Goal: Communication & Community: Participate in discussion

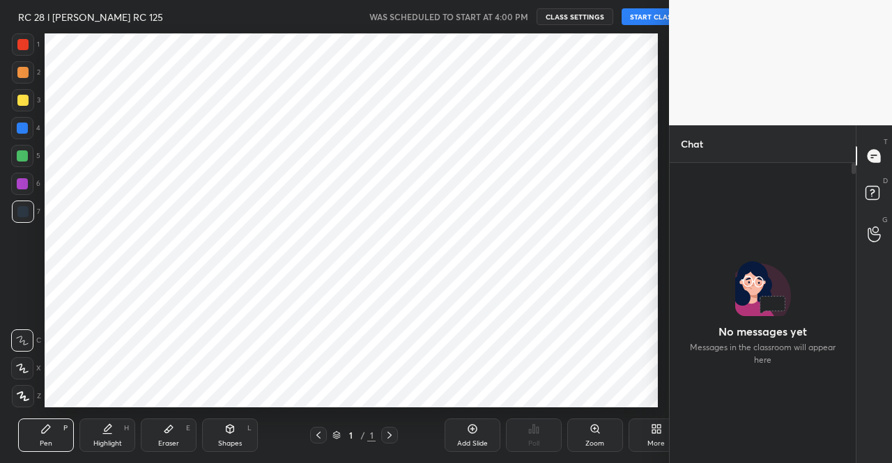
scroll to position [69314, 69075]
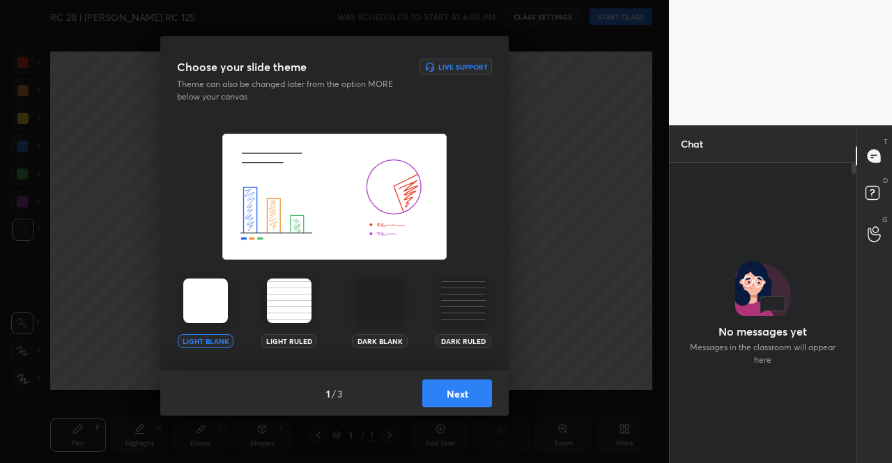
click at [223, 314] on img at bounding box center [205, 301] width 45 height 45
click at [443, 395] on button "Next" at bounding box center [457, 394] width 70 height 28
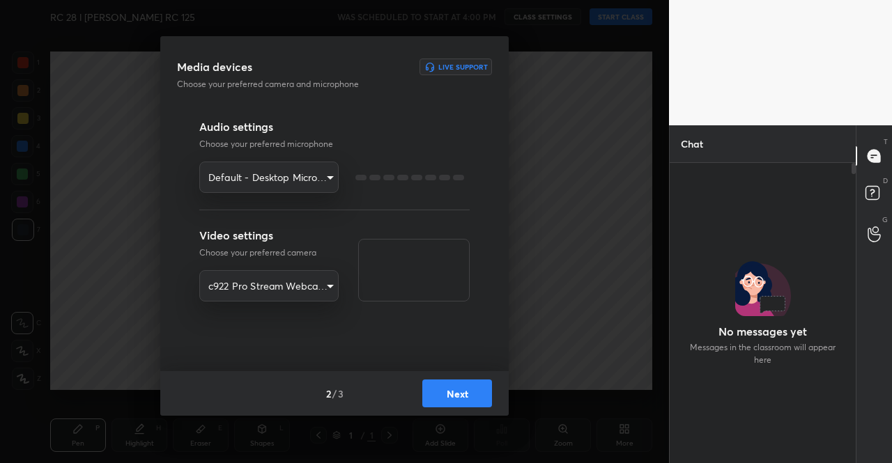
click at [442, 394] on button "Next" at bounding box center [457, 394] width 70 height 28
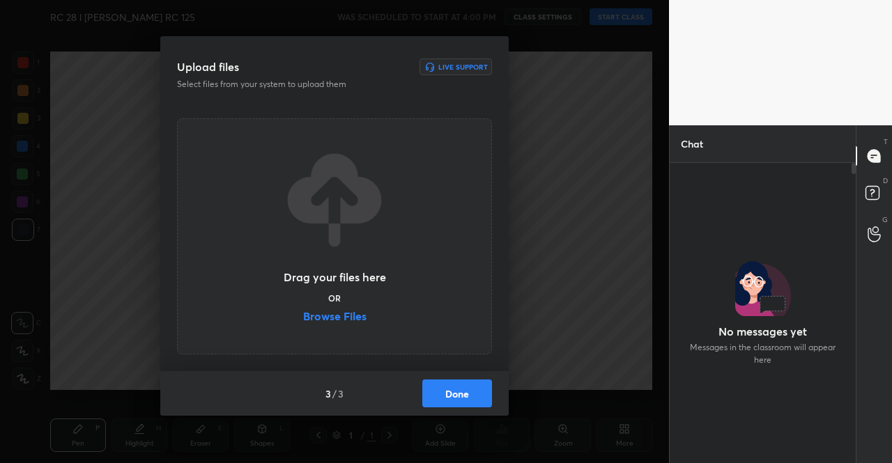
click at [459, 399] on button "Done" at bounding box center [457, 394] width 70 height 28
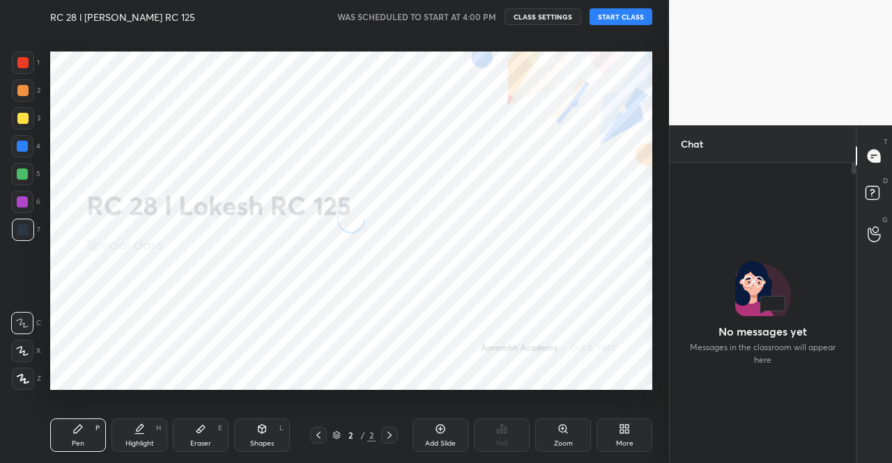
click at [634, 22] on button "START CLASS" at bounding box center [621, 16] width 63 height 17
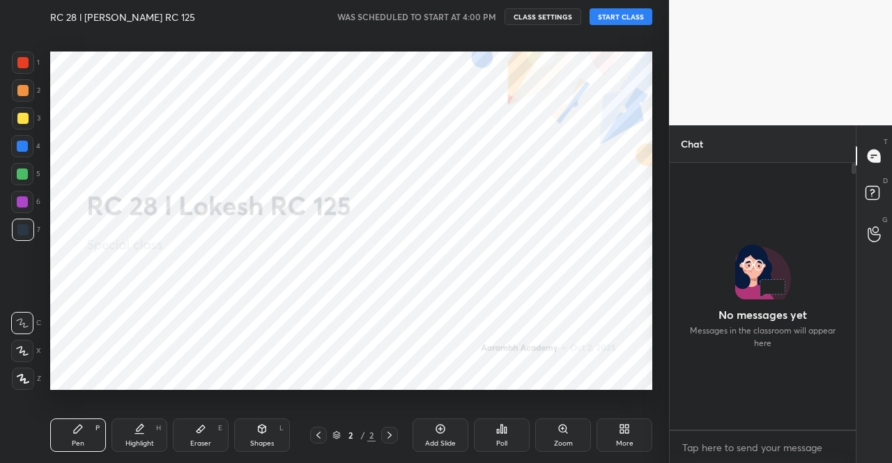
scroll to position [149, 0]
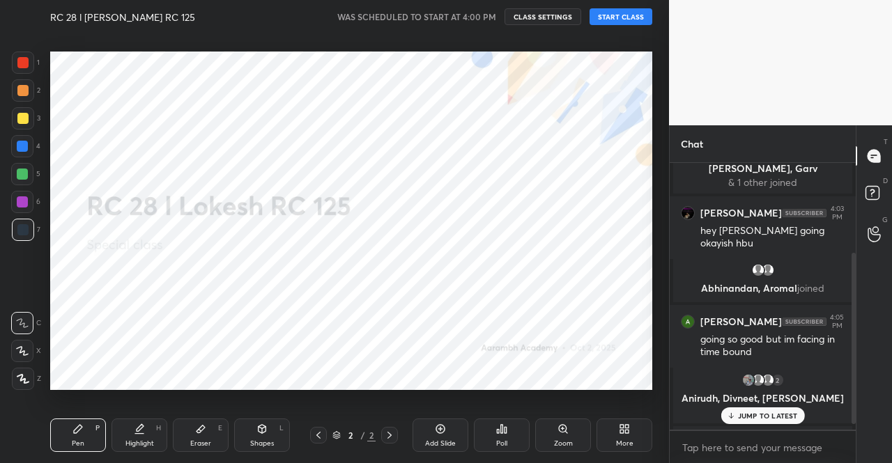
type textarea "x"
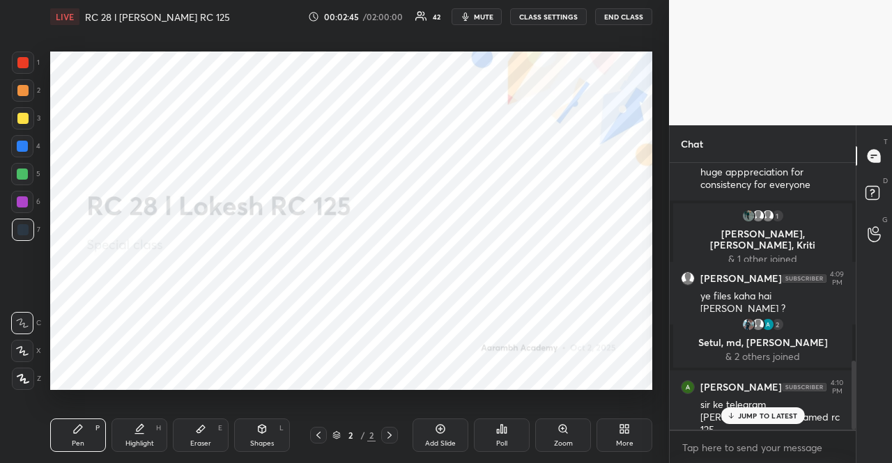
scroll to position [771, 0]
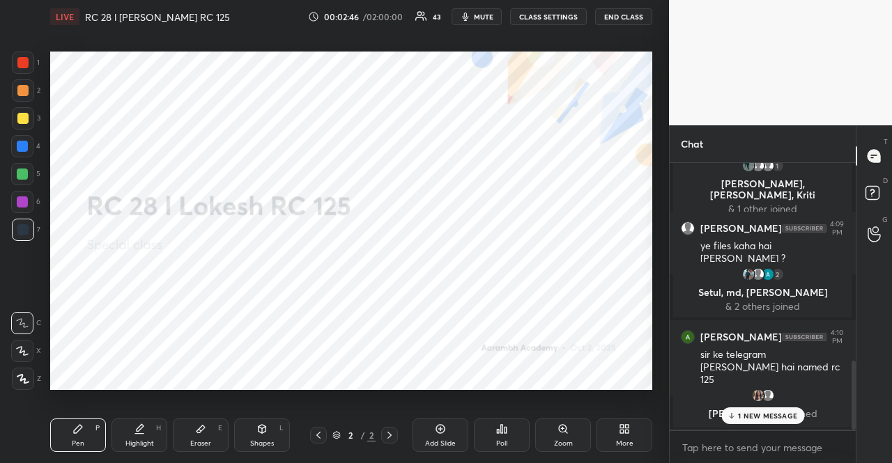
click at [721, 443] on body "1 2 3 4 5 6 7 R O A L C X Z Erase all C X Z LIVE RC 28 l [PERSON_NAME] RC 125 0…" at bounding box center [446, 231] width 892 height 463
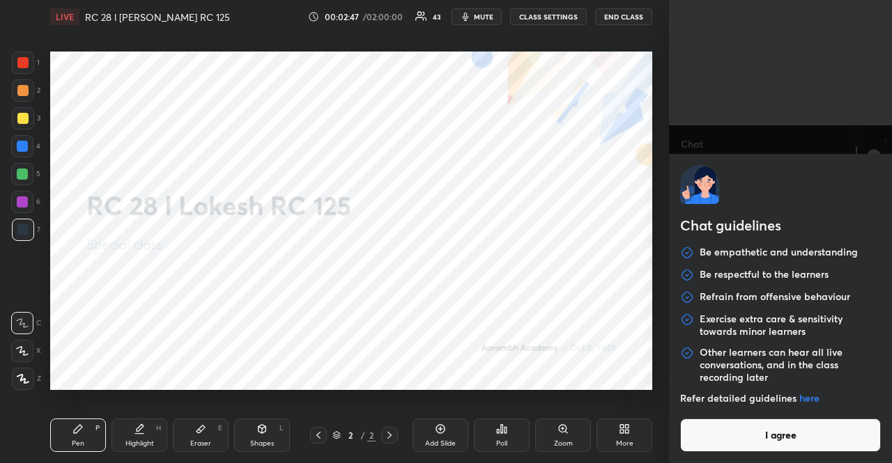
click at [721, 443] on button "I agree" at bounding box center [780, 435] width 201 height 33
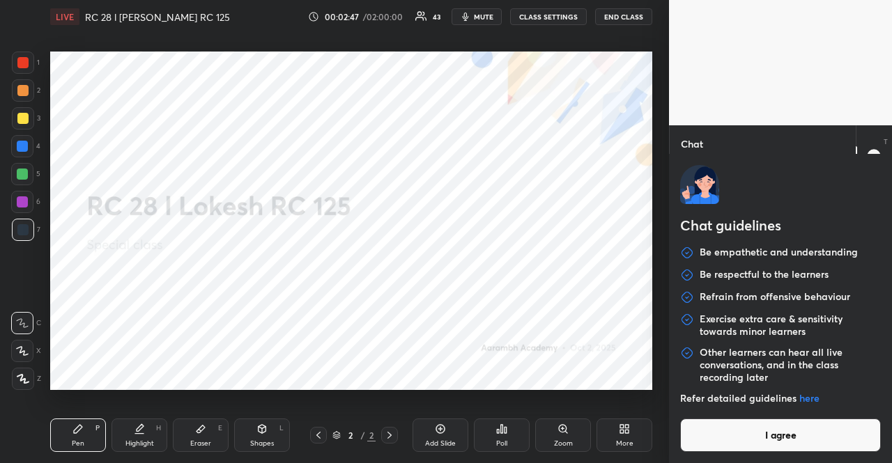
type textarea "x"
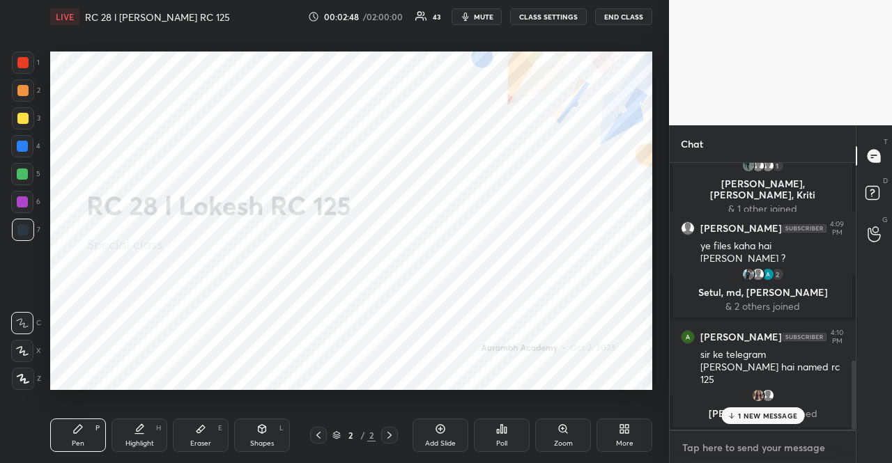
click at [721, 443] on textarea at bounding box center [763, 448] width 164 height 22
paste textarea "Main group for my posts/material [URL][DOMAIN_NAME] Discussion group [URL][DOMA…"
type textarea "Main group for my posts/material [URL][DOMAIN_NAME] Discussion group [URL][DOMA…"
type textarea "x"
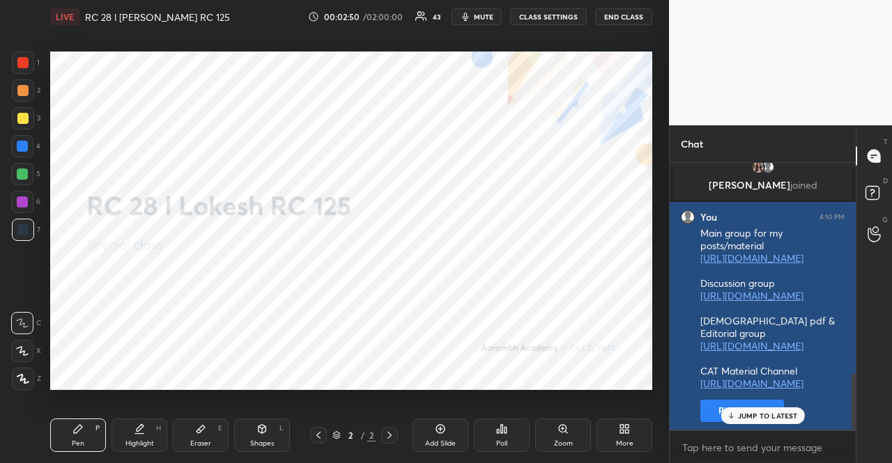
click at [718, 411] on button "Pin message" at bounding box center [742, 411] width 84 height 22
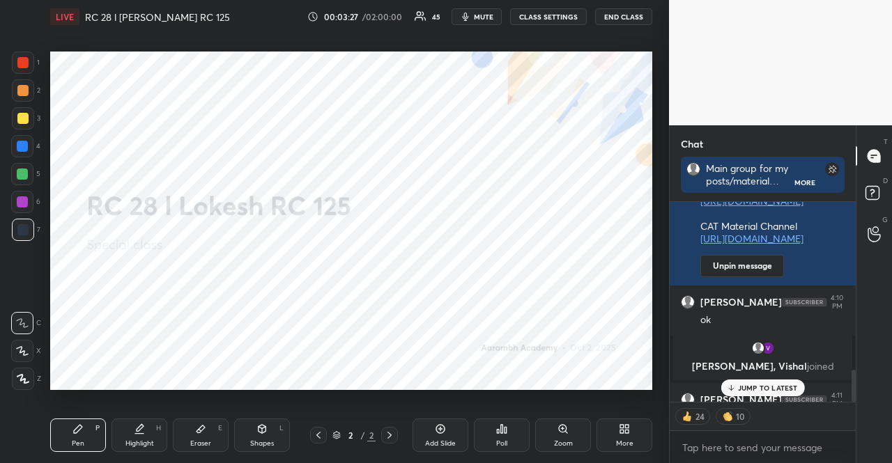
scroll to position [1211, 0]
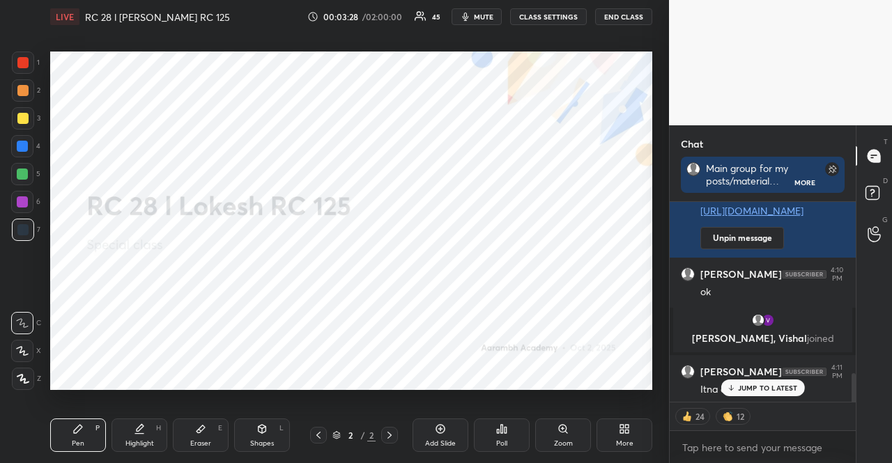
click at [762, 390] on p "JUMP TO LATEST" at bounding box center [768, 388] width 60 height 8
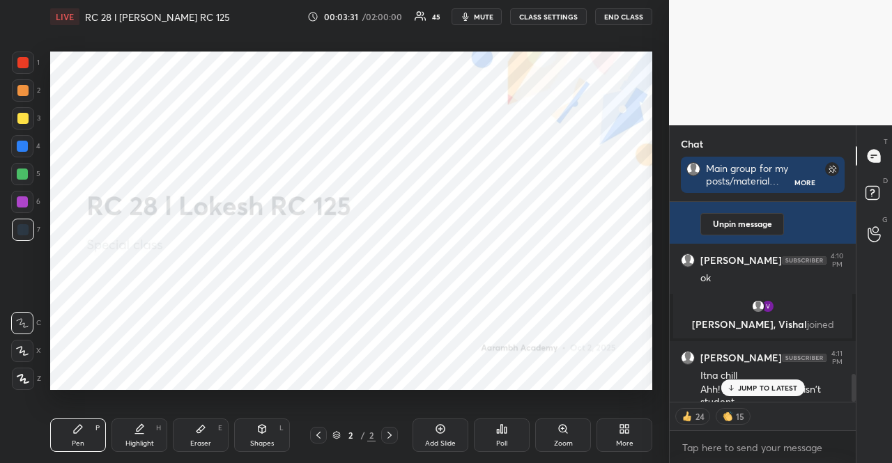
click at [751, 383] on div "JUMP TO LATEST" at bounding box center [763, 388] width 84 height 17
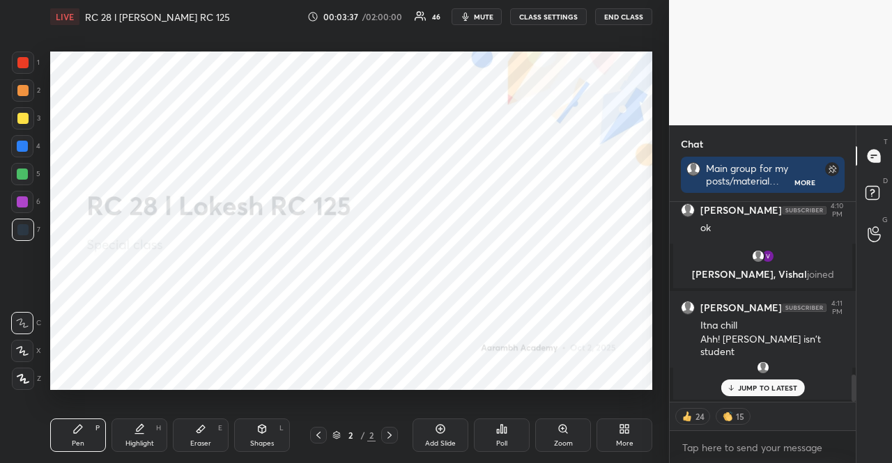
click at [33, 176] on div at bounding box center [22, 174] width 22 height 22
click at [31, 198] on div at bounding box center [22, 202] width 22 height 22
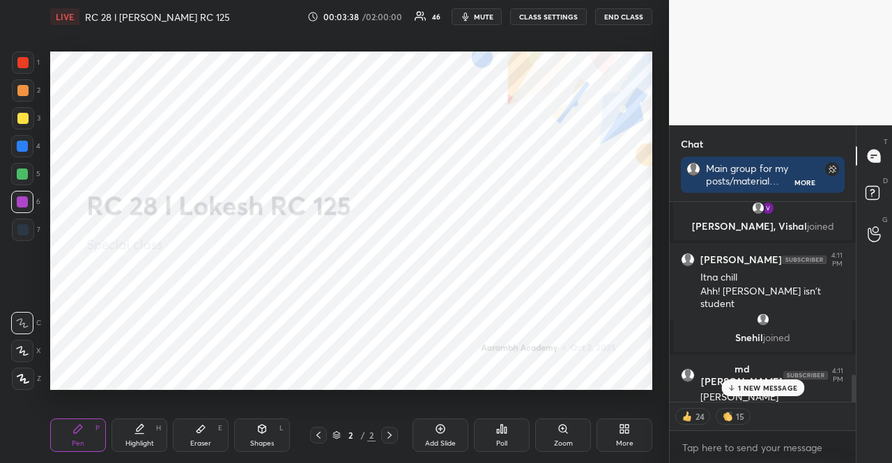
scroll to position [1121, 0]
click at [17, 352] on icon at bounding box center [22, 351] width 13 height 10
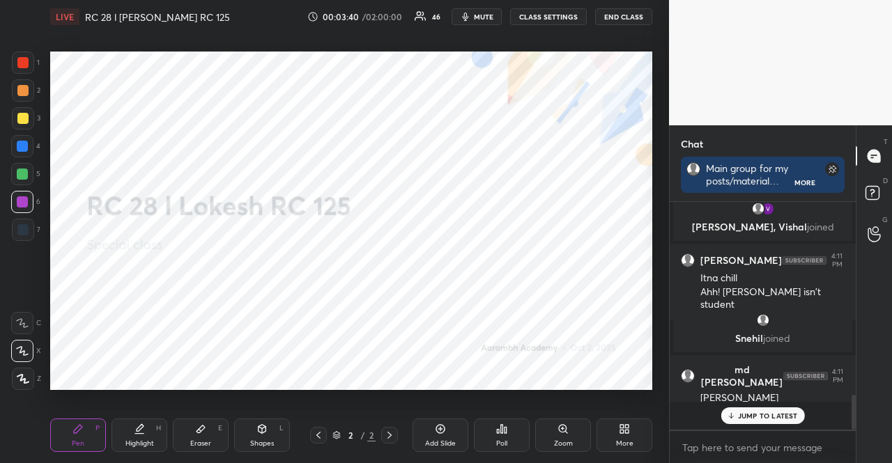
scroll to position [1093, 0]
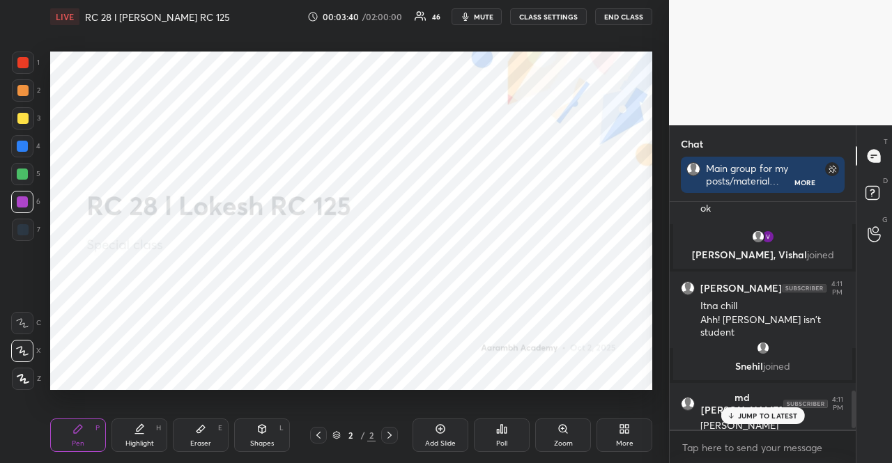
click at [739, 386] on div "[PERSON_NAME], [PERSON_NAME] joined [PERSON_NAME] 4:08 PM [PERSON_NAME] joined …" at bounding box center [763, 316] width 186 height 228
click at [747, 418] on p "JUMP TO LATEST" at bounding box center [768, 416] width 60 height 8
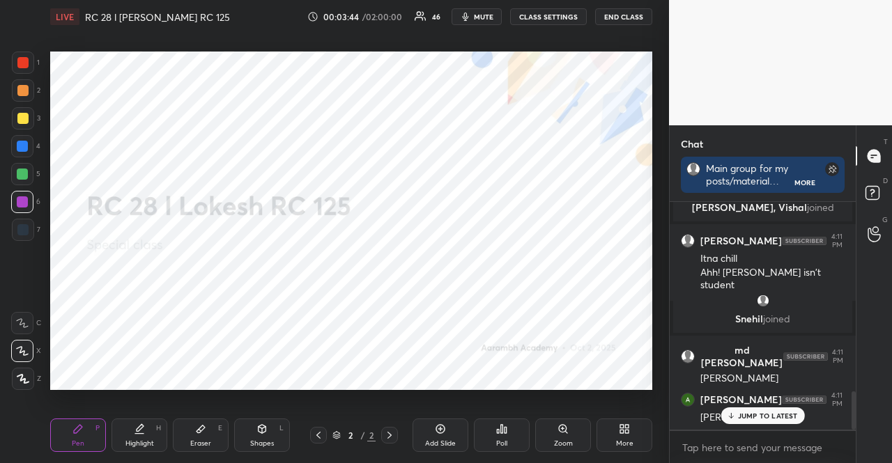
click at [602, 437] on div "More" at bounding box center [625, 435] width 56 height 33
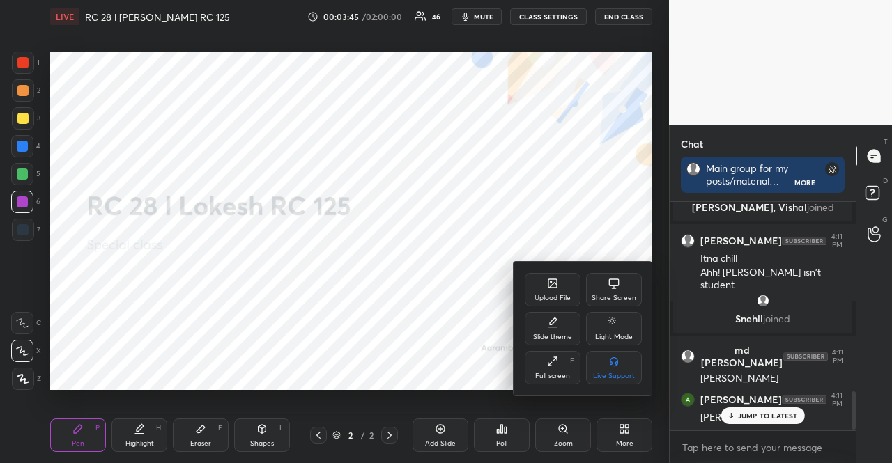
click at [557, 302] on div "Upload File" at bounding box center [553, 298] width 36 height 7
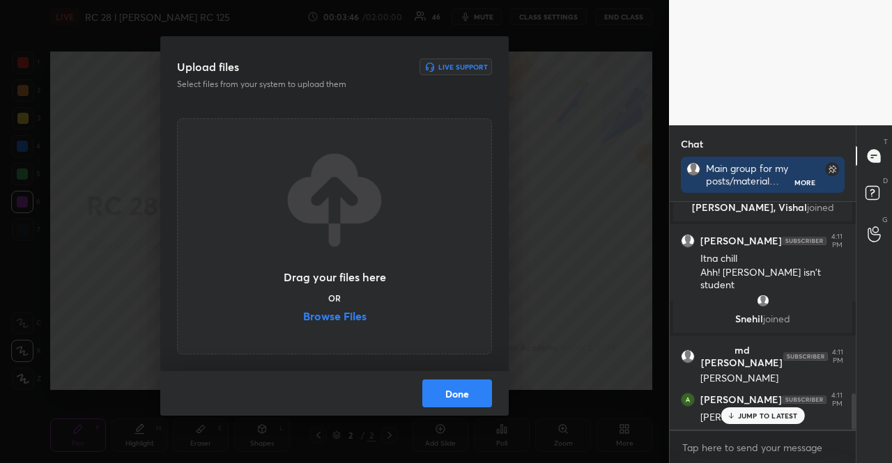
scroll to position [1199, 0]
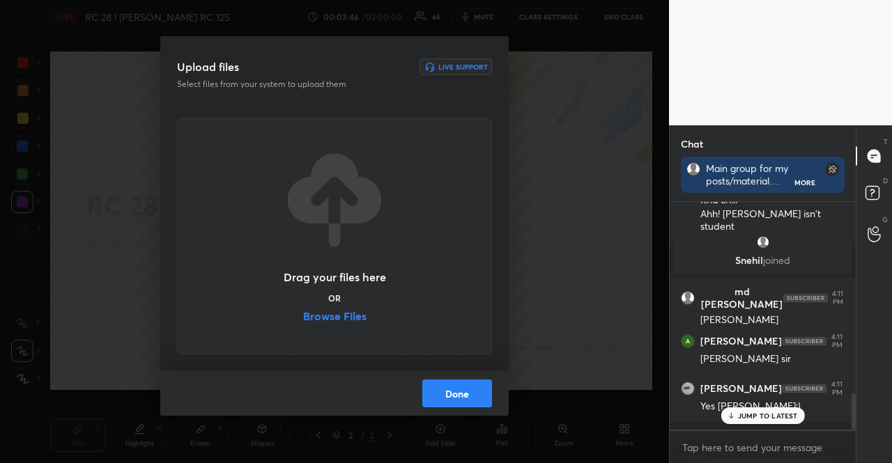
click at [354, 313] on label "Browse Files" at bounding box center [334, 318] width 63 height 15
click at [303, 313] on input "Browse Files" at bounding box center [303, 318] width 0 height 15
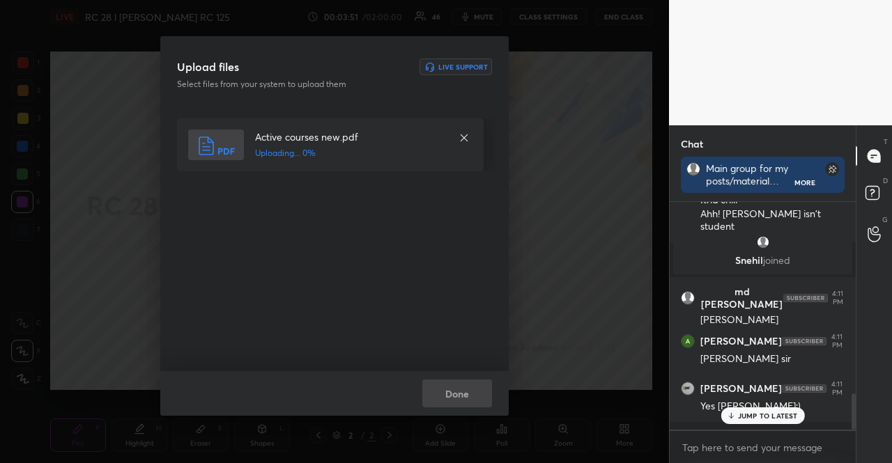
scroll to position [1246, 0]
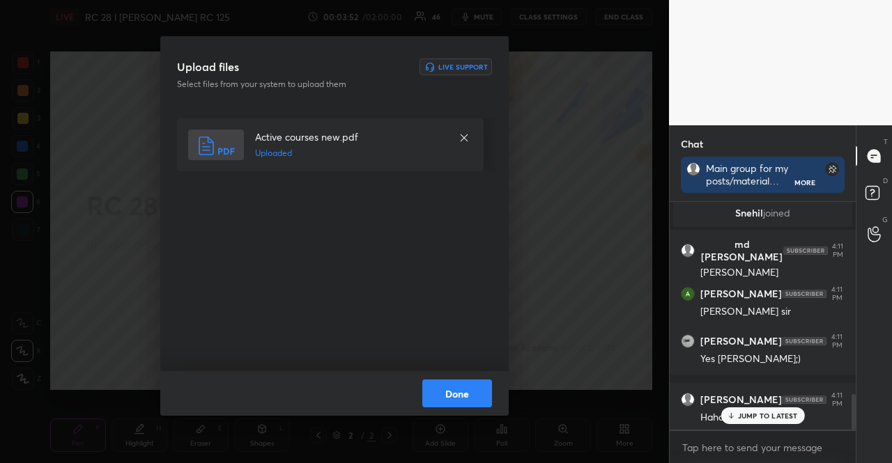
click at [459, 400] on button "Done" at bounding box center [457, 394] width 70 height 28
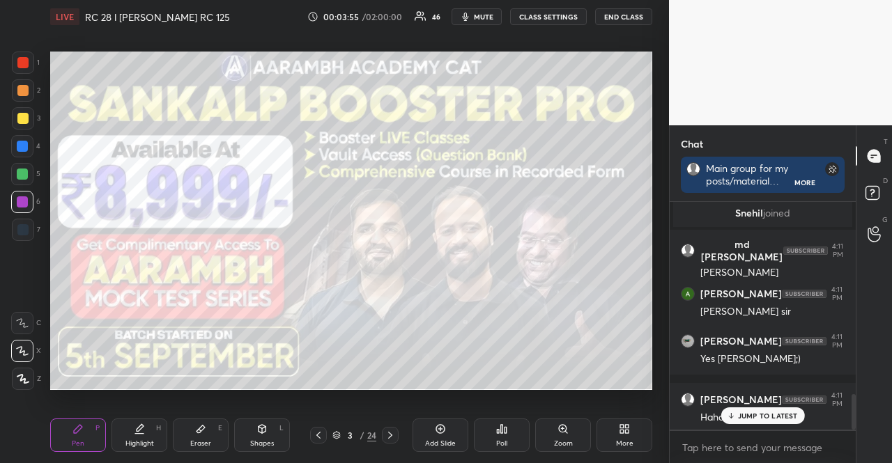
click at [31, 64] on div at bounding box center [23, 63] width 22 height 22
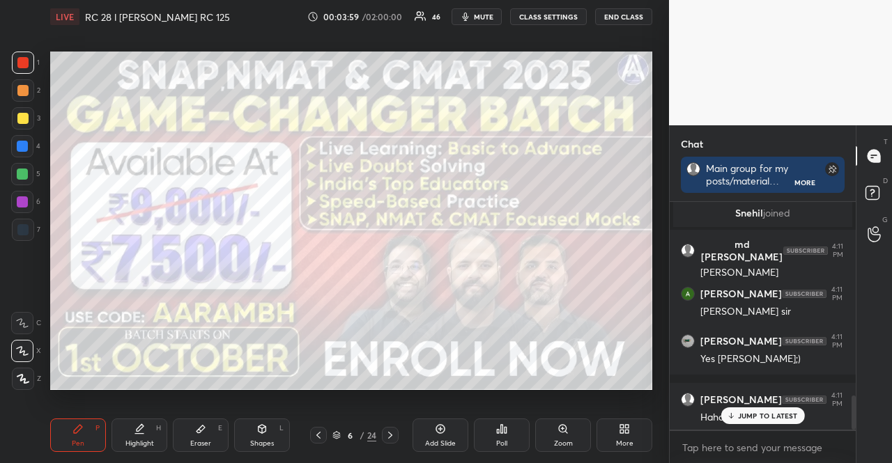
scroll to position [1306, 0]
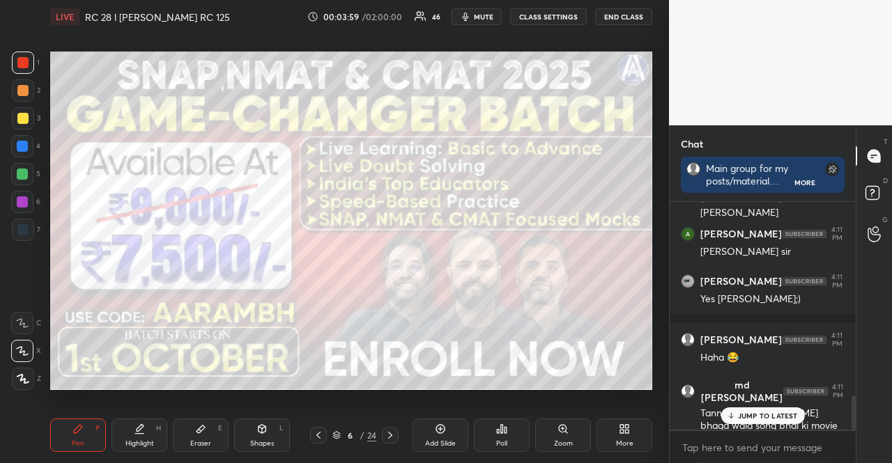
click at [20, 114] on div at bounding box center [22, 118] width 11 height 11
click at [25, 174] on div at bounding box center [22, 174] width 11 height 11
click at [20, 197] on div at bounding box center [22, 202] width 11 height 11
click at [17, 191] on div at bounding box center [22, 202] width 22 height 22
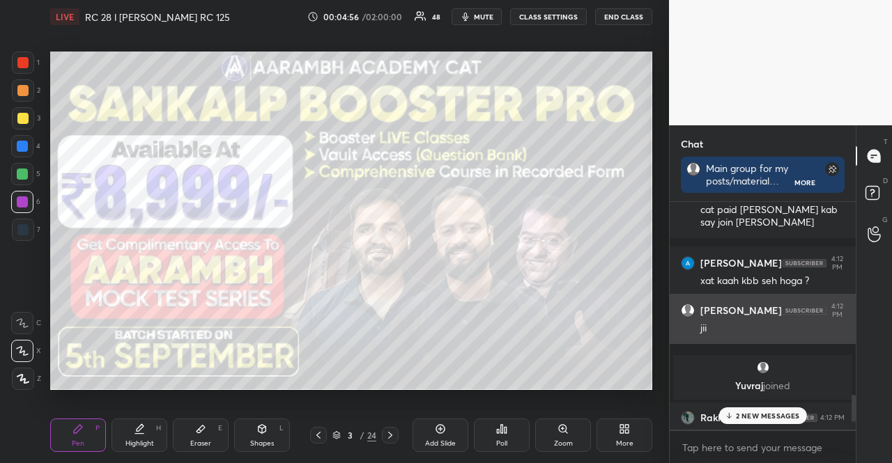
scroll to position [1738, 0]
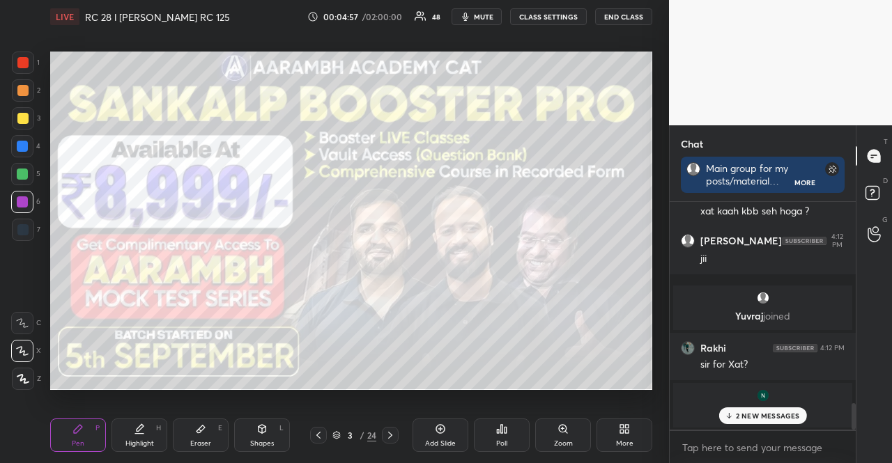
click at [764, 412] on p "2 NEW MESSAGES" at bounding box center [768, 416] width 64 height 8
click at [332, 431] on div "3 / 24" at bounding box center [354, 435] width 44 height 13
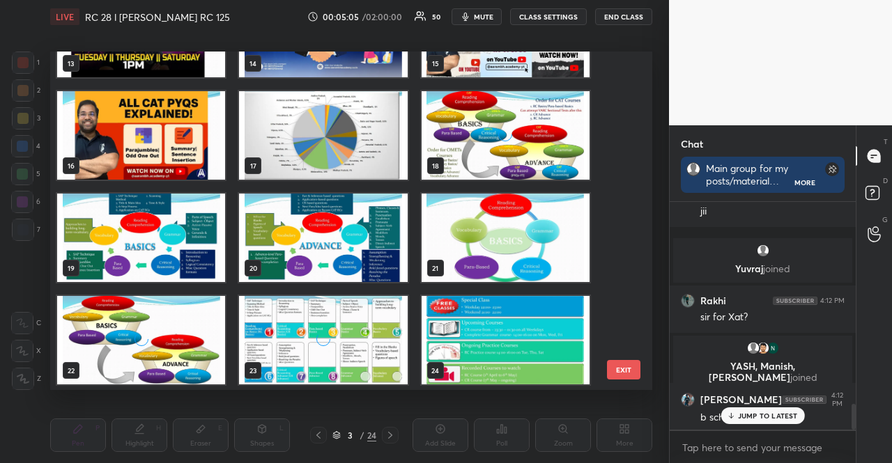
scroll to position [481, 0]
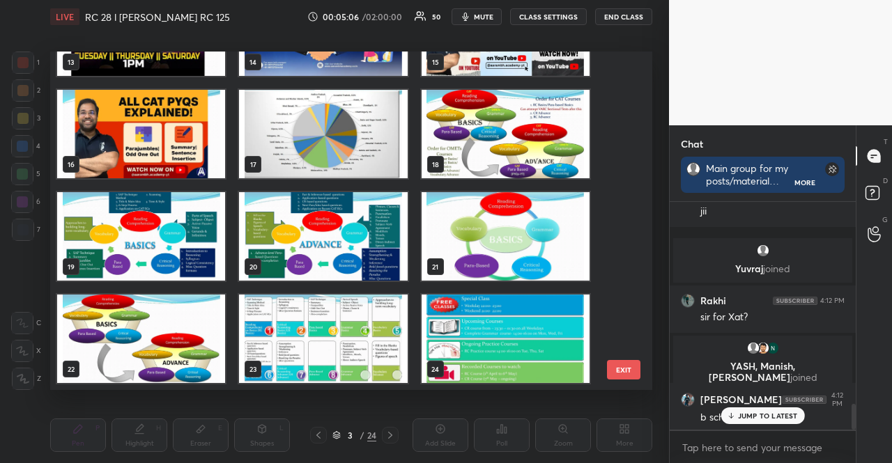
click at [463, 151] on img "grid" at bounding box center [506, 134] width 168 height 89
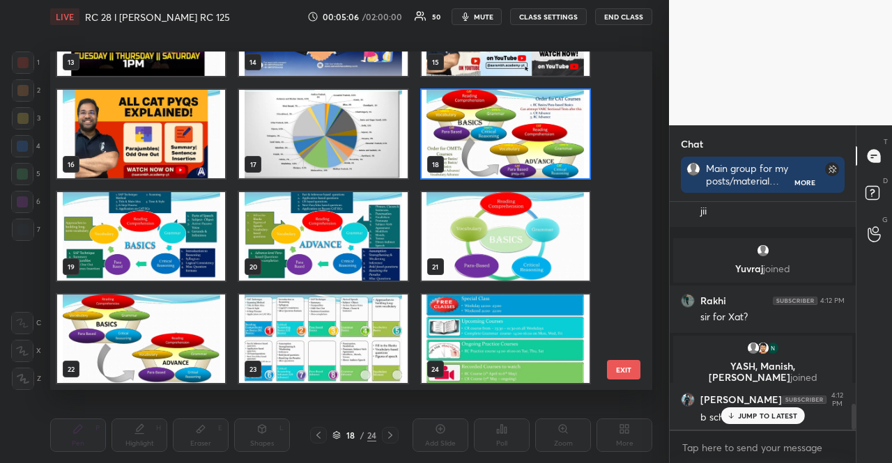
click at [463, 151] on img "grid" at bounding box center [506, 134] width 168 height 89
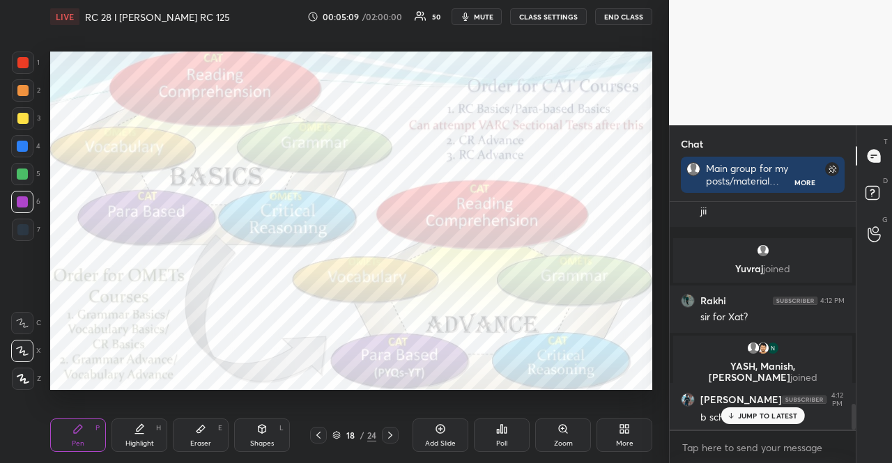
drag, startPoint x: 21, startPoint y: 175, endPoint x: 20, endPoint y: 165, distance: 9.9
click at [14, 172] on div at bounding box center [22, 174] width 22 height 22
click at [24, 151] on div at bounding box center [22, 146] width 11 height 11
click at [74, 426] on icon at bounding box center [77, 429] width 11 height 11
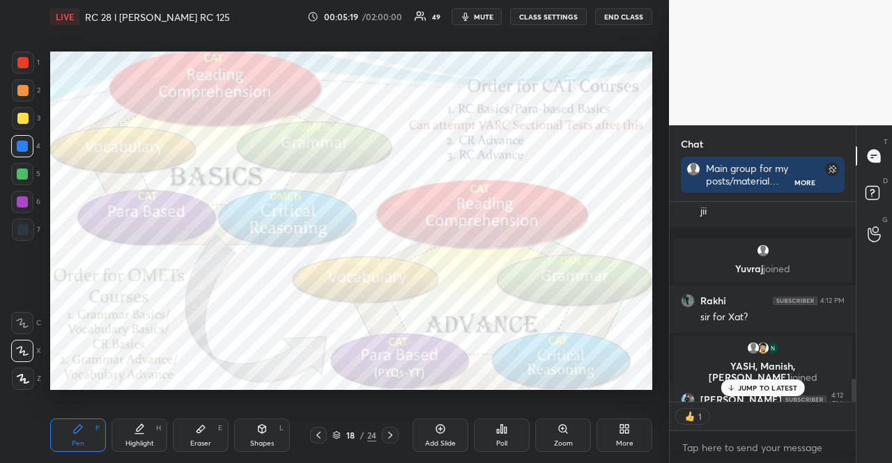
scroll to position [4, 4]
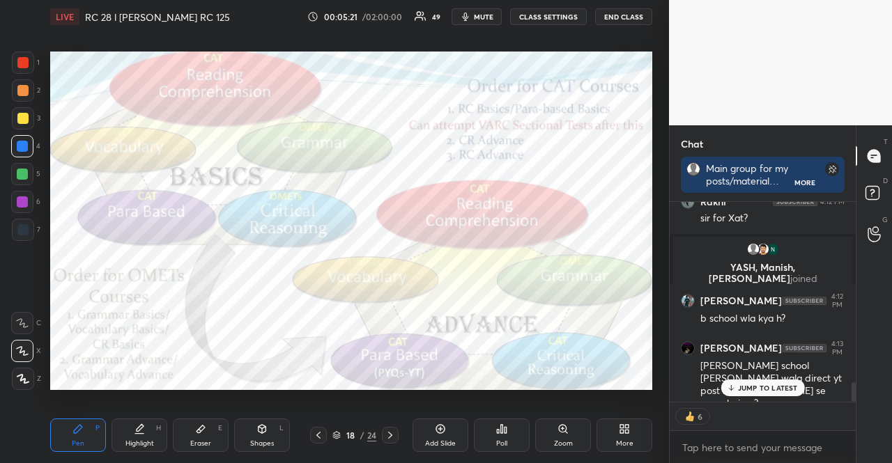
click at [789, 387] on p "JUMP TO LATEST" at bounding box center [768, 388] width 60 height 8
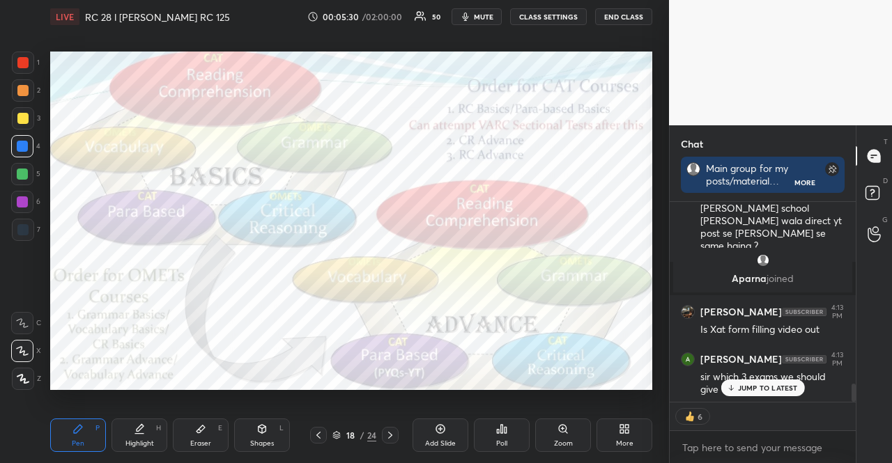
scroll to position [2014, 0]
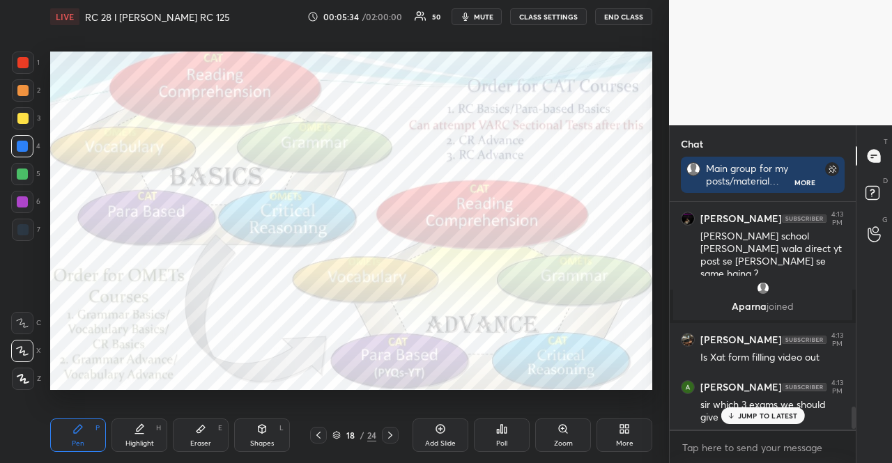
click at [764, 413] on p "JUMP TO LATEST" at bounding box center [768, 416] width 60 height 8
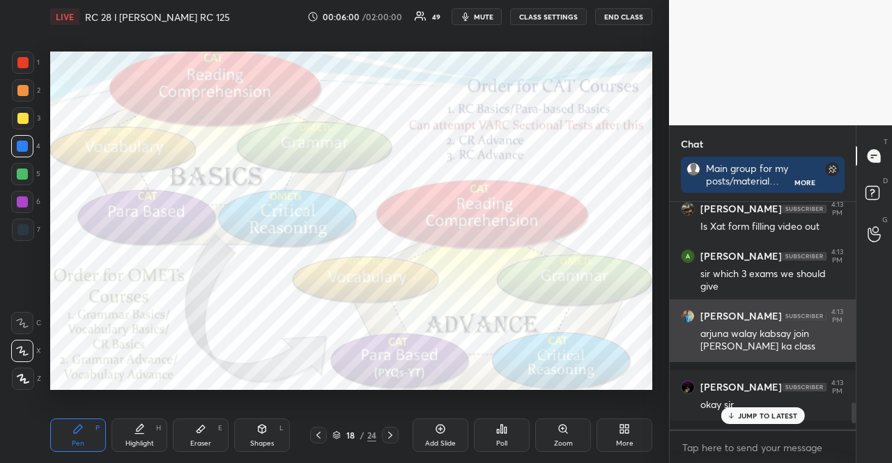
scroll to position [2215, 0]
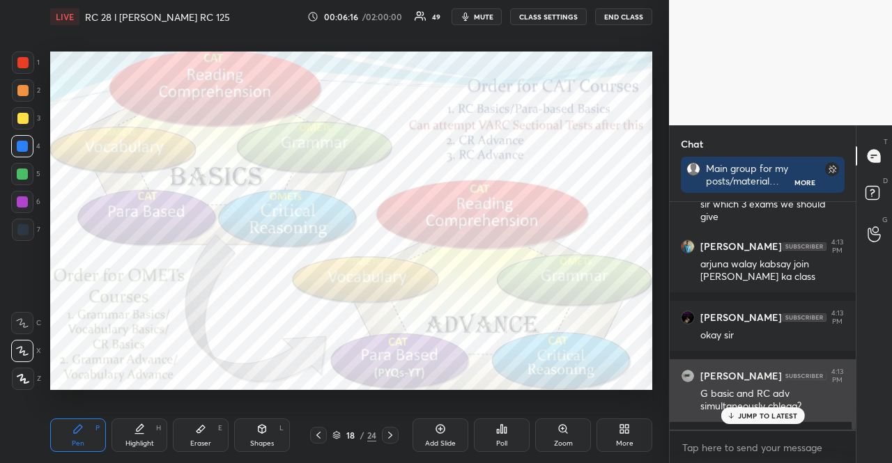
drag, startPoint x: 783, startPoint y: 415, endPoint x: 767, endPoint y: 416, distance: 16.7
click at [774, 416] on p "JUMP TO LATEST" at bounding box center [768, 416] width 60 height 8
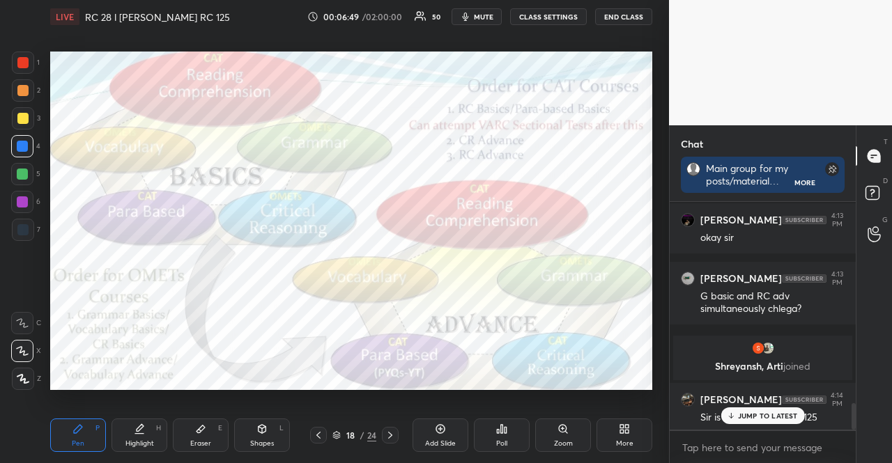
scroll to position [4, 4]
type textarea "x"
click at [769, 447] on textarea at bounding box center [763, 448] width 164 height 22
paste textarea "[URL][DOMAIN_NAME]"
type textarea "[URL][DOMAIN_NAME]"
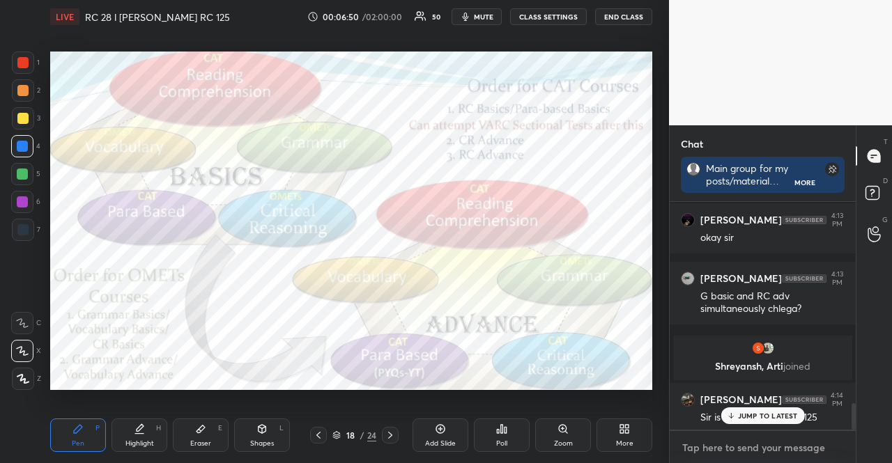
type textarea "x"
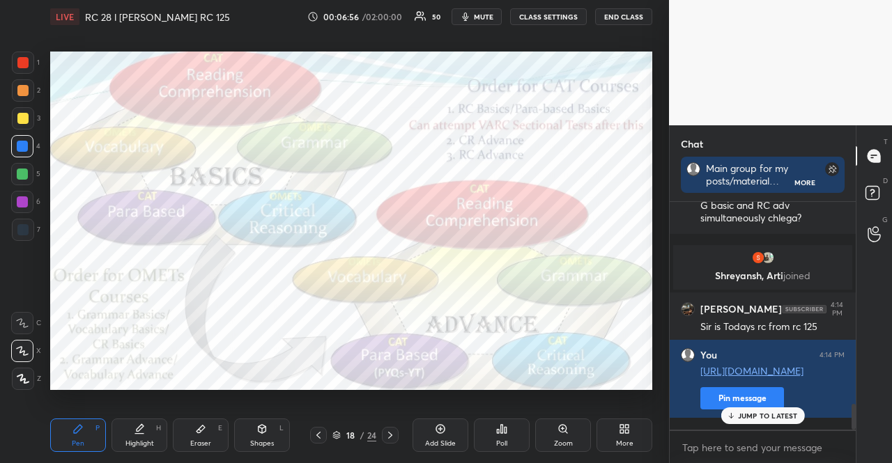
click at [340, 433] on icon at bounding box center [336, 435] width 8 height 8
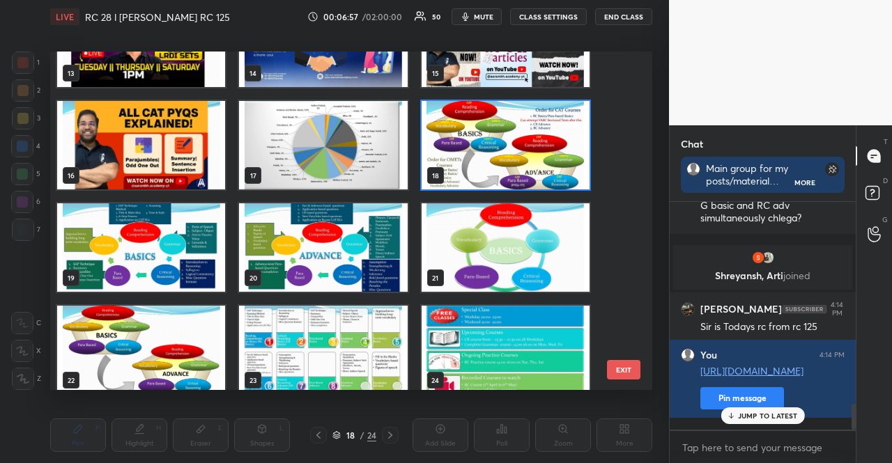
scroll to position [481, 0]
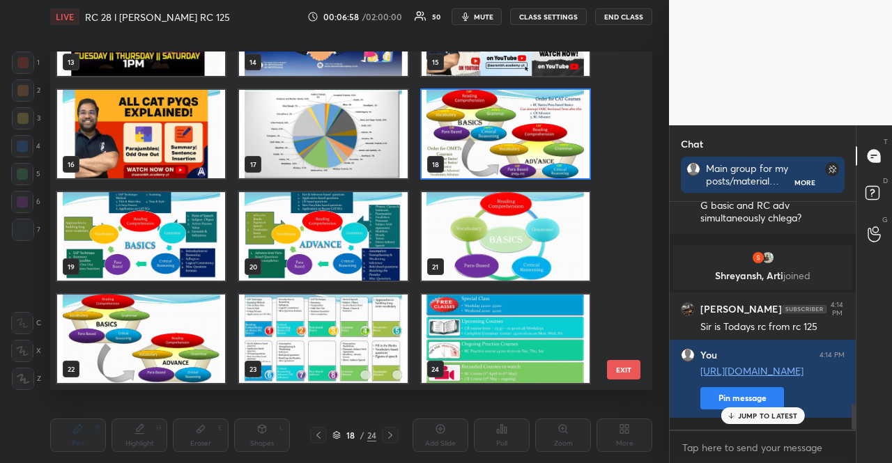
drag, startPoint x: 610, startPoint y: 375, endPoint x: 612, endPoint y: 401, distance: 25.8
click at [611, 375] on button "EXIT" at bounding box center [623, 370] width 33 height 20
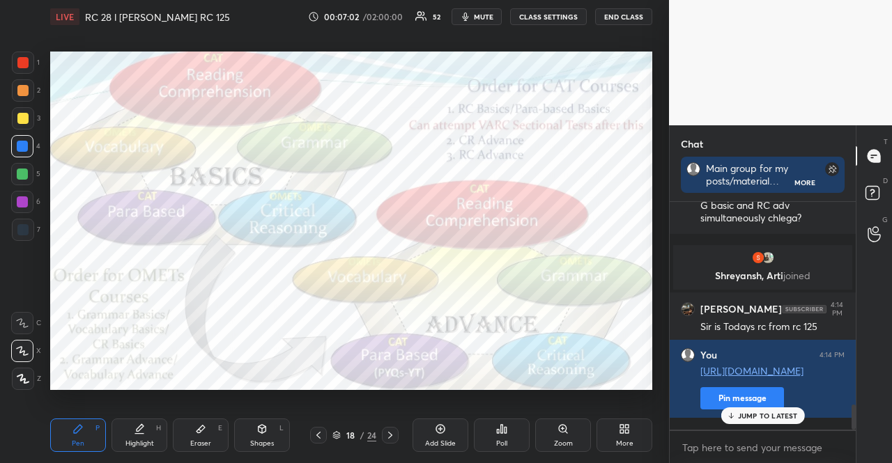
scroll to position [1855, 0]
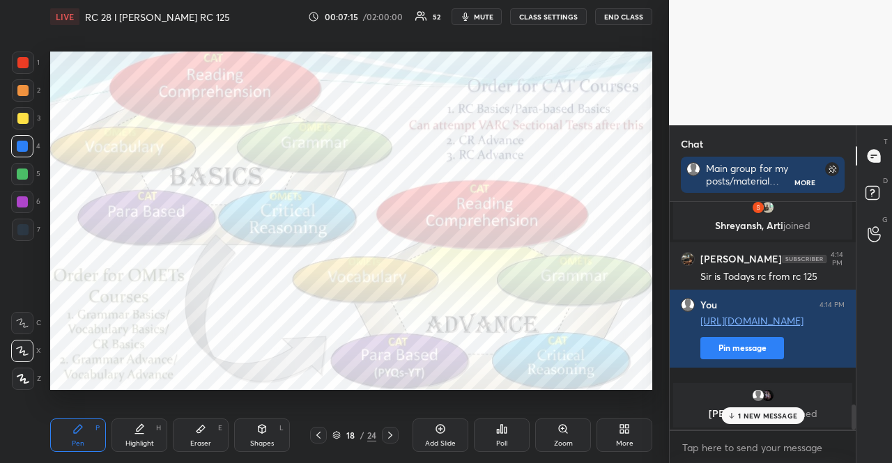
click at [629, 429] on icon at bounding box center [624, 429] width 11 height 11
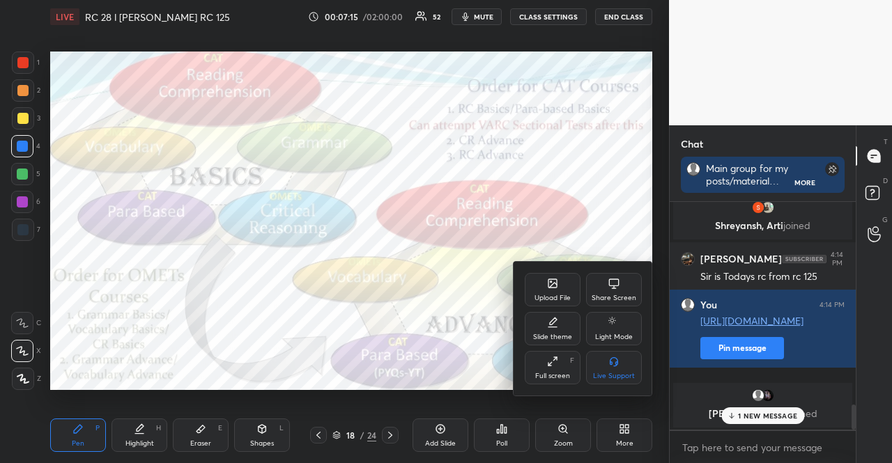
click at [546, 300] on div "Upload File" at bounding box center [553, 298] width 36 height 7
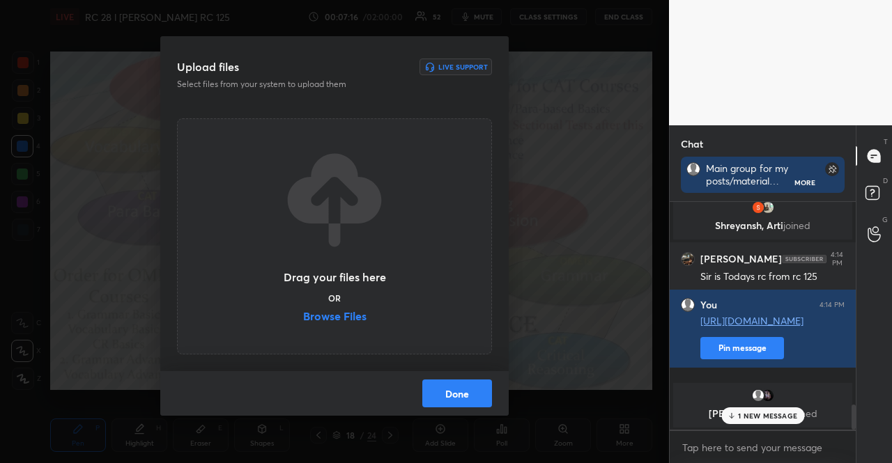
click at [359, 312] on label "Browse Files" at bounding box center [334, 318] width 63 height 15
click at [303, 312] on input "Browse Files" at bounding box center [303, 318] width 0 height 15
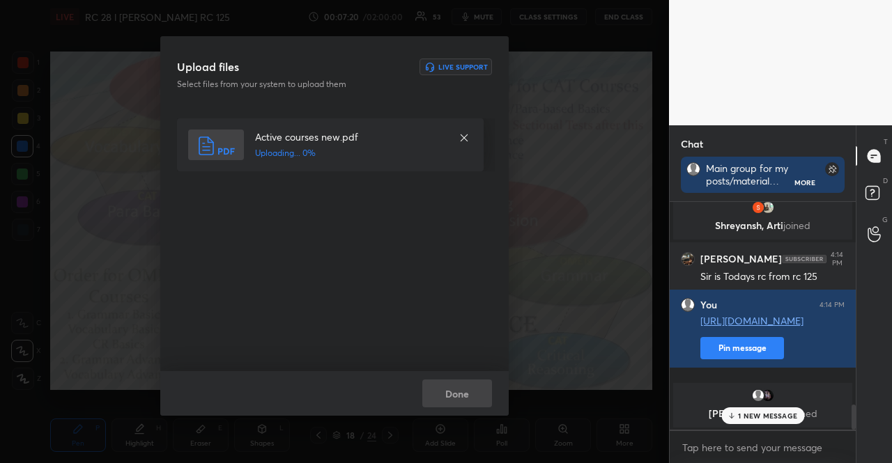
click at [465, 136] on icon at bounding box center [464, 137] width 11 height 11
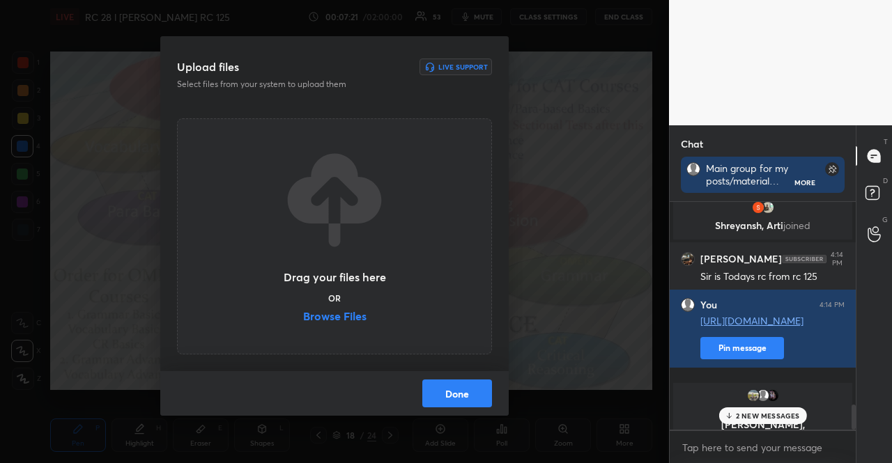
click at [346, 313] on label "Browse Files" at bounding box center [334, 318] width 63 height 15
click at [303, 313] on input "Browse Files" at bounding box center [303, 318] width 0 height 15
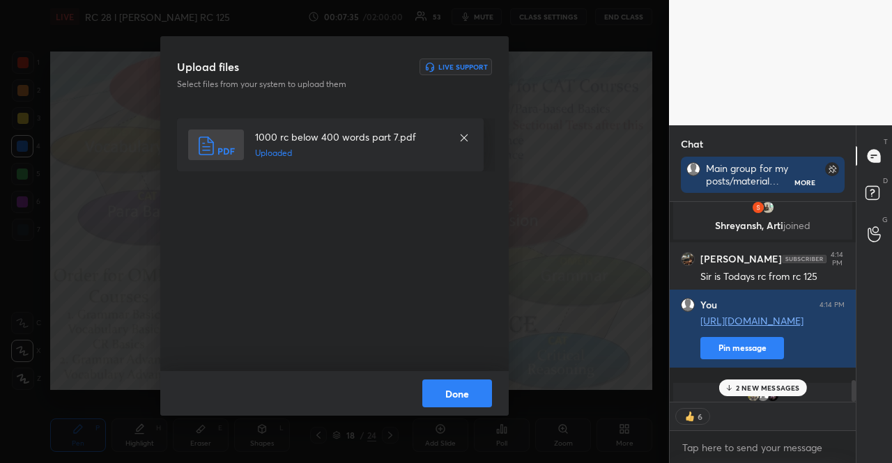
click at [752, 388] on p "2 NEW MESSAGES" at bounding box center [768, 388] width 64 height 8
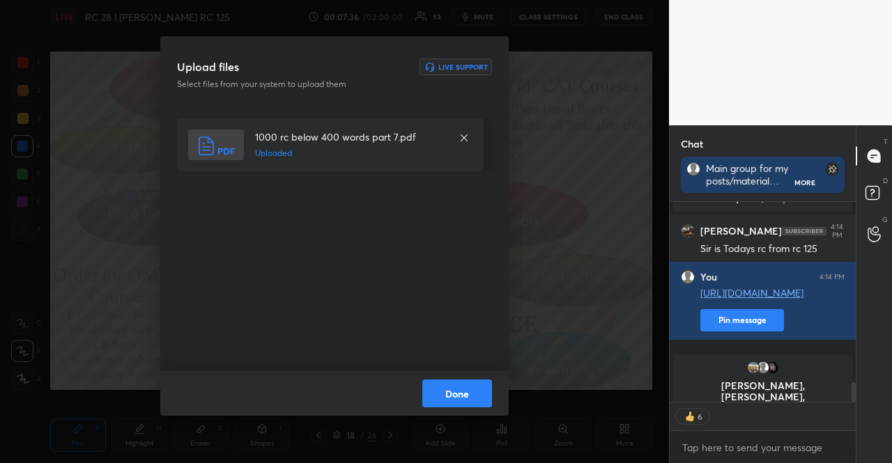
click at [460, 399] on button "Done" at bounding box center [457, 394] width 70 height 28
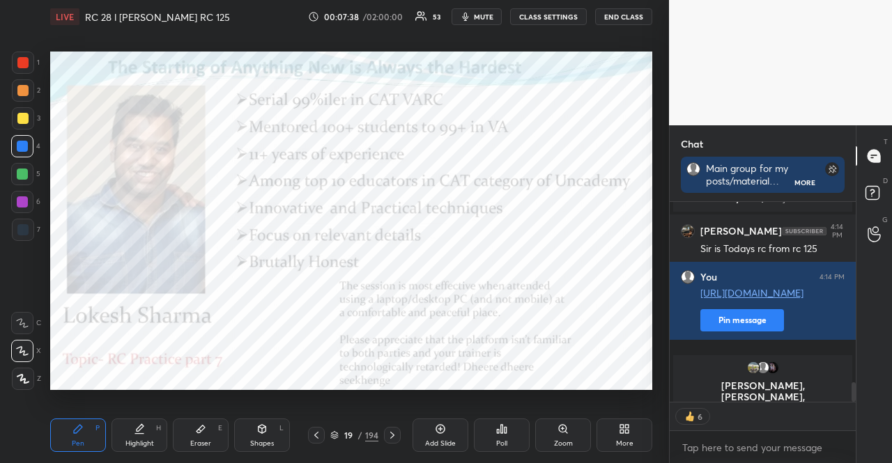
click at [336, 431] on div "19 / 194" at bounding box center [354, 435] width 48 height 13
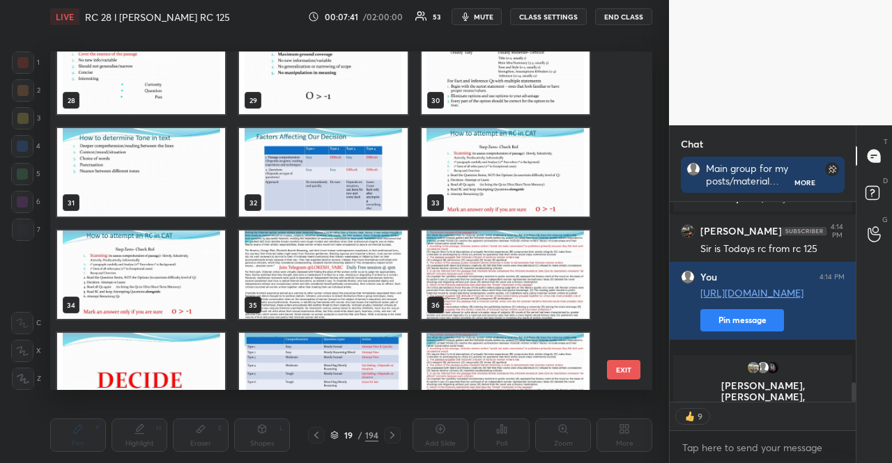
scroll to position [1006, 0]
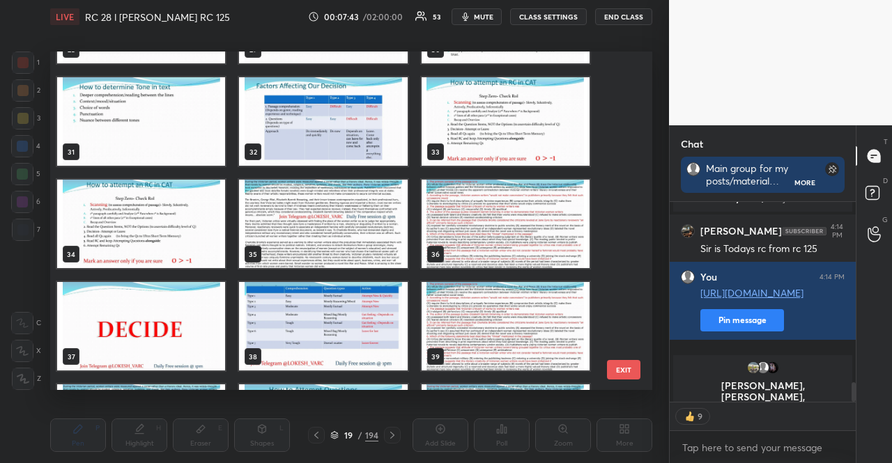
click at [170, 238] on img "grid" at bounding box center [141, 224] width 168 height 89
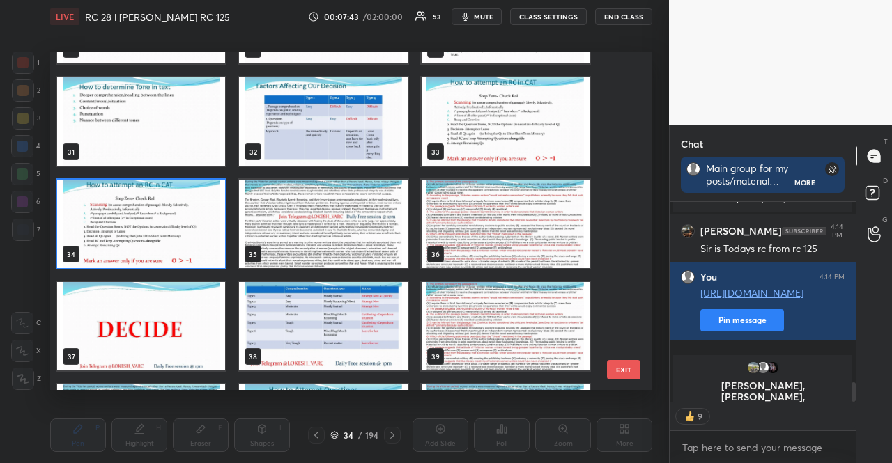
click at [170, 238] on img "grid" at bounding box center [141, 224] width 168 height 89
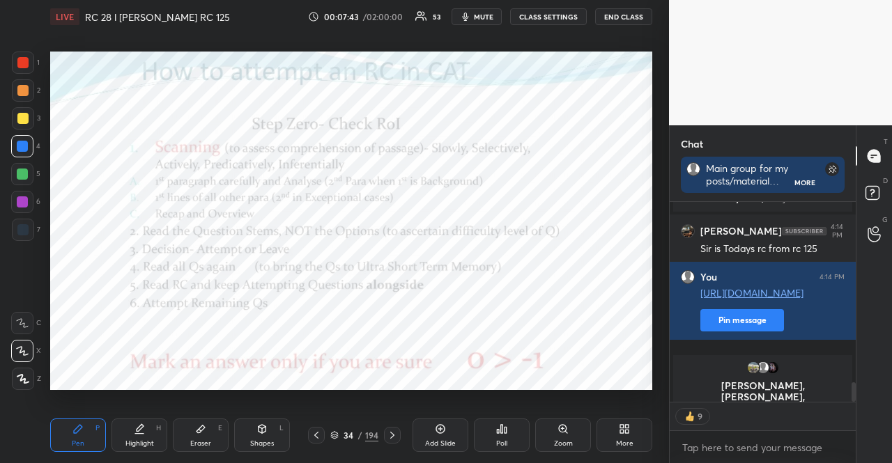
scroll to position [0, 0]
click at [17, 89] on div at bounding box center [22, 90] width 11 height 11
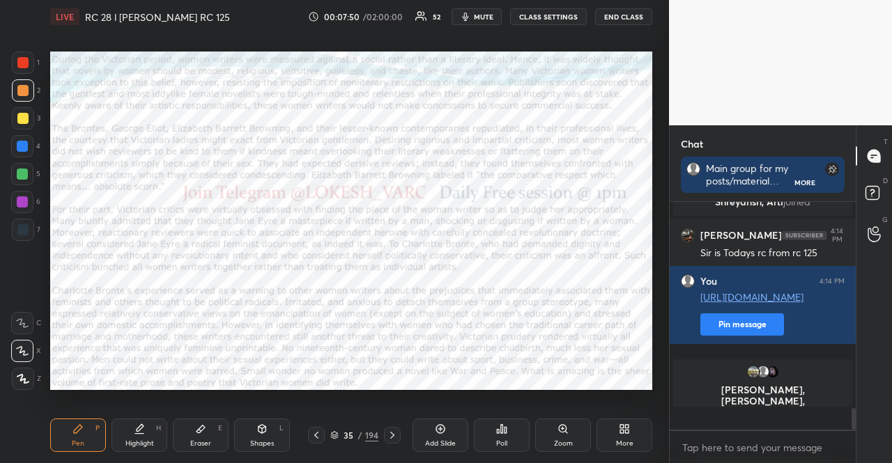
scroll to position [1855, 0]
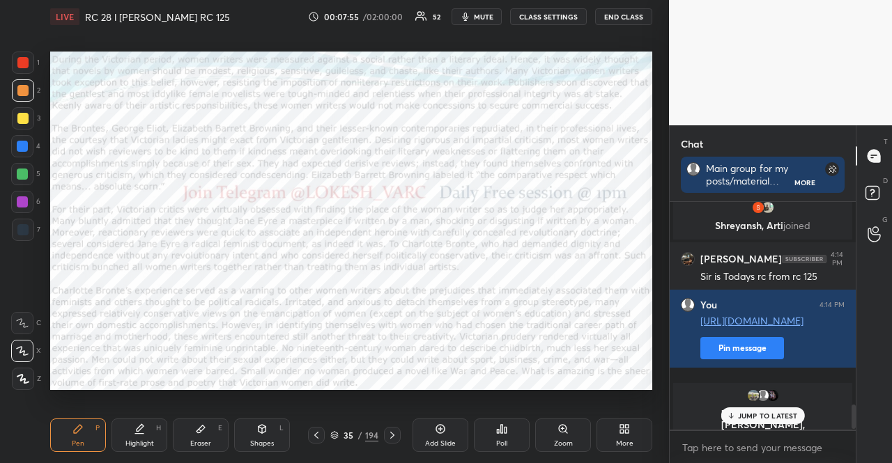
click at [23, 133] on div "1 2 3 4 5 6 7" at bounding box center [25, 149] width 29 height 195
click at [23, 135] on div at bounding box center [22, 146] width 22 height 22
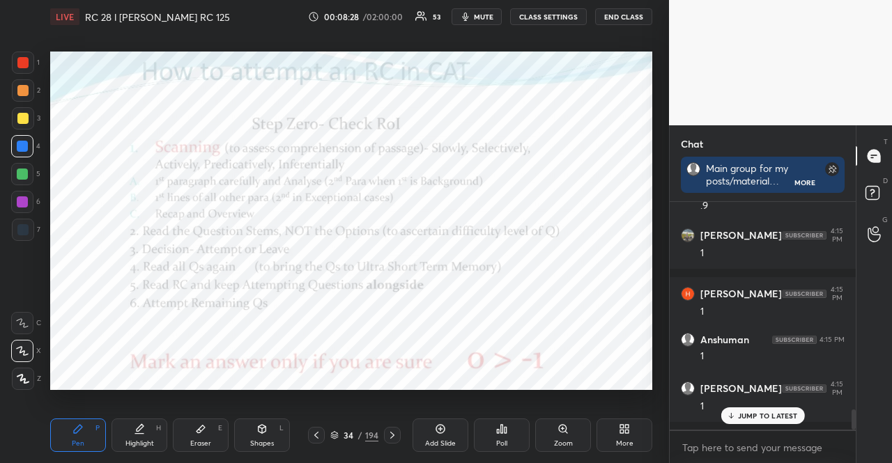
scroll to position [2376, 0]
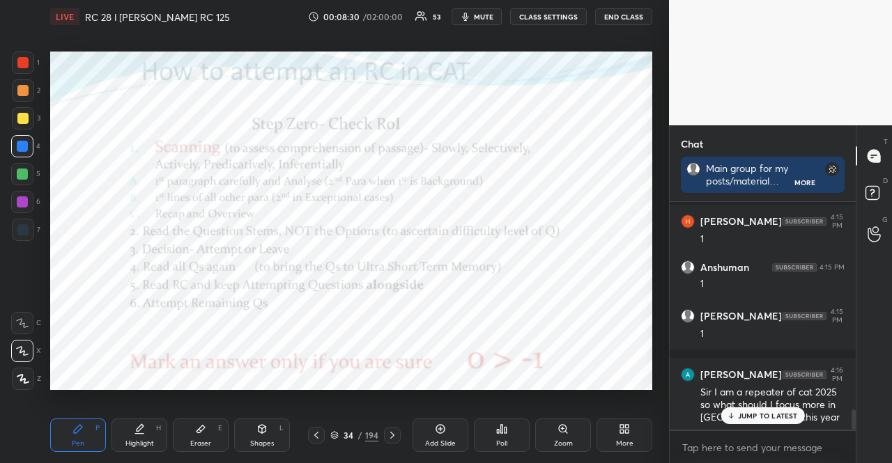
click at [18, 171] on div at bounding box center [22, 174] width 11 height 11
click at [20, 227] on div at bounding box center [22, 229] width 11 height 11
click at [266, 432] on icon at bounding box center [261, 429] width 11 height 11
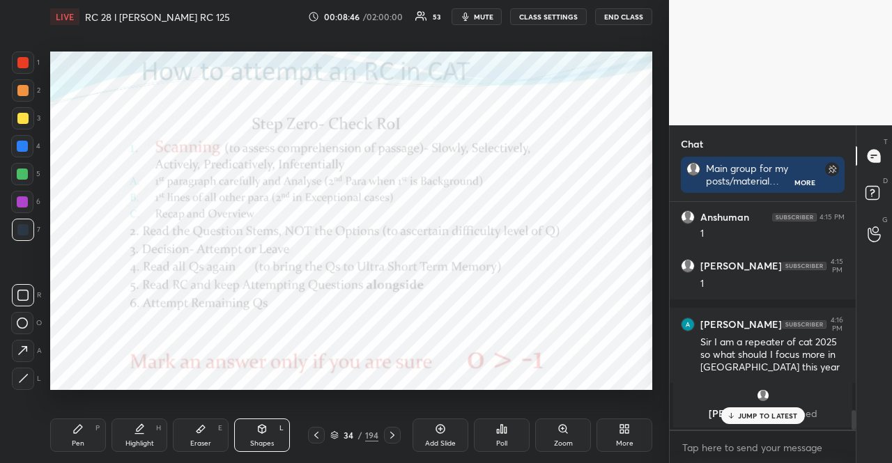
click at [21, 203] on div at bounding box center [22, 202] width 11 height 11
click at [24, 87] on div at bounding box center [22, 90] width 11 height 11
click at [22, 86] on div at bounding box center [22, 90] width 11 height 11
click at [85, 428] on div "Pen P" at bounding box center [78, 435] width 56 height 33
click at [22, 197] on div at bounding box center [22, 202] width 11 height 11
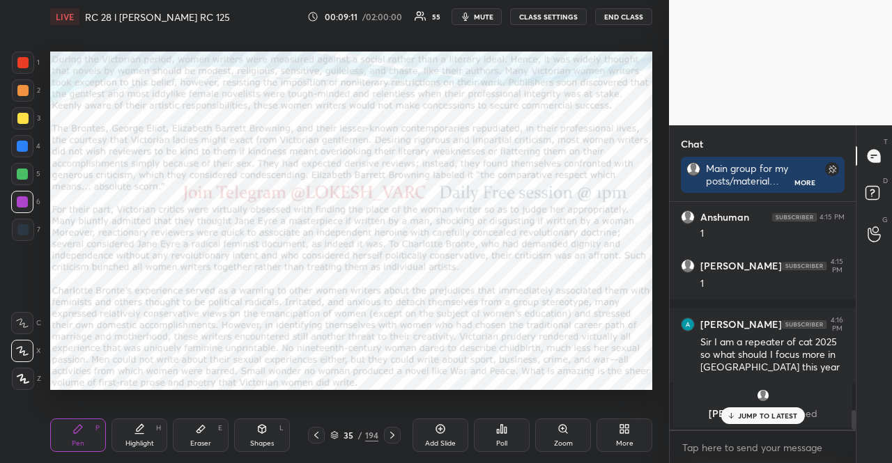
click at [507, 437] on div "Poll" at bounding box center [502, 435] width 56 height 33
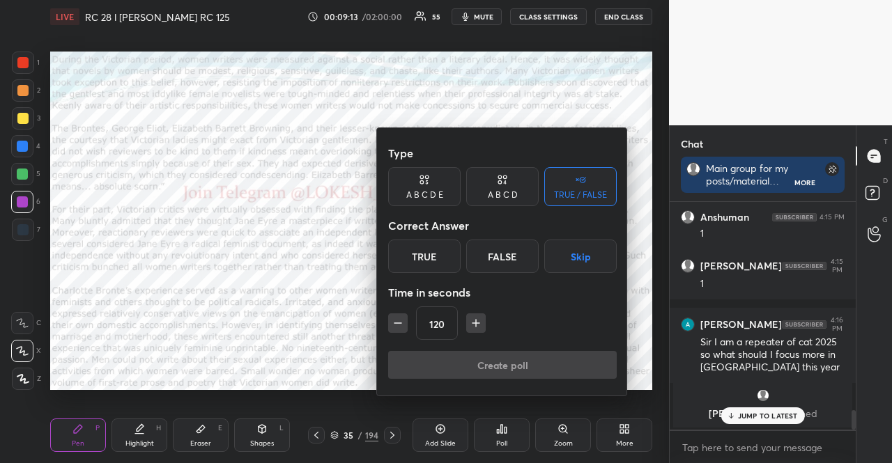
click at [594, 245] on button "Skip" at bounding box center [580, 256] width 72 height 33
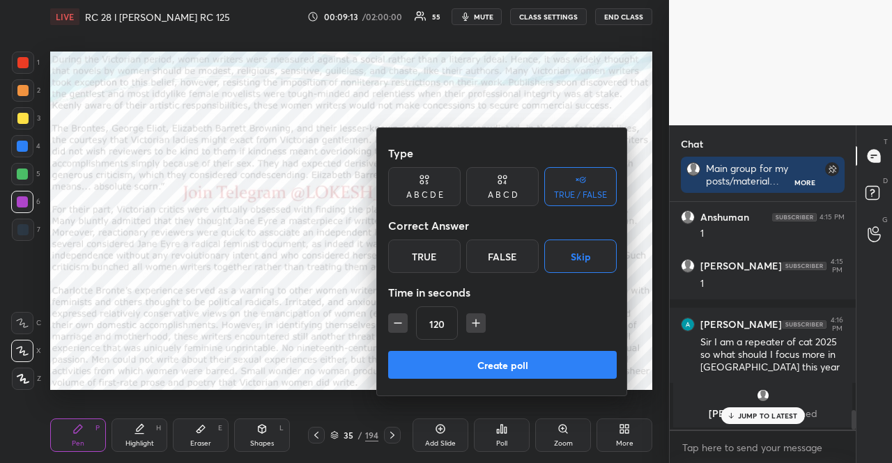
click at [560, 354] on button "Create poll" at bounding box center [502, 365] width 229 height 28
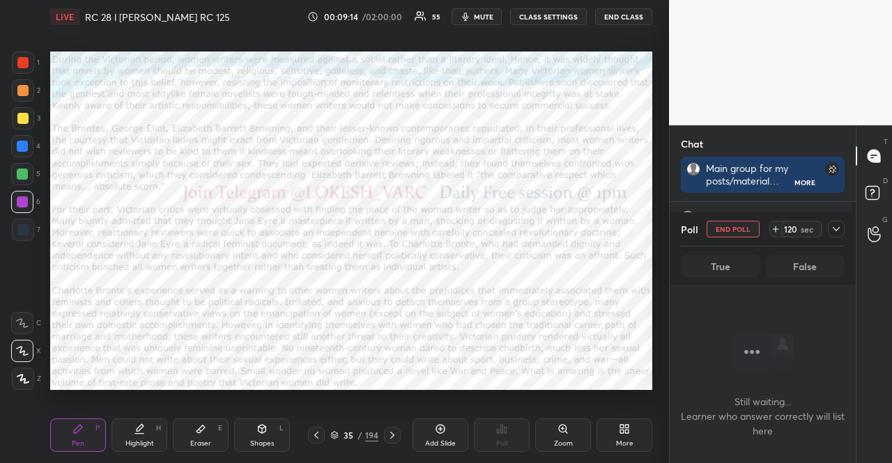
scroll to position [0, 0]
click at [493, 18] on span "mute" at bounding box center [484, 17] width 20 height 10
click at [829, 235] on div at bounding box center [836, 229] width 17 height 17
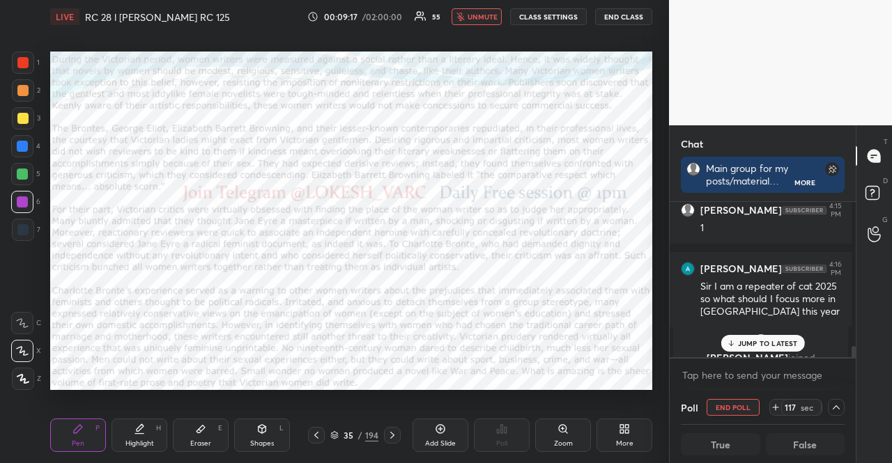
scroll to position [2393, 0]
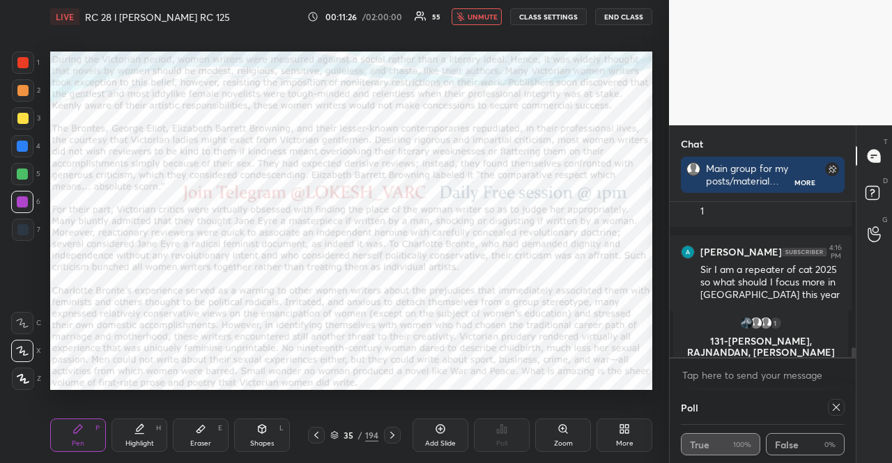
click at [482, 21] on span "unmute" at bounding box center [483, 17] width 30 height 10
click at [835, 405] on icon at bounding box center [836, 407] width 7 height 7
type textarea "x"
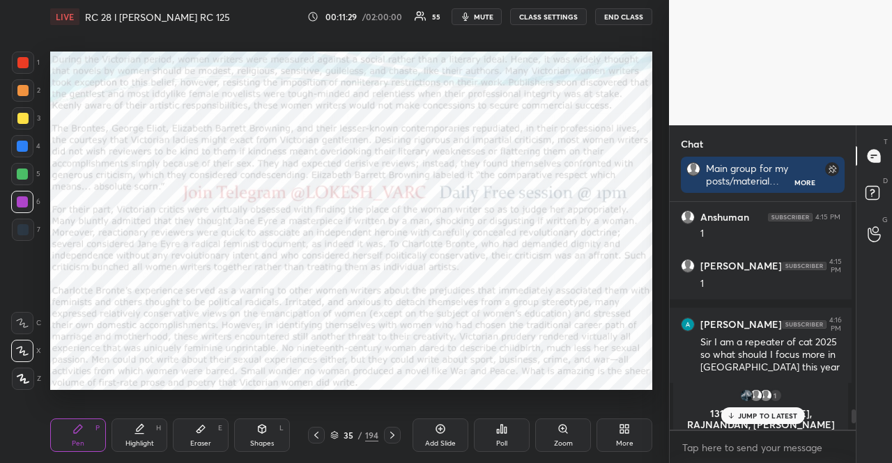
scroll to position [258, 182]
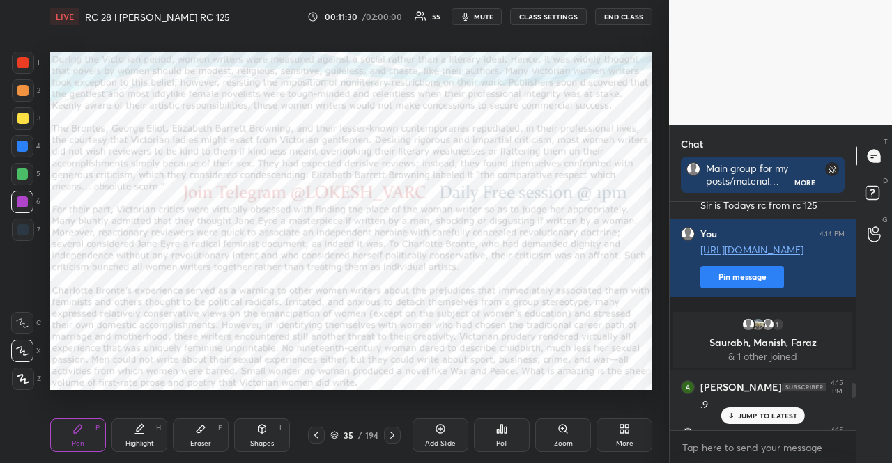
click at [775, 424] on div "JUMP TO LATEST" at bounding box center [763, 416] width 84 height 17
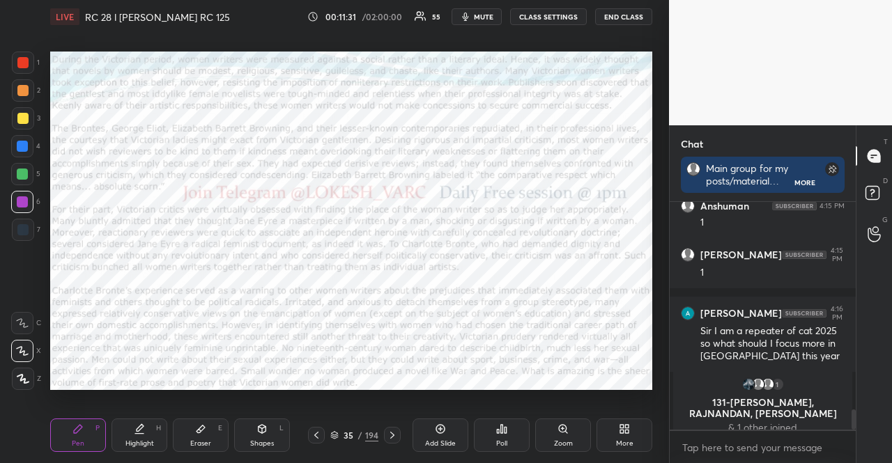
click at [510, 430] on div "Poll" at bounding box center [502, 435] width 56 height 33
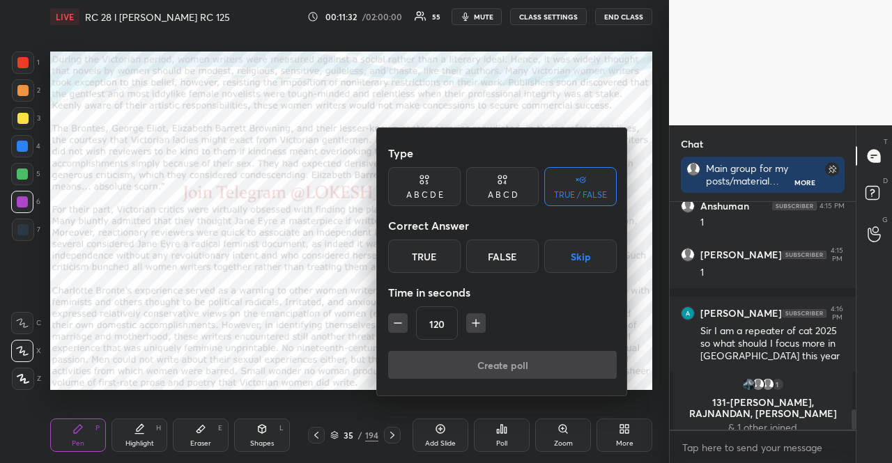
click at [425, 197] on div "A B C D E" at bounding box center [424, 195] width 37 height 8
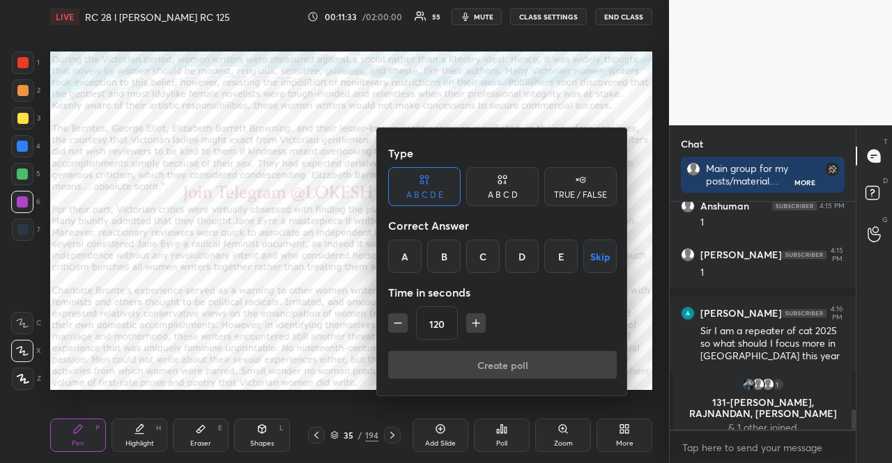
click at [601, 252] on button "Skip" at bounding box center [599, 256] width 33 height 33
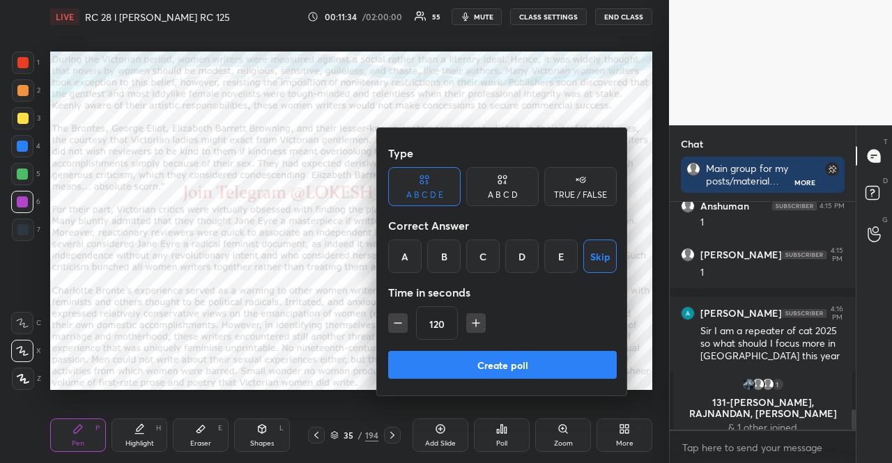
click at [395, 318] on icon "button" at bounding box center [398, 323] width 14 height 14
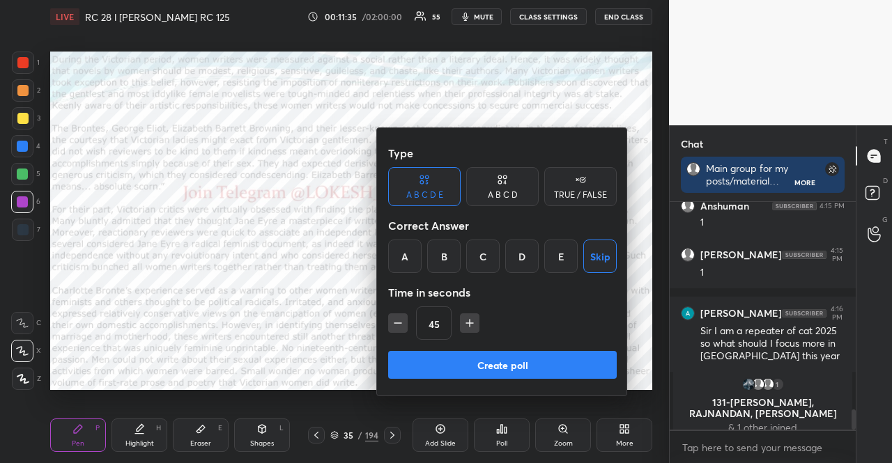
click at [395, 318] on icon "button" at bounding box center [398, 323] width 14 height 14
type input "15"
click at [395, 318] on div "15" at bounding box center [502, 323] width 229 height 33
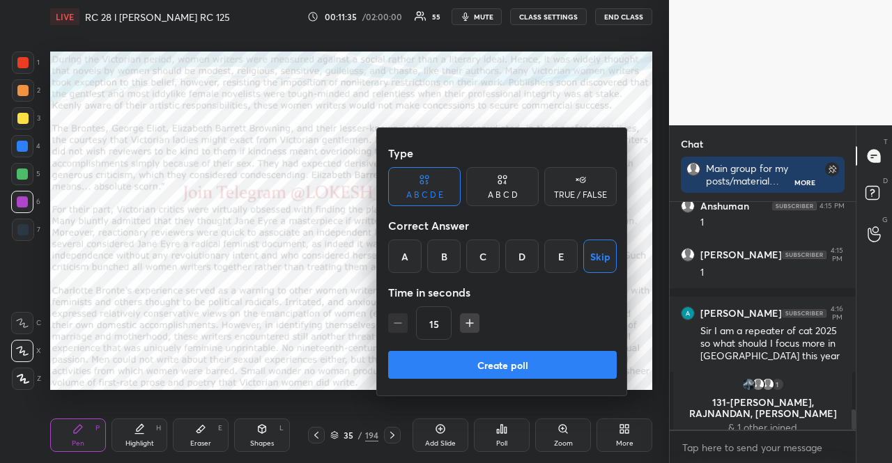
click at [396, 318] on div "15" at bounding box center [502, 323] width 229 height 33
click at [436, 353] on button "Create poll" at bounding box center [502, 365] width 229 height 28
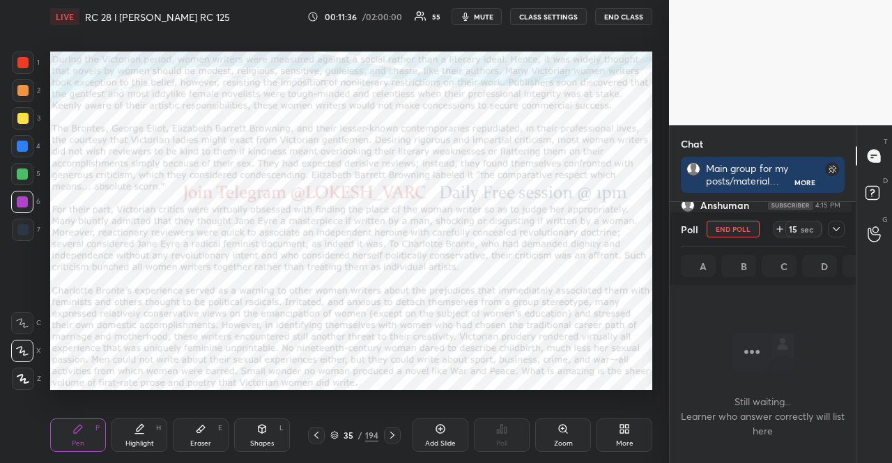
scroll to position [147, 182]
click at [20, 91] on div at bounding box center [22, 90] width 11 height 11
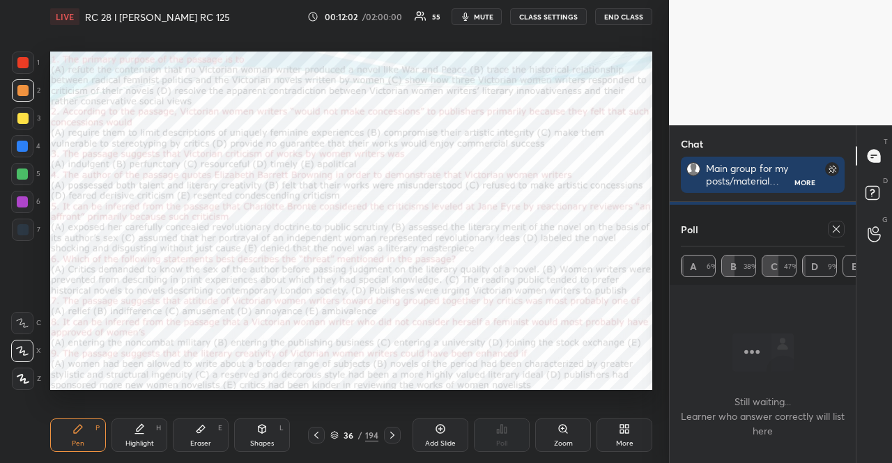
click at [22, 199] on div at bounding box center [22, 202] width 11 height 11
click at [836, 226] on icon at bounding box center [836, 229] width 7 height 7
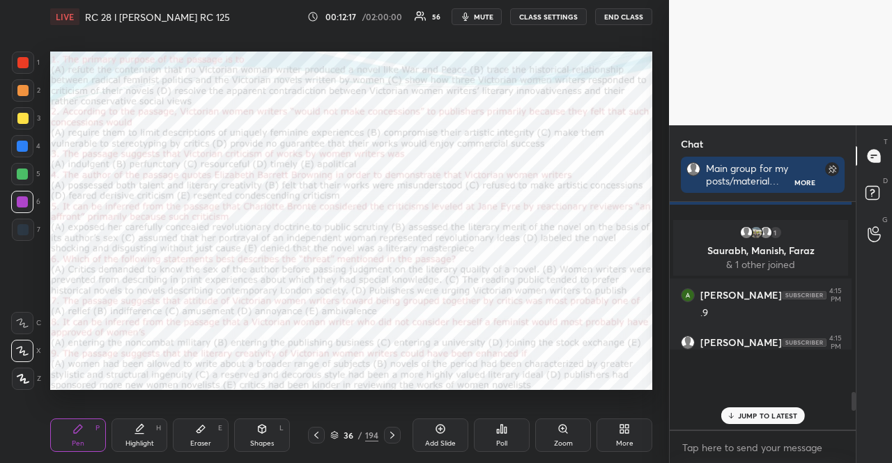
scroll to position [203, 178]
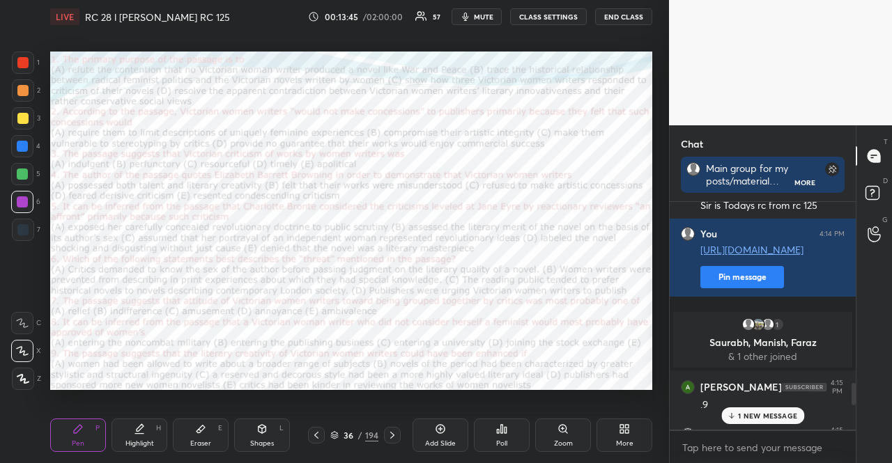
click at [790, 410] on div "1 NEW MESSAGE" at bounding box center [762, 416] width 83 height 17
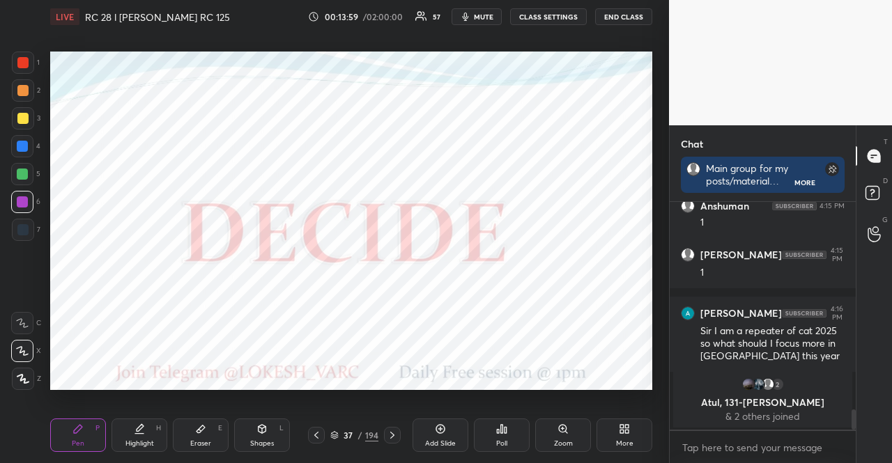
click at [502, 429] on icon at bounding box center [502, 429] width 2 height 8
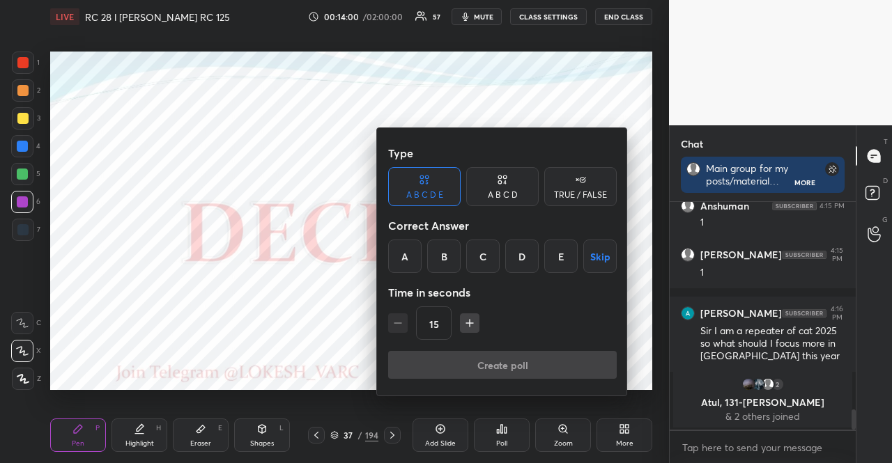
click at [578, 206] on div "TRUE / FALSE" at bounding box center [580, 186] width 72 height 39
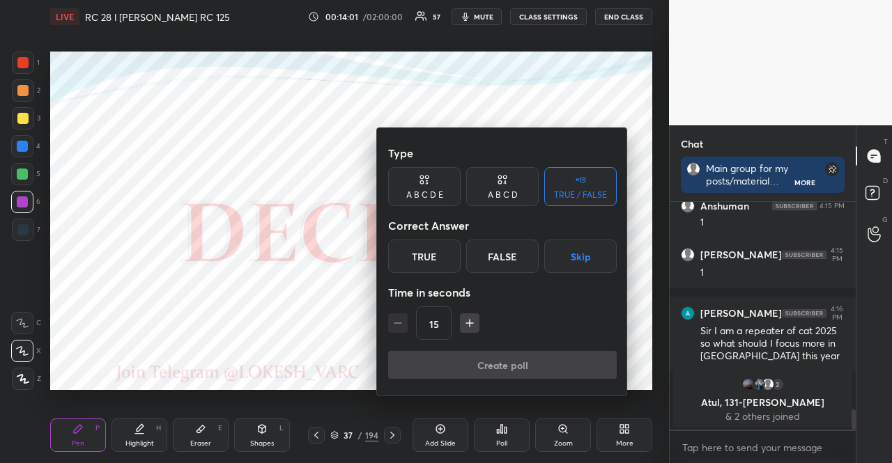
click at [590, 256] on button "Skip" at bounding box center [580, 256] width 72 height 33
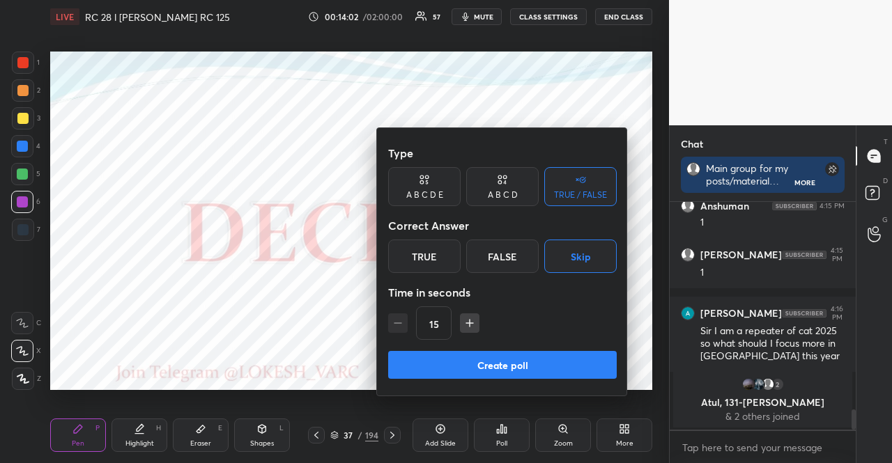
click at [546, 357] on button "Create poll" at bounding box center [502, 365] width 229 height 28
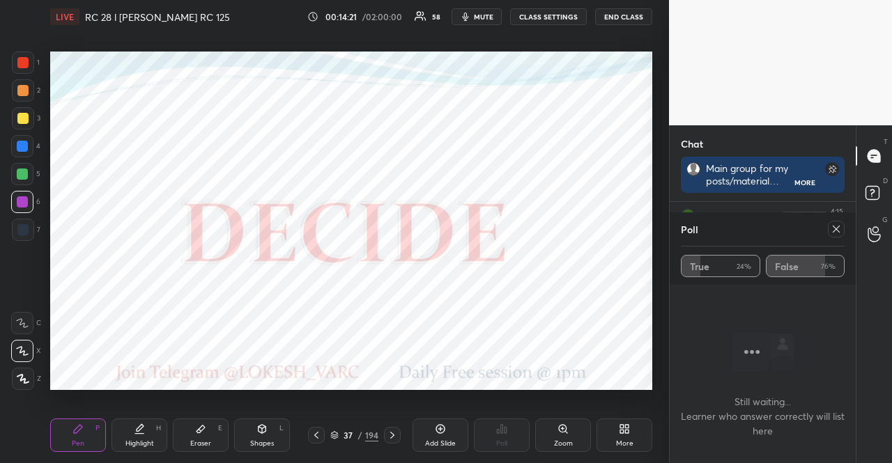
scroll to position [151, 182]
click at [843, 227] on div at bounding box center [836, 229] width 17 height 17
click at [843, 227] on div "Chat Main group for my posts/material [URL][DOMAIN_NAME] Discussion group [URL]…" at bounding box center [762, 294] width 187 height 338
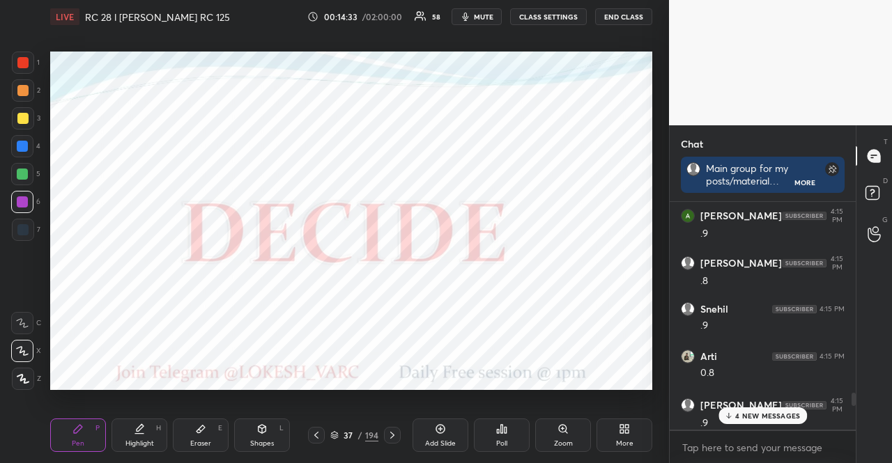
scroll to position [258, 182]
click at [18, 175] on div at bounding box center [22, 174] width 11 height 11
click at [29, 151] on div at bounding box center [22, 146] width 22 height 22
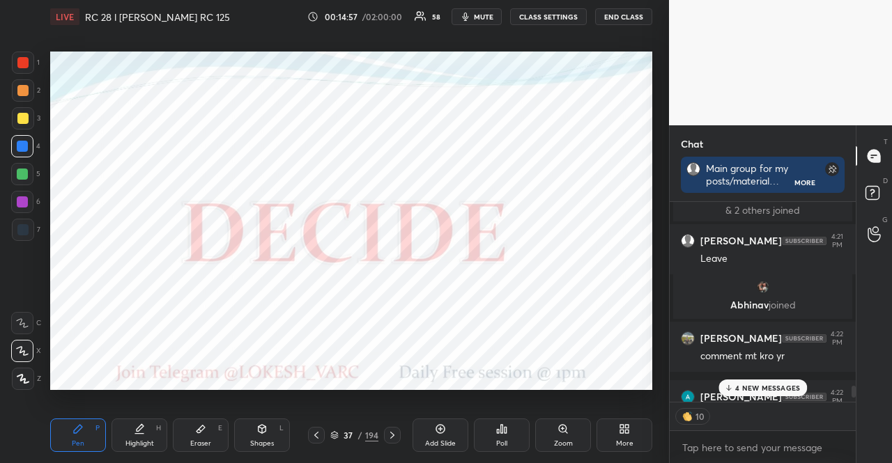
scroll to position [2552, 0]
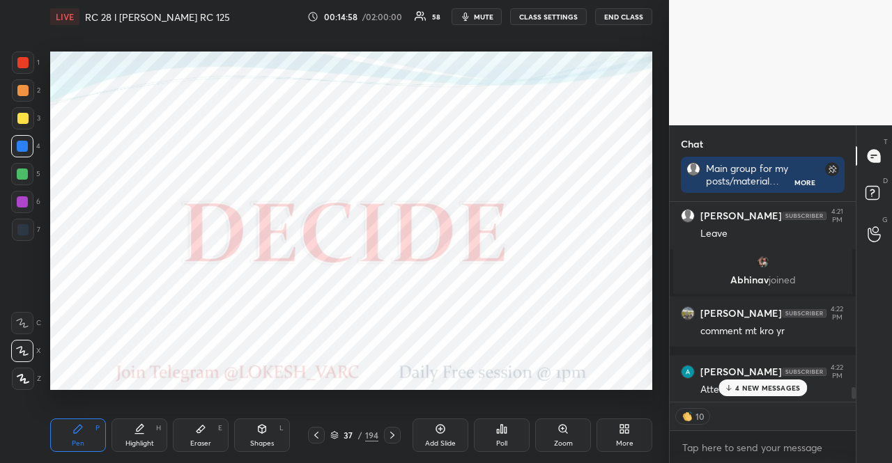
click at [769, 392] on p "4 NEW MESSAGES" at bounding box center [767, 388] width 65 height 8
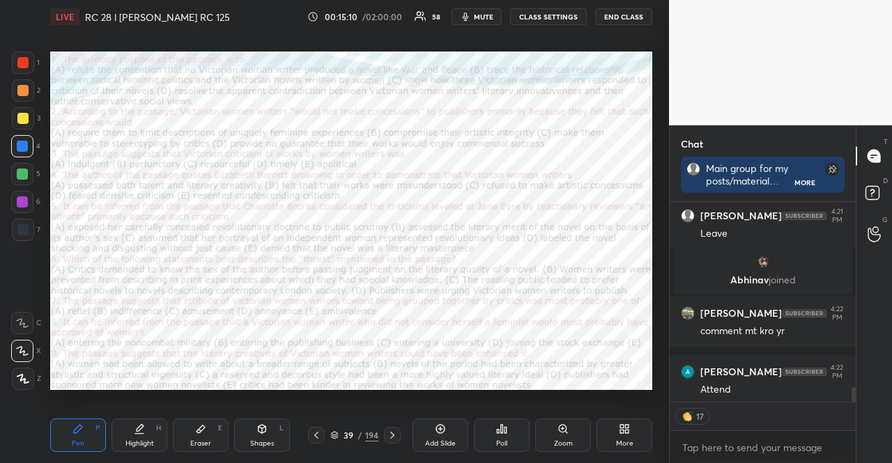
click at [26, 231] on div at bounding box center [23, 230] width 22 height 22
click at [25, 232] on div at bounding box center [22, 229] width 11 height 11
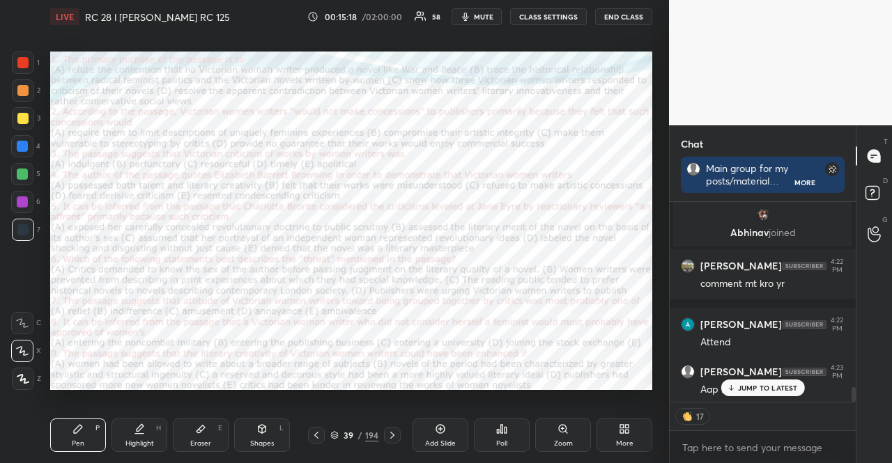
type textarea "x"
drag, startPoint x: 767, startPoint y: 394, endPoint x: 761, endPoint y: 385, distance: 10.6
click at [765, 394] on div "JUMP TO LATEST" at bounding box center [763, 388] width 84 height 17
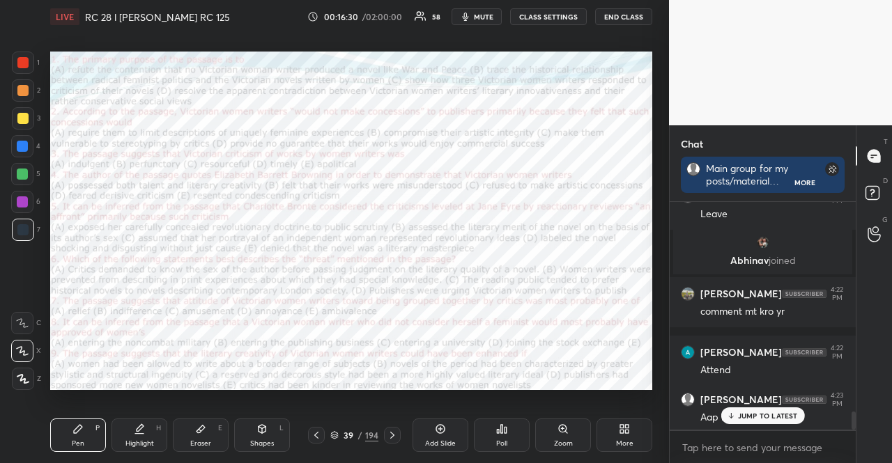
scroll to position [2619, 0]
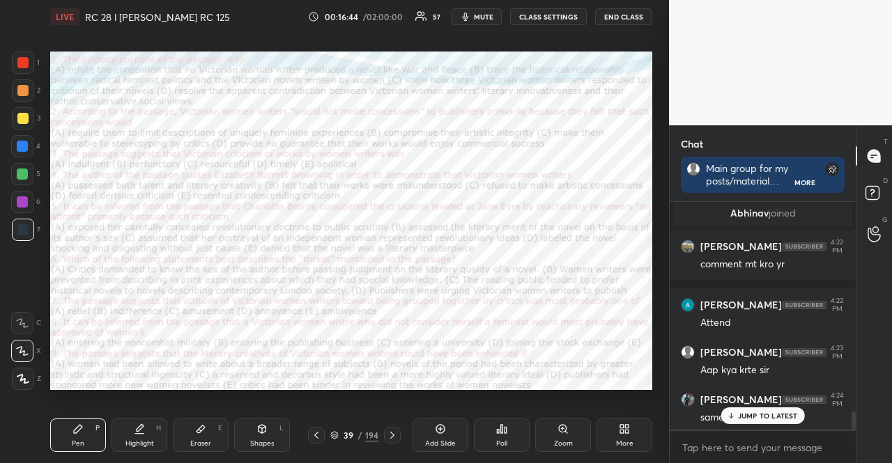
click at [781, 414] on p "JUMP TO LATEST" at bounding box center [768, 416] width 60 height 8
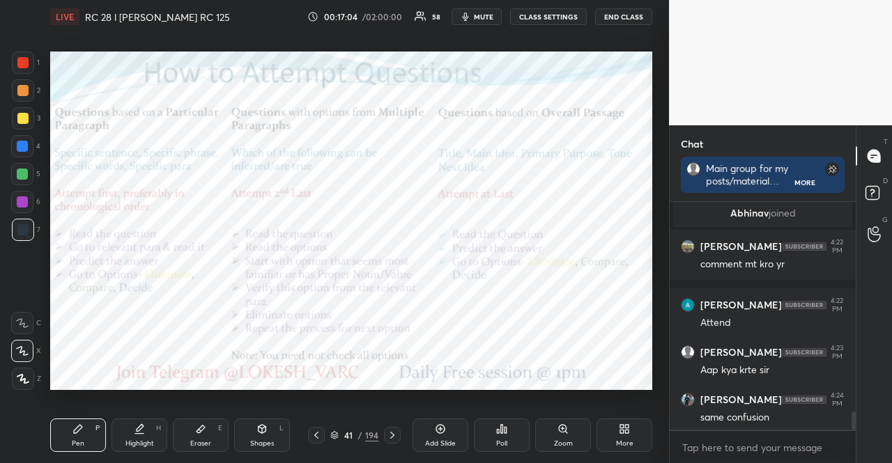
click at [15, 150] on div at bounding box center [22, 146] width 22 height 22
click at [269, 438] on div "Shapes L" at bounding box center [262, 435] width 56 height 33
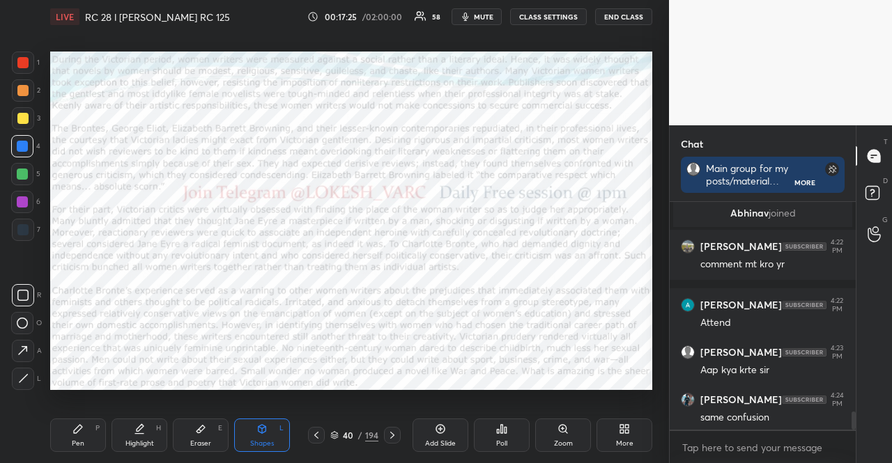
click at [508, 427] on div "Poll" at bounding box center [502, 435] width 56 height 33
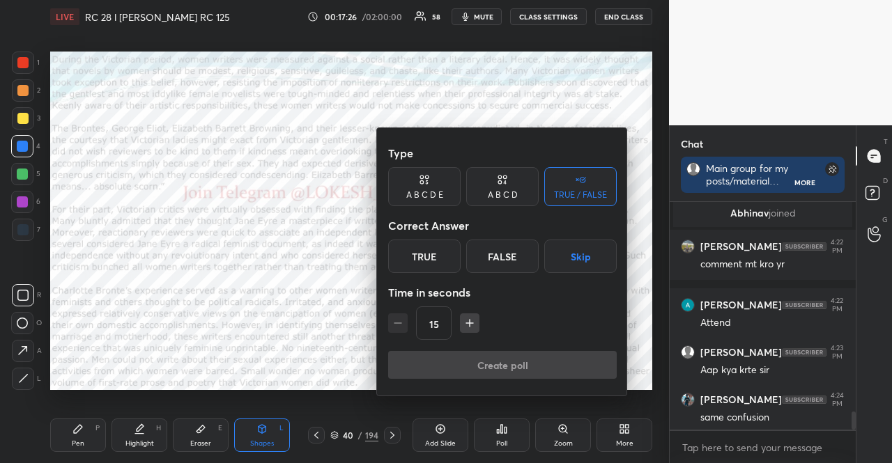
click at [472, 328] on icon "button" at bounding box center [470, 323] width 14 height 14
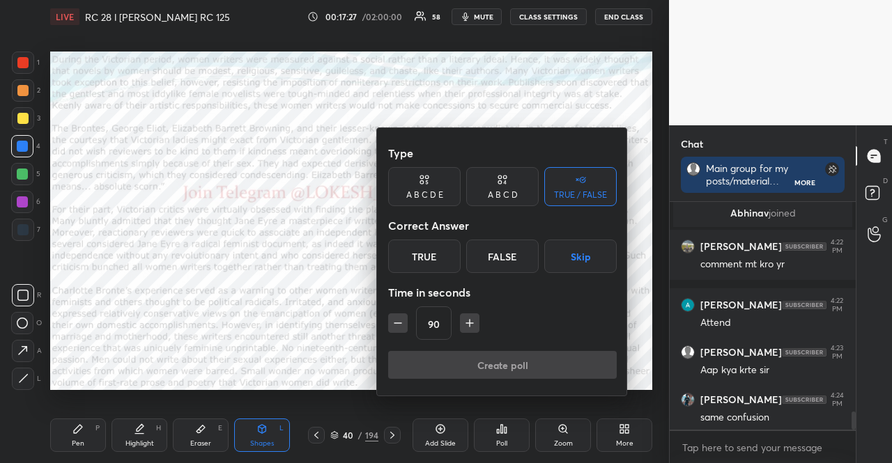
click at [472, 328] on icon "button" at bounding box center [470, 323] width 14 height 14
click at [472, 328] on icon "button" at bounding box center [476, 323] width 14 height 14
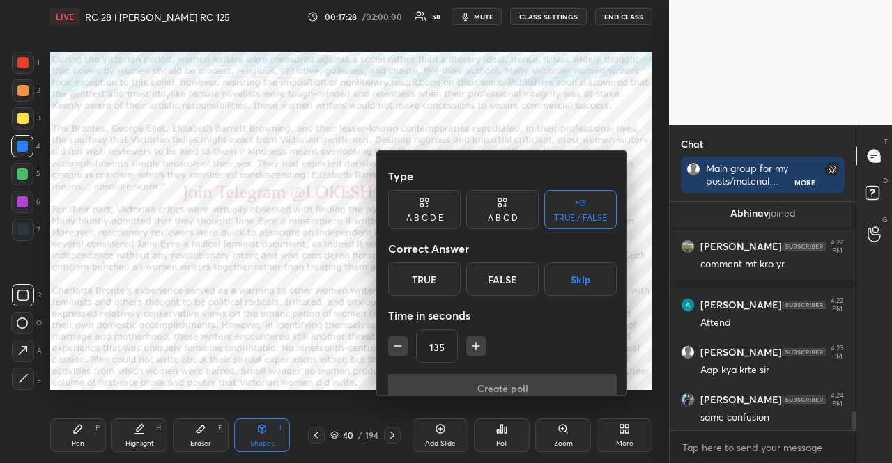
click at [454, 330] on input "135" at bounding box center [437, 346] width 40 height 33
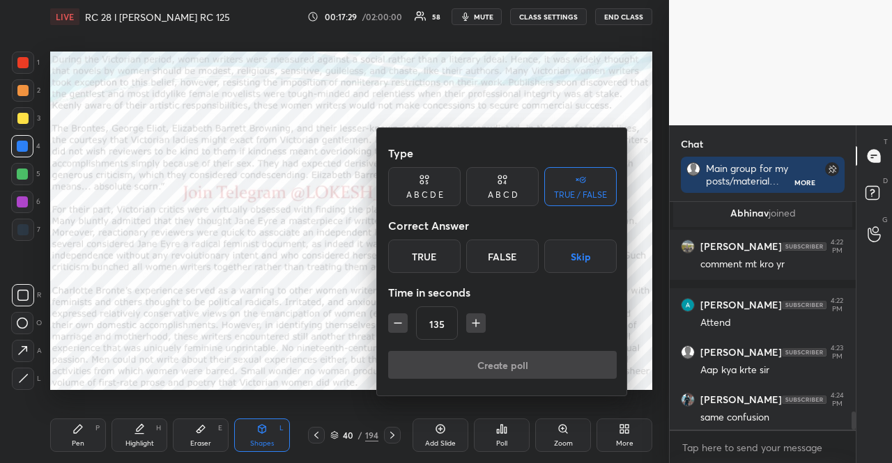
click at [467, 326] on button "button" at bounding box center [476, 324] width 20 height 20
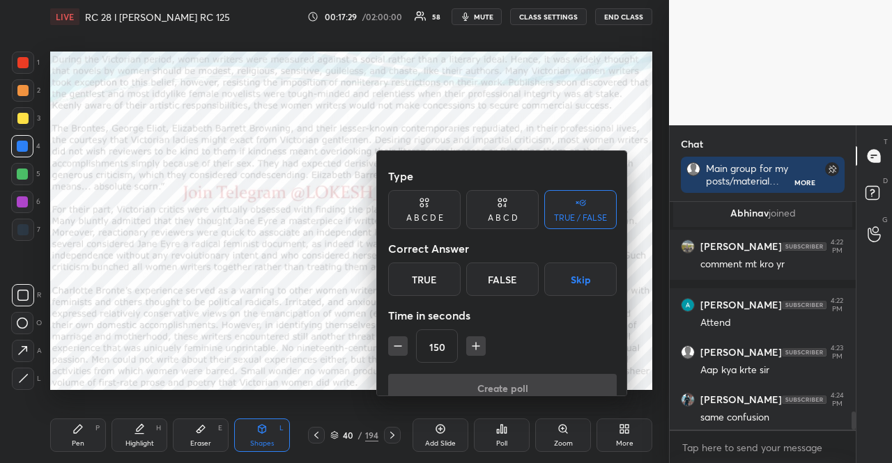
click at [467, 337] on button "button" at bounding box center [476, 347] width 20 height 20
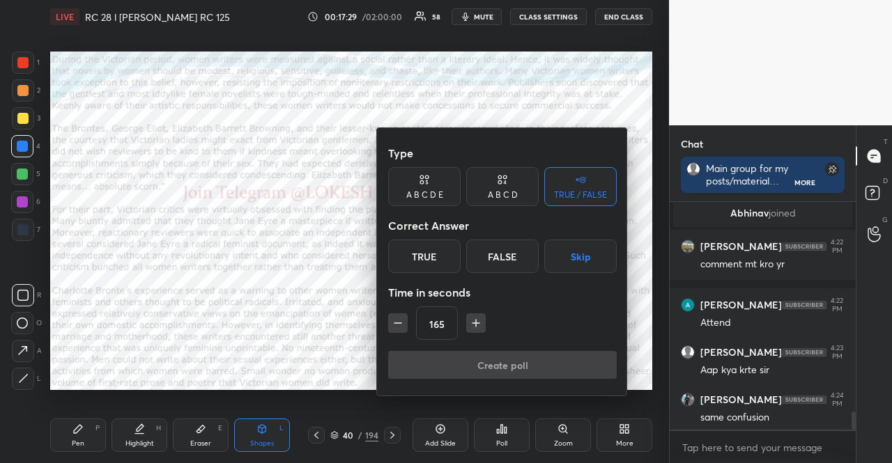
click at [467, 326] on button "button" at bounding box center [476, 324] width 20 height 20
click at [470, 327] on icon "button" at bounding box center [476, 323] width 14 height 14
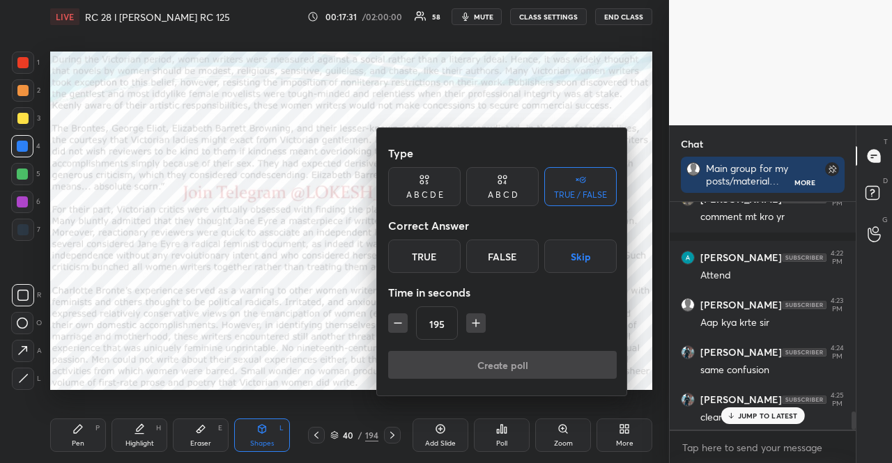
click at [401, 322] on icon "button" at bounding box center [398, 323] width 14 height 14
type input "180"
click at [586, 259] on button "Skip" at bounding box center [580, 256] width 72 height 33
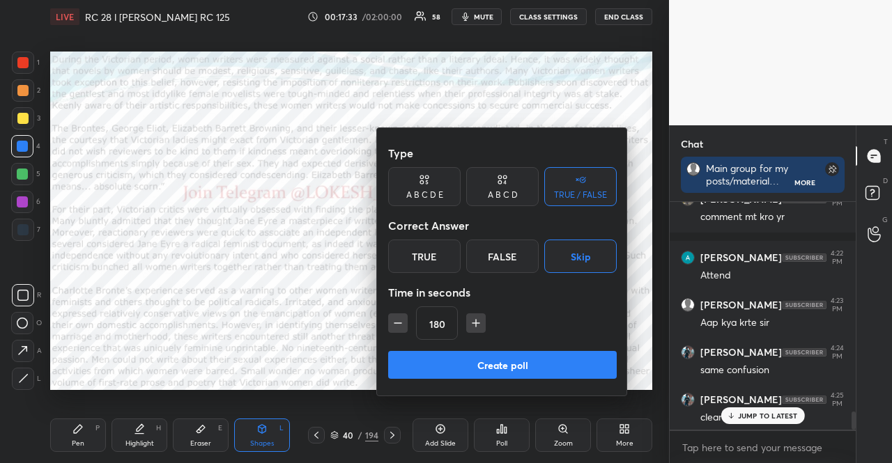
click at [560, 363] on button "Create poll" at bounding box center [502, 365] width 229 height 28
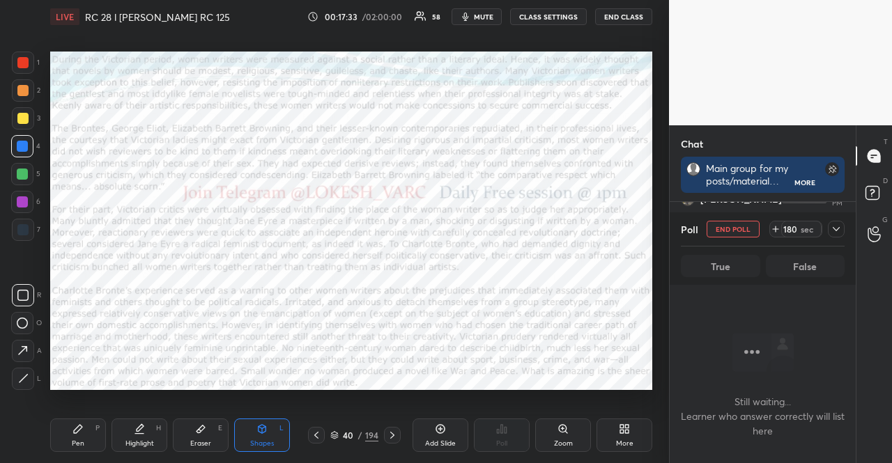
scroll to position [185, 182]
click at [489, 16] on span "mute" at bounding box center [484, 17] width 20 height 10
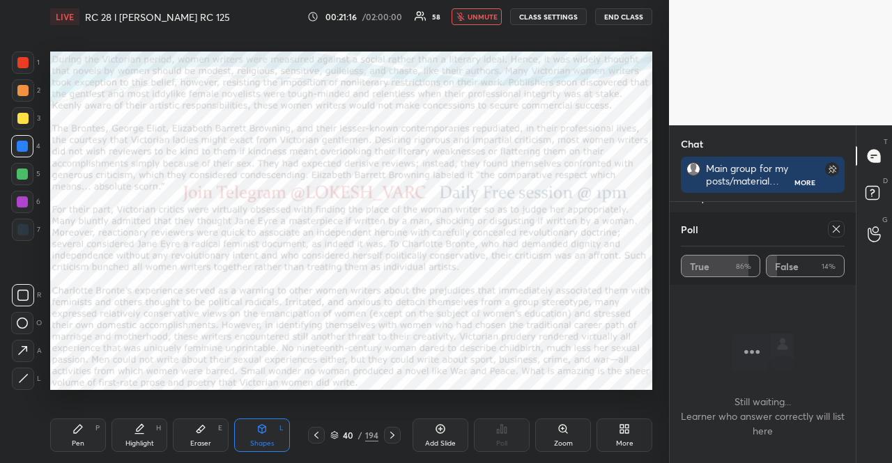
scroll to position [151, 182]
click at [502, 10] on button "unmute" at bounding box center [477, 16] width 50 height 17
click at [831, 228] on icon at bounding box center [836, 229] width 11 height 11
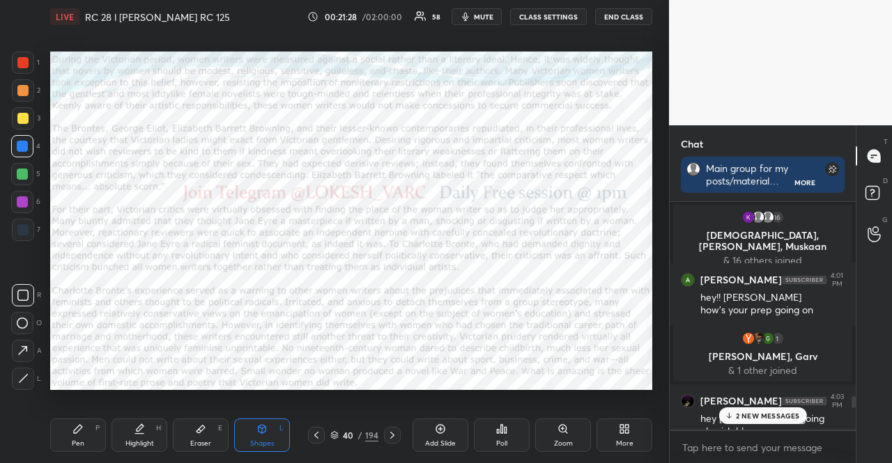
click at [403, 434] on div "40 / 194" at bounding box center [354, 435] width 104 height 17
click at [392, 438] on icon at bounding box center [392, 435] width 11 height 11
click at [28, 150] on div at bounding box center [22, 146] width 22 height 22
drag, startPoint x: 68, startPoint y: 431, endPoint x: 78, endPoint y: 402, distance: 30.9
click at [70, 433] on div "Pen P" at bounding box center [78, 435] width 56 height 33
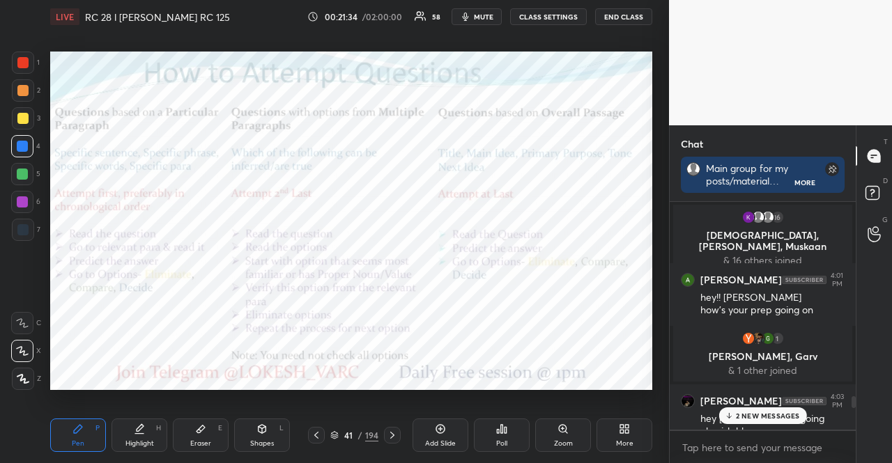
click at [27, 192] on div "1 2 3 4 5 6 7" at bounding box center [25, 149] width 29 height 195
click at [29, 199] on div at bounding box center [22, 202] width 22 height 22
click at [261, 427] on icon at bounding box center [263, 428] width 8 height 2
click at [25, 63] on div at bounding box center [22, 62] width 11 height 11
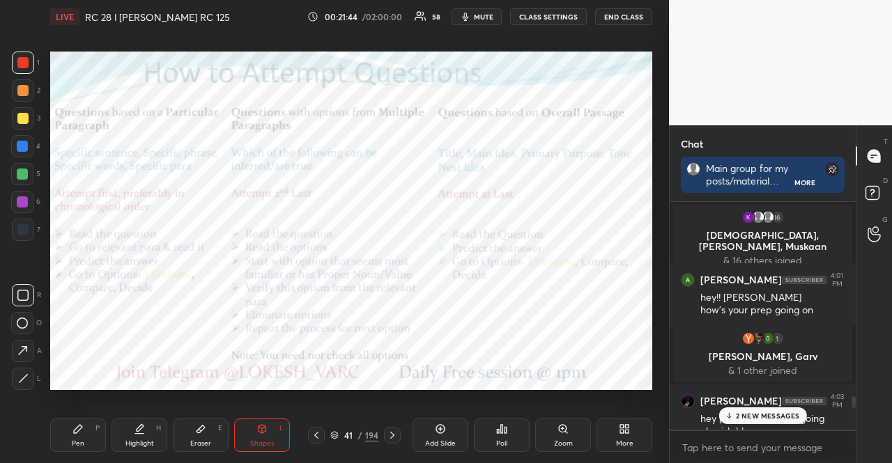
click at [21, 197] on div at bounding box center [22, 202] width 11 height 11
click at [744, 413] on p "2 NEW MESSAGES" at bounding box center [768, 416] width 64 height 8
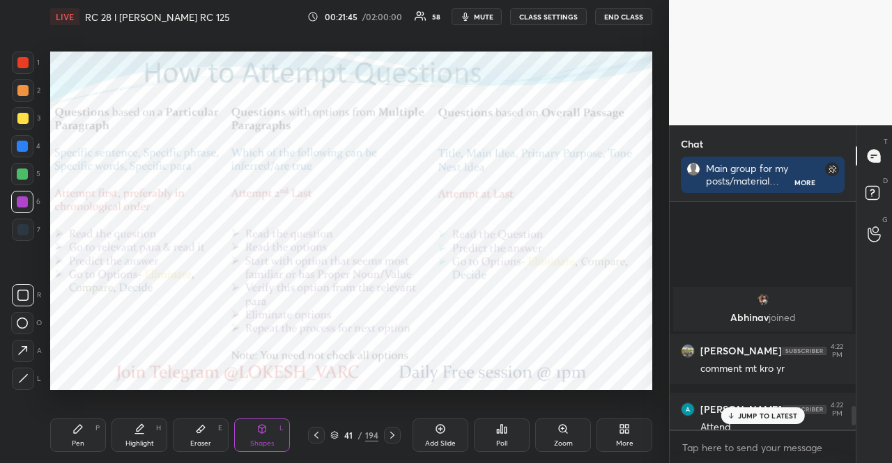
scroll to position [2619, 0]
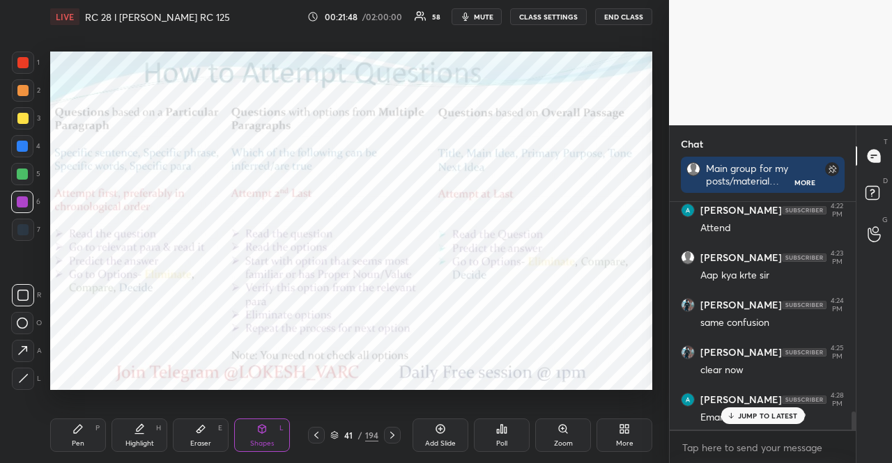
click at [20, 220] on div at bounding box center [23, 230] width 22 height 22
click at [29, 224] on div at bounding box center [23, 230] width 22 height 22
drag, startPoint x: 294, startPoint y: 442, endPoint x: 226, endPoint y: 399, distance: 80.8
click at [291, 442] on div "Pen P Highlight H Eraser E Shapes L" at bounding box center [176, 435] width 252 height 33
click at [27, 139] on div at bounding box center [22, 146] width 22 height 22
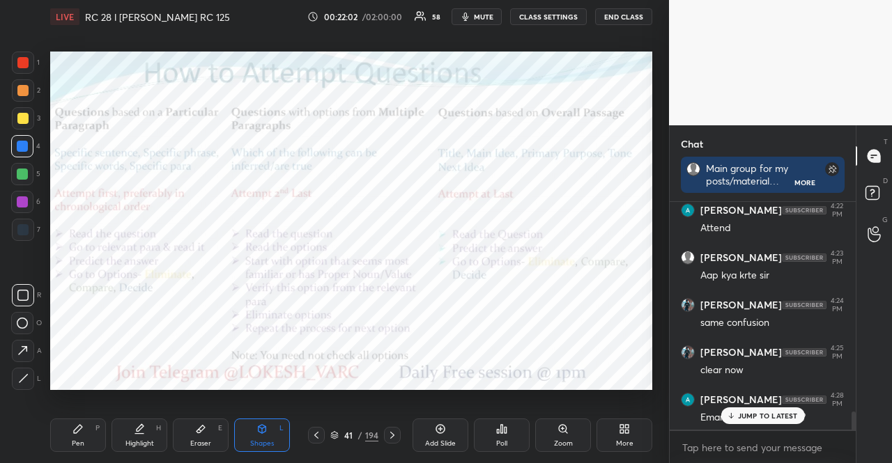
click at [15, 63] on div at bounding box center [23, 63] width 22 height 22
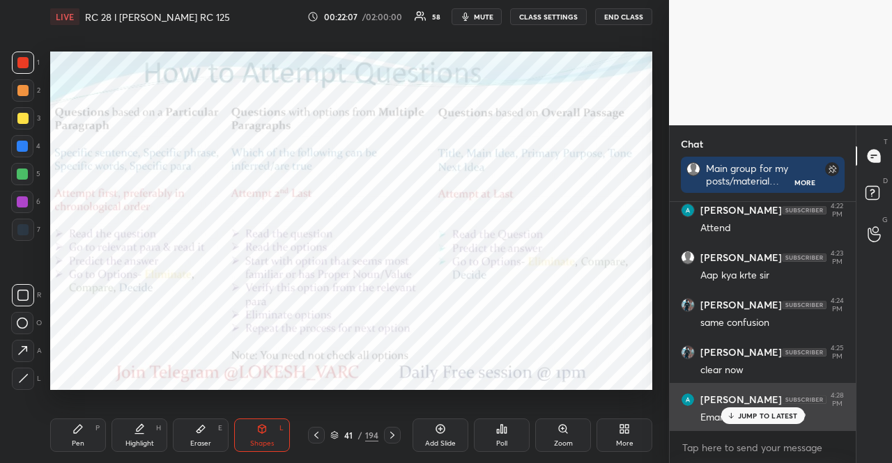
click at [770, 417] on p "JUMP TO LATEST" at bounding box center [768, 416] width 60 height 8
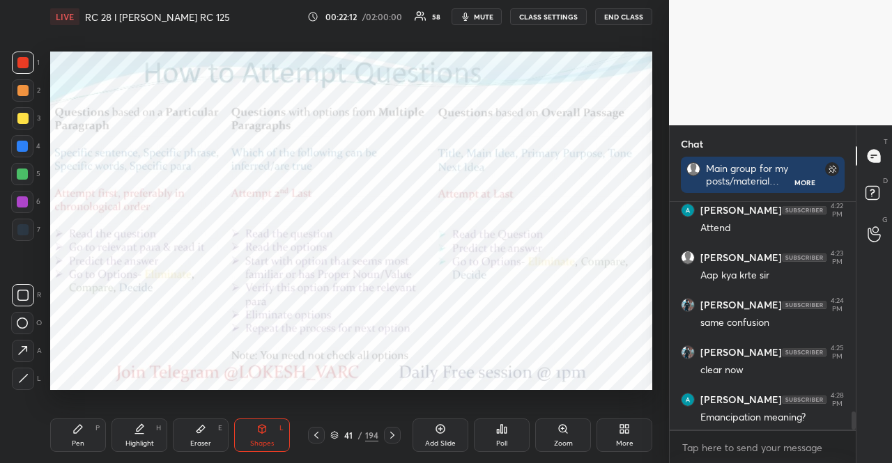
click at [27, 226] on div at bounding box center [22, 229] width 11 height 11
click at [28, 68] on div at bounding box center [23, 63] width 22 height 22
drag, startPoint x: 342, startPoint y: 436, endPoint x: 344, endPoint y: 403, distance: 32.1
click at [341, 436] on div "41" at bounding box center [348, 435] width 14 height 8
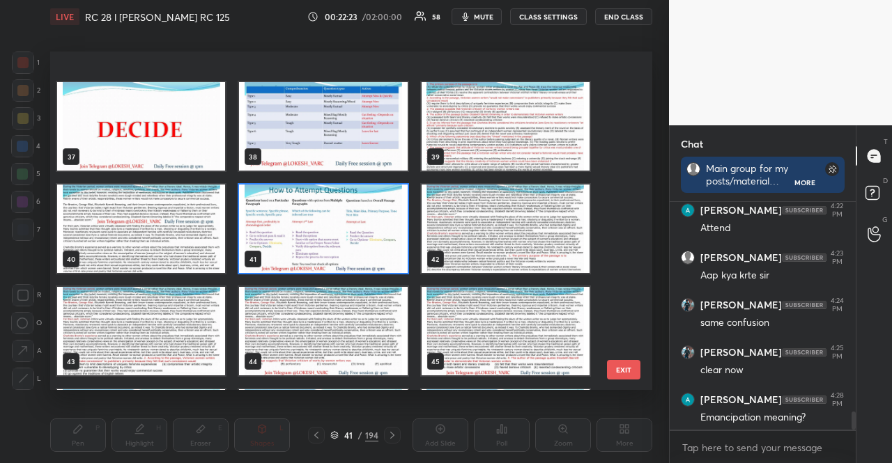
scroll to position [1235, 0]
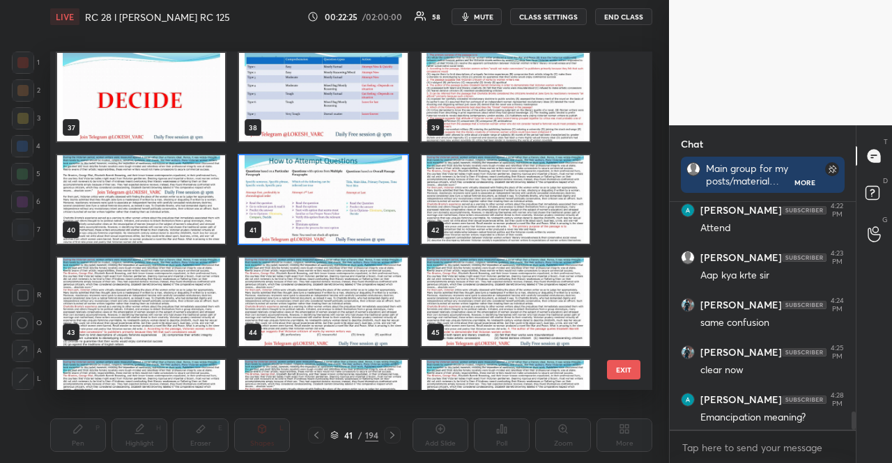
click at [478, 207] on img "grid" at bounding box center [506, 199] width 168 height 89
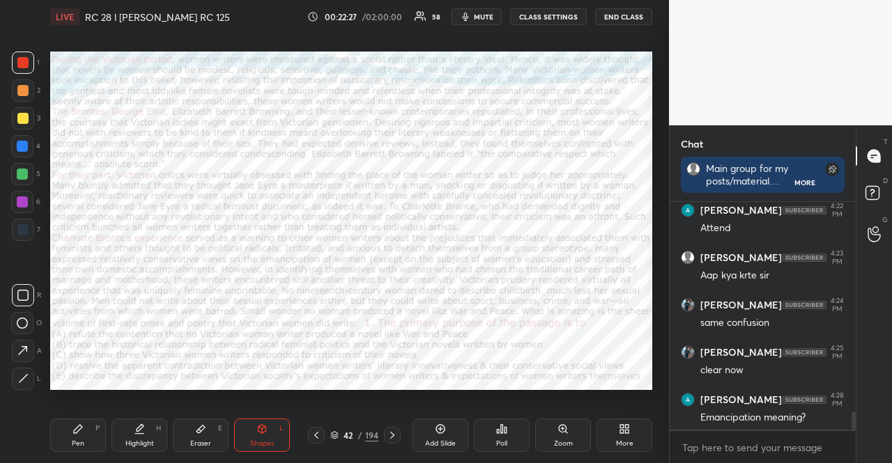
click at [22, 198] on div at bounding box center [22, 202] width 11 height 11
drag, startPoint x: 73, startPoint y: 430, endPoint x: 185, endPoint y: 402, distance: 115.6
click at [89, 424] on div "Pen P" at bounding box center [78, 435] width 56 height 33
type textarea "x"
click at [518, 433] on div "Poll" at bounding box center [502, 435] width 56 height 33
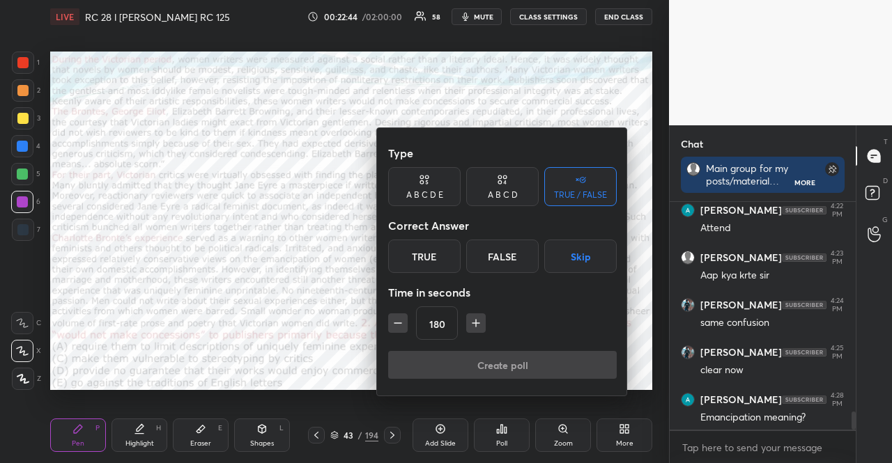
click at [421, 199] on div "A B C D E" at bounding box center [424, 195] width 37 height 8
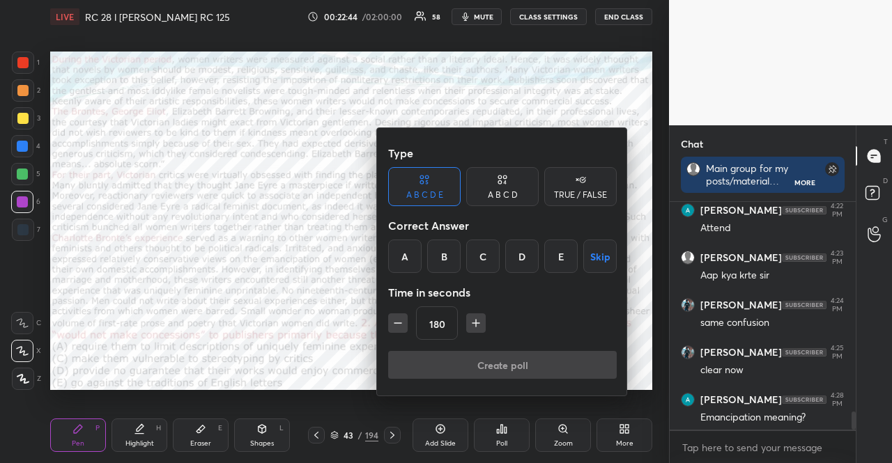
drag, startPoint x: 595, startPoint y: 257, endPoint x: 529, endPoint y: 282, distance: 70.8
click at [595, 256] on button "Skip" at bounding box center [599, 256] width 33 height 33
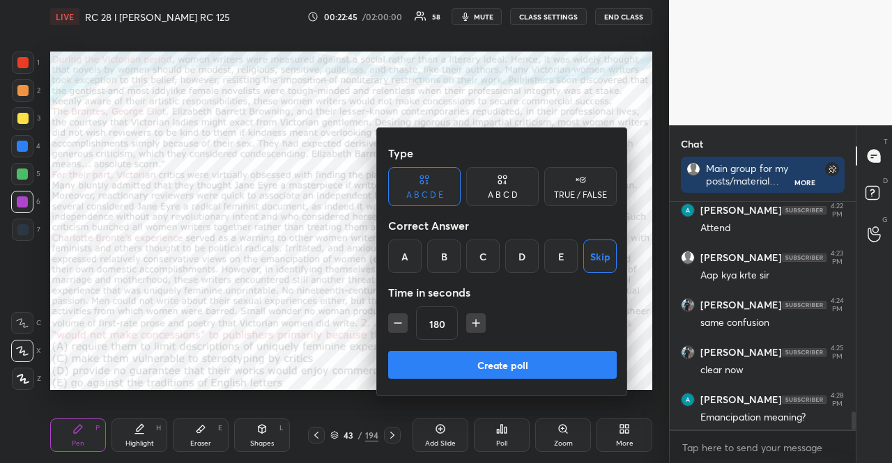
click at [403, 319] on icon "button" at bounding box center [398, 323] width 14 height 14
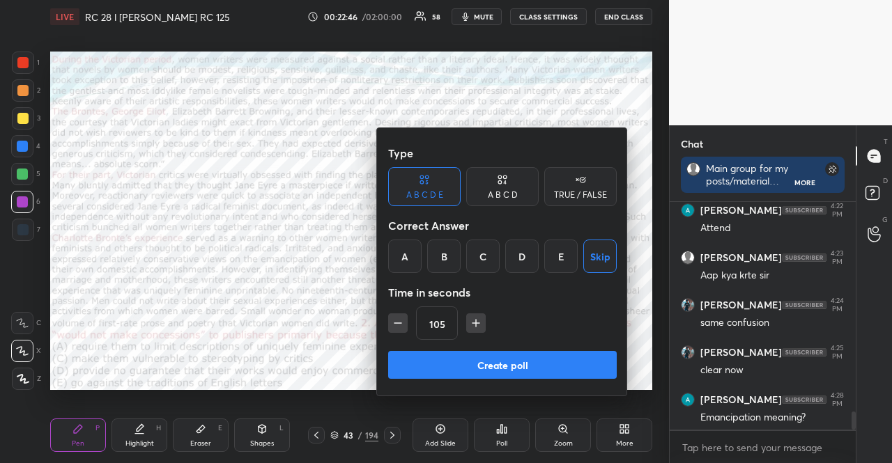
click at [403, 319] on icon "button" at bounding box center [398, 323] width 14 height 14
drag, startPoint x: 481, startPoint y: 334, endPoint x: 463, endPoint y: 323, distance: 21.3
click at [472, 330] on div "60" at bounding box center [502, 323] width 229 height 33
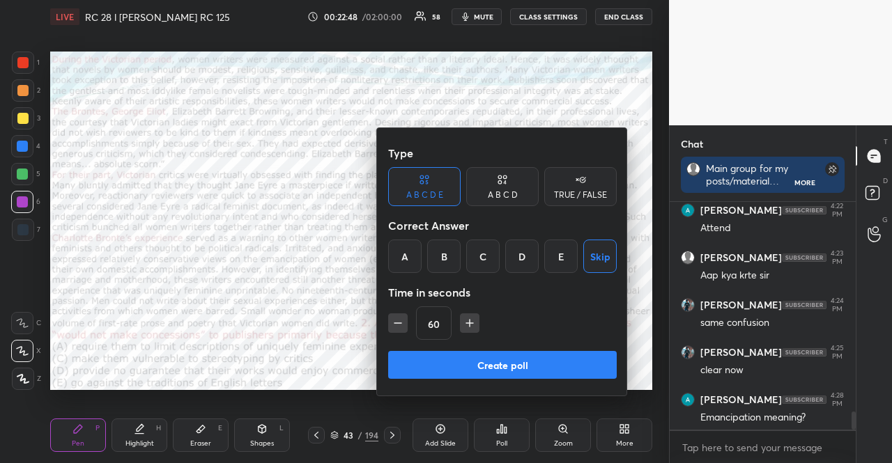
click at [463, 323] on icon "button" at bounding box center [470, 323] width 14 height 14
type input "75"
click at [483, 357] on button "Create poll" at bounding box center [502, 365] width 229 height 28
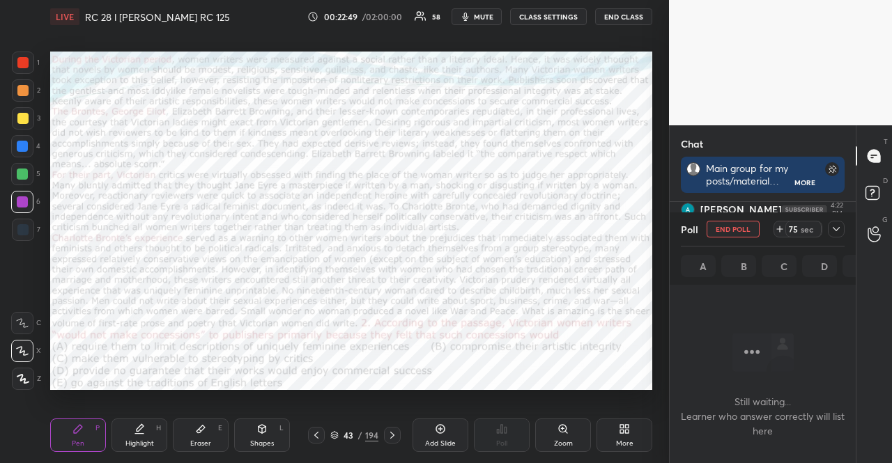
scroll to position [4, 4]
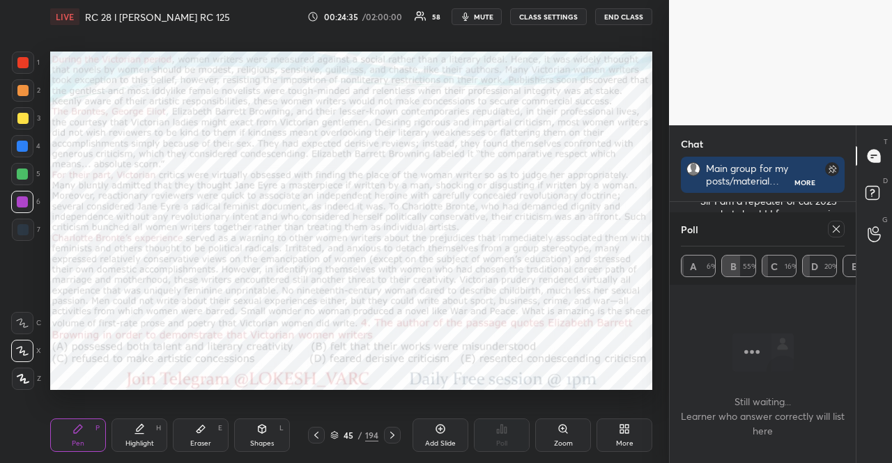
click at [837, 224] on icon at bounding box center [836, 229] width 11 height 11
type textarea "x"
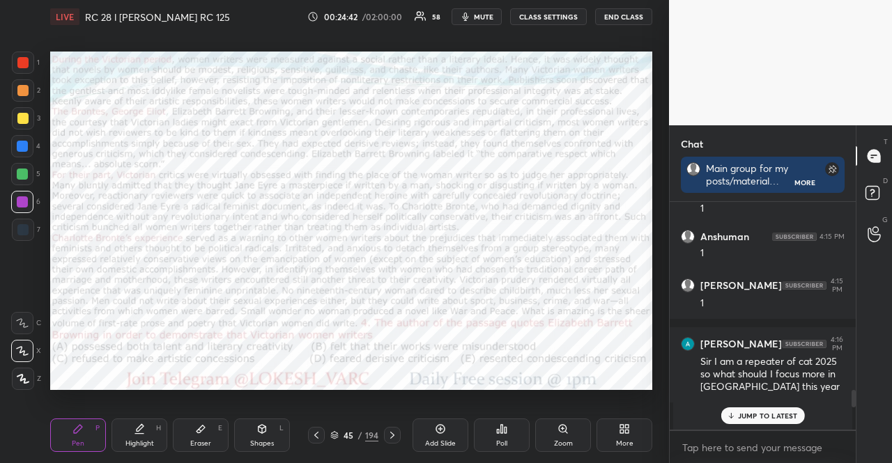
click at [278, 433] on div "Shapes L" at bounding box center [262, 435] width 56 height 33
click at [493, 440] on div "Poll" at bounding box center [502, 435] width 56 height 33
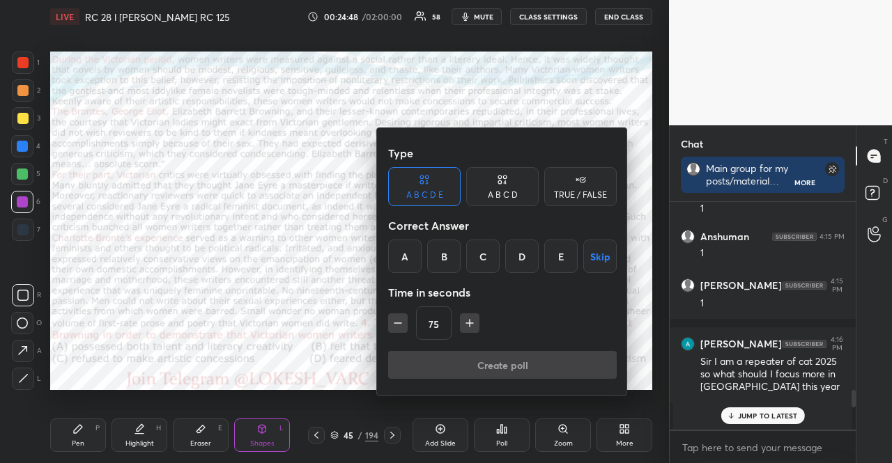
click at [594, 257] on button "Skip" at bounding box center [599, 256] width 33 height 33
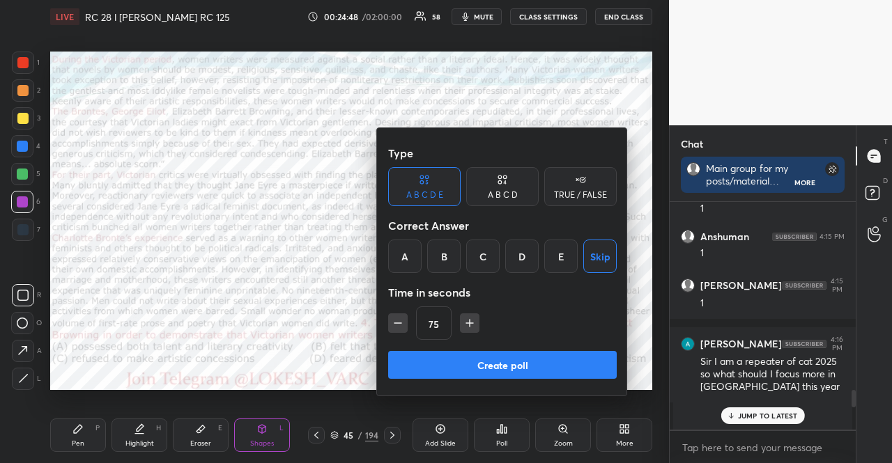
click at [475, 321] on icon "button" at bounding box center [470, 323] width 14 height 14
type input "90"
click at [485, 357] on button "Create poll" at bounding box center [502, 365] width 229 height 28
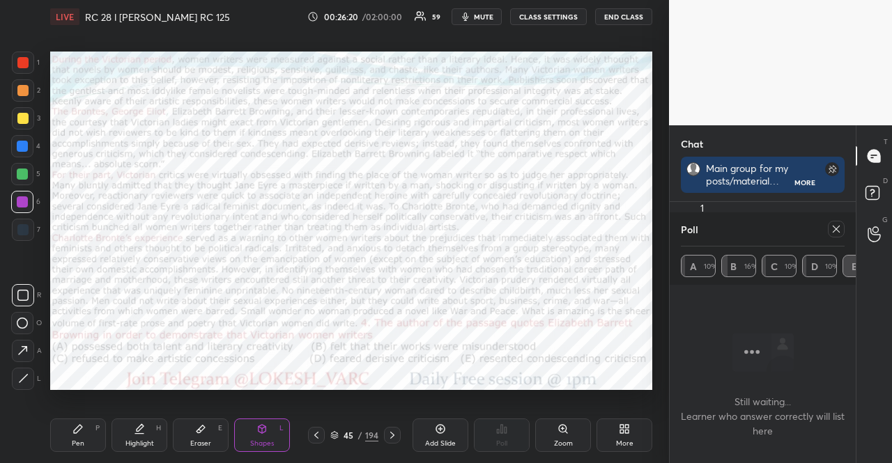
drag, startPoint x: 90, startPoint y: 431, endPoint x: 339, endPoint y: 399, distance: 251.5
click at [91, 431] on div "Pen P" at bounding box center [78, 435] width 56 height 33
click at [831, 224] on icon at bounding box center [836, 229] width 11 height 11
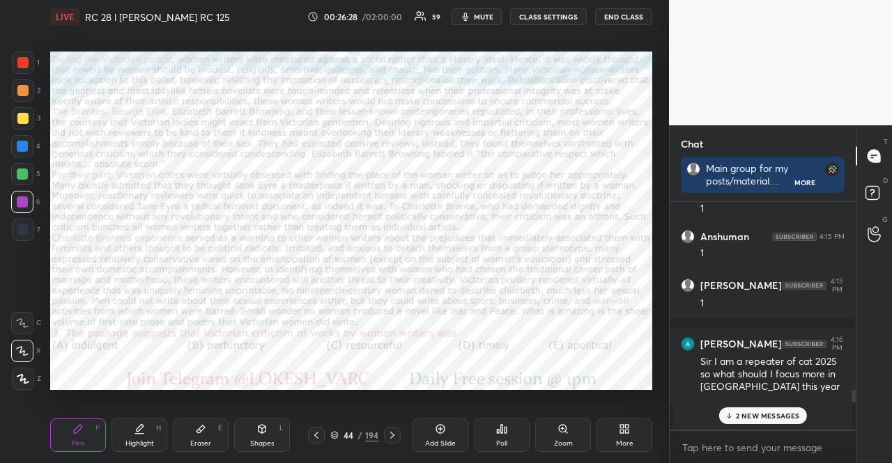
click at [515, 431] on div "Poll" at bounding box center [502, 435] width 56 height 33
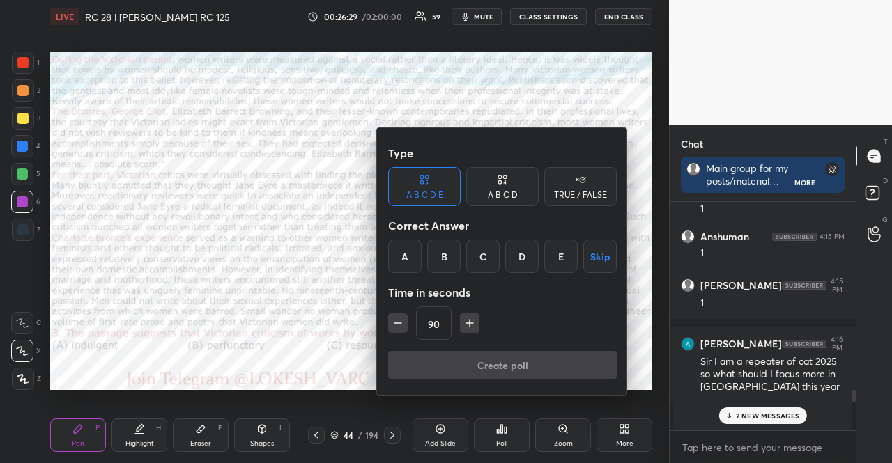
click at [591, 254] on button "Skip" at bounding box center [599, 256] width 33 height 33
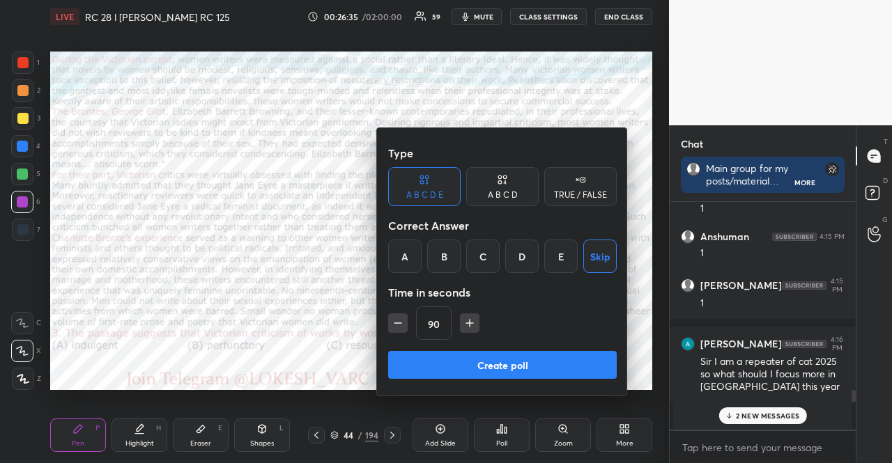
click at [238, 291] on div at bounding box center [446, 231] width 892 height 463
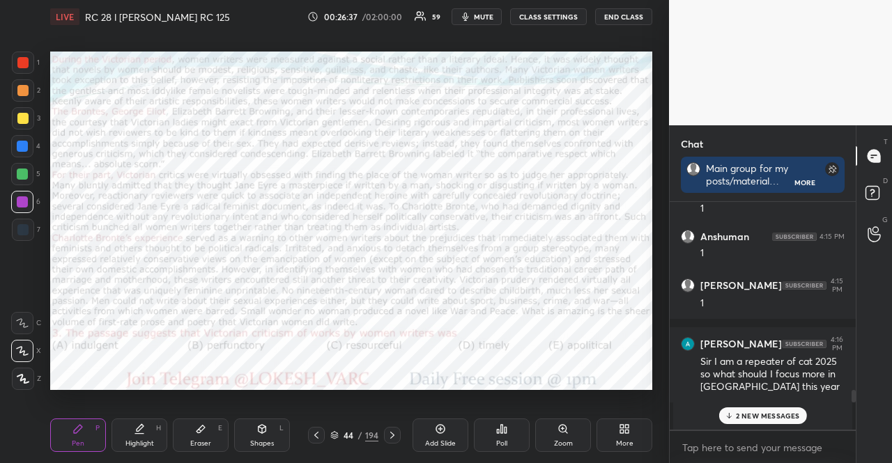
click at [13, 138] on div at bounding box center [22, 146] width 22 height 22
click at [17, 140] on div at bounding box center [22, 146] width 22 height 22
click at [20, 320] on icon at bounding box center [22, 323] width 13 height 10
drag, startPoint x: 19, startPoint y: 319, endPoint x: 15, endPoint y: 313, distance: 7.5
click at [17, 318] on icon at bounding box center [22, 323] width 13 height 10
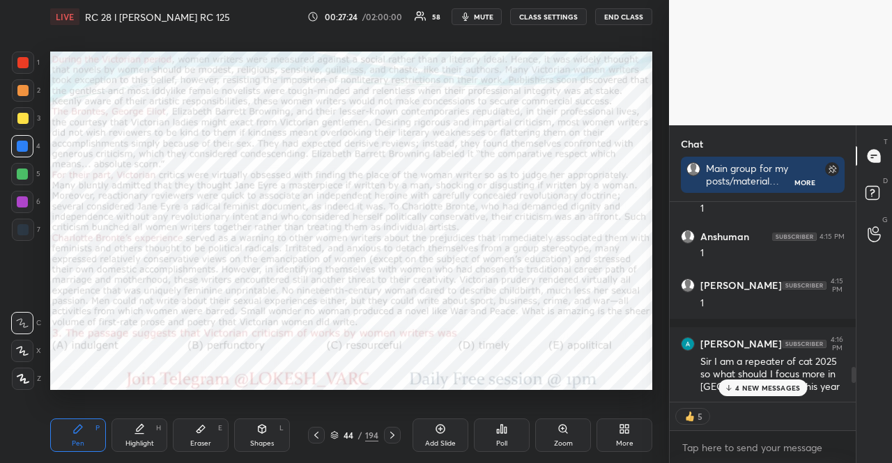
type textarea "x"
click at [494, 436] on div "Poll" at bounding box center [502, 435] width 56 height 33
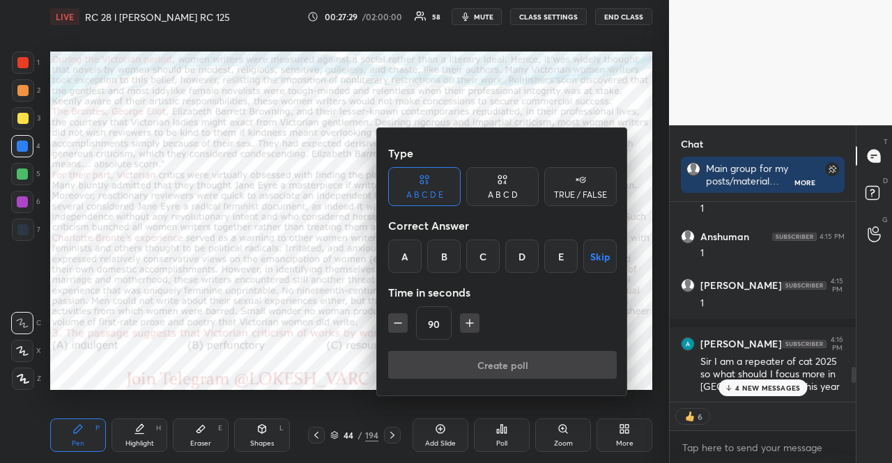
drag, startPoint x: 597, startPoint y: 253, endPoint x: 542, endPoint y: 267, distance: 56.1
click at [594, 253] on button "Skip" at bounding box center [599, 256] width 33 height 33
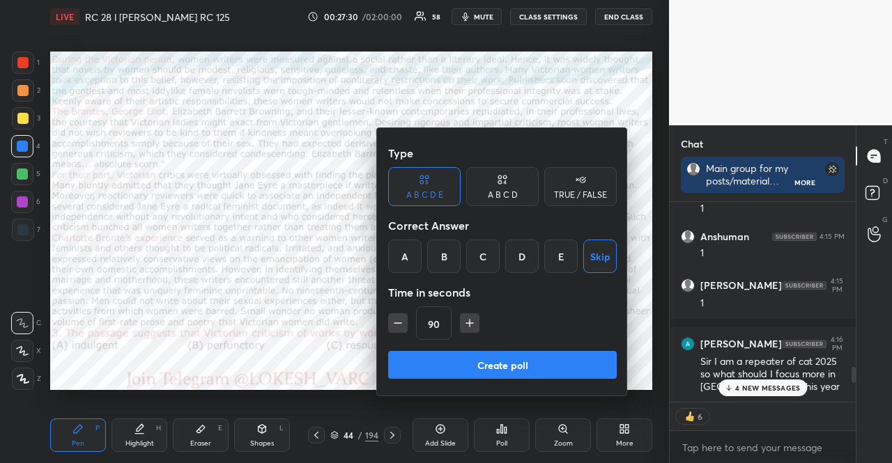
click at [397, 324] on icon "button" at bounding box center [398, 323] width 14 height 14
type input "75"
click at [446, 362] on button "Create poll" at bounding box center [502, 365] width 229 height 28
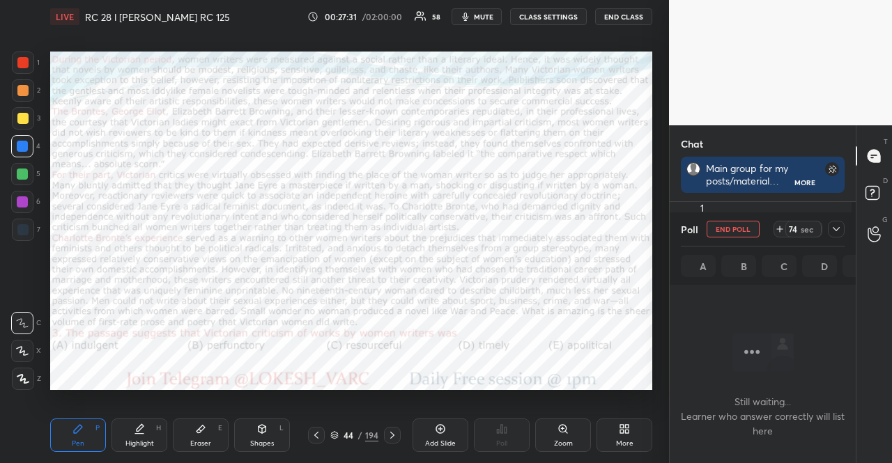
scroll to position [181, 182]
click at [829, 224] on div at bounding box center [836, 229] width 17 height 17
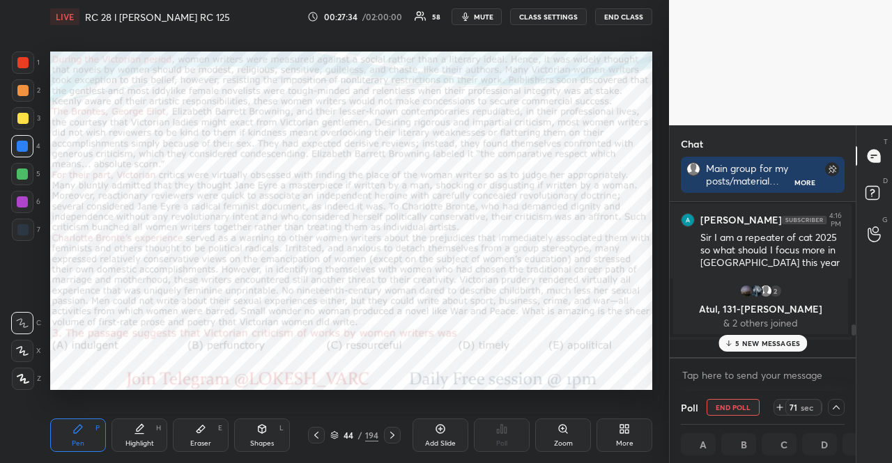
scroll to position [2280, 0]
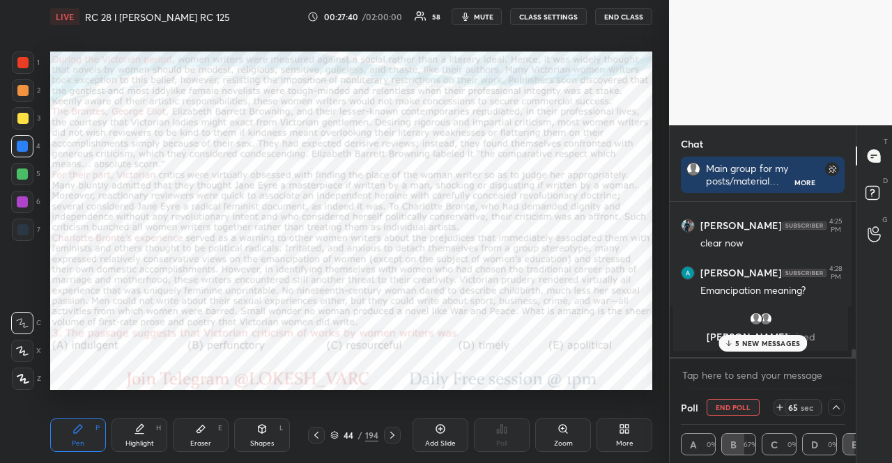
click at [735, 339] on p "5 NEW MESSAGES" at bounding box center [767, 343] width 65 height 8
click at [496, 22] on button "mute" at bounding box center [477, 16] width 50 height 17
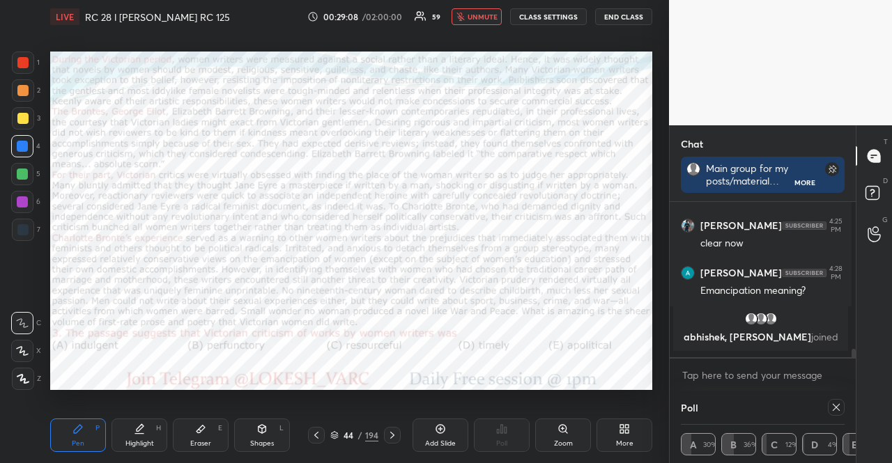
click at [397, 433] on icon at bounding box center [392, 435] width 11 height 11
click at [831, 404] on icon at bounding box center [836, 407] width 11 height 11
type textarea "x"
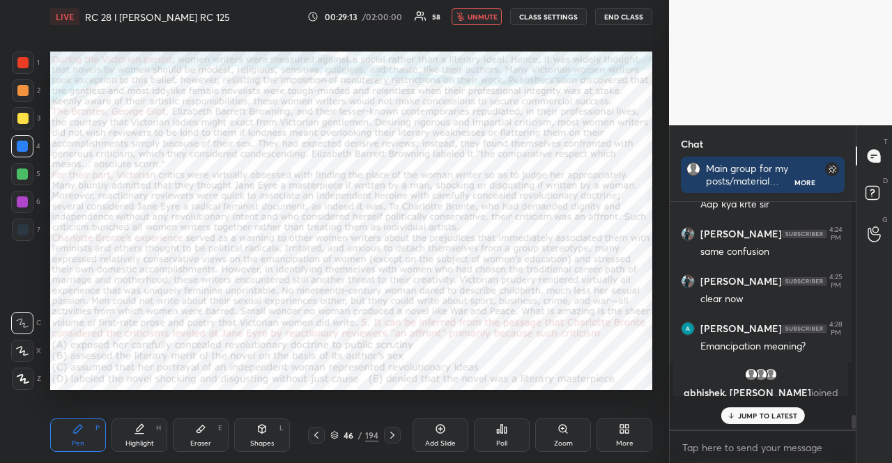
scroll to position [252, 178]
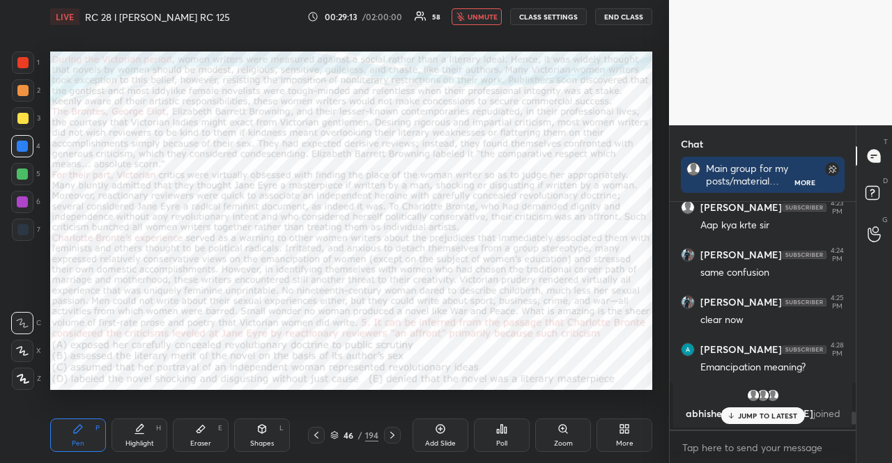
click at [523, 429] on div "Poll" at bounding box center [502, 435] width 56 height 33
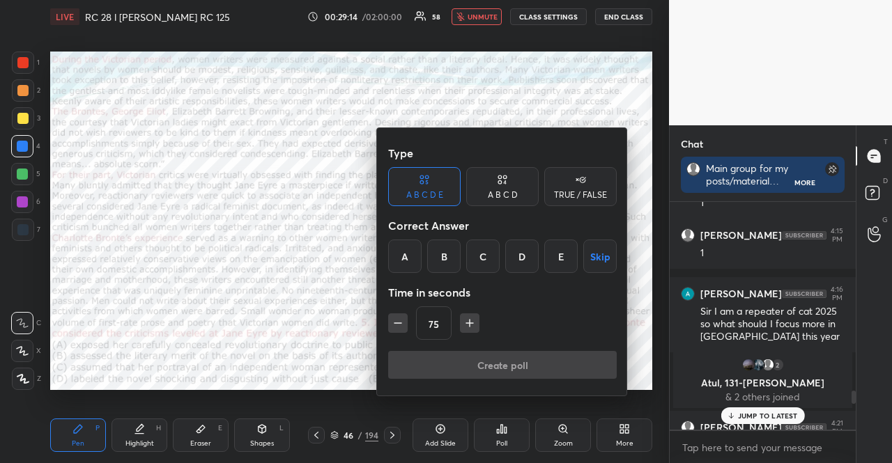
click at [590, 256] on button "Skip" at bounding box center [599, 256] width 33 height 33
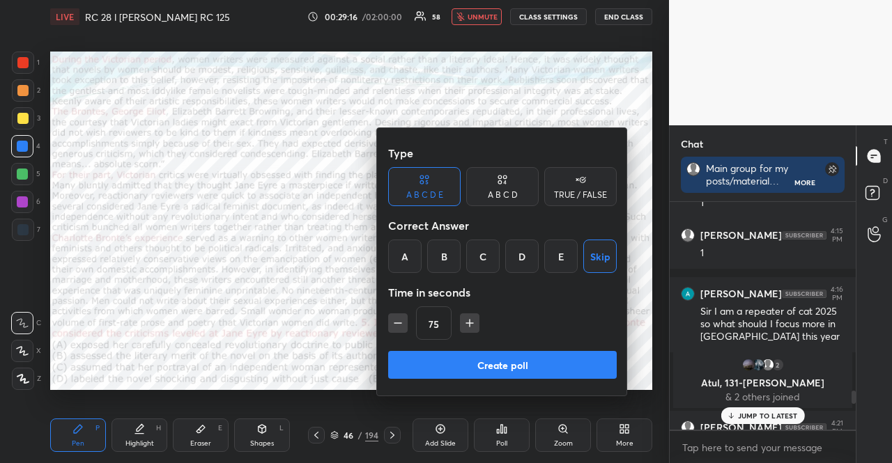
click at [472, 321] on icon "button" at bounding box center [470, 323] width 14 height 14
type input "90"
click at [485, 369] on button "Create poll" at bounding box center [502, 365] width 229 height 28
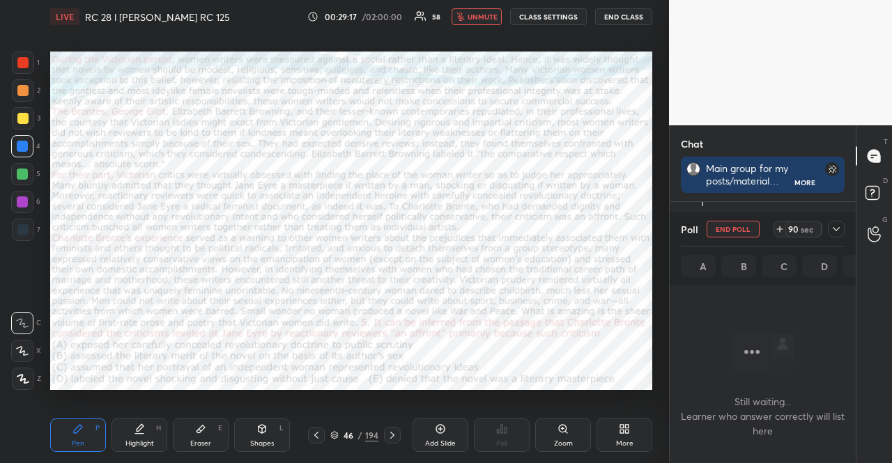
scroll to position [4, 4]
click at [392, 437] on icon at bounding box center [392, 435] width 4 height 7
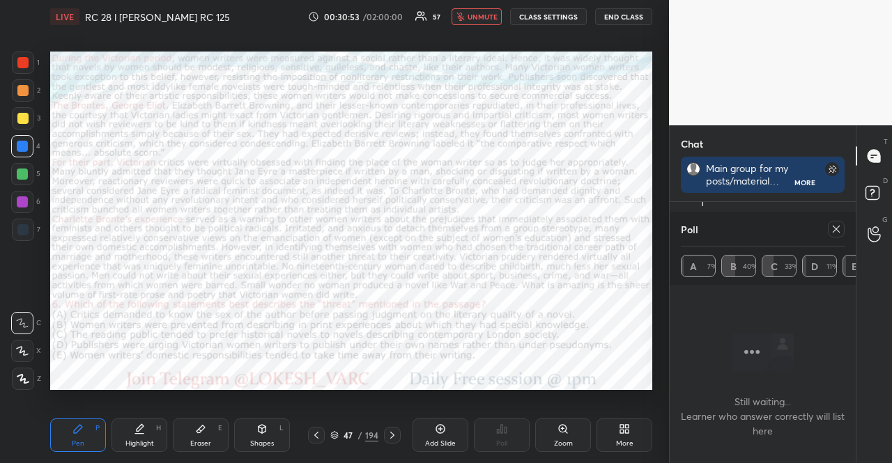
click at [833, 224] on icon at bounding box center [836, 229] width 11 height 11
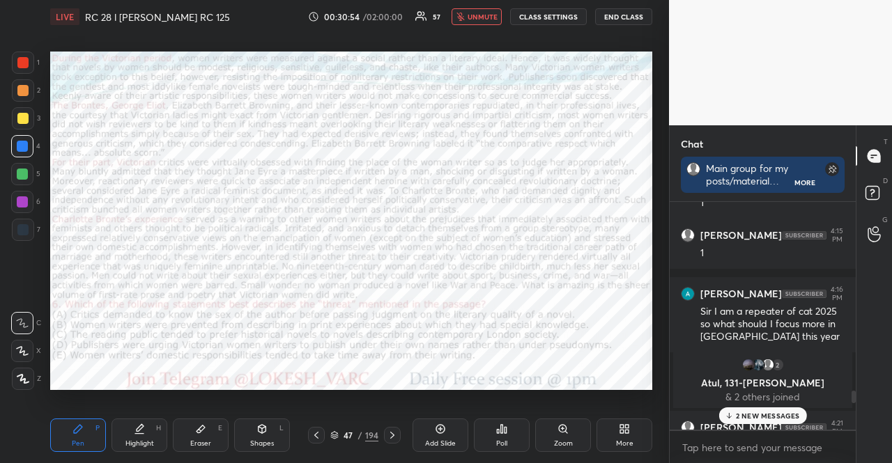
click at [506, 429] on icon at bounding box center [506, 430] width 2 height 6
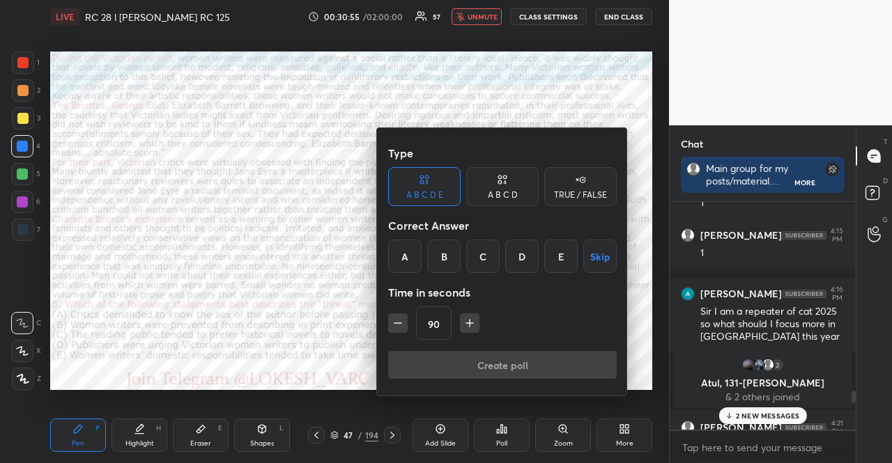
click at [592, 253] on button "Skip" at bounding box center [599, 256] width 33 height 33
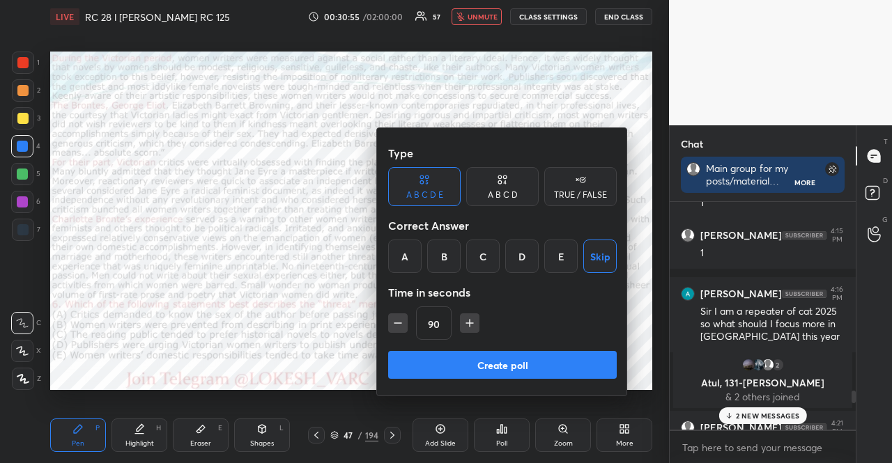
click at [548, 363] on button "Create poll" at bounding box center [502, 365] width 229 height 28
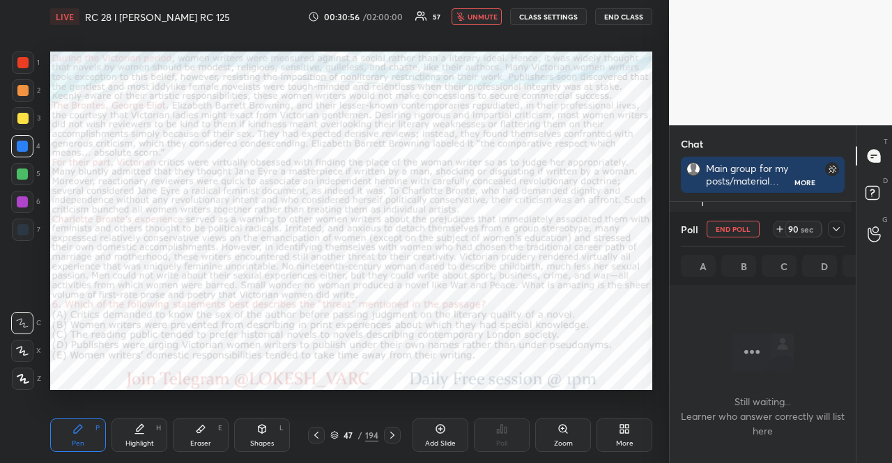
scroll to position [181, 182]
click at [393, 431] on icon at bounding box center [392, 435] width 11 height 11
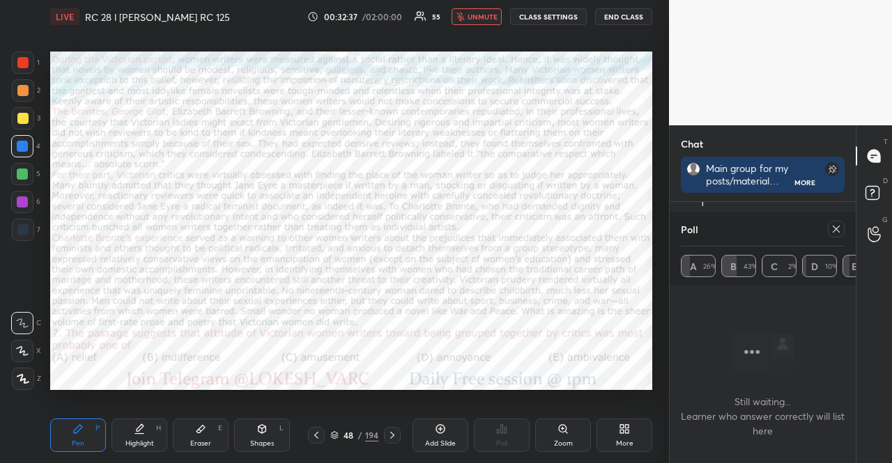
click at [832, 226] on icon at bounding box center [836, 229] width 11 height 11
type textarea "x"
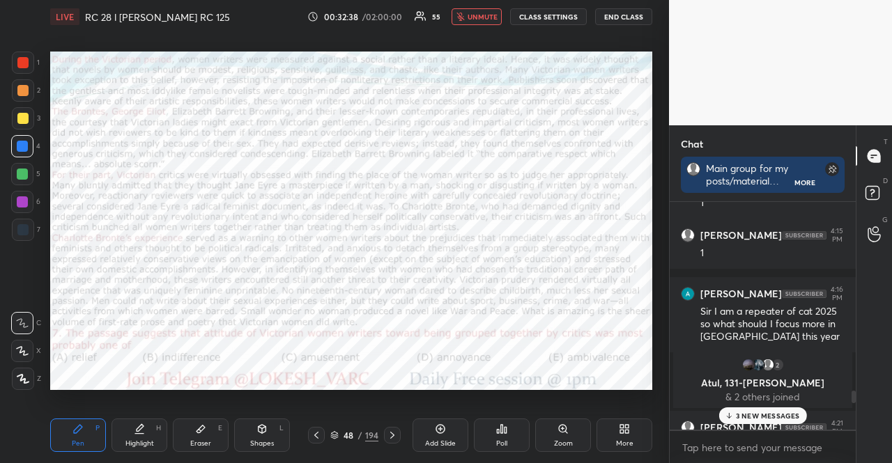
scroll to position [4, 4]
click at [510, 430] on div "Poll" at bounding box center [502, 435] width 56 height 33
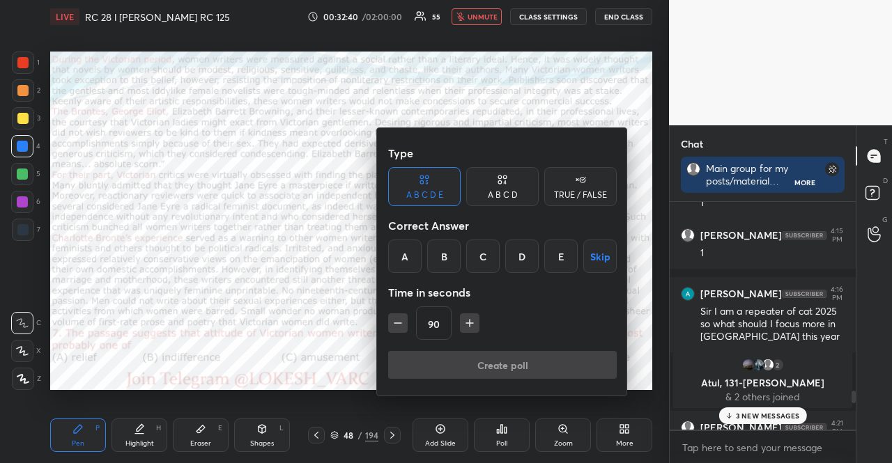
click at [401, 321] on icon "button" at bounding box center [398, 323] width 14 height 14
type input "75"
click at [601, 258] on button "Skip" at bounding box center [599, 256] width 33 height 33
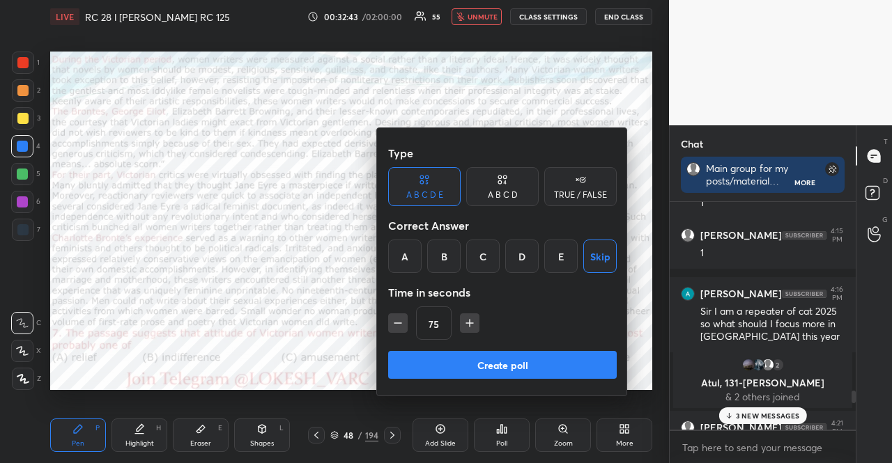
click at [484, 359] on button "Create poll" at bounding box center [502, 365] width 229 height 28
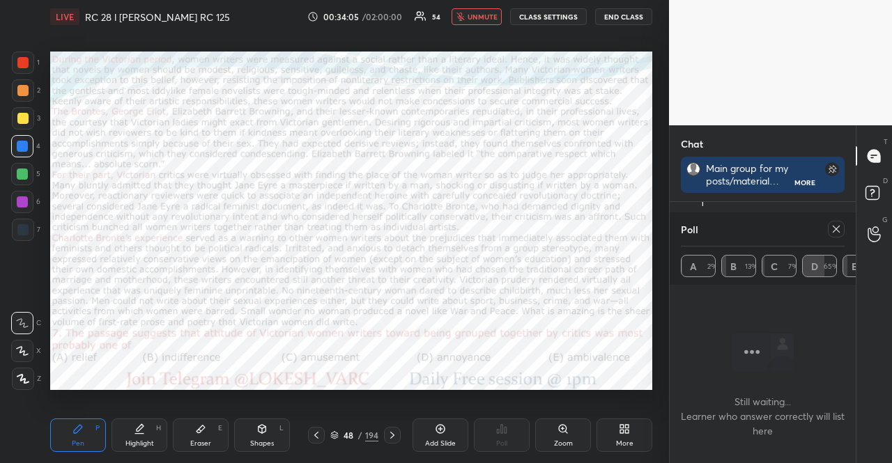
click at [397, 431] on icon at bounding box center [392, 435] width 11 height 11
click at [829, 221] on div at bounding box center [836, 229] width 17 height 17
type textarea "x"
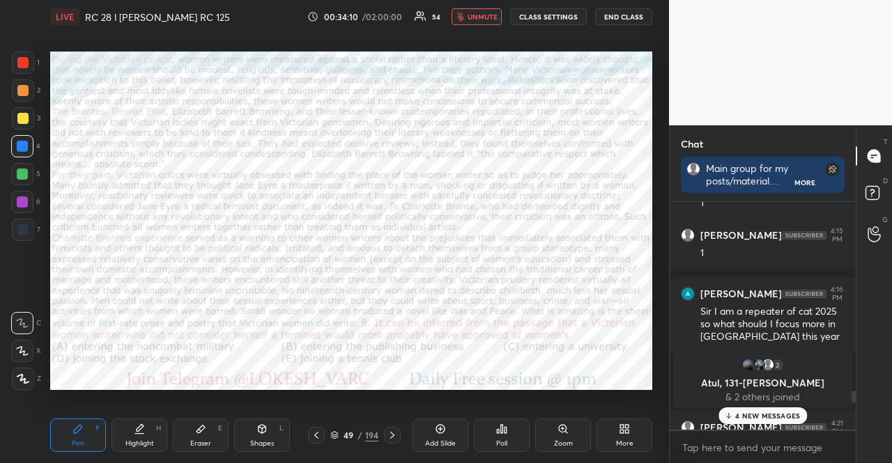
click at [513, 424] on div "Poll" at bounding box center [502, 435] width 56 height 33
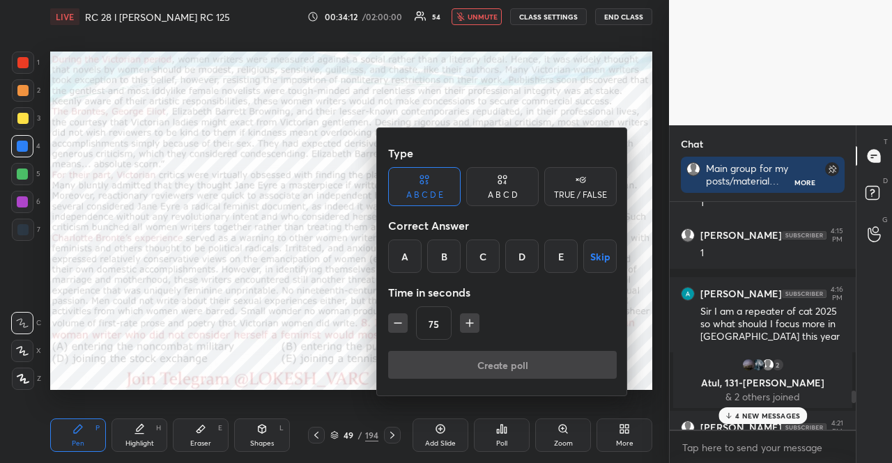
click at [585, 250] on button "Skip" at bounding box center [599, 256] width 33 height 33
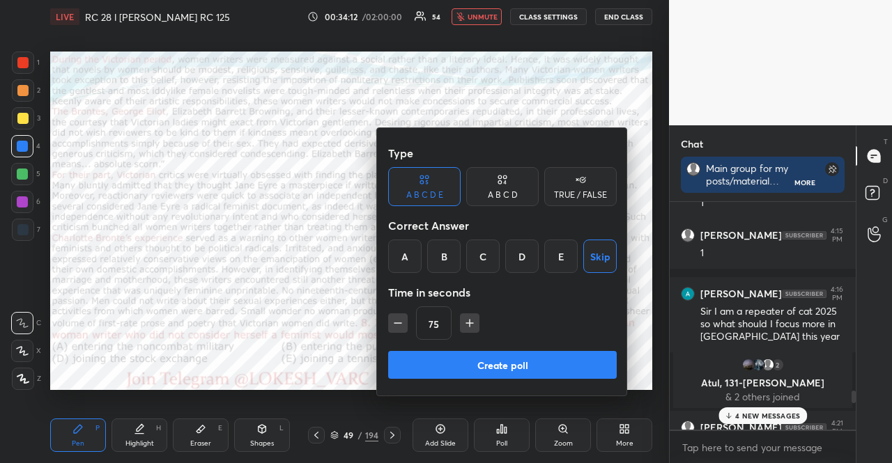
click at [467, 321] on icon "button" at bounding box center [470, 323] width 14 height 14
type input "90"
click at [477, 358] on button "Create poll" at bounding box center [502, 365] width 229 height 28
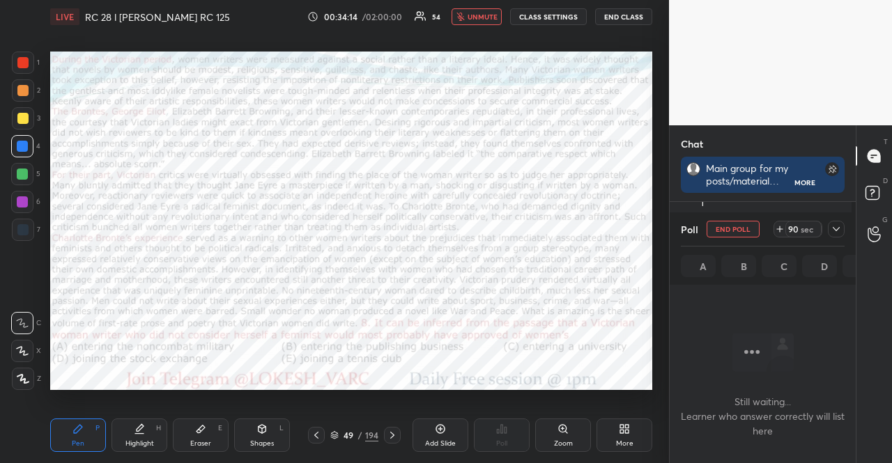
scroll to position [147, 182]
click at [831, 224] on icon at bounding box center [836, 229] width 11 height 11
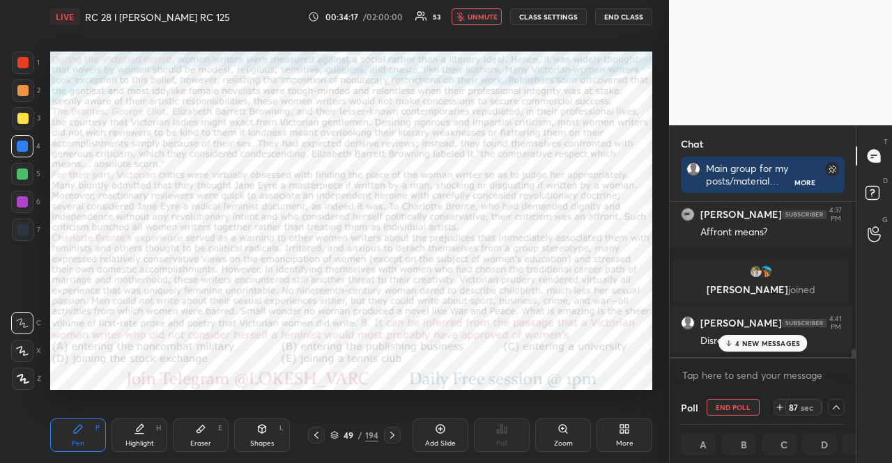
click at [778, 339] on p "4 NEW MESSAGES" at bounding box center [767, 343] width 65 height 8
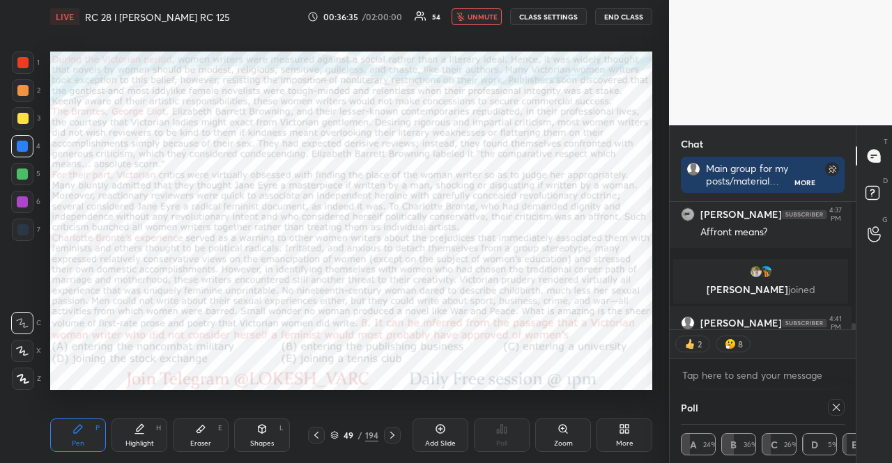
scroll to position [119, 178]
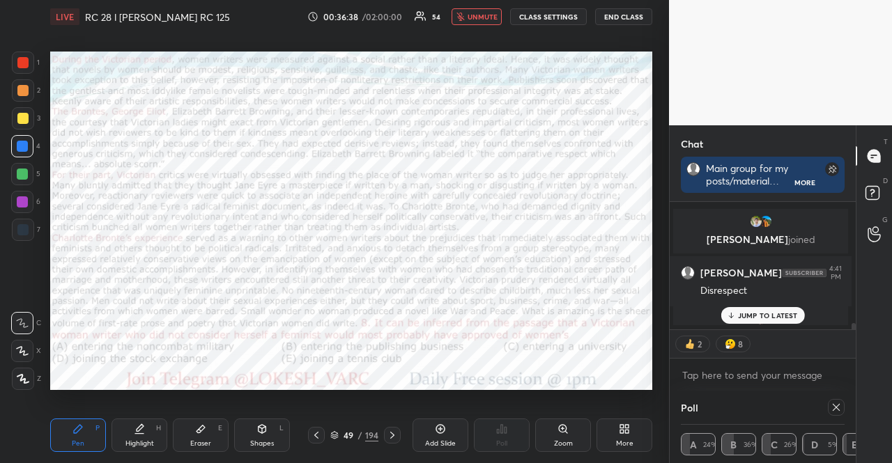
click at [394, 432] on icon at bounding box center [392, 435] width 11 height 11
click at [833, 406] on icon at bounding box center [836, 407] width 11 height 11
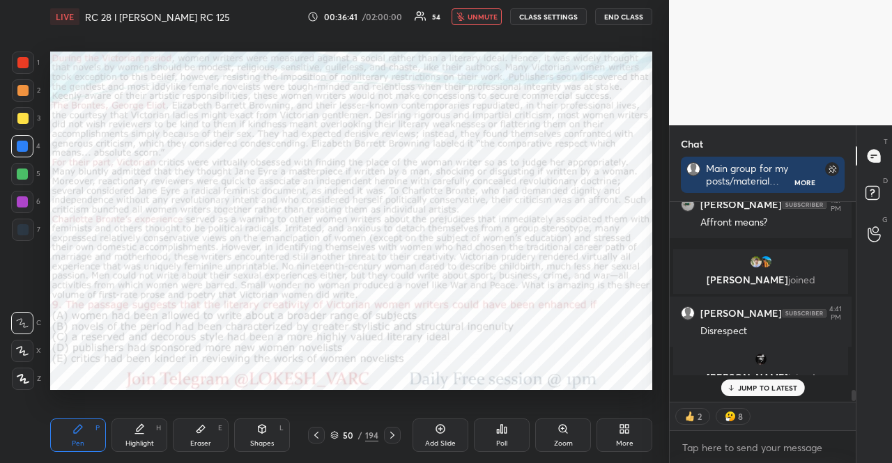
scroll to position [2736, 0]
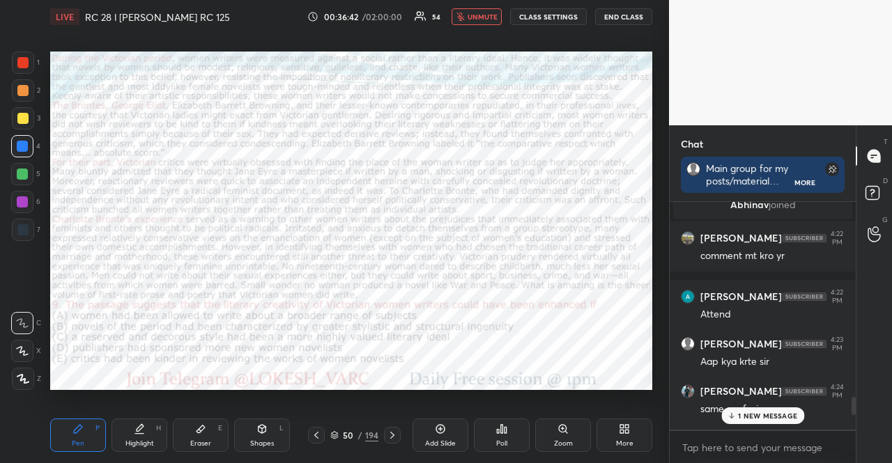
click at [512, 431] on div "Poll" at bounding box center [502, 435] width 56 height 33
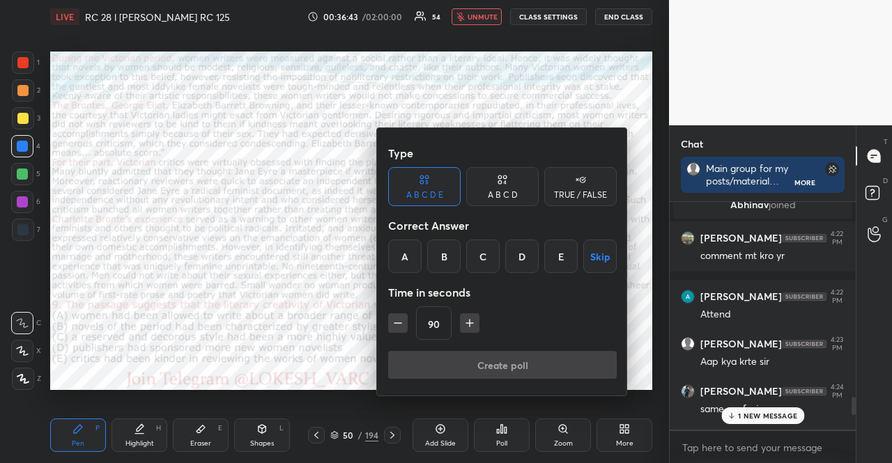
click at [594, 252] on button "Skip" at bounding box center [599, 256] width 33 height 33
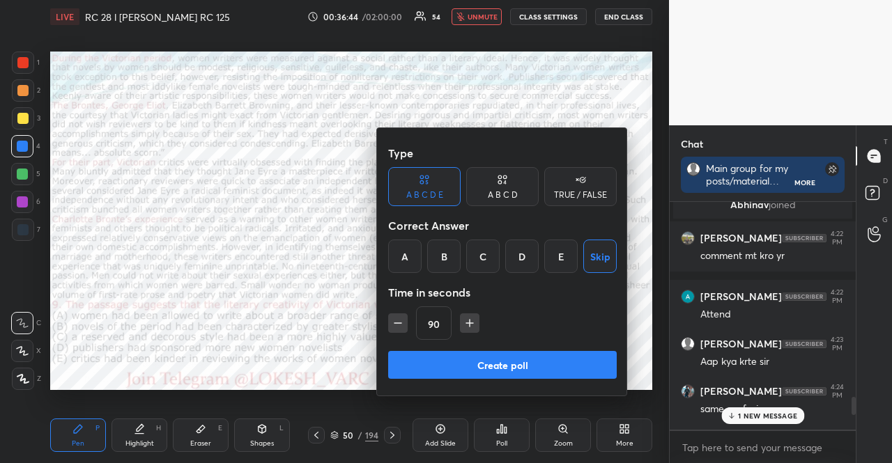
click at [543, 356] on button "Create poll" at bounding box center [502, 365] width 229 height 28
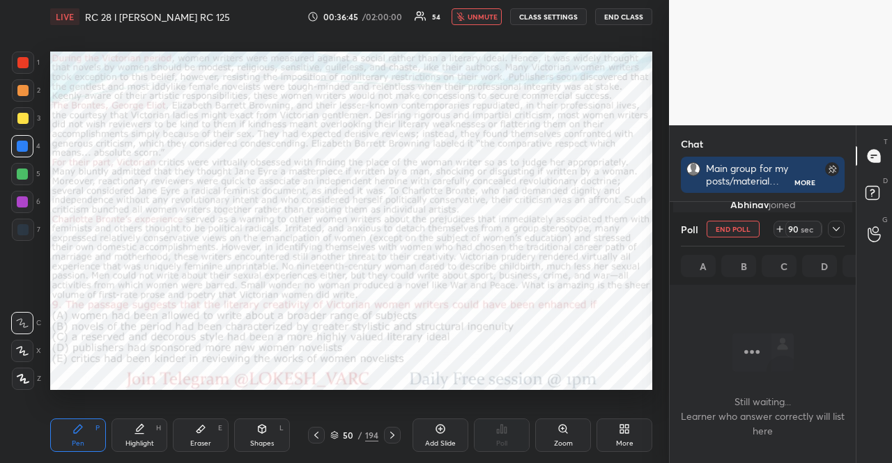
scroll to position [4, 4]
click at [495, 16] on span "unmute" at bounding box center [483, 17] width 30 height 10
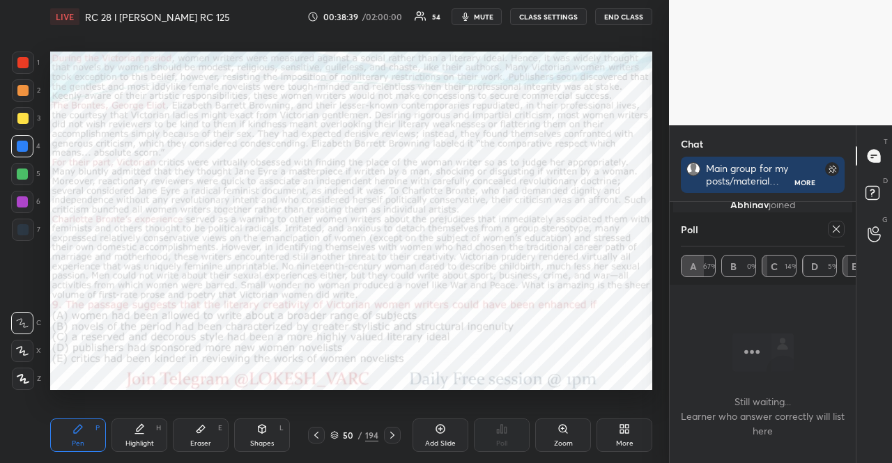
click at [310, 438] on div at bounding box center [316, 435] width 17 height 17
click at [308, 438] on div at bounding box center [316, 435] width 17 height 17
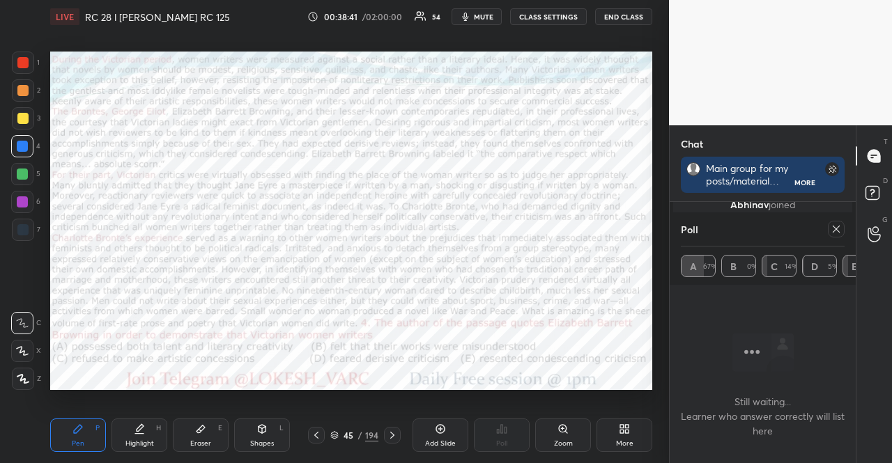
click at [307, 437] on div "45 / 194" at bounding box center [354, 435] width 104 height 17
click at [311, 437] on icon at bounding box center [316, 435] width 11 height 11
click at [315, 437] on icon at bounding box center [316, 435] width 11 height 11
click at [316, 436] on icon at bounding box center [316, 435] width 11 height 11
click at [839, 226] on icon at bounding box center [836, 229] width 11 height 11
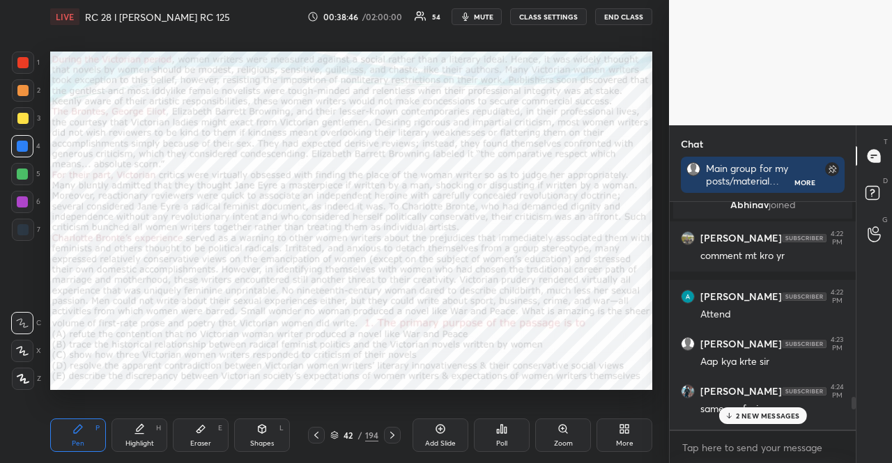
click at [506, 440] on div "Poll" at bounding box center [501, 443] width 11 height 7
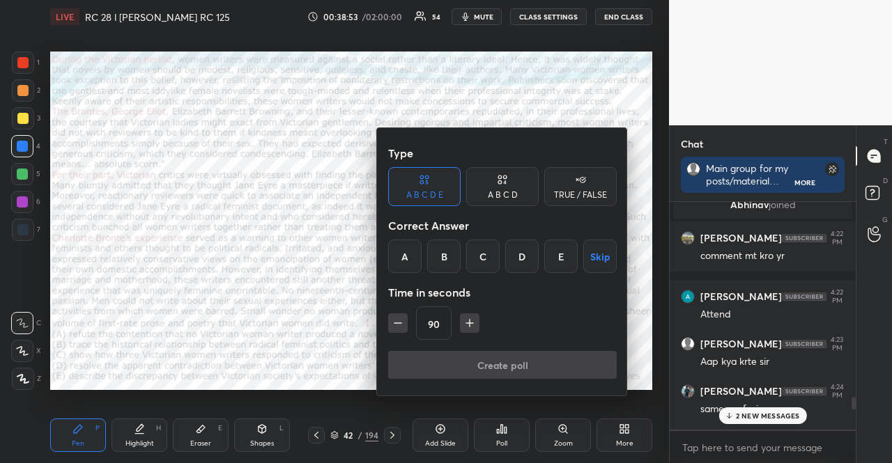
click at [561, 259] on div "E" at bounding box center [560, 256] width 33 height 33
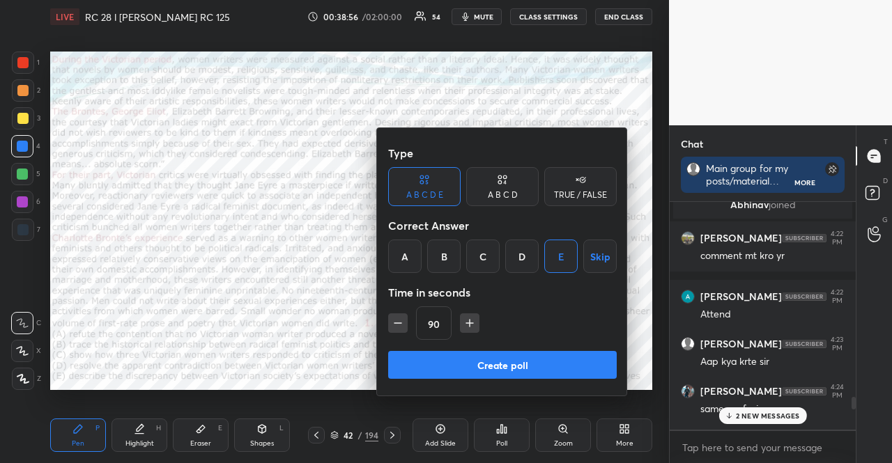
click at [558, 361] on button "Create poll" at bounding box center [502, 365] width 229 height 28
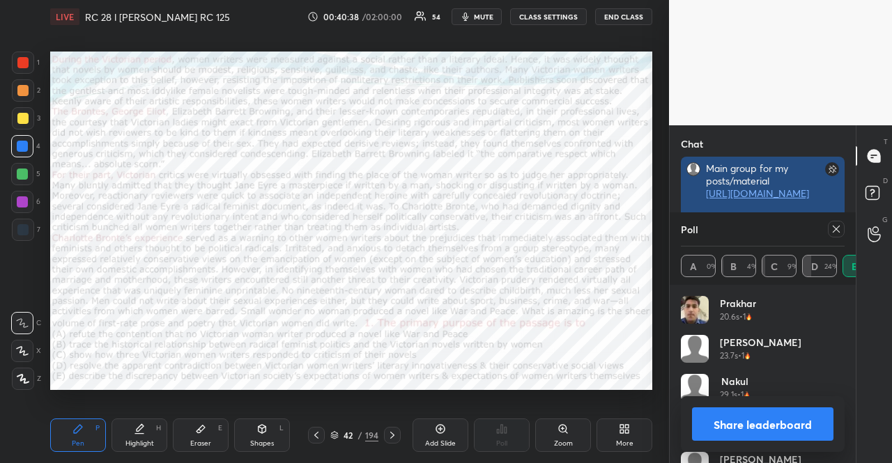
scroll to position [18, 182]
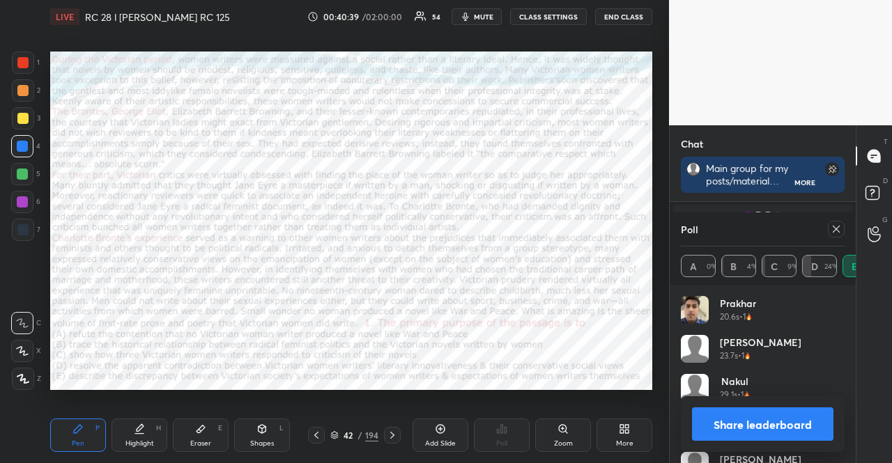
click at [834, 224] on icon at bounding box center [836, 229] width 11 height 11
type textarea "x"
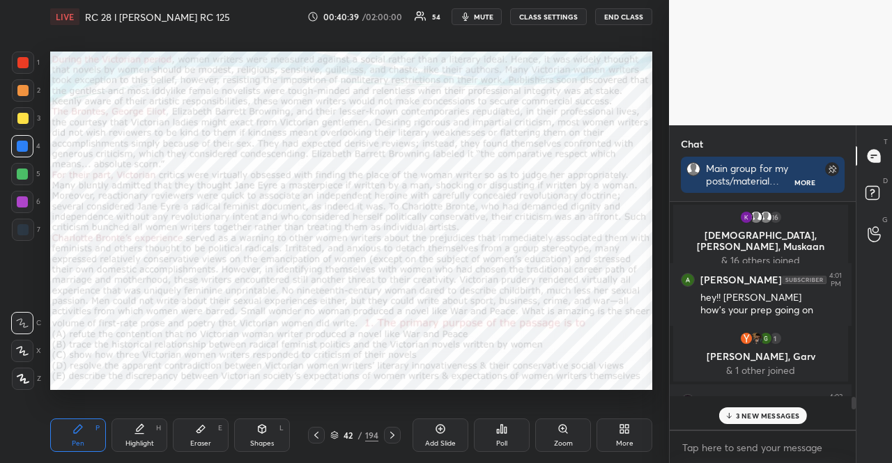
scroll to position [0, 0]
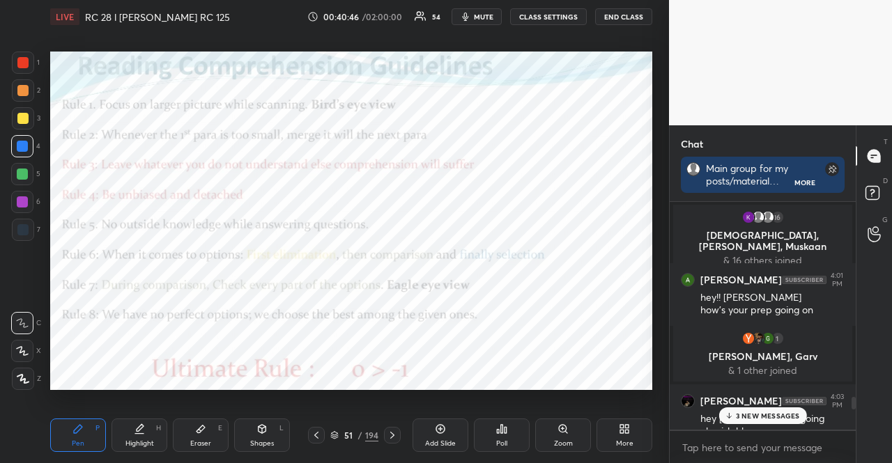
click at [486, 430] on div "Poll" at bounding box center [502, 435] width 56 height 33
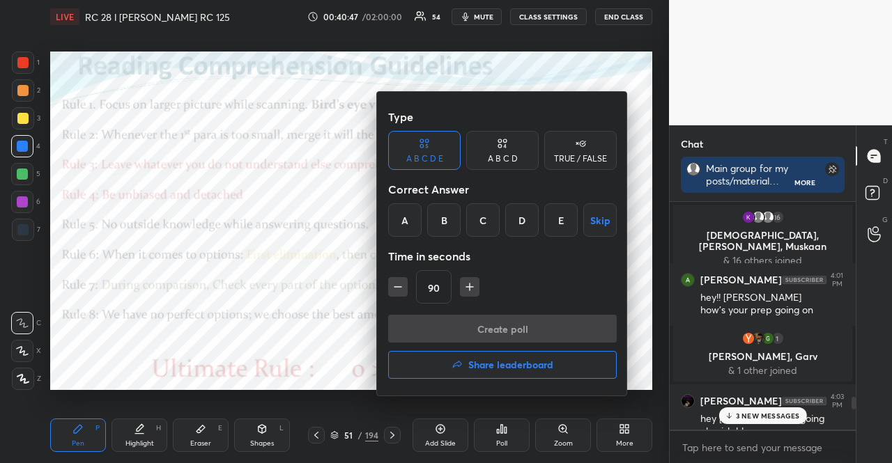
drag, startPoint x: 599, startPoint y: 220, endPoint x: 573, endPoint y: 160, distance: 65.5
click at [599, 219] on button "Skip" at bounding box center [599, 219] width 33 height 33
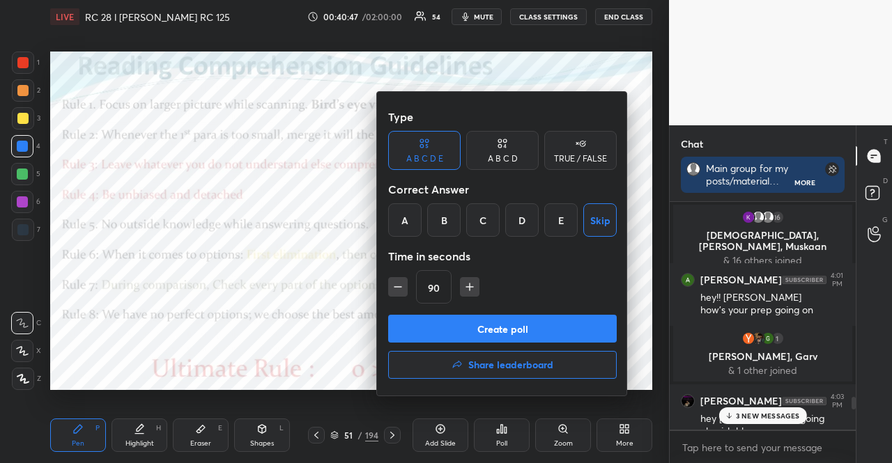
click at [571, 153] on div "TRUE / FALSE" at bounding box center [580, 150] width 72 height 39
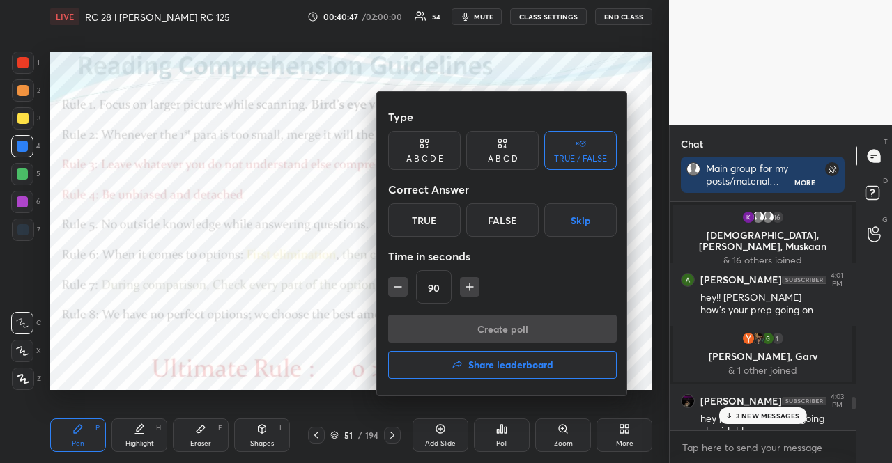
click at [590, 224] on button "Skip" at bounding box center [580, 219] width 72 height 33
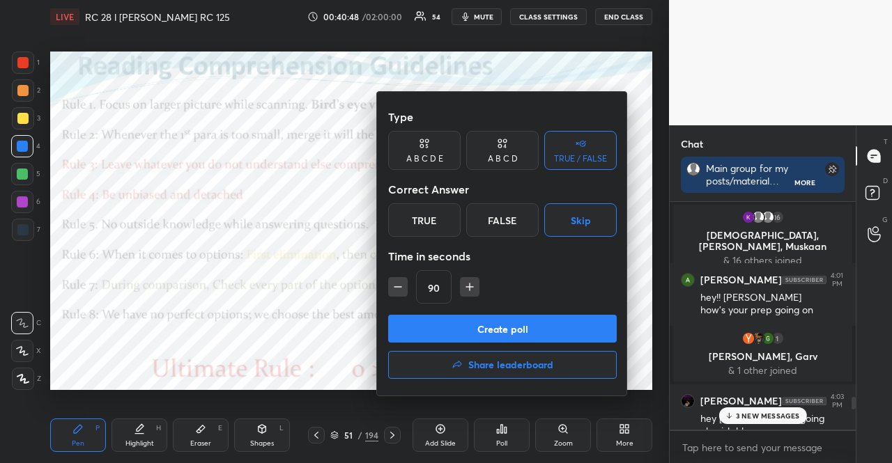
click at [394, 277] on button "button" at bounding box center [398, 287] width 20 height 20
click at [394, 278] on button "button" at bounding box center [398, 287] width 20 height 20
click at [394, 280] on icon "button" at bounding box center [398, 287] width 14 height 14
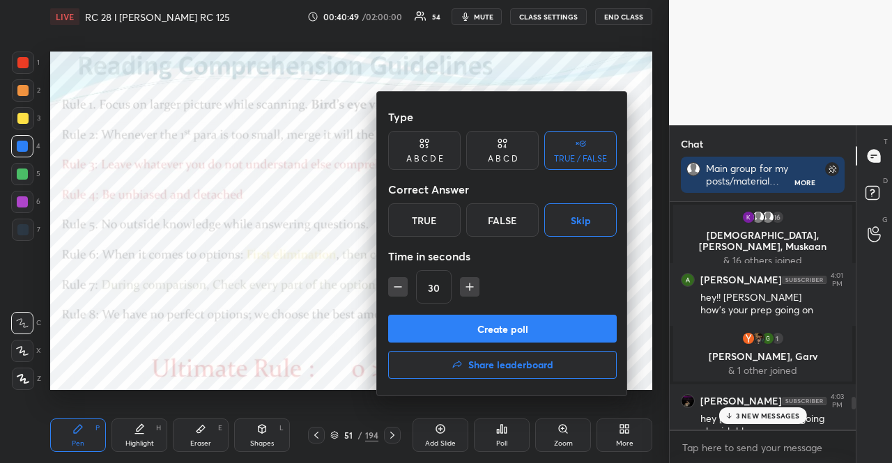
type input "15"
click at [394, 282] on div "15" at bounding box center [502, 286] width 229 height 33
click at [394, 285] on div "15" at bounding box center [502, 286] width 229 height 33
click at [394, 286] on div "15" at bounding box center [502, 286] width 229 height 33
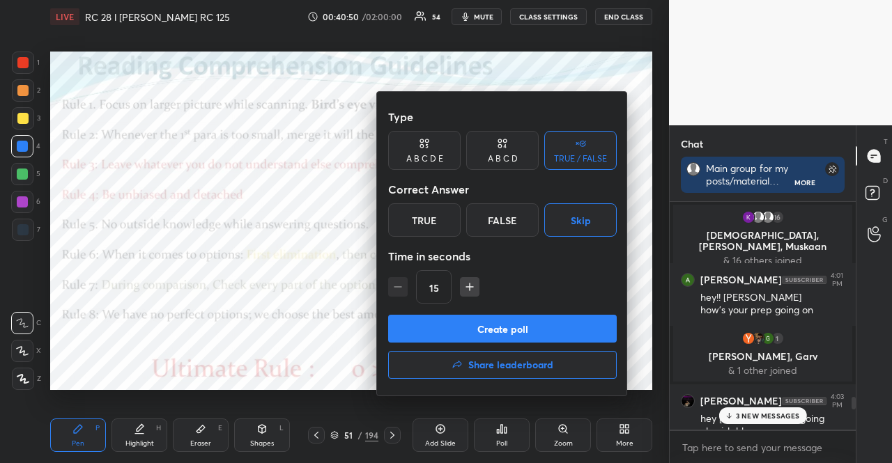
drag, startPoint x: 399, startPoint y: 297, endPoint x: 410, endPoint y: 313, distance: 19.5
click at [400, 298] on div "15" at bounding box center [502, 286] width 229 height 33
click at [424, 324] on button "Create poll" at bounding box center [502, 329] width 229 height 28
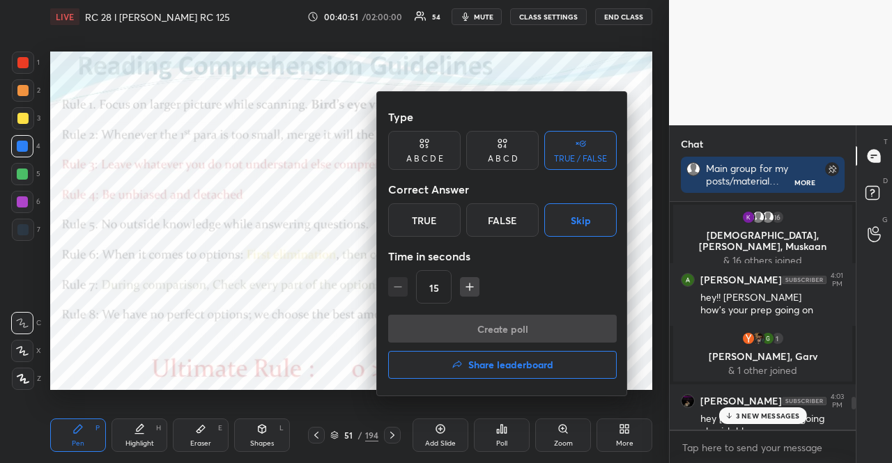
scroll to position [5, 4]
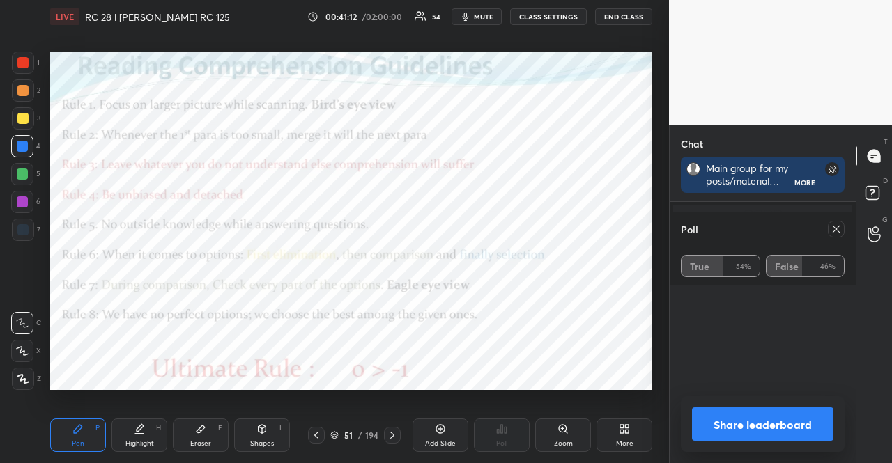
click at [838, 226] on icon at bounding box center [836, 229] width 11 height 11
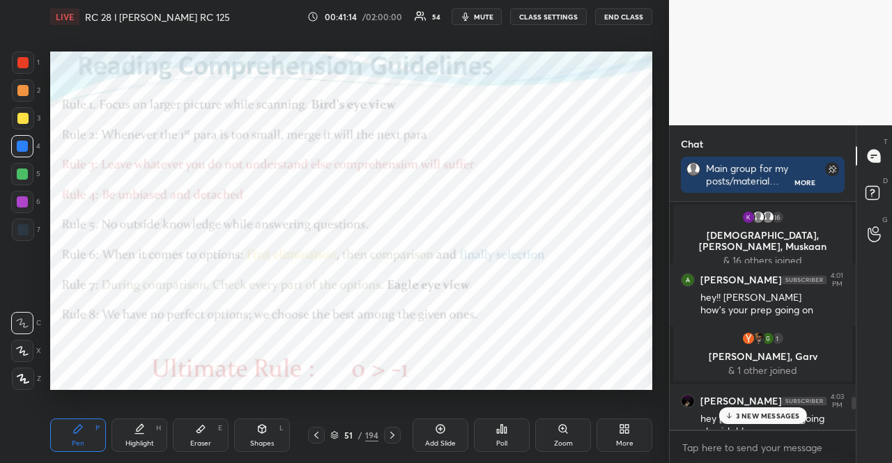
click at [337, 430] on div "51 / 194" at bounding box center [354, 435] width 48 height 13
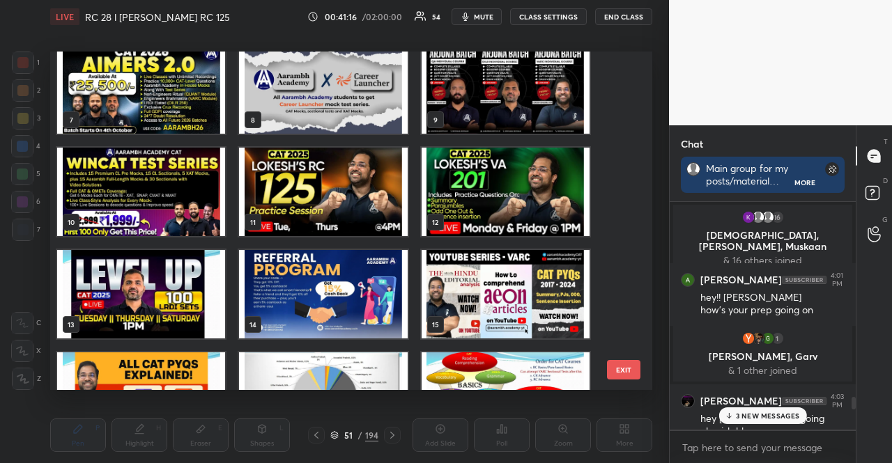
click at [318, 178] on img "grid" at bounding box center [323, 192] width 168 height 89
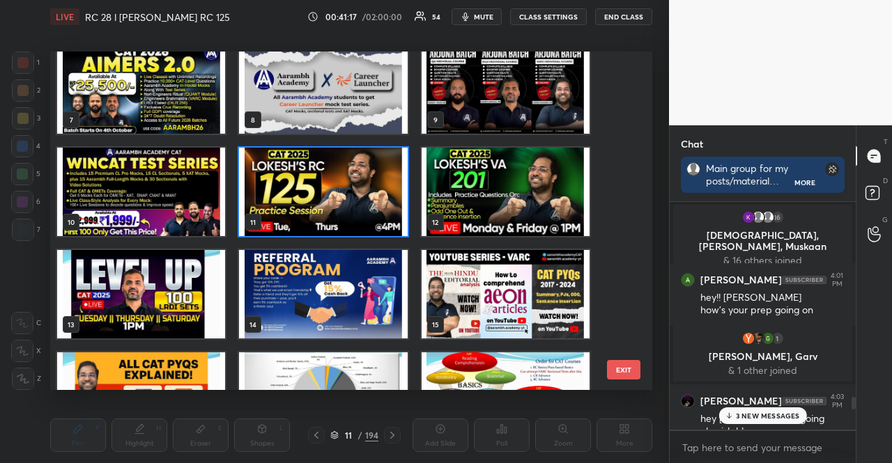
click at [318, 178] on img "grid" at bounding box center [323, 192] width 168 height 89
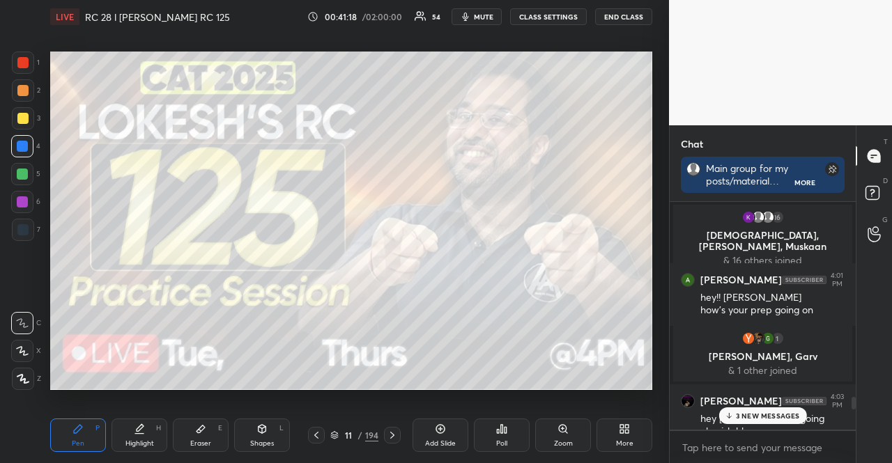
click at [23, 128] on div "1 2 3 4 5 6 7" at bounding box center [25, 149] width 29 height 195
click at [24, 123] on div at bounding box center [22, 118] width 11 height 11
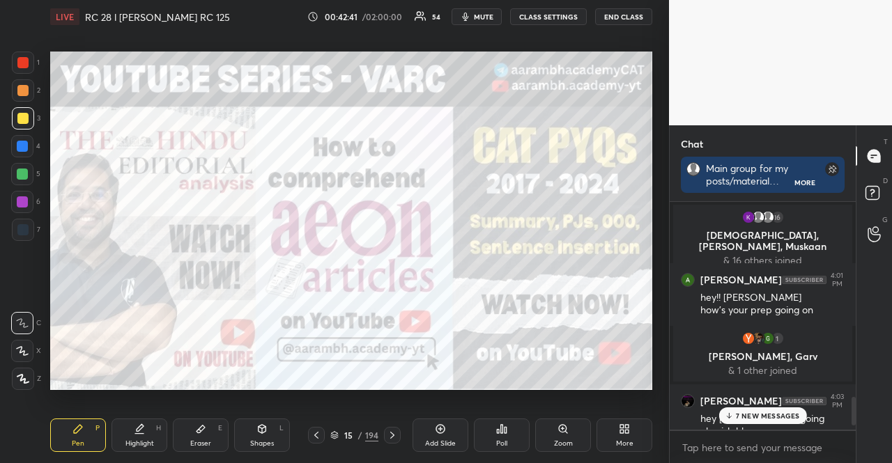
drag, startPoint x: 20, startPoint y: 62, endPoint x: 8, endPoint y: 59, distance: 11.5
click at [17, 57] on div at bounding box center [23, 63] width 22 height 22
click at [15, 63] on div at bounding box center [23, 63] width 22 height 22
click at [23, 353] on icon at bounding box center [22, 351] width 13 height 10
drag, startPoint x: 24, startPoint y: 349, endPoint x: 45, endPoint y: 323, distance: 33.7
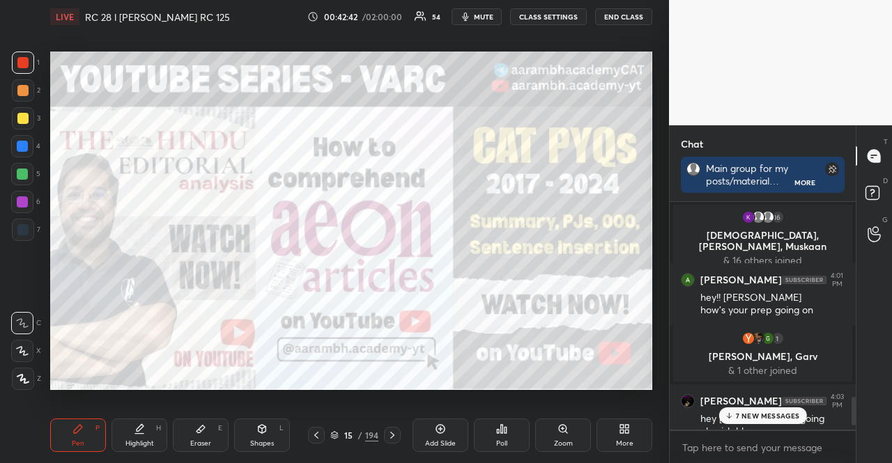
click at [24, 348] on icon at bounding box center [22, 351] width 13 height 10
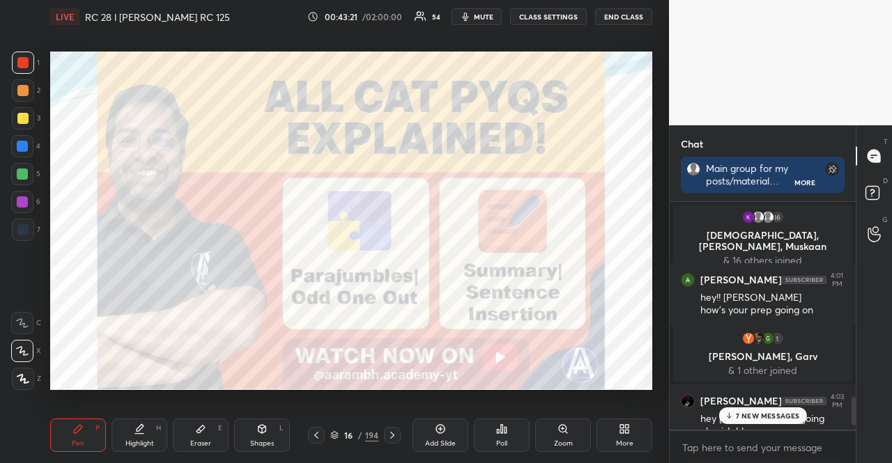
click at [341, 432] on div "16" at bounding box center [348, 435] width 14 height 8
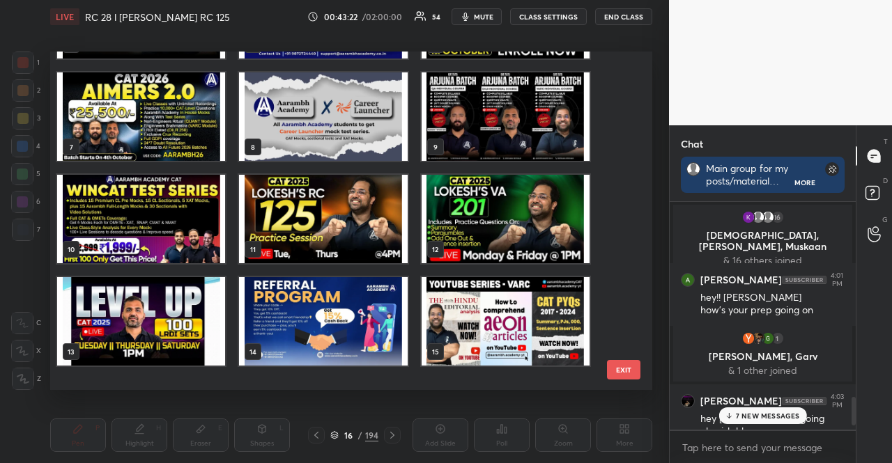
scroll to position [137, 0]
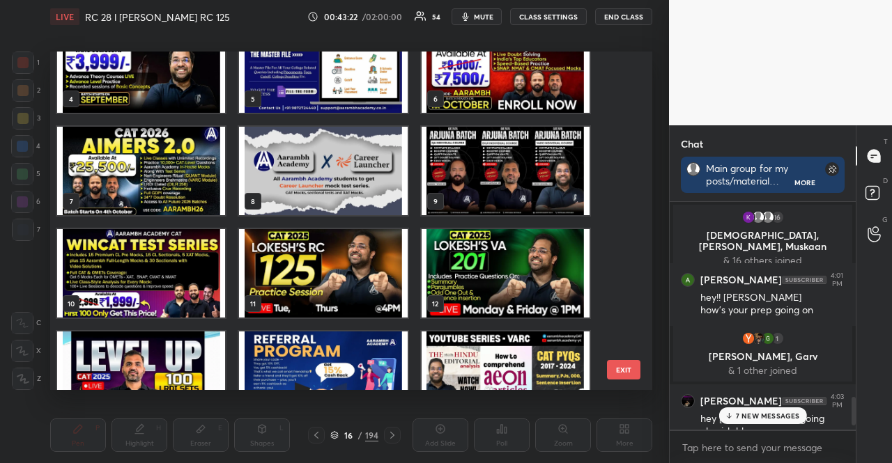
click at [213, 266] on img "grid" at bounding box center [141, 273] width 168 height 89
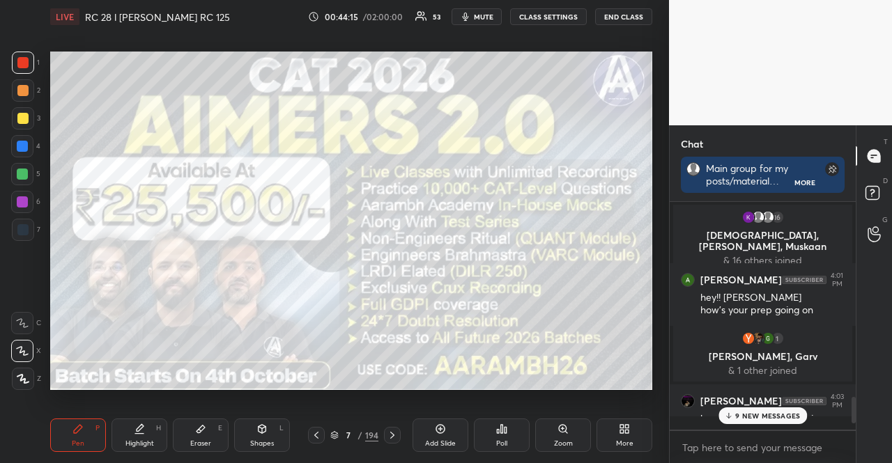
scroll to position [224, 182]
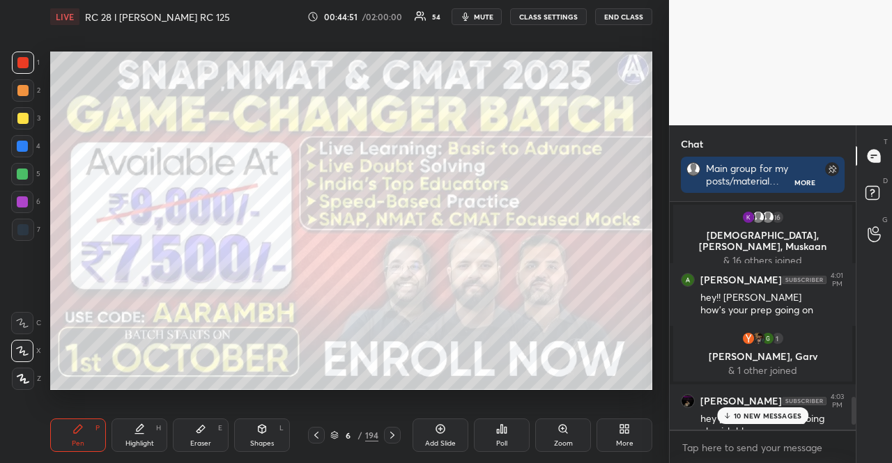
click at [25, 111] on div at bounding box center [23, 118] width 22 height 22
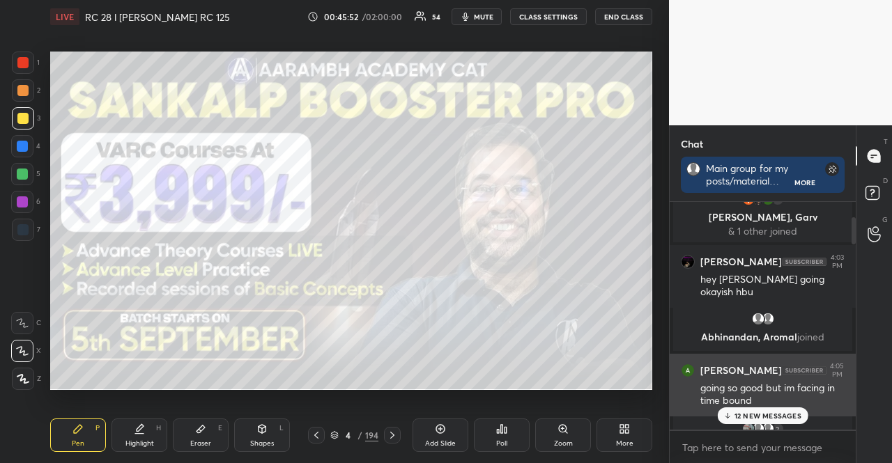
scroll to position [209, 0]
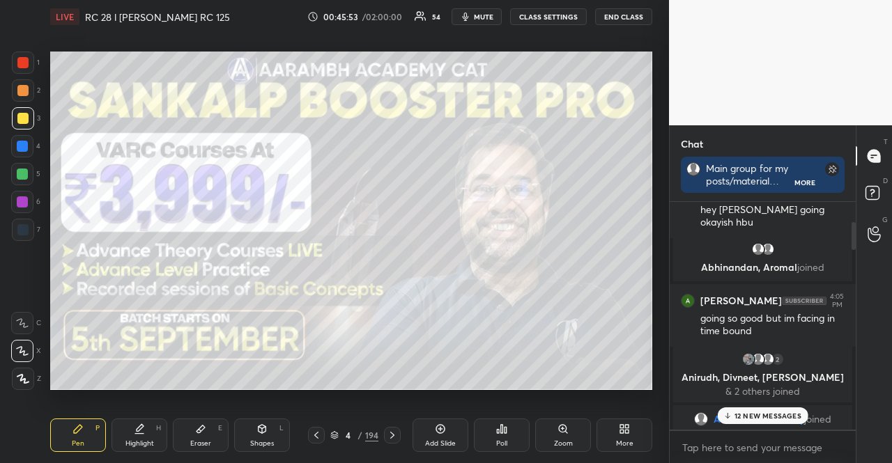
click at [791, 413] on p "12 NEW MESSAGES" at bounding box center [768, 416] width 67 height 8
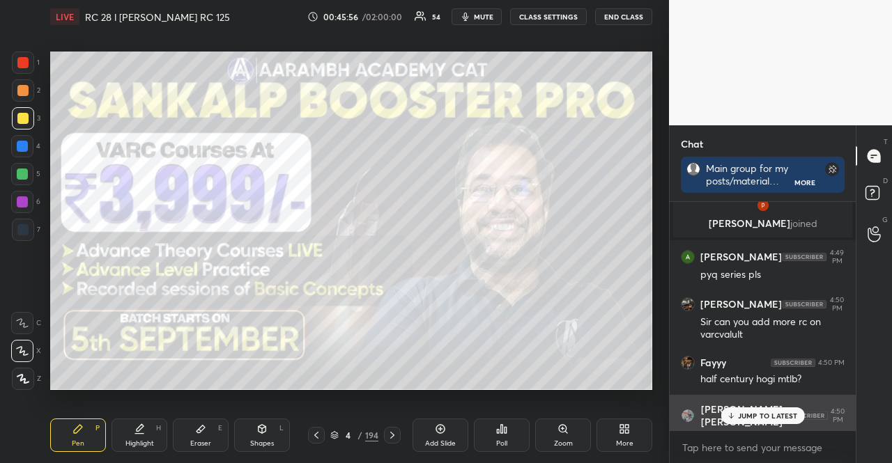
scroll to position [3154, 0]
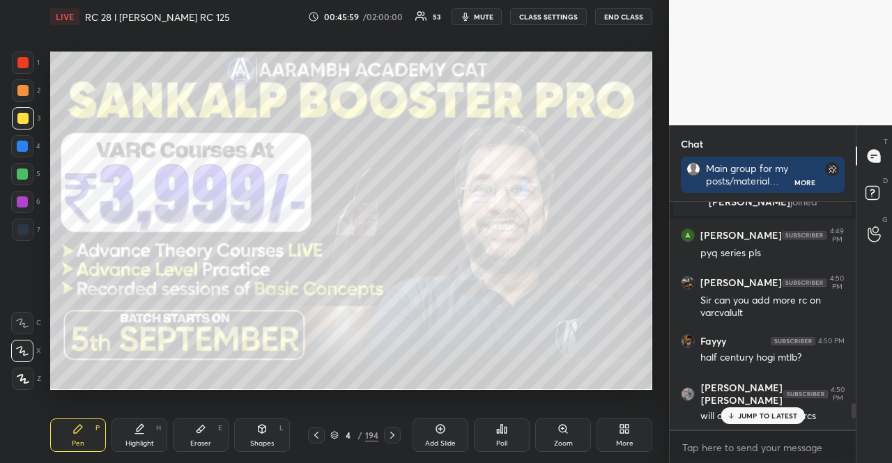
click at [341, 427] on div "4 / 194" at bounding box center [354, 435] width 93 height 17
click at [337, 433] on icon at bounding box center [334, 433] width 7 height 3
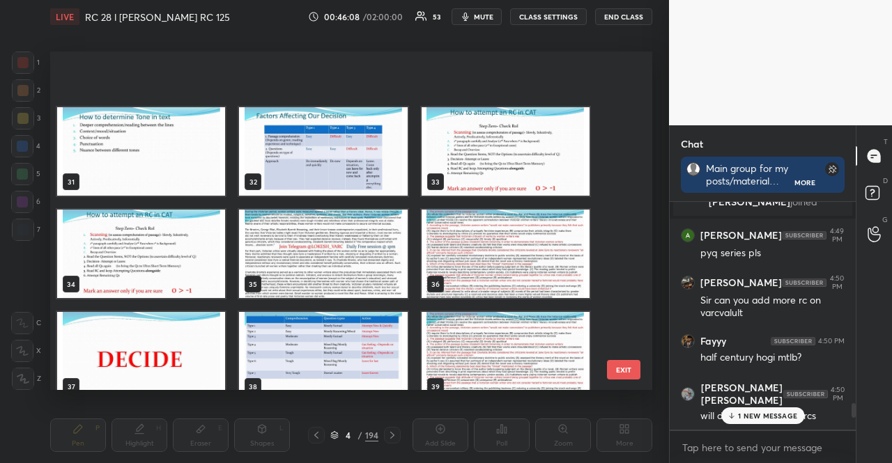
scroll to position [1254, 0]
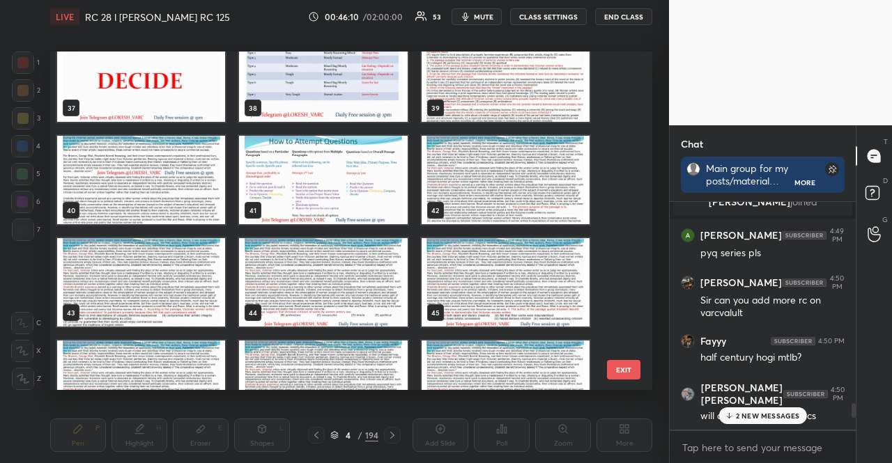
click at [480, 186] on img "grid" at bounding box center [506, 180] width 168 height 89
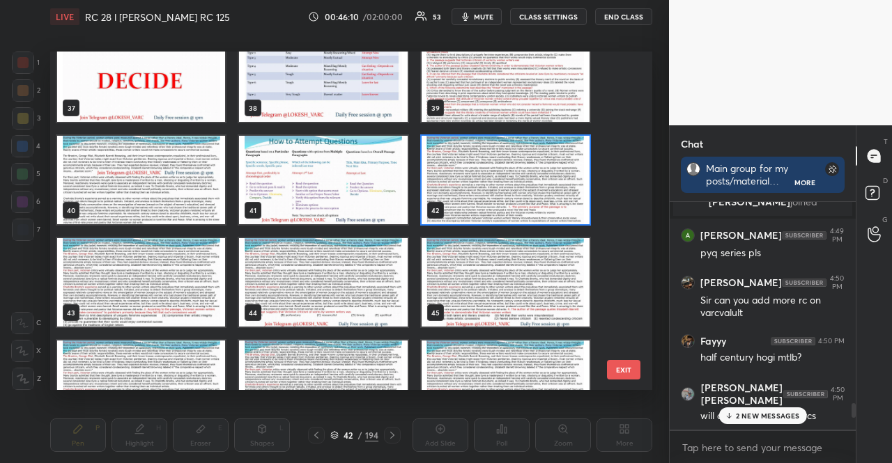
click at [480, 186] on img "grid" at bounding box center [506, 180] width 168 height 89
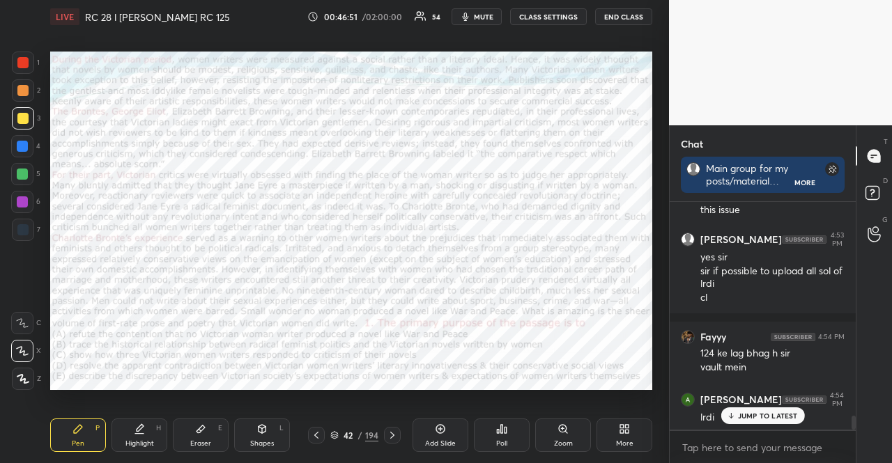
scroll to position [3498, 0]
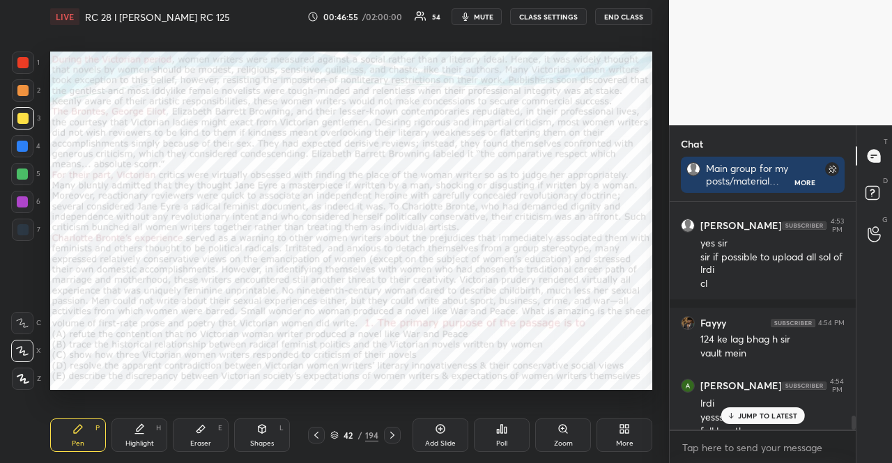
click at [778, 414] on p "JUMP TO LATEST" at bounding box center [768, 416] width 60 height 8
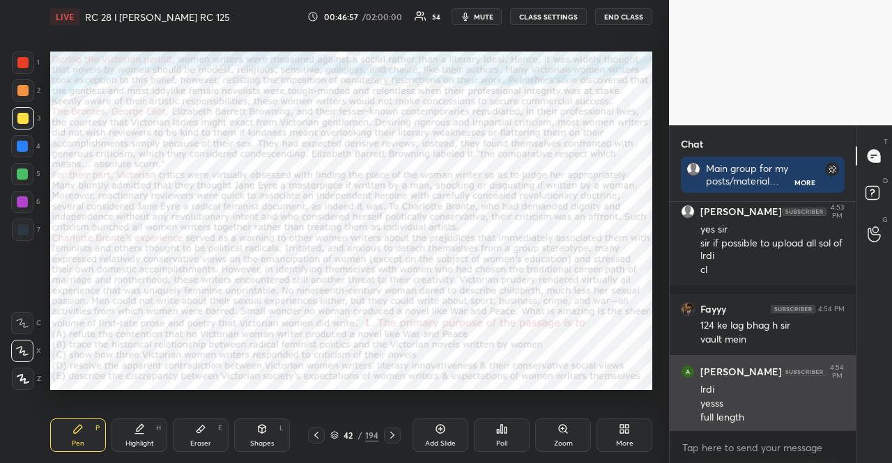
scroll to position [3571, 0]
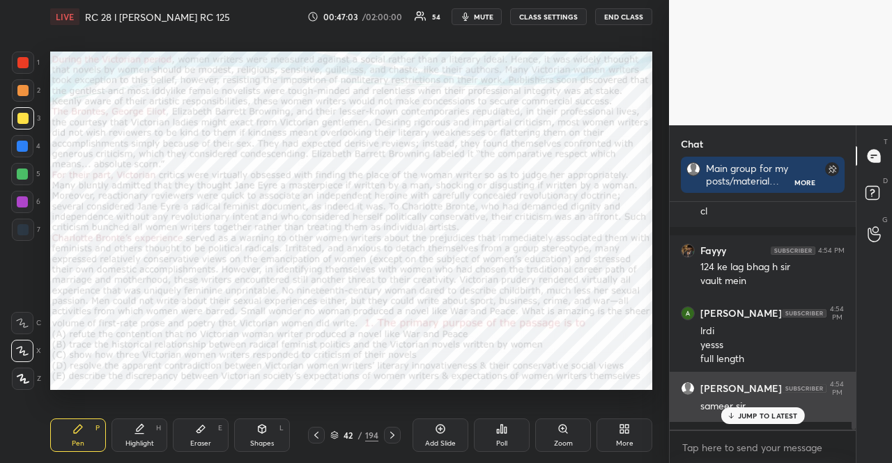
click at [758, 422] on div "JUMP TO LATEST" at bounding box center [763, 416] width 84 height 17
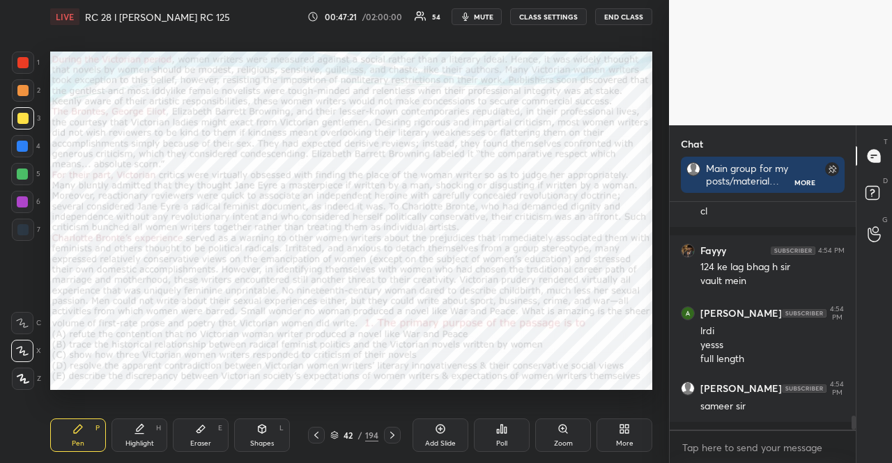
click at [16, 208] on div at bounding box center [22, 202] width 22 height 22
click at [28, 380] on icon at bounding box center [23, 379] width 13 height 10
click at [261, 423] on div "Shapes L" at bounding box center [262, 435] width 56 height 33
click at [17, 289] on div at bounding box center [23, 295] width 22 height 22
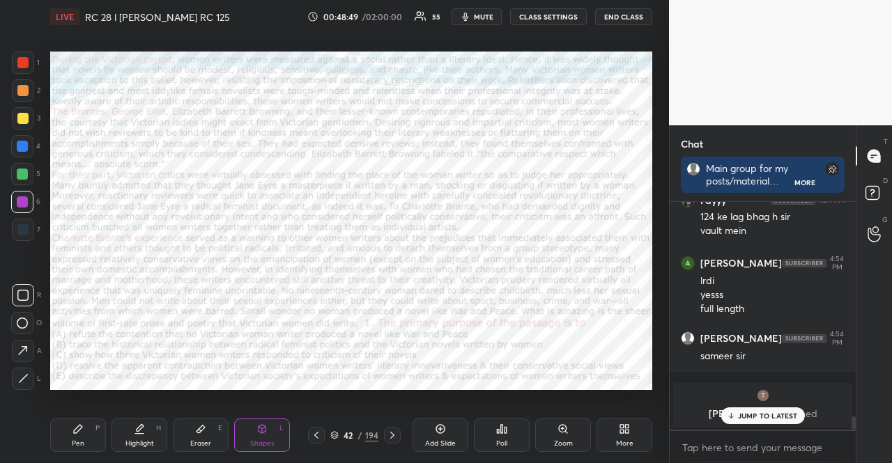
click at [21, 226] on div at bounding box center [22, 229] width 11 height 11
click at [29, 55] on div at bounding box center [23, 63] width 22 height 22
click at [26, 182] on div at bounding box center [22, 174] width 22 height 22
click at [17, 54] on div at bounding box center [23, 63] width 22 height 22
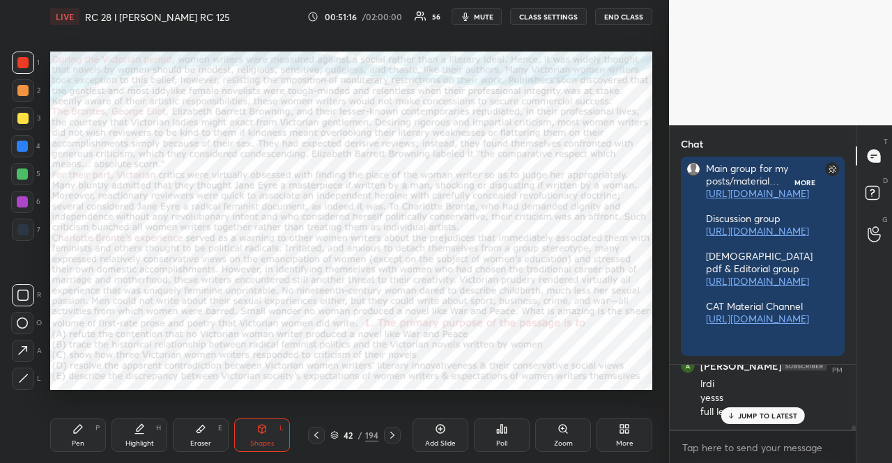
scroll to position [224, 182]
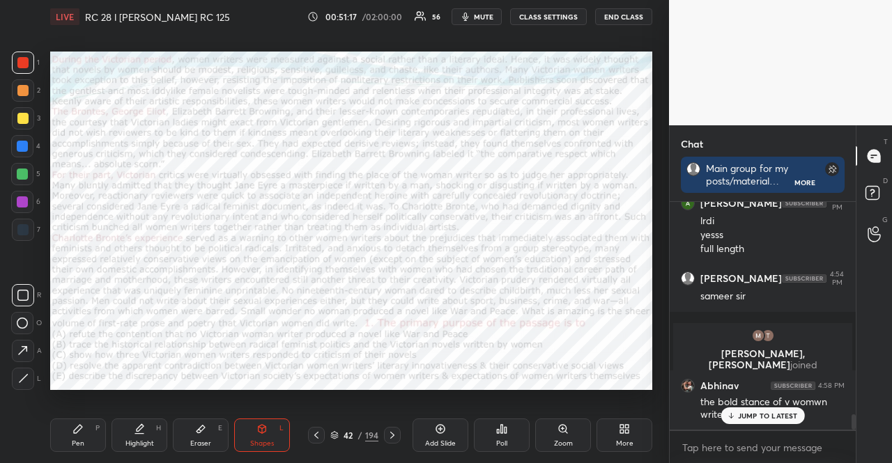
click at [767, 416] on p "JUMP TO LATEST" at bounding box center [768, 416] width 60 height 8
click at [28, 151] on div at bounding box center [22, 146] width 22 height 22
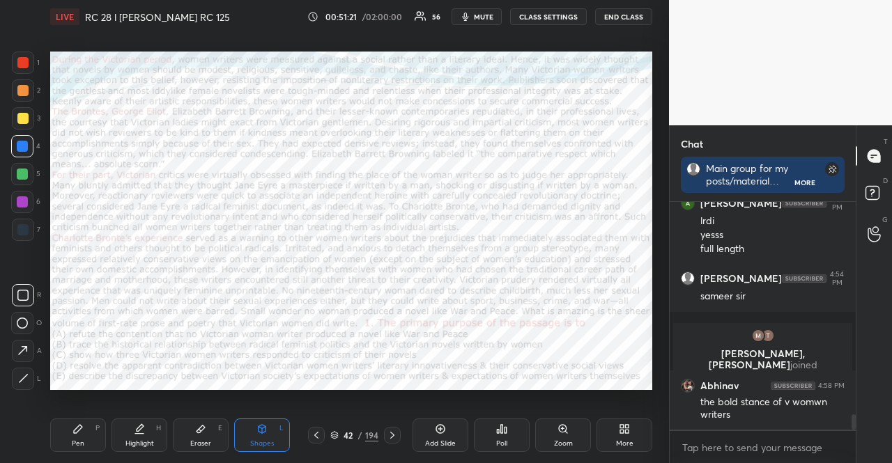
click at [70, 436] on div "Pen P" at bounding box center [78, 435] width 56 height 33
click at [22, 384] on div at bounding box center [23, 379] width 22 height 22
click at [266, 443] on div "Shapes" at bounding box center [262, 443] width 24 height 7
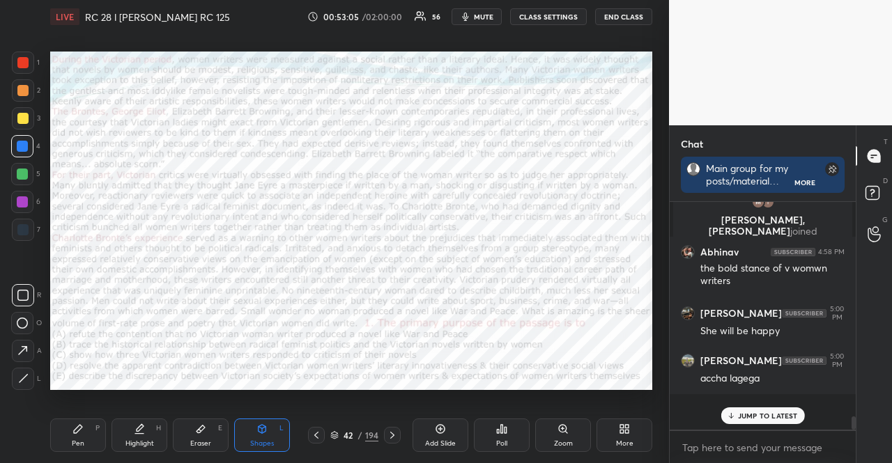
scroll to position [3285, 0]
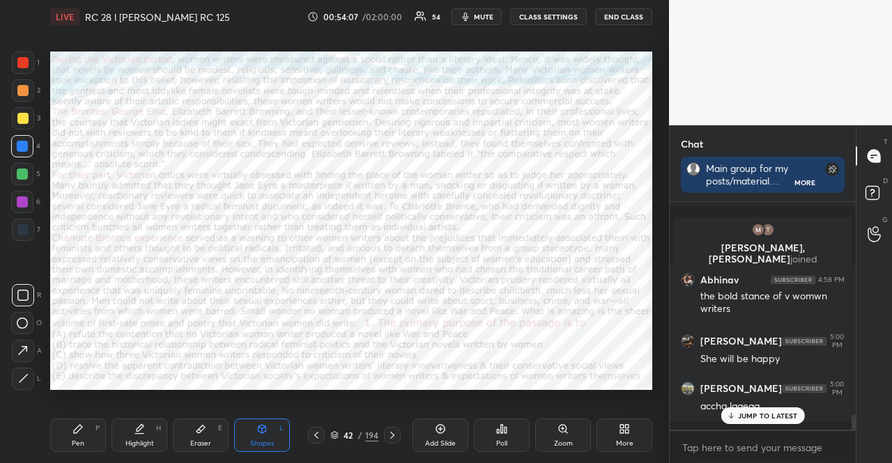
click at [14, 227] on div at bounding box center [23, 230] width 22 height 22
click at [260, 431] on icon at bounding box center [263, 429] width 8 height 8
click at [24, 148] on div at bounding box center [22, 146] width 11 height 11
click at [764, 412] on p "JUMP TO LATEST" at bounding box center [768, 416] width 60 height 8
click at [75, 431] on icon at bounding box center [78, 429] width 8 height 8
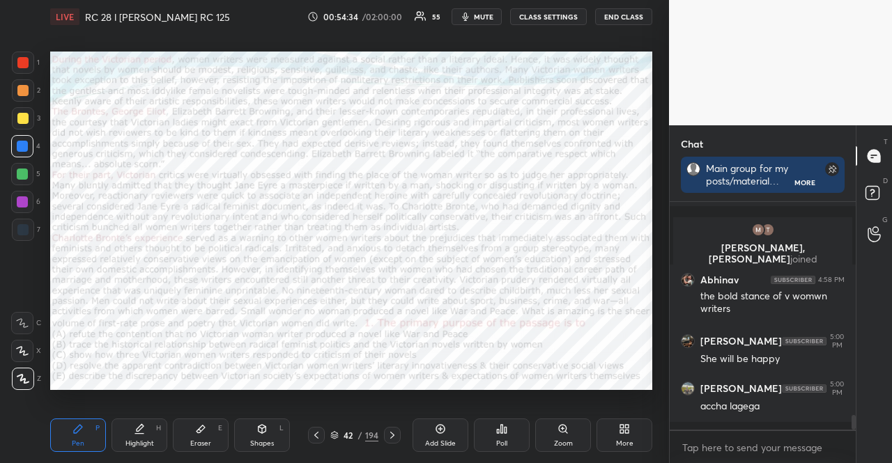
click at [20, 341] on div at bounding box center [22, 351] width 22 height 22
click at [30, 72] on div "1 2 3 4 5 6 7" at bounding box center [25, 149] width 29 height 195
click at [24, 69] on div at bounding box center [23, 63] width 22 height 22
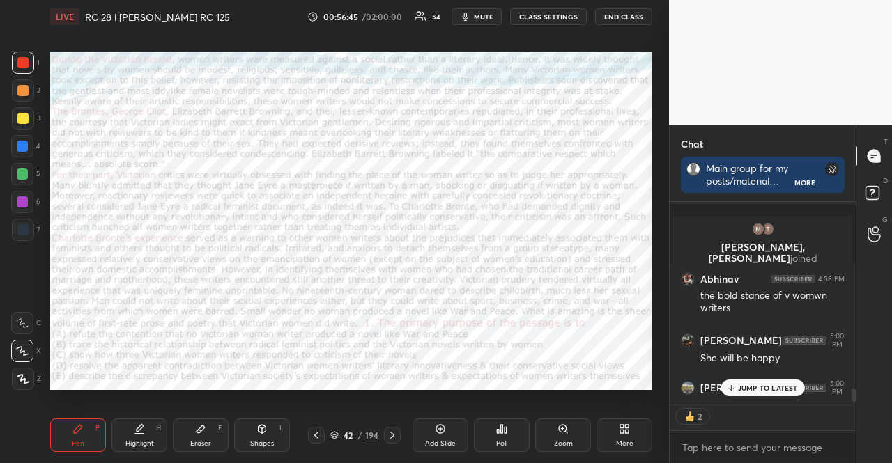
click at [652, 356] on div "Setting up your live class Poll for secs No correct answer Start poll" at bounding box center [351, 220] width 613 height 374
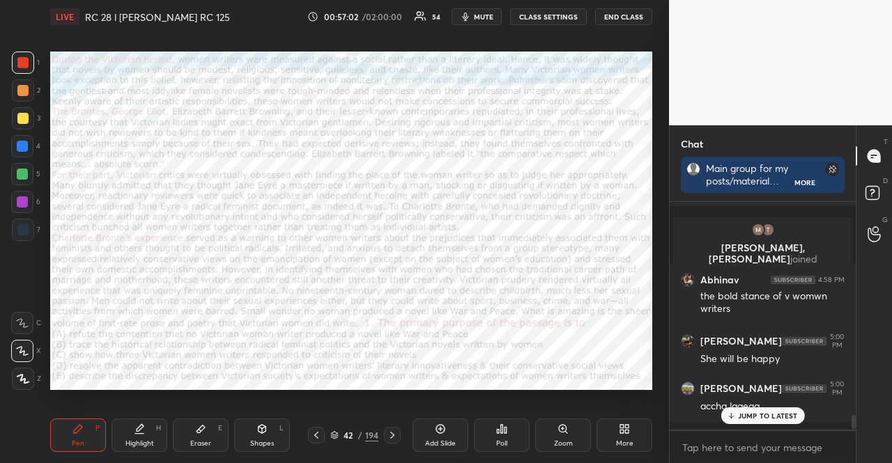
scroll to position [3333, 0]
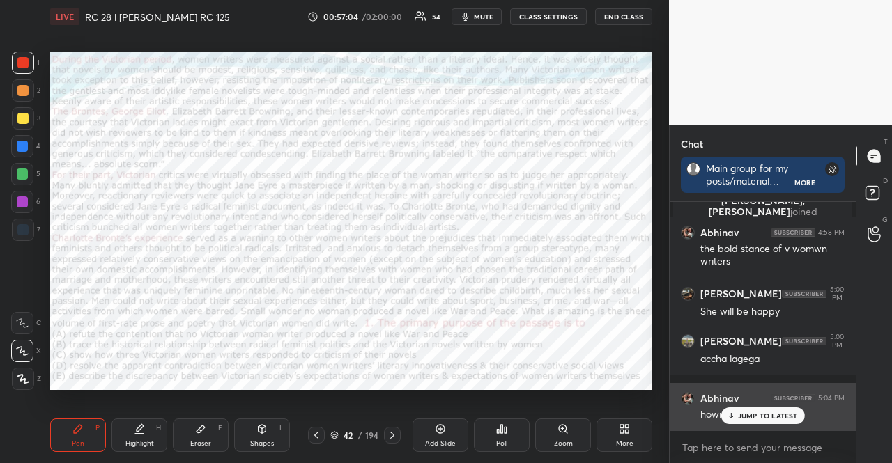
click at [779, 418] on p "JUMP TO LATEST" at bounding box center [768, 416] width 60 height 8
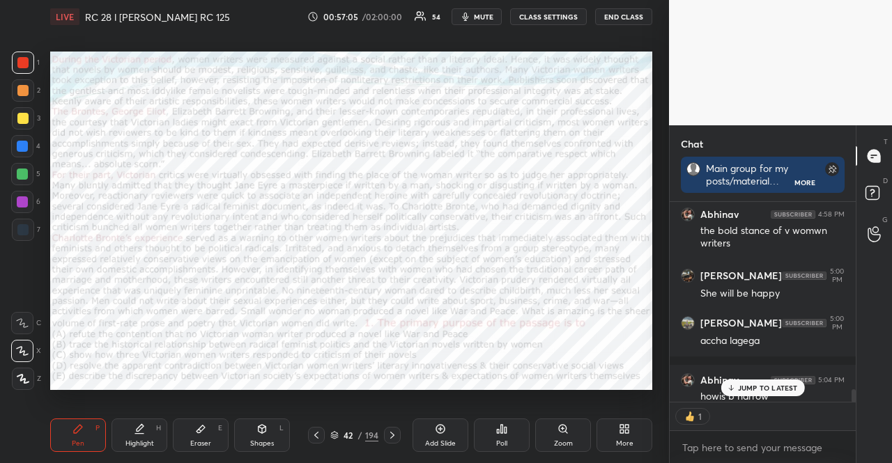
scroll to position [3360, 0]
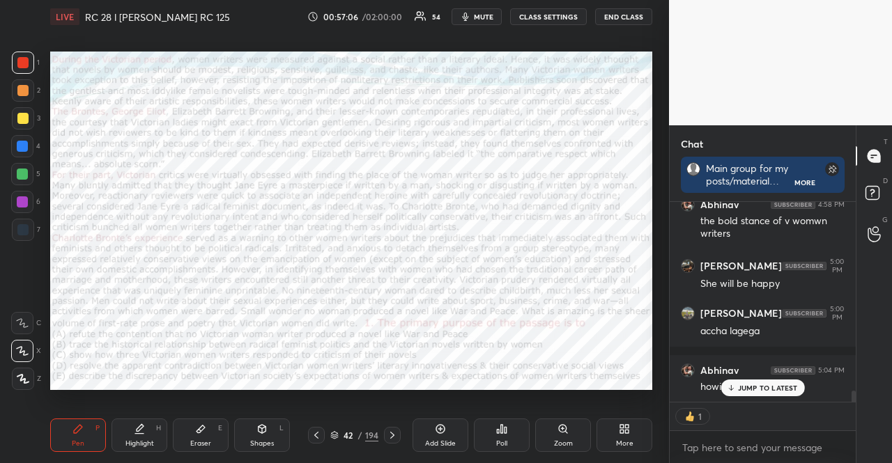
click at [748, 387] on p "JUMP TO LATEST" at bounding box center [768, 388] width 60 height 8
click at [26, 191] on div at bounding box center [22, 202] width 22 height 22
click at [265, 436] on div "Shapes L" at bounding box center [262, 435] width 56 height 33
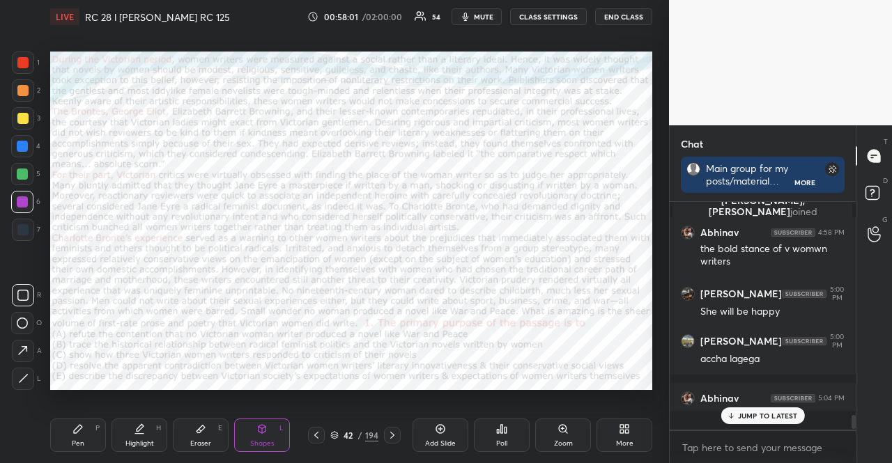
scroll to position [3333, 0]
click at [23, 65] on div at bounding box center [22, 62] width 11 height 11
drag, startPoint x: 84, startPoint y: 443, endPoint x: 64, endPoint y: 437, distance: 20.5
click at [82, 443] on div "Pen" at bounding box center [78, 443] width 13 height 7
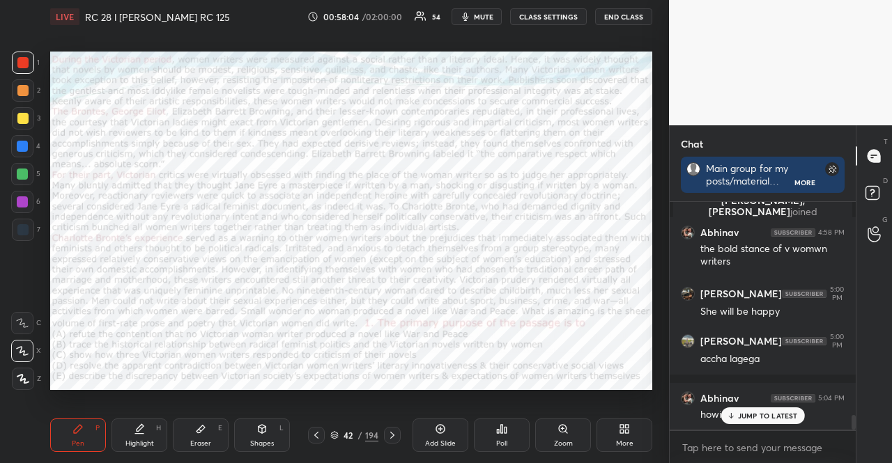
click at [24, 356] on div at bounding box center [22, 351] width 22 height 22
click at [28, 203] on div at bounding box center [22, 202] width 22 height 22
click at [262, 438] on div "Shapes L" at bounding box center [262, 435] width 56 height 33
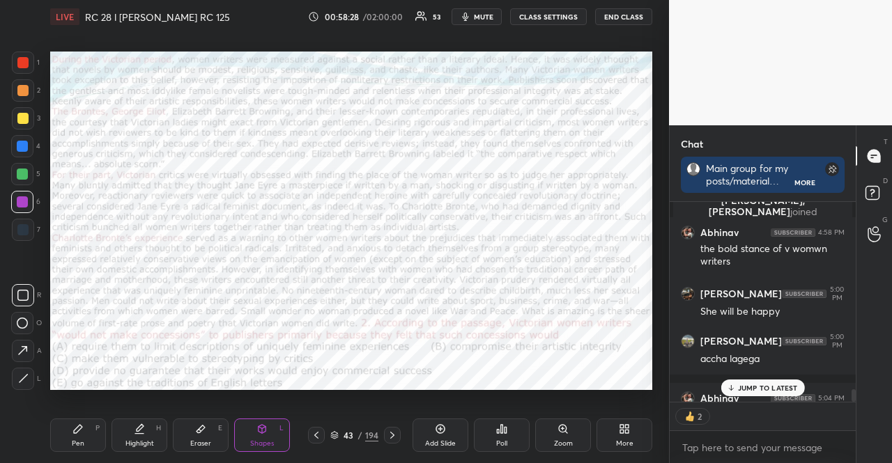
click at [13, 63] on div at bounding box center [23, 63] width 22 height 22
click at [26, 143] on div at bounding box center [22, 146] width 11 height 11
click at [82, 428] on icon at bounding box center [78, 429] width 8 height 8
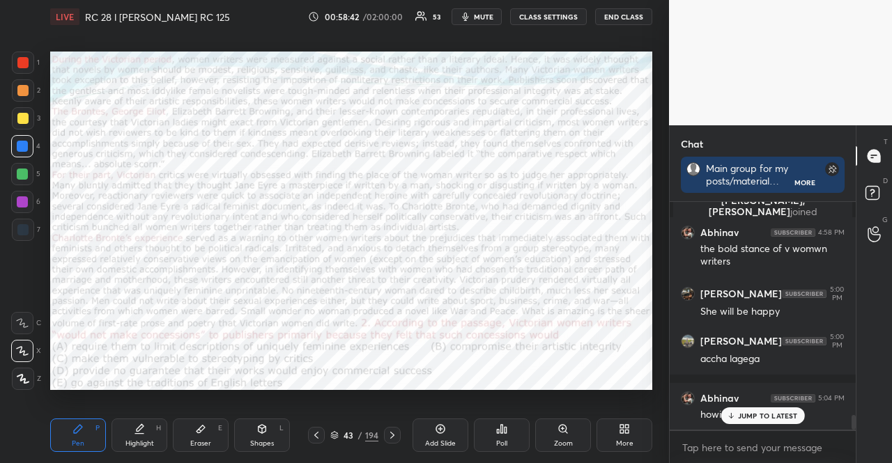
scroll to position [3333, 0]
click at [25, 192] on div at bounding box center [22, 202] width 22 height 22
click at [774, 413] on p "JUMP TO LATEST" at bounding box center [768, 416] width 60 height 8
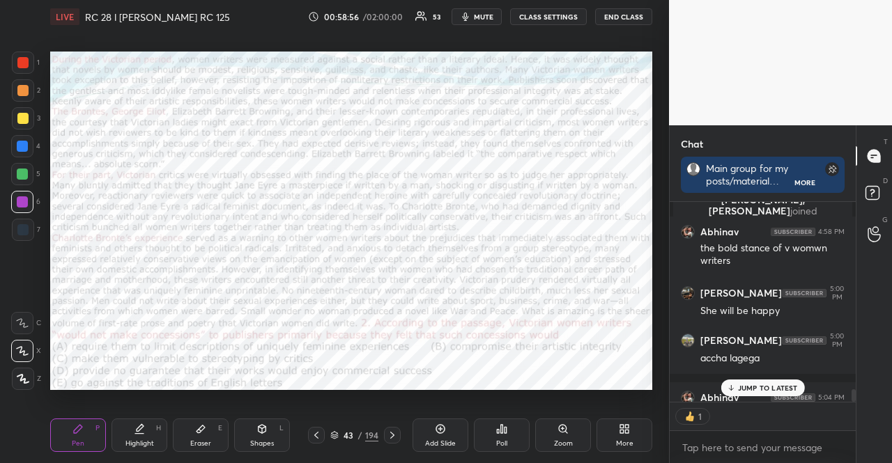
click at [20, 197] on div at bounding box center [22, 202] width 11 height 11
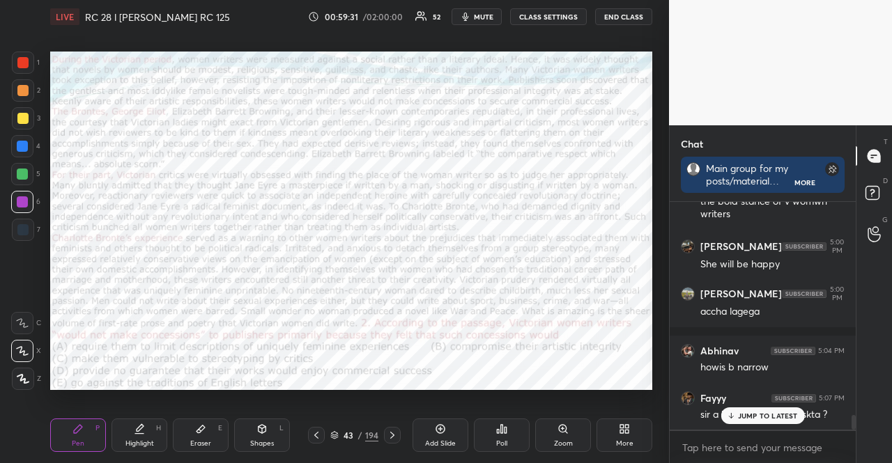
scroll to position [3438, 0]
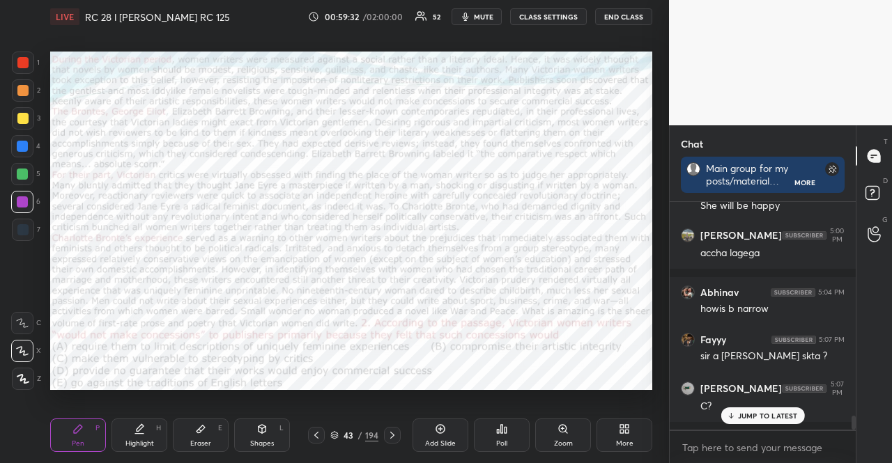
click at [33, 180] on div "5" at bounding box center [25, 174] width 29 height 22
click at [29, 181] on div at bounding box center [22, 174] width 22 height 22
click at [27, 182] on div at bounding box center [22, 174] width 22 height 22
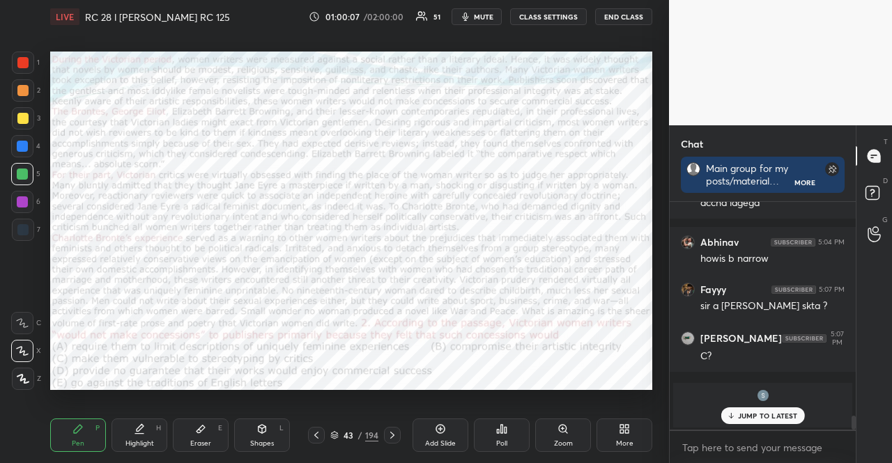
click at [33, 60] on div at bounding box center [23, 63] width 22 height 22
click at [26, 61] on div at bounding box center [22, 62] width 11 height 11
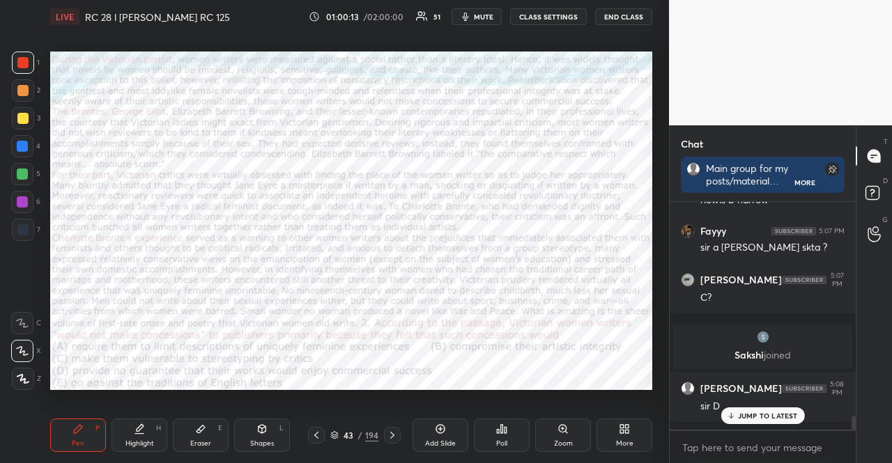
scroll to position [3595, 0]
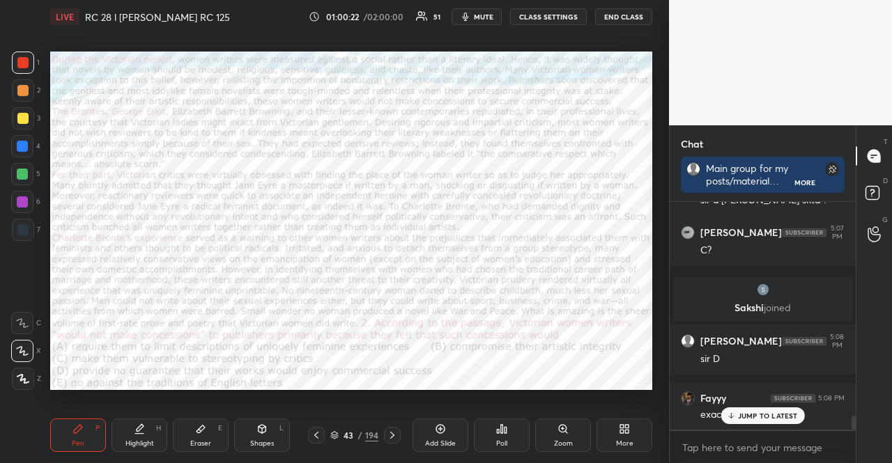
click at [21, 141] on div at bounding box center [22, 146] width 22 height 22
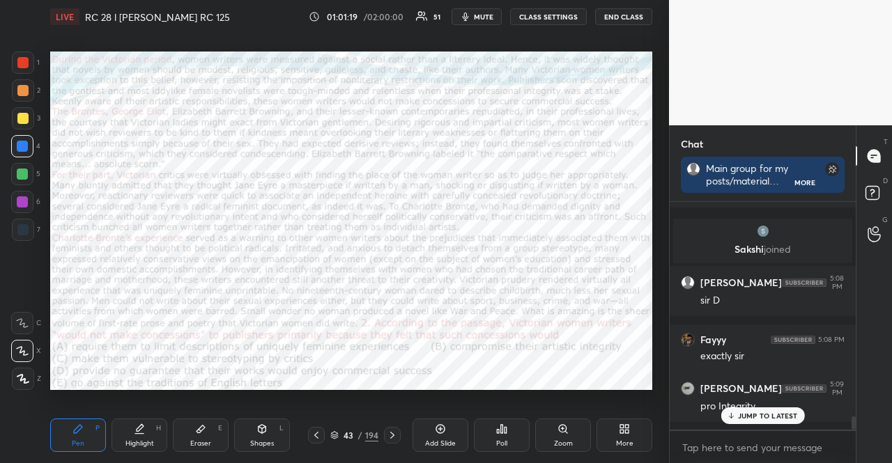
scroll to position [4, 4]
click at [748, 408] on div "JUMP TO LATEST" at bounding box center [763, 416] width 84 height 17
click at [251, 426] on div "Shapes L" at bounding box center [262, 435] width 56 height 33
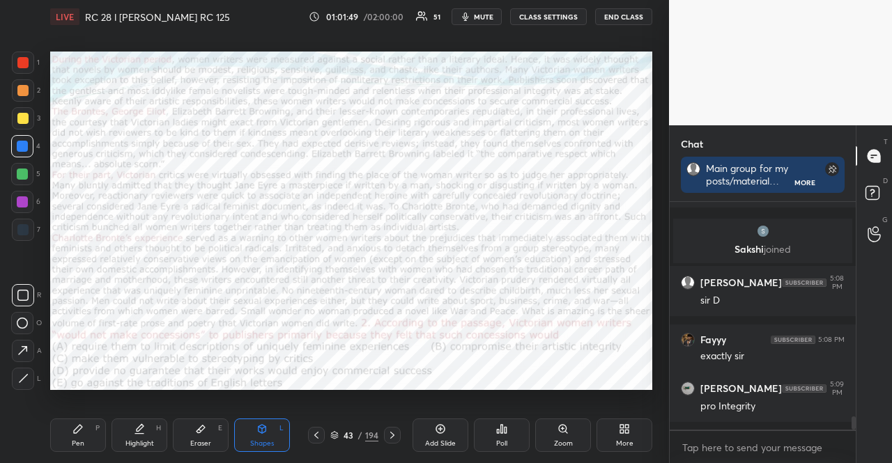
click at [99, 429] on div "P" at bounding box center [97, 428] width 4 height 7
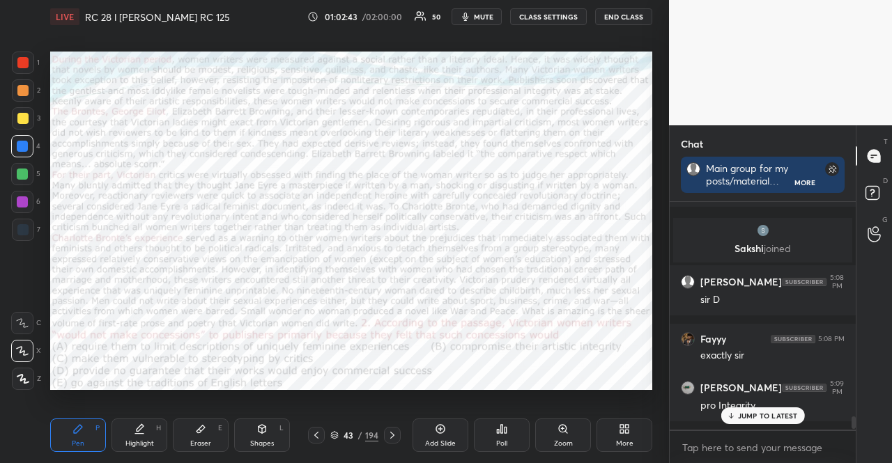
scroll to position [3653, 0]
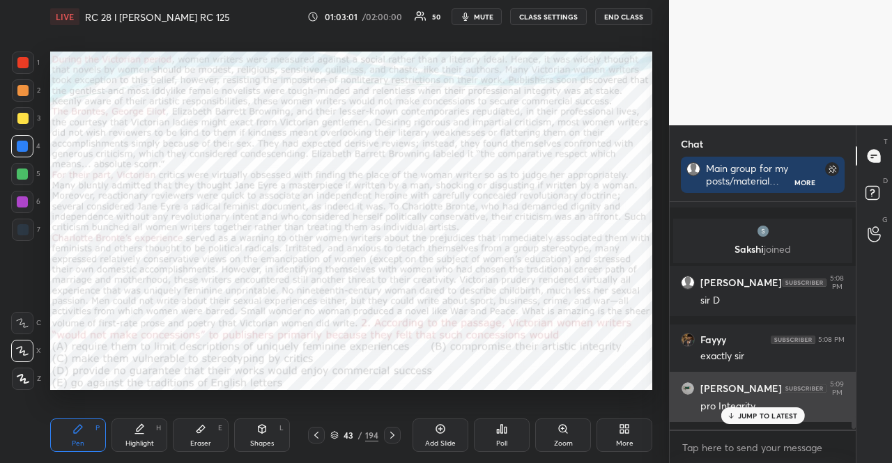
drag, startPoint x: 744, startPoint y: 410, endPoint x: 738, endPoint y: 406, distance: 7.5
click at [744, 410] on div "JUMP TO LATEST" at bounding box center [763, 416] width 84 height 17
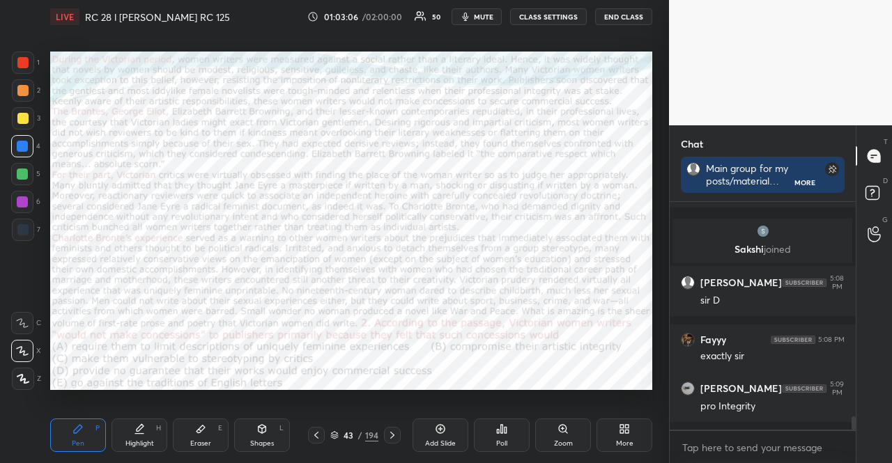
scroll to position [3712, 0]
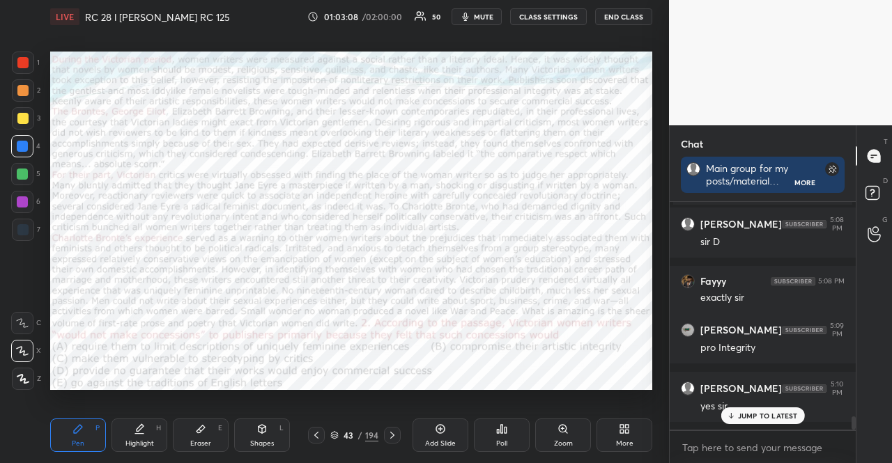
click at [740, 418] on p "JUMP TO LATEST" at bounding box center [768, 416] width 60 height 8
click at [25, 164] on div at bounding box center [22, 174] width 22 height 22
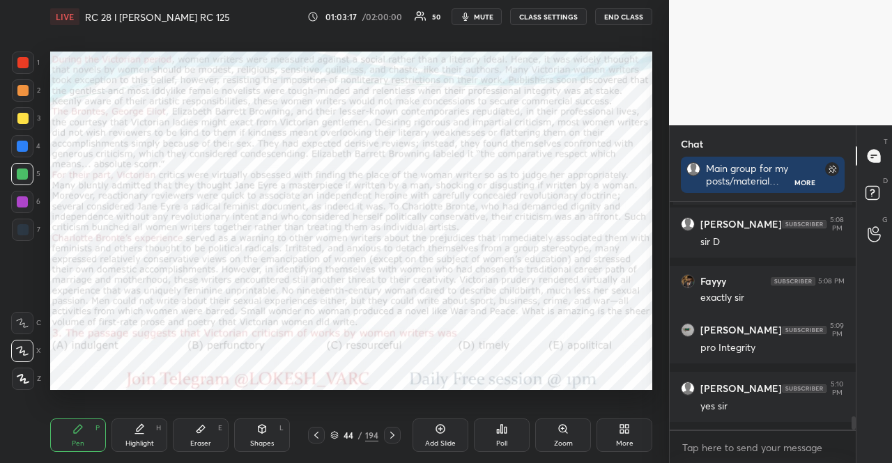
click at [272, 441] on div "Shapes" at bounding box center [262, 443] width 24 height 7
click at [24, 63] on div at bounding box center [22, 62] width 11 height 11
click at [26, 144] on div at bounding box center [22, 146] width 11 height 11
click at [17, 171] on div at bounding box center [22, 174] width 22 height 22
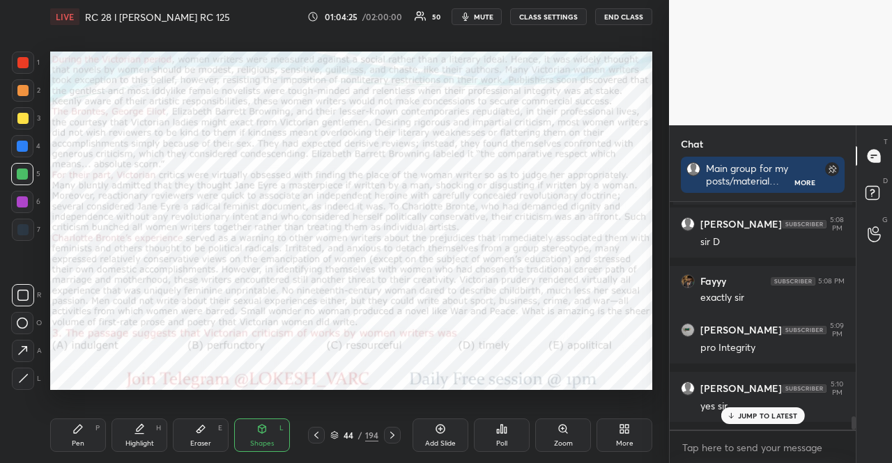
scroll to position [3772, 0]
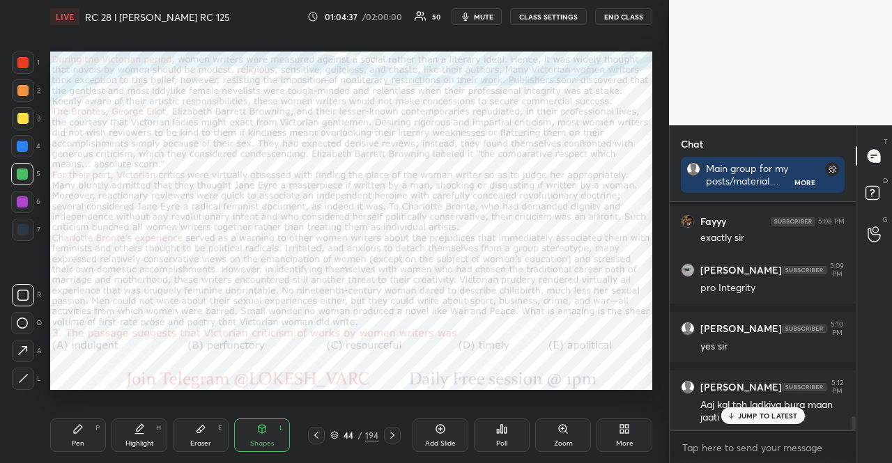
click at [10, 64] on div "1 2 3 4 5 6 7 R O A L C X Z Erase all C X Z" at bounding box center [22, 221] width 45 height 339
click at [25, 65] on div at bounding box center [22, 62] width 11 height 11
click at [17, 117] on div at bounding box center [22, 118] width 11 height 11
click at [13, 137] on div at bounding box center [22, 146] width 22 height 22
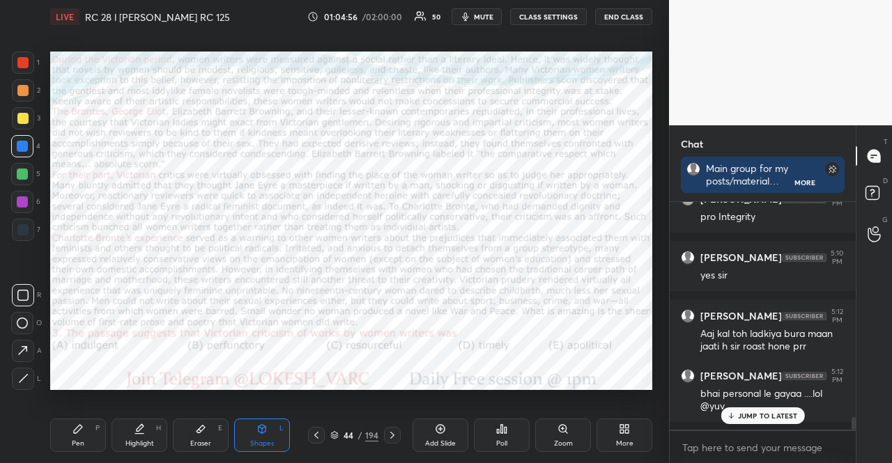
click at [89, 436] on div "Pen P" at bounding box center [78, 435] width 56 height 33
click at [86, 433] on div "Pen P" at bounding box center [78, 435] width 56 height 33
click at [22, 63] on div at bounding box center [22, 62] width 11 height 11
click at [18, 60] on div at bounding box center [22, 62] width 11 height 11
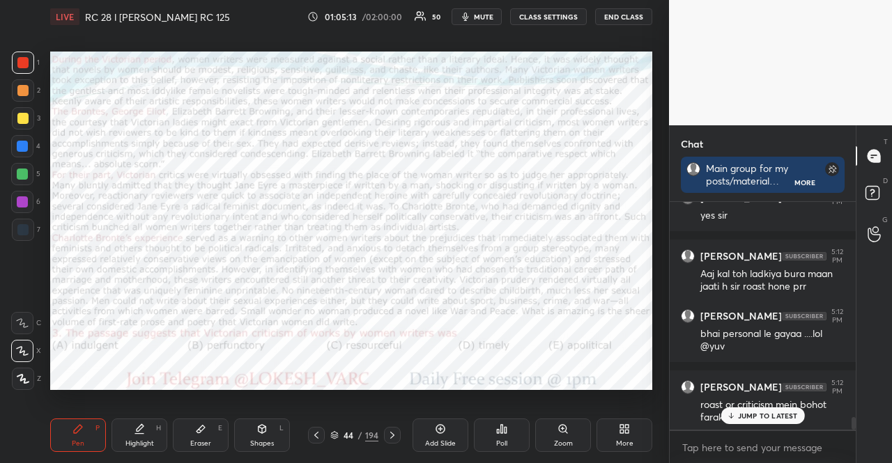
click at [29, 150] on div at bounding box center [22, 146] width 22 height 22
click at [26, 154] on div at bounding box center [22, 146] width 22 height 22
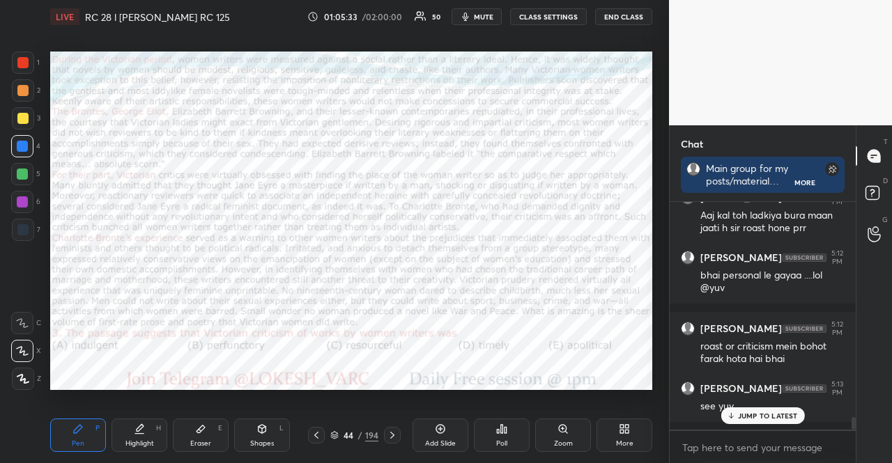
click at [732, 415] on icon at bounding box center [730, 416] width 9 height 8
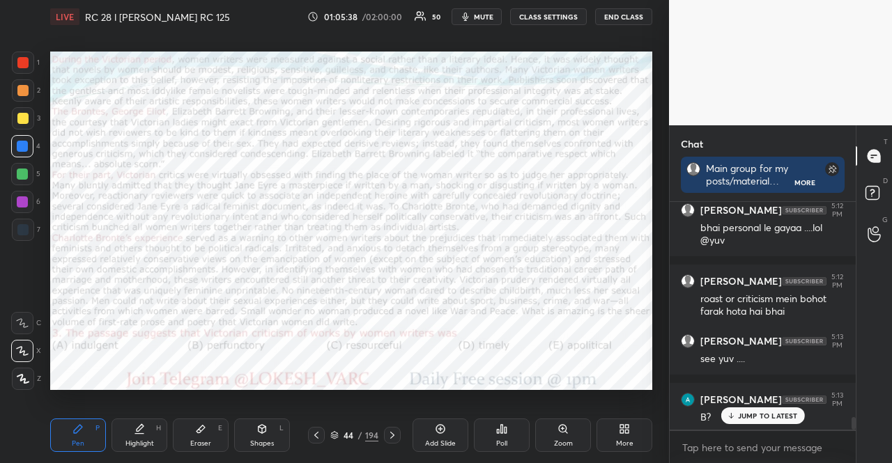
click at [24, 193] on div at bounding box center [22, 202] width 22 height 22
click at [256, 442] on div "Shapes" at bounding box center [262, 443] width 24 height 7
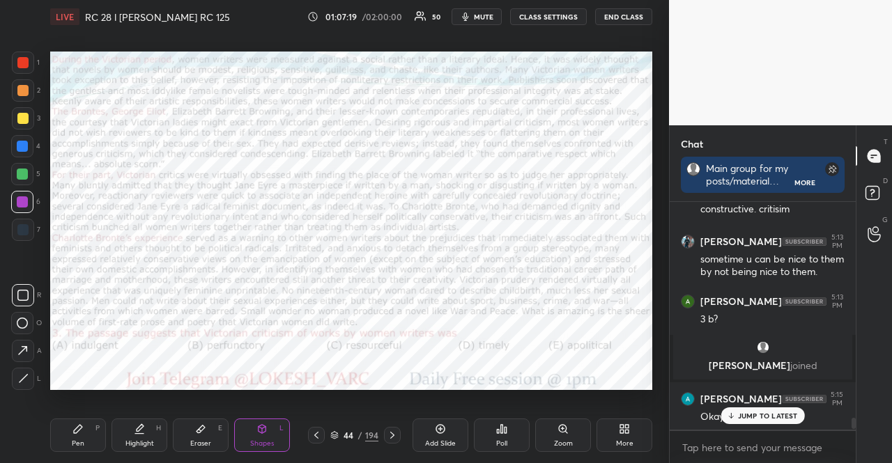
scroll to position [4261, 0]
click at [26, 137] on div at bounding box center [22, 146] width 22 height 22
click at [259, 431] on icon at bounding box center [263, 429] width 8 height 8
drag, startPoint x: 78, startPoint y: 422, endPoint x: 153, endPoint y: 397, distance: 79.6
click at [78, 424] on icon at bounding box center [77, 429] width 11 height 11
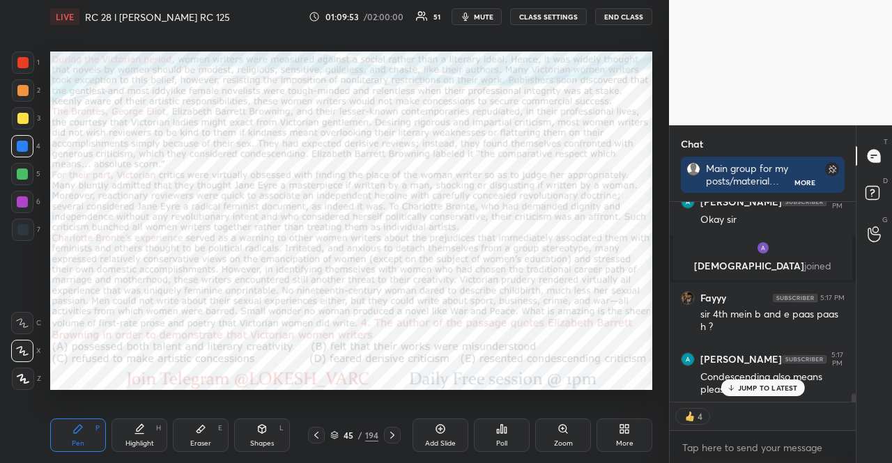
scroll to position [4431, 0]
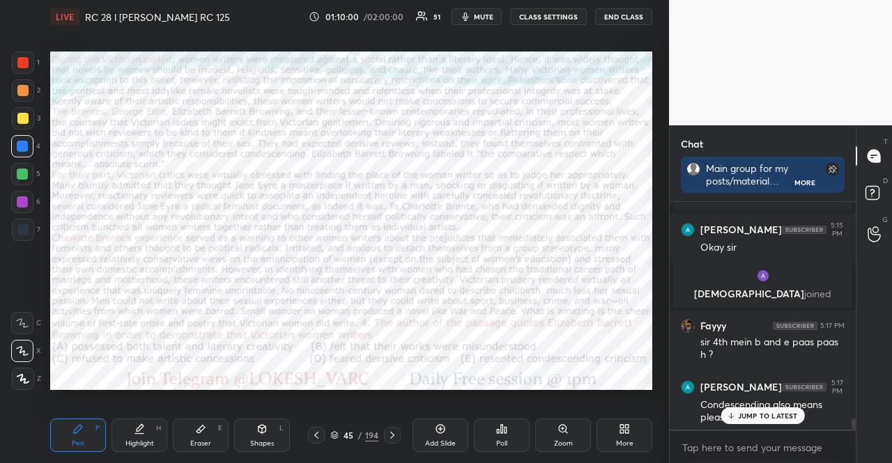
click at [737, 409] on div "JUMP TO LATEST" at bounding box center [763, 416] width 84 height 17
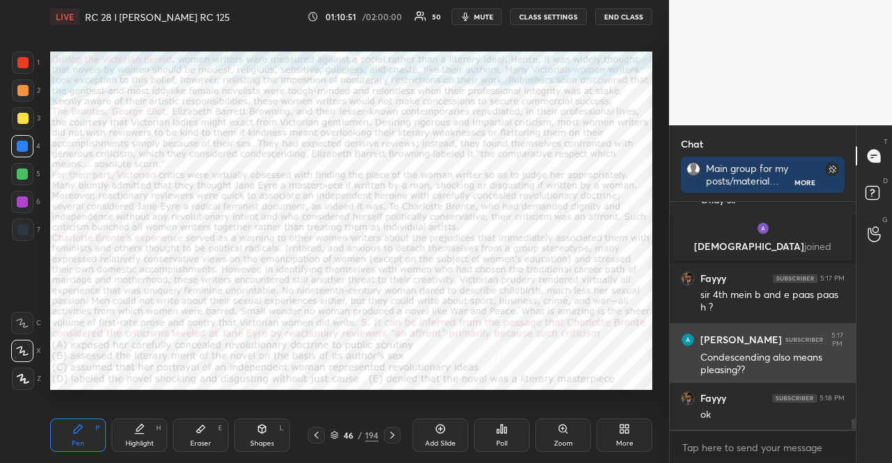
scroll to position [4526, 0]
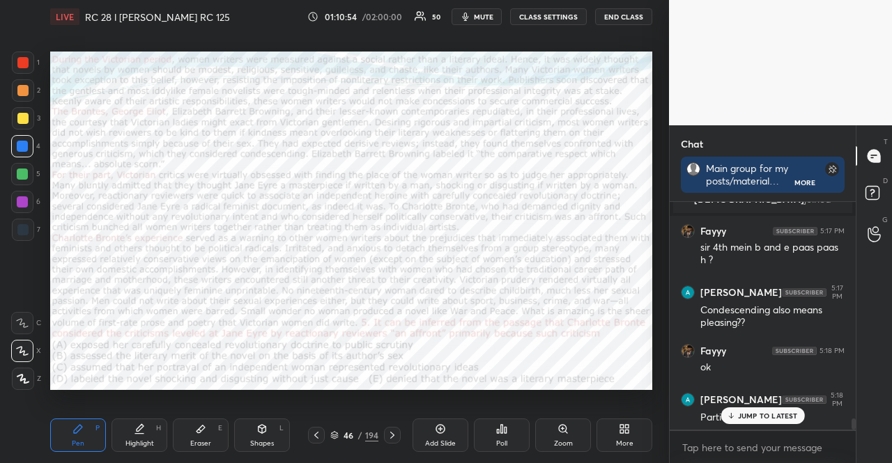
click at [15, 167] on div at bounding box center [22, 174] width 22 height 22
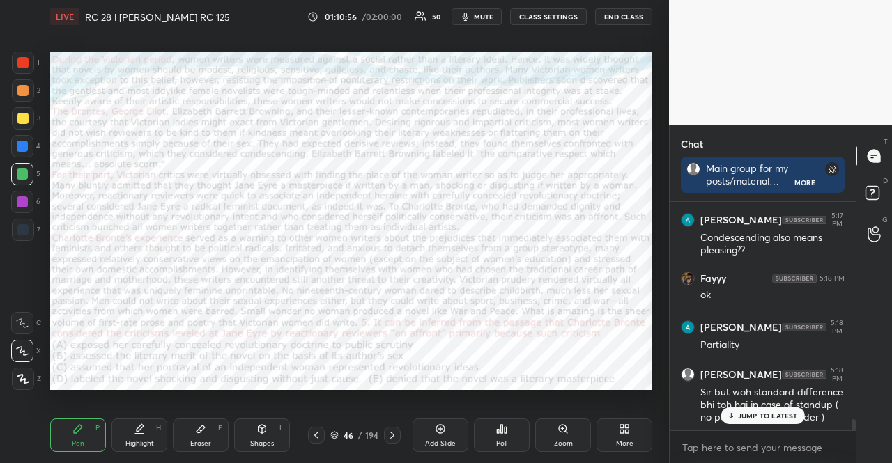
drag, startPoint x: 263, startPoint y: 428, endPoint x: 243, endPoint y: 390, distance: 42.7
click at [261, 428] on icon at bounding box center [263, 428] width 8 height 2
click at [24, 179] on div at bounding box center [22, 174] width 11 height 11
click at [27, 147] on div at bounding box center [22, 146] width 11 height 11
click at [26, 144] on div at bounding box center [22, 146] width 11 height 11
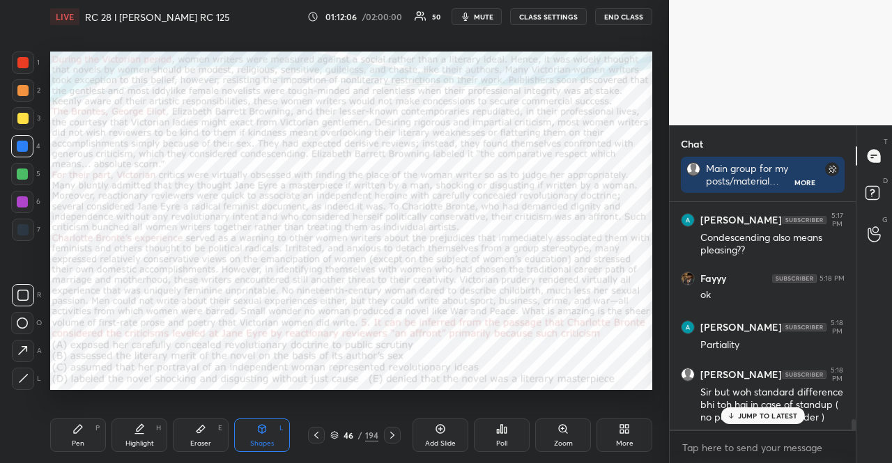
click at [26, 144] on div at bounding box center [22, 146] width 11 height 11
click at [190, 440] on div "Eraser E" at bounding box center [201, 435] width 56 height 33
click at [287, 437] on div "Shapes L" at bounding box center [262, 435] width 56 height 33
drag, startPoint x: 12, startPoint y: 141, endPoint x: 43, endPoint y: 256, distance: 118.5
click at [12, 141] on div at bounding box center [22, 146] width 22 height 22
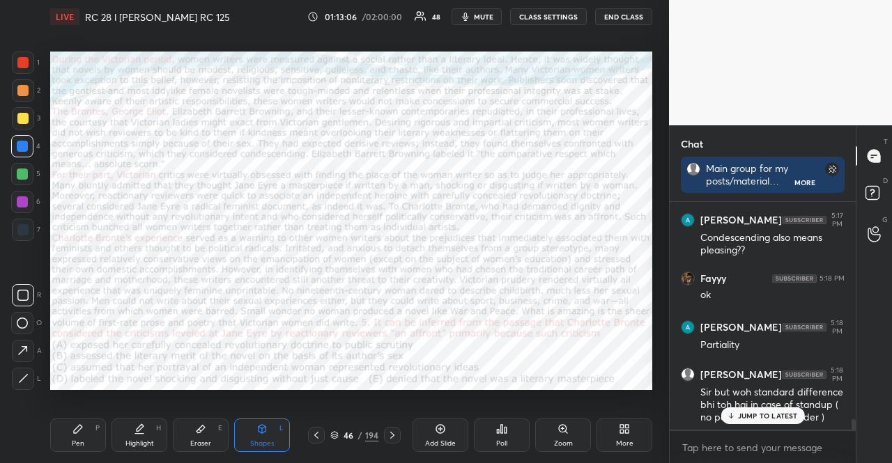
click at [71, 433] on div "Pen P" at bounding box center [78, 435] width 56 height 33
click at [21, 359] on div at bounding box center [22, 351] width 22 height 22
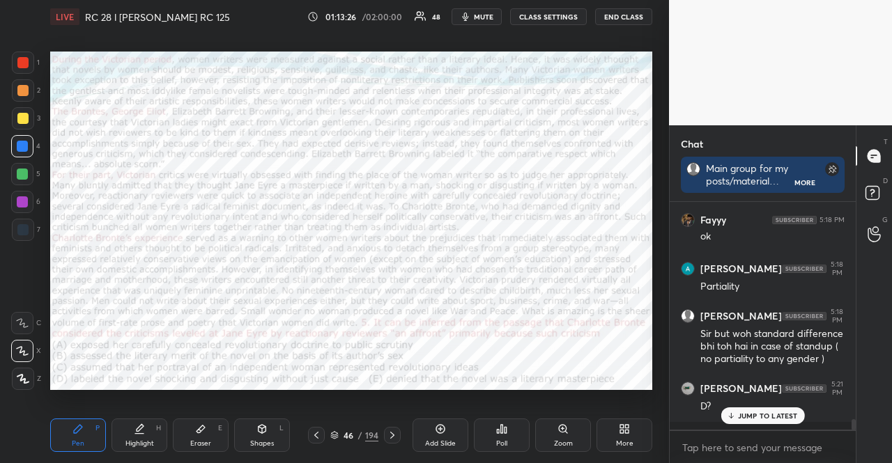
scroll to position [4704, 0]
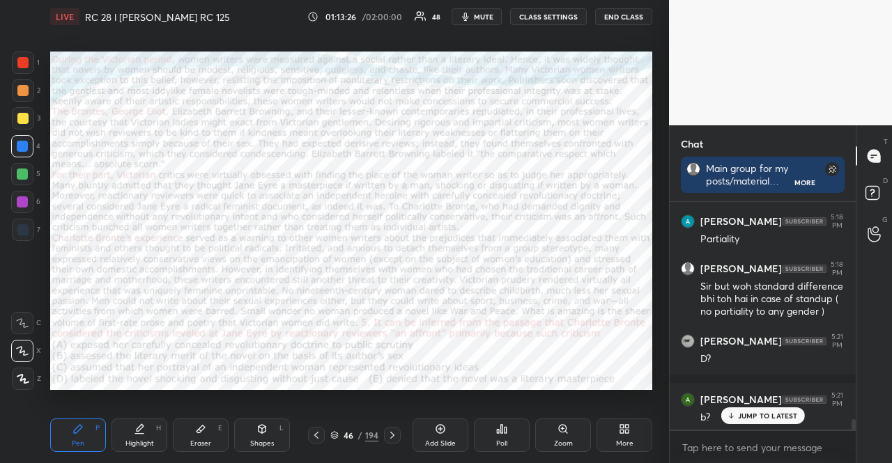
click at [22, 201] on div at bounding box center [22, 202] width 11 height 11
click at [23, 201] on div at bounding box center [22, 202] width 11 height 11
click at [263, 432] on icon at bounding box center [263, 429] width 8 height 8
click at [114, 431] on div "Highlight H" at bounding box center [140, 435] width 56 height 33
click at [70, 447] on div "Pen P" at bounding box center [78, 435] width 56 height 33
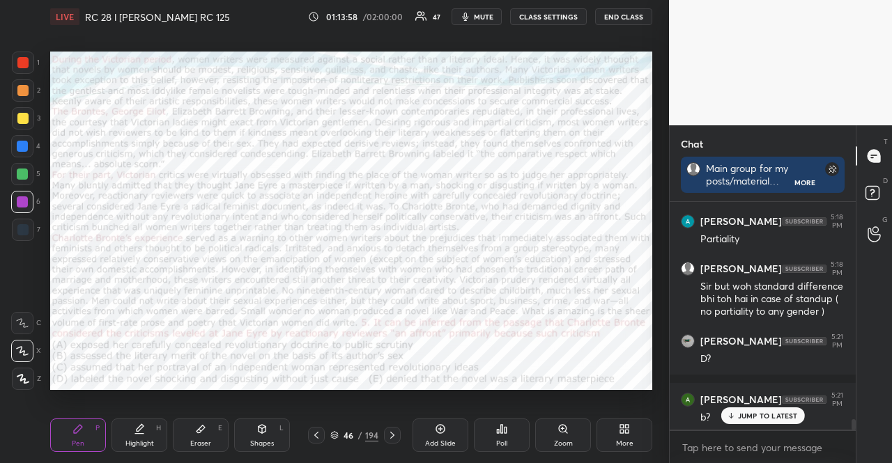
scroll to position [4751, 0]
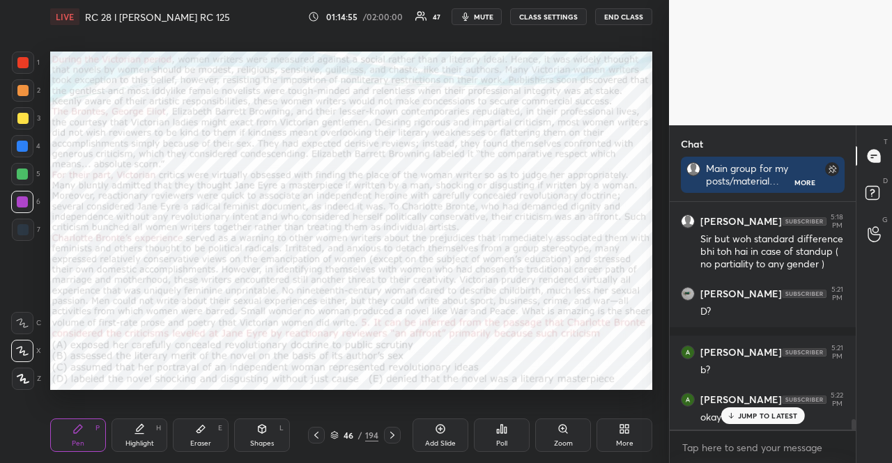
click at [20, 53] on div at bounding box center [23, 63] width 22 height 22
click at [263, 441] on div "Shapes" at bounding box center [262, 443] width 24 height 7
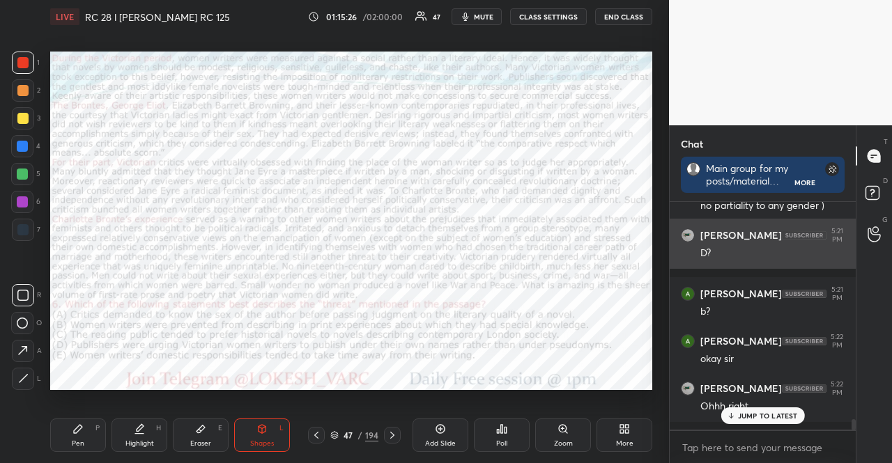
scroll to position [4, 4]
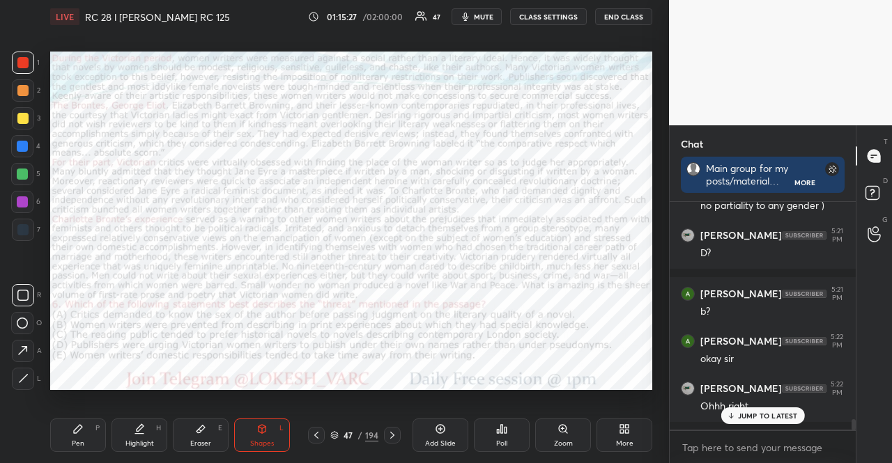
drag, startPoint x: 263, startPoint y: 432, endPoint x: 235, endPoint y: 411, distance: 35.4
click at [262, 432] on icon at bounding box center [261, 429] width 11 height 11
click at [17, 148] on div at bounding box center [22, 146] width 11 height 11
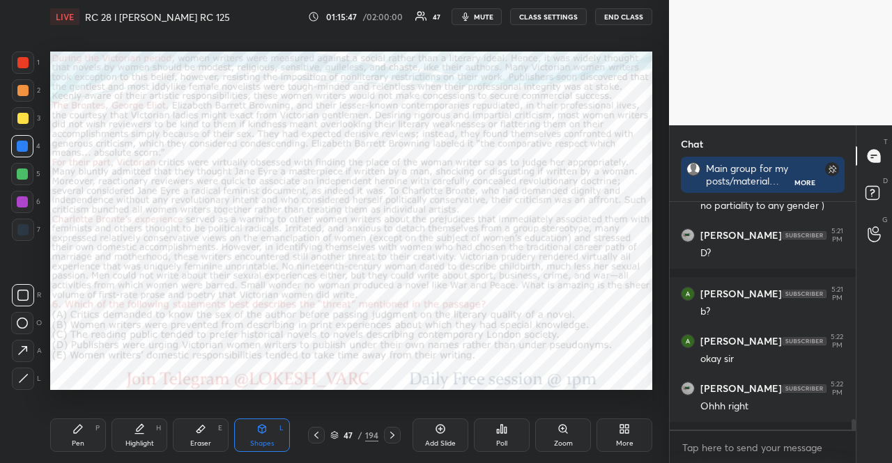
scroll to position [4868, 0]
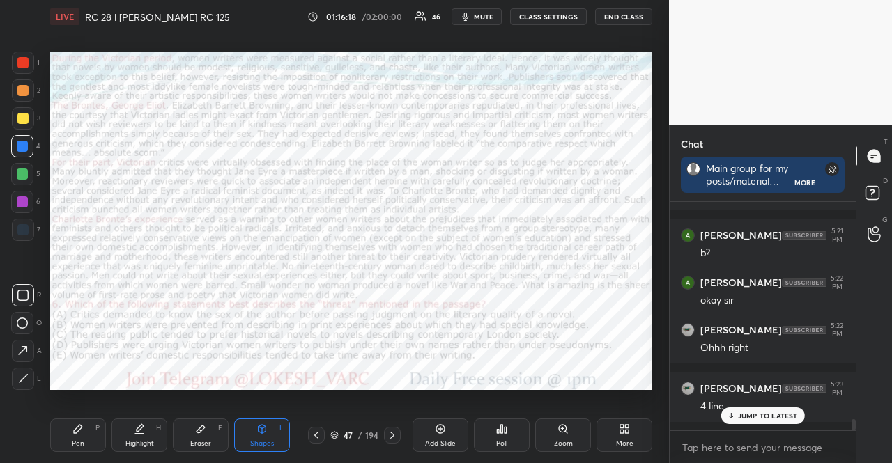
drag, startPoint x: 64, startPoint y: 442, endPoint x: 70, endPoint y: 427, distance: 15.7
click at [64, 443] on div "Pen P" at bounding box center [78, 435] width 56 height 33
drag, startPoint x: 266, startPoint y: 433, endPoint x: 372, endPoint y: 397, distance: 111.7
click at [268, 433] on div "Shapes L" at bounding box center [262, 435] width 56 height 33
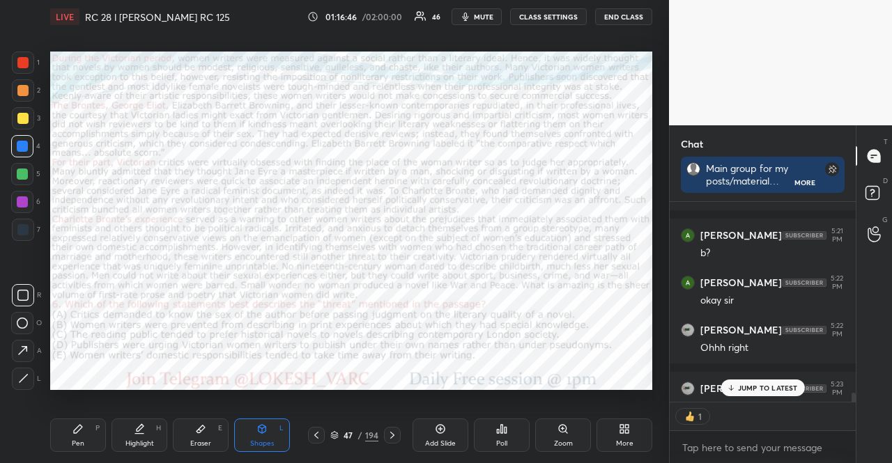
click at [755, 388] on p "JUMP TO LATEST" at bounding box center [768, 388] width 60 height 8
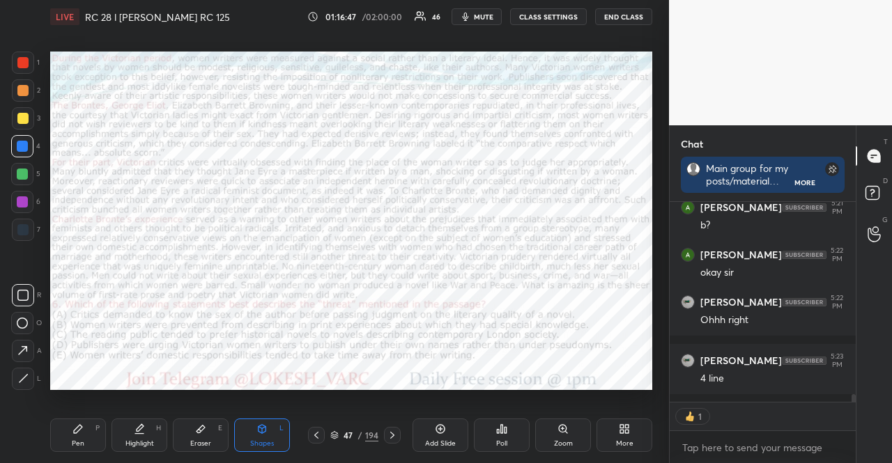
click at [26, 139] on div at bounding box center [22, 146] width 22 height 22
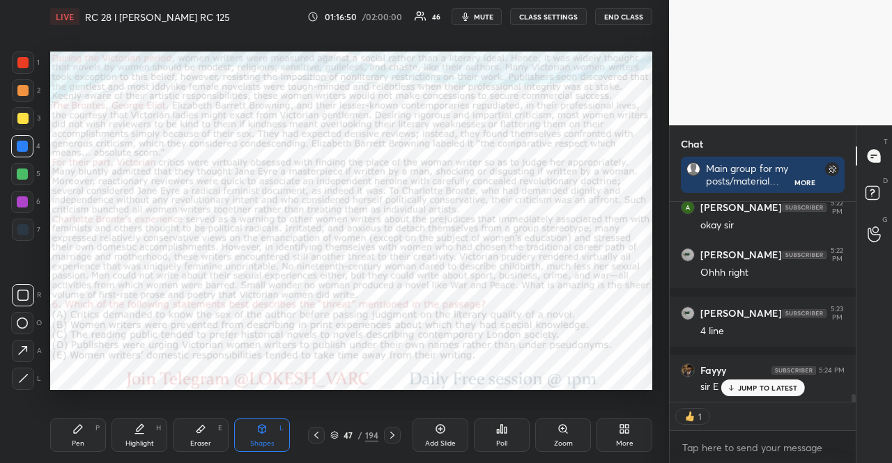
scroll to position [4916, 0]
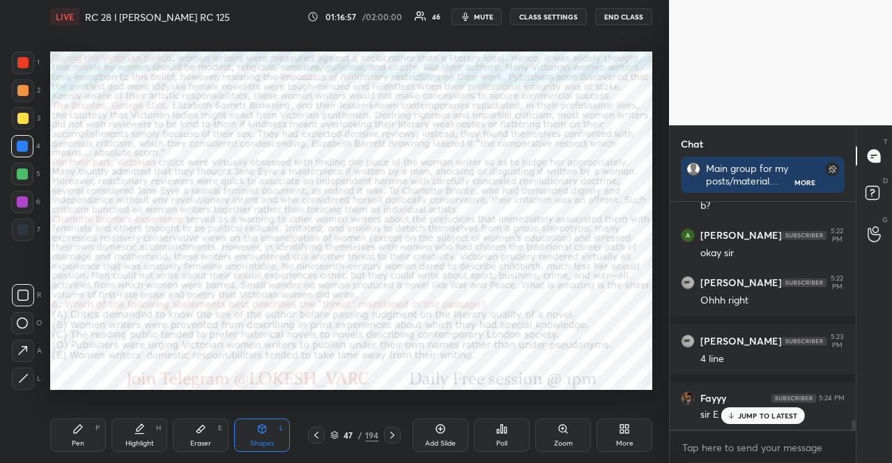
click at [74, 423] on div "Pen P" at bounding box center [78, 435] width 56 height 33
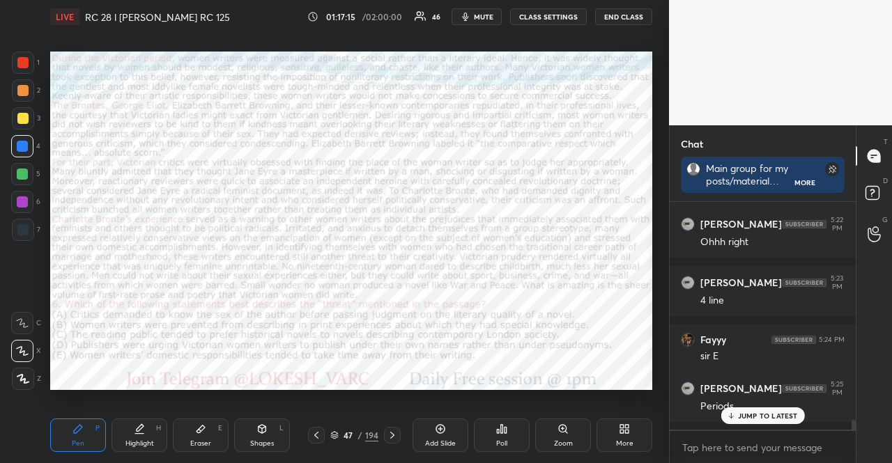
click at [29, 172] on div at bounding box center [22, 174] width 22 height 22
click at [26, 172] on div at bounding box center [22, 174] width 22 height 22
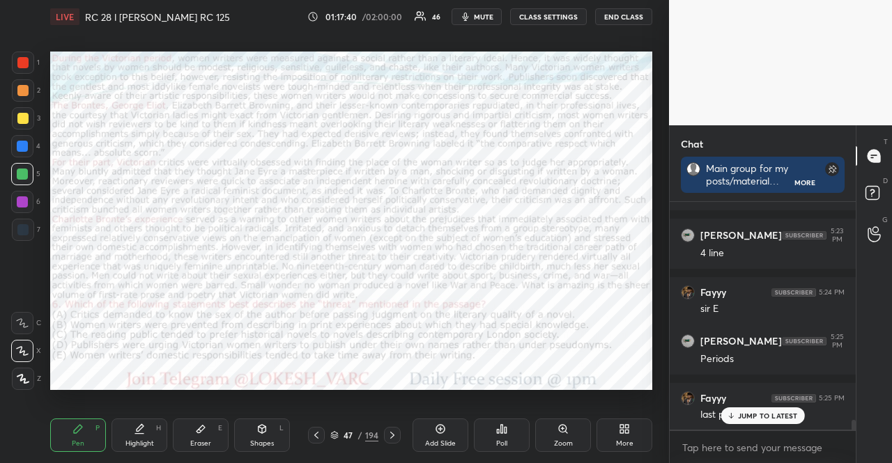
click at [750, 422] on div "JUMP TO LATEST" at bounding box center [763, 416] width 84 height 17
click at [254, 434] on div "Shapes L" at bounding box center [262, 435] width 56 height 33
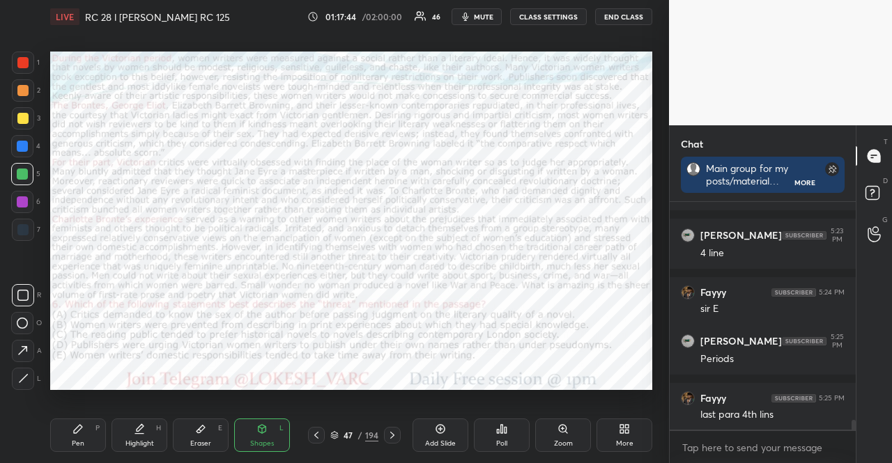
scroll to position [5069, 0]
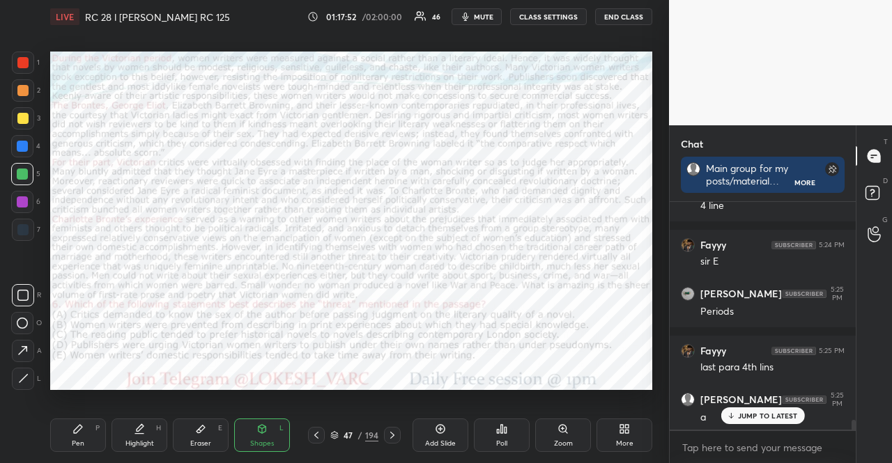
click at [761, 412] on p "JUMP TO LATEST" at bounding box center [768, 416] width 60 height 8
click at [22, 146] on div at bounding box center [22, 146] width 11 height 11
click at [252, 440] on div "Shapes" at bounding box center [262, 443] width 24 height 7
click at [70, 431] on div "Pen P" at bounding box center [78, 435] width 56 height 33
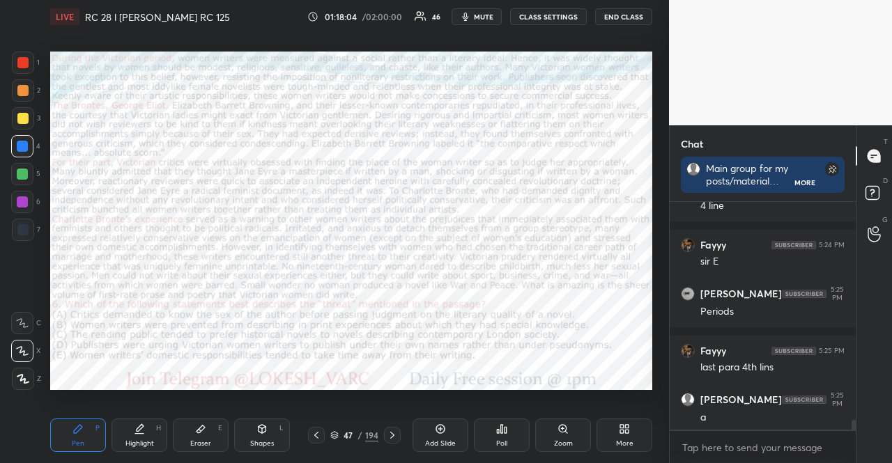
click at [22, 206] on div at bounding box center [22, 202] width 11 height 11
drag, startPoint x: 263, startPoint y: 436, endPoint x: 275, endPoint y: 411, distance: 26.8
click at [263, 436] on div "Shapes L" at bounding box center [262, 435] width 56 height 33
click at [91, 430] on div "Pen P" at bounding box center [78, 435] width 56 height 33
click at [35, 143] on div "4" at bounding box center [25, 146] width 29 height 22
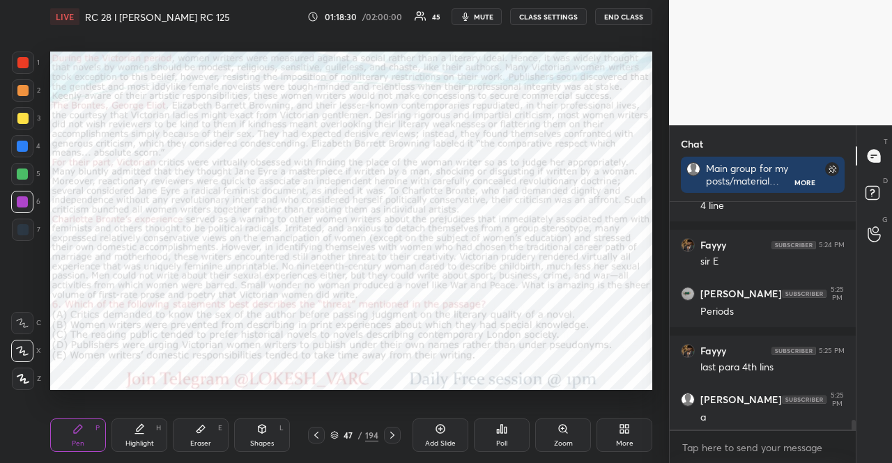
click at [31, 143] on div at bounding box center [22, 146] width 22 height 22
click at [248, 417] on div "Pen P Highlight H Eraser E Shapes L 48 / 194 Add Slide Poll Zoom More" at bounding box center [351, 436] width 602 height 56
click at [259, 422] on div "Shapes L" at bounding box center [262, 435] width 56 height 33
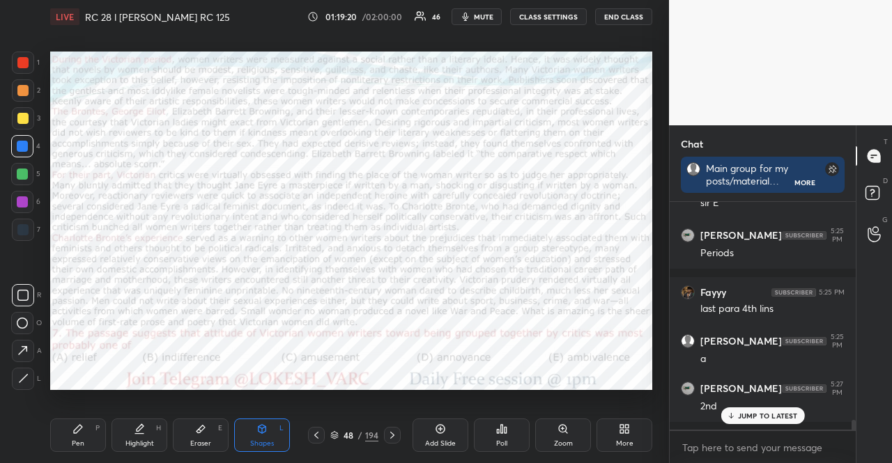
scroll to position [5175, 0]
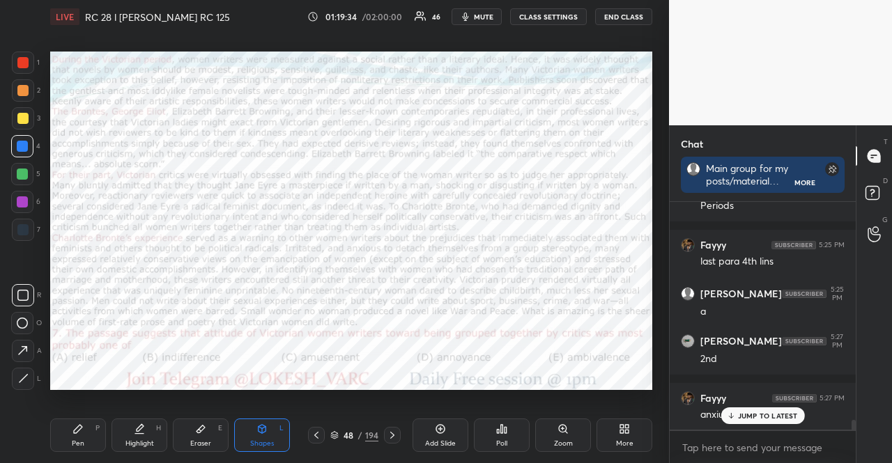
click at [93, 430] on div "Pen P" at bounding box center [78, 435] width 56 height 33
click at [16, 89] on div at bounding box center [23, 90] width 22 height 22
click at [75, 429] on icon at bounding box center [78, 429] width 8 height 8
click at [29, 201] on div at bounding box center [22, 202] width 22 height 22
click at [26, 201] on div at bounding box center [22, 202] width 22 height 22
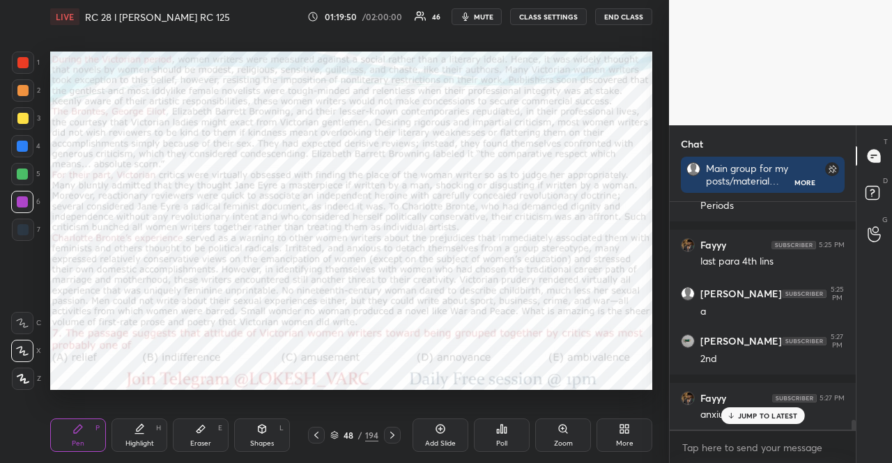
click at [36, 58] on div "1" at bounding box center [26, 63] width 28 height 22
click at [26, 60] on div at bounding box center [22, 62] width 11 height 11
click at [26, 57] on div at bounding box center [23, 63] width 22 height 22
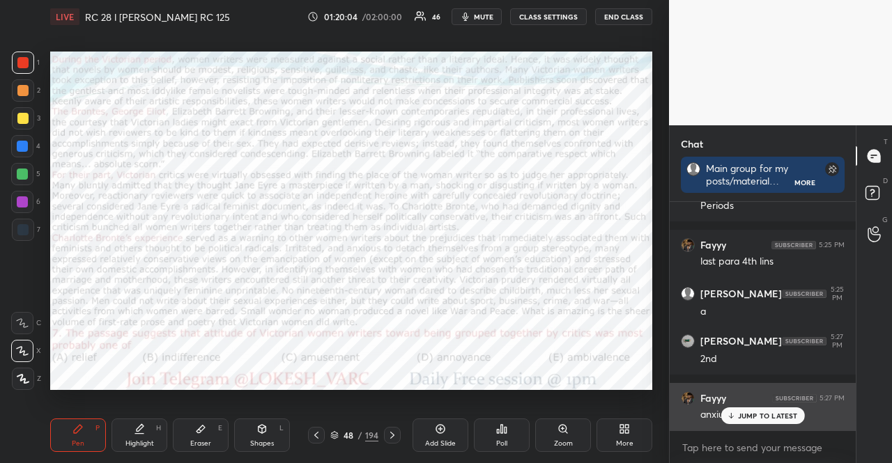
click at [768, 417] on p "JUMP TO LATEST" at bounding box center [768, 416] width 60 height 8
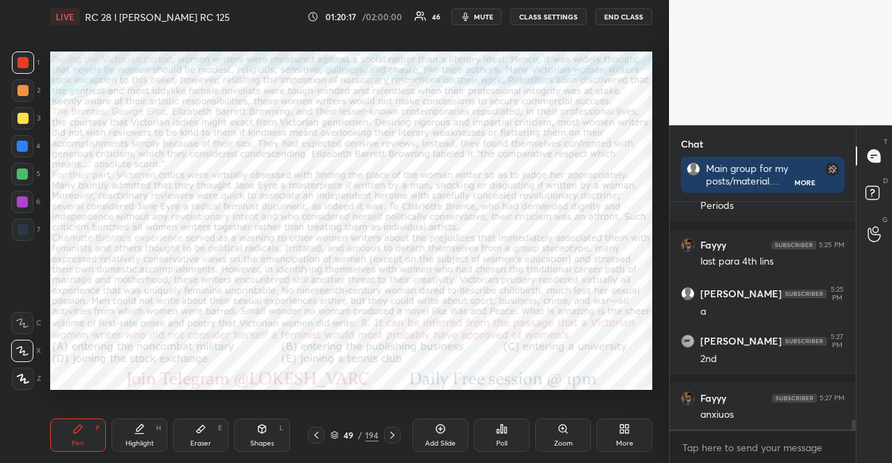
click at [24, 137] on div at bounding box center [22, 146] width 22 height 22
click at [264, 434] on icon at bounding box center [261, 429] width 11 height 11
click at [24, 294] on icon at bounding box center [22, 295] width 11 height 11
click at [24, 55] on div at bounding box center [23, 63] width 22 height 22
click at [25, 174] on div at bounding box center [22, 174] width 11 height 11
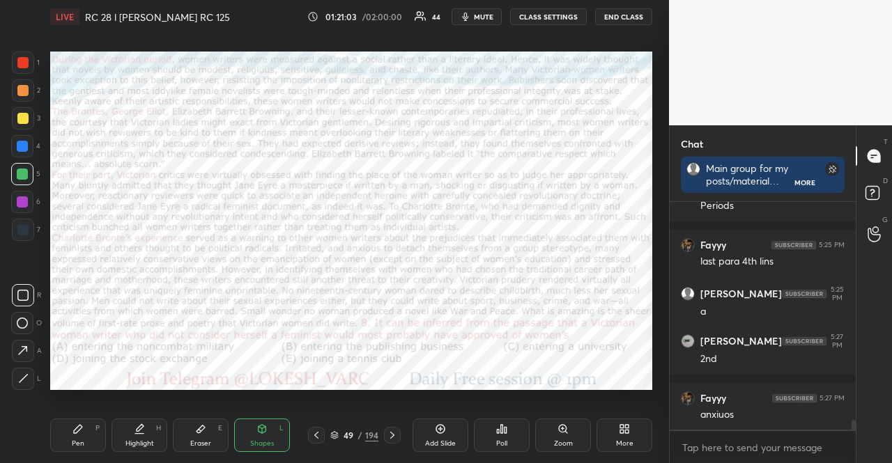
click at [17, 64] on div at bounding box center [22, 62] width 11 height 11
click at [22, 98] on div at bounding box center [23, 90] width 22 height 22
click at [91, 429] on div "Pen P" at bounding box center [78, 435] width 56 height 33
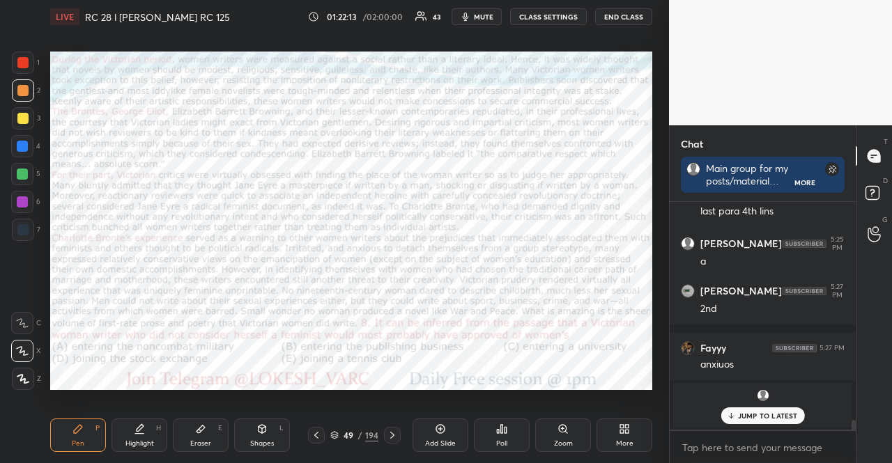
click at [22, 197] on div at bounding box center [22, 202] width 11 height 11
click at [20, 197] on div at bounding box center [22, 202] width 11 height 11
click at [11, 171] on div at bounding box center [22, 174] width 22 height 22
click at [273, 438] on div "Shapes L" at bounding box center [262, 435] width 56 height 33
click at [31, 89] on div at bounding box center [23, 90] width 22 height 22
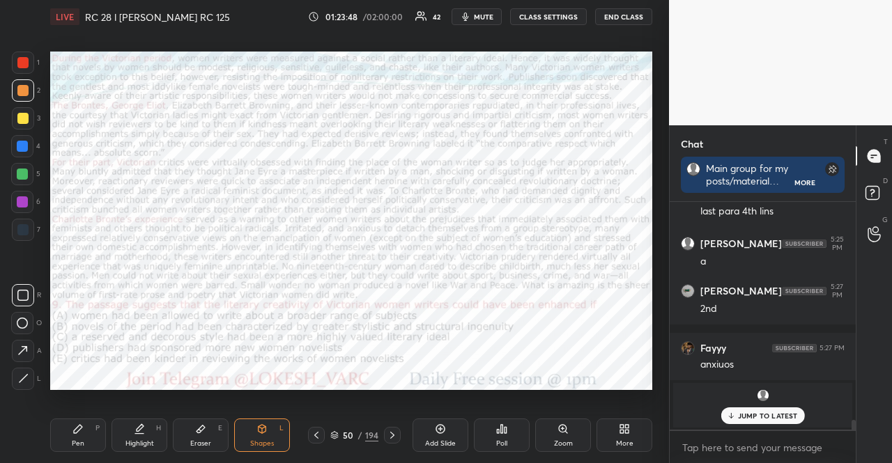
click at [19, 57] on div at bounding box center [22, 62] width 11 height 11
click at [20, 148] on div at bounding box center [22, 146] width 11 height 11
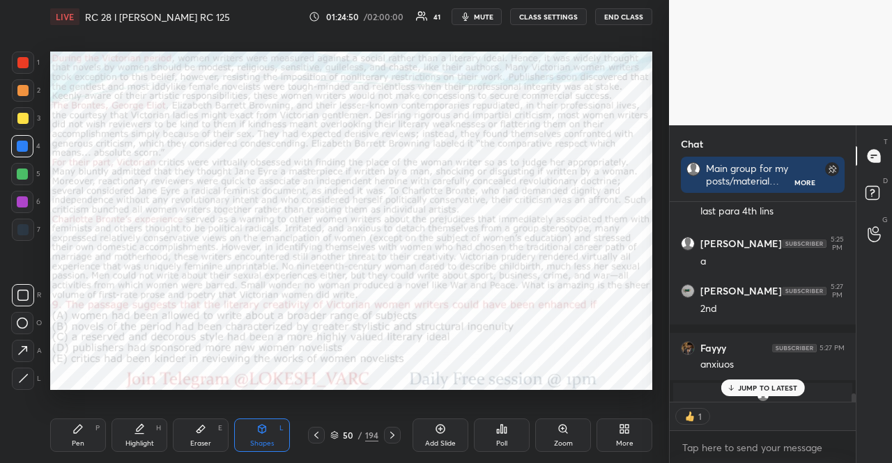
scroll to position [4, 4]
click at [27, 205] on div at bounding box center [22, 202] width 11 height 11
click at [79, 434] on icon at bounding box center [77, 429] width 11 height 11
click at [34, 351] on div "X" at bounding box center [26, 351] width 30 height 22
click at [774, 388] on p "JUMP TO LATEST" at bounding box center [768, 388] width 60 height 8
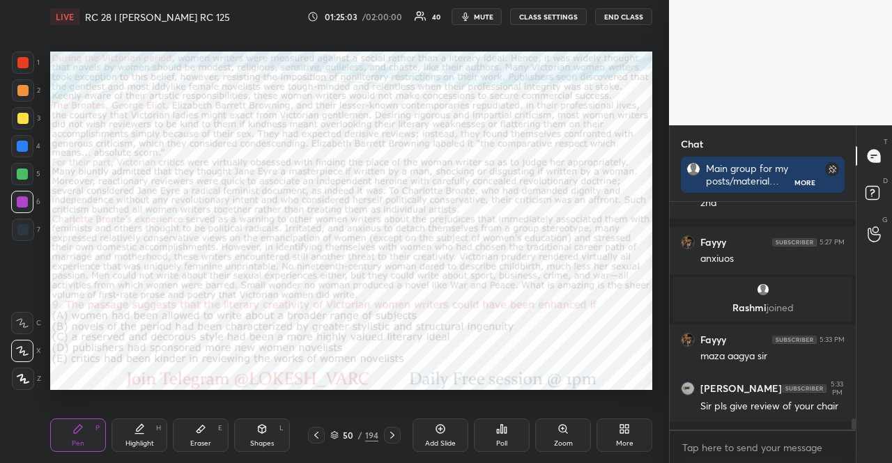
scroll to position [4552, 0]
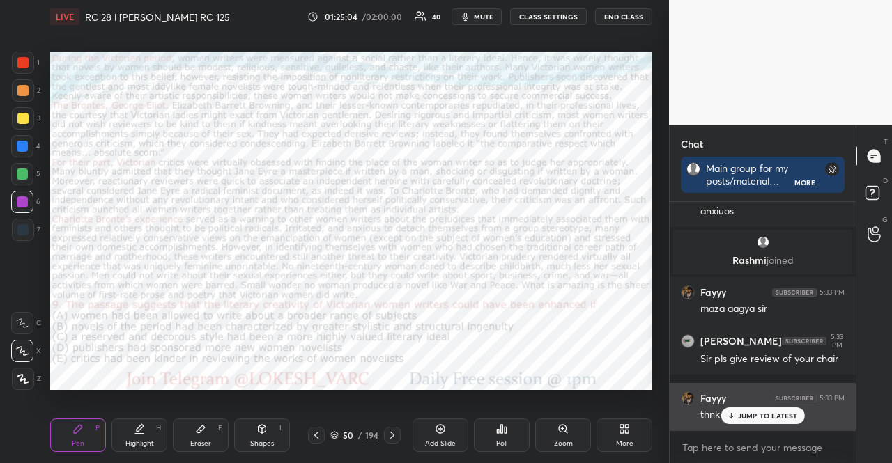
click at [787, 426] on div "Fayyy 5:33 PM thnk u" at bounding box center [763, 406] width 186 height 47
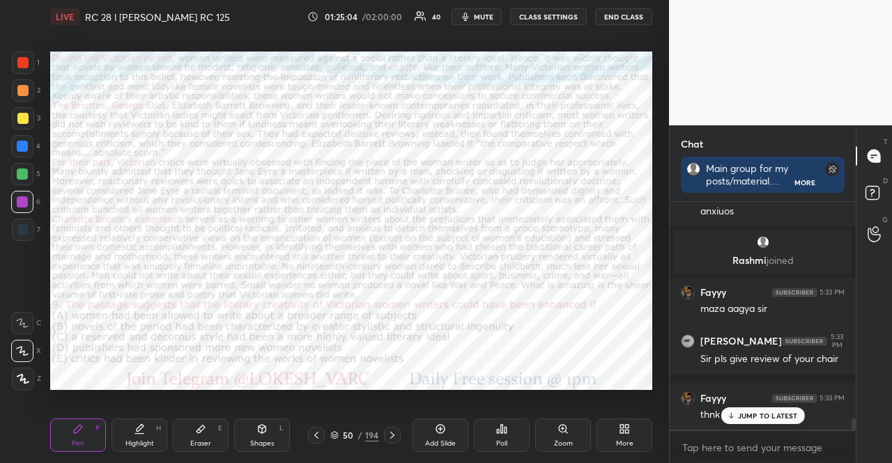
click at [750, 416] on p "JUMP TO LATEST" at bounding box center [768, 416] width 60 height 8
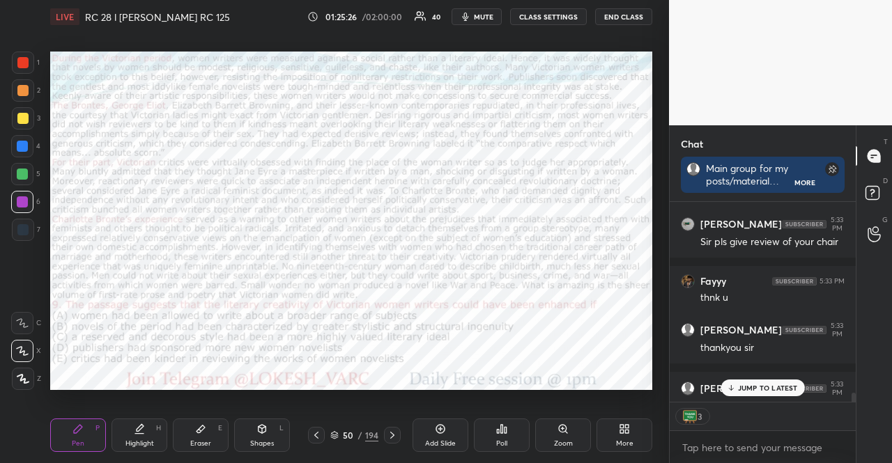
scroll to position [4757, 0]
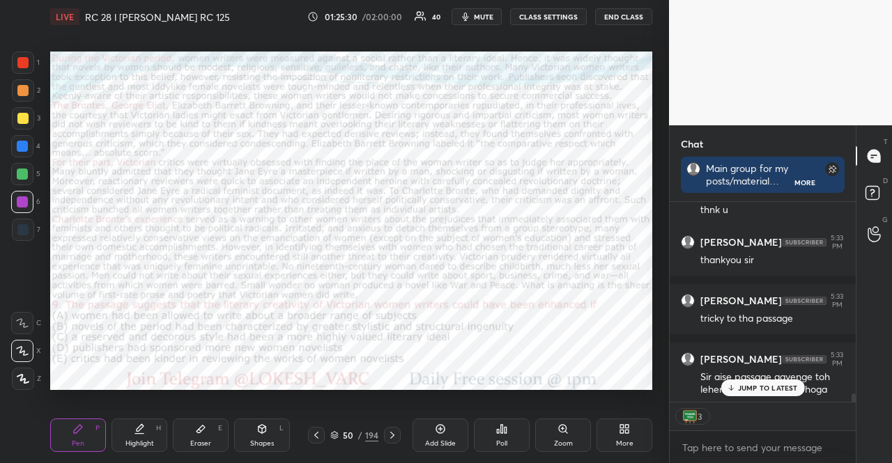
click at [20, 148] on div at bounding box center [22, 146] width 11 height 11
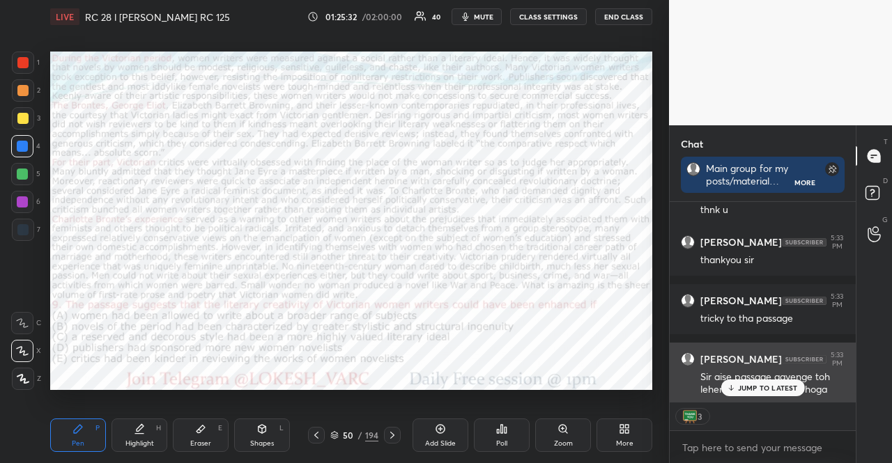
click at [751, 397] on div "JUMP TO LATEST" at bounding box center [763, 388] width 84 height 17
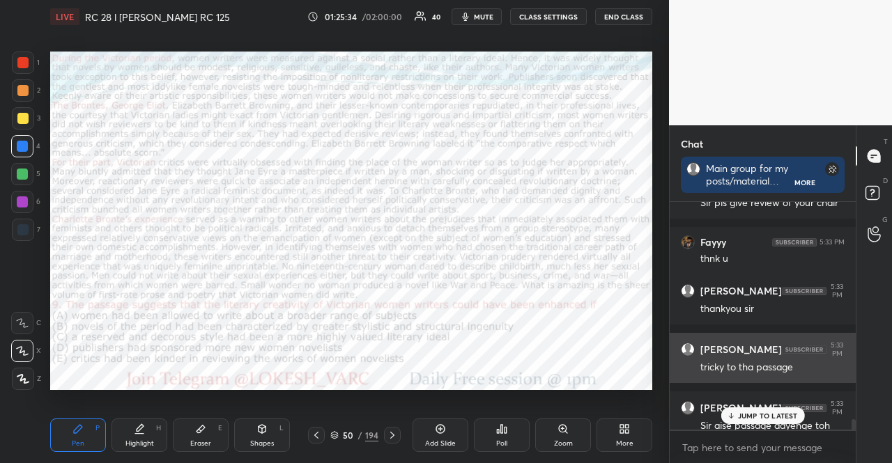
scroll to position [4729, 0]
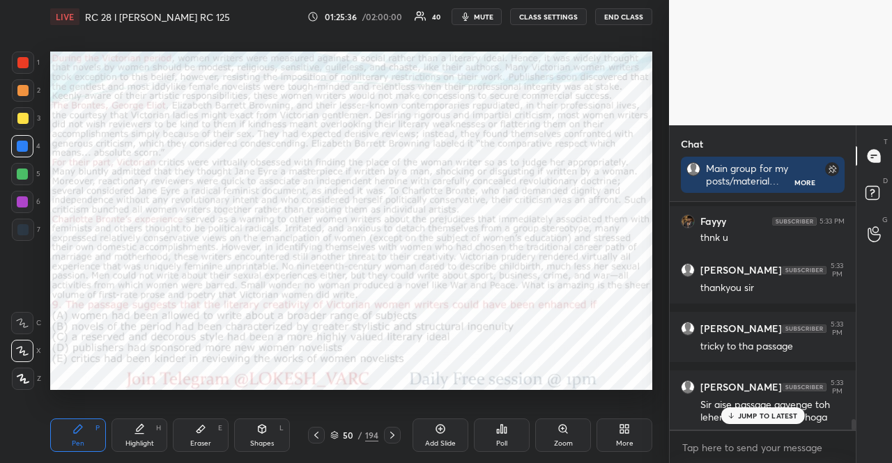
click at [761, 415] on p "JUMP TO LATEST" at bounding box center [768, 416] width 60 height 8
click at [387, 433] on icon at bounding box center [392, 435] width 11 height 11
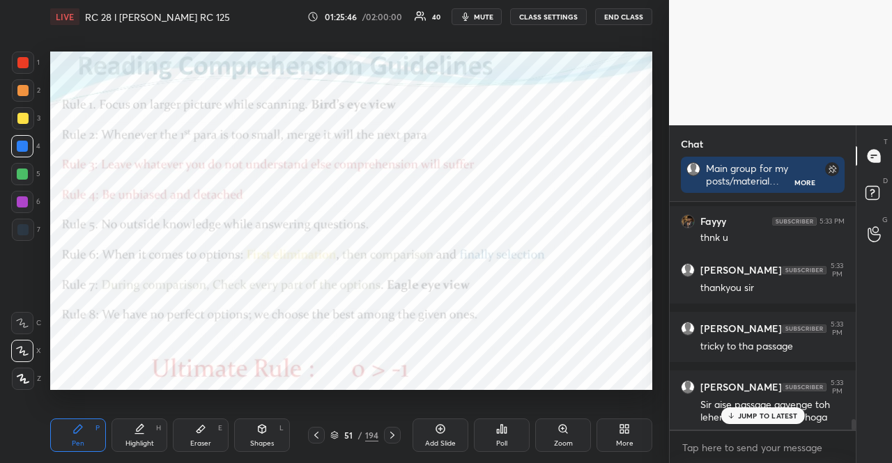
scroll to position [4776, 0]
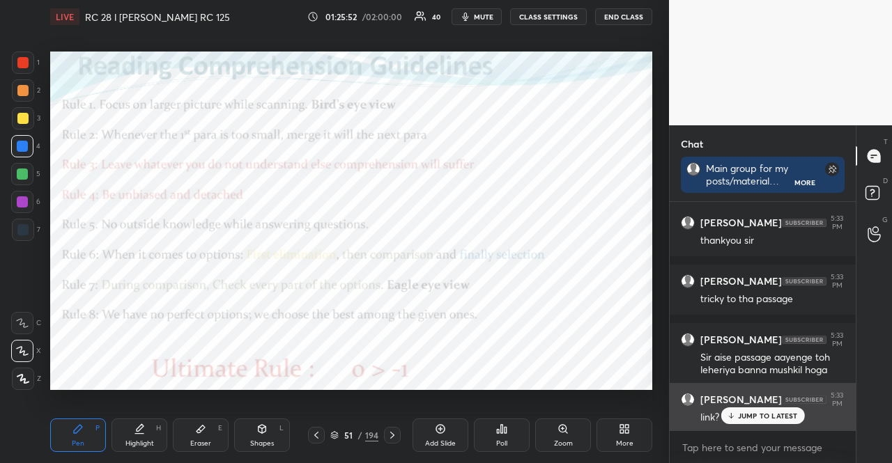
click at [793, 413] on p "JUMP TO LATEST" at bounding box center [768, 416] width 60 height 8
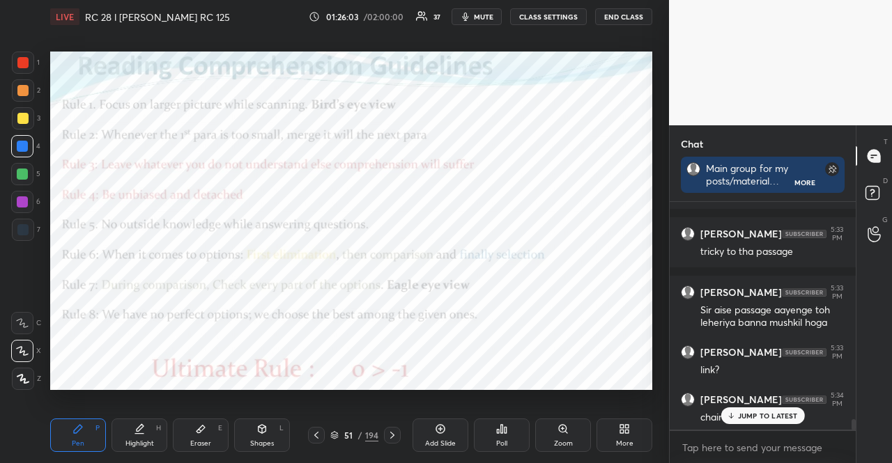
scroll to position [4882, 0]
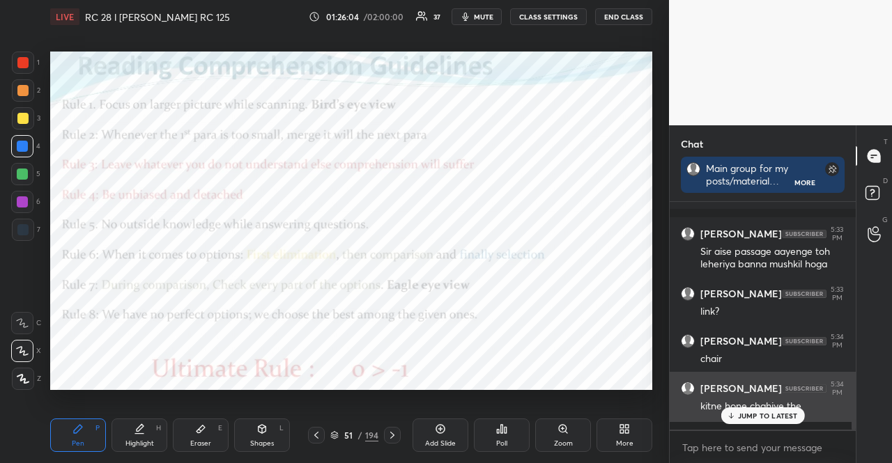
drag, startPoint x: 765, startPoint y: 413, endPoint x: 754, endPoint y: 409, distance: 11.9
click at [765, 413] on p "JUMP TO LATEST" at bounding box center [768, 416] width 60 height 8
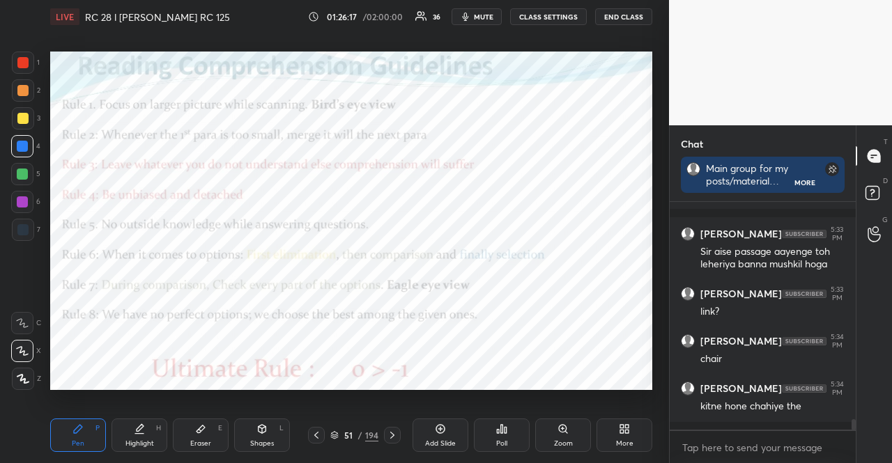
scroll to position [4896, 0]
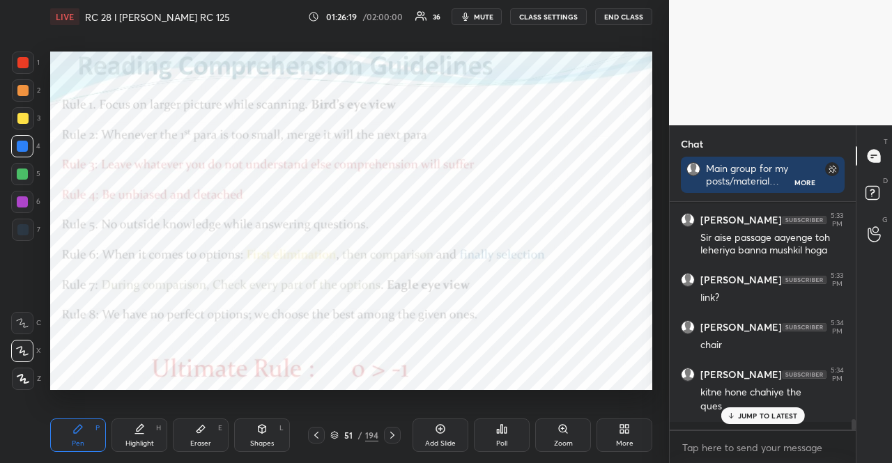
click at [756, 417] on p "JUMP TO LATEST" at bounding box center [768, 416] width 60 height 8
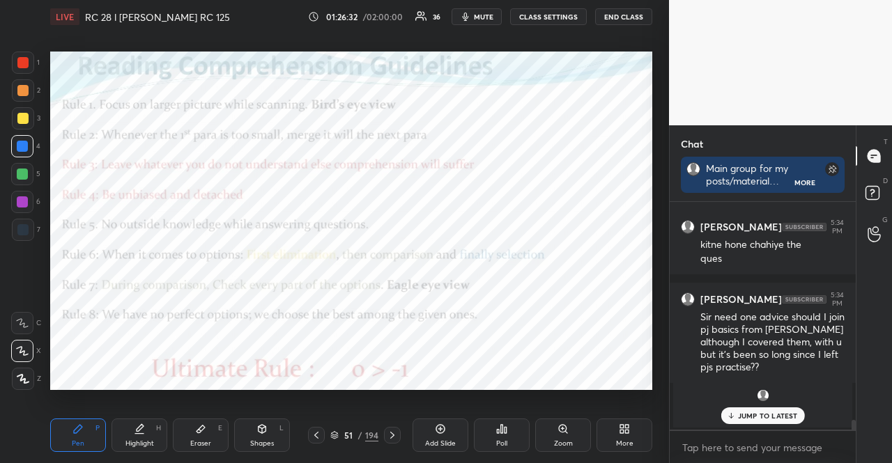
scroll to position [5104, 0]
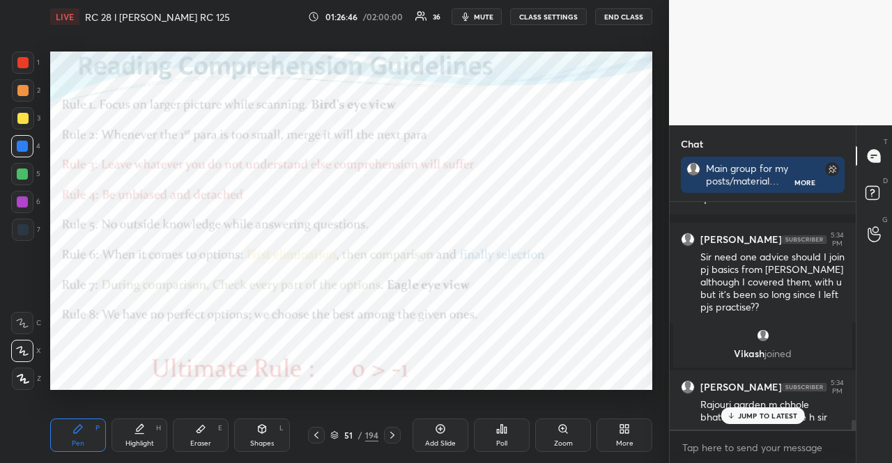
click at [762, 415] on p "JUMP TO LATEST" at bounding box center [768, 416] width 60 height 8
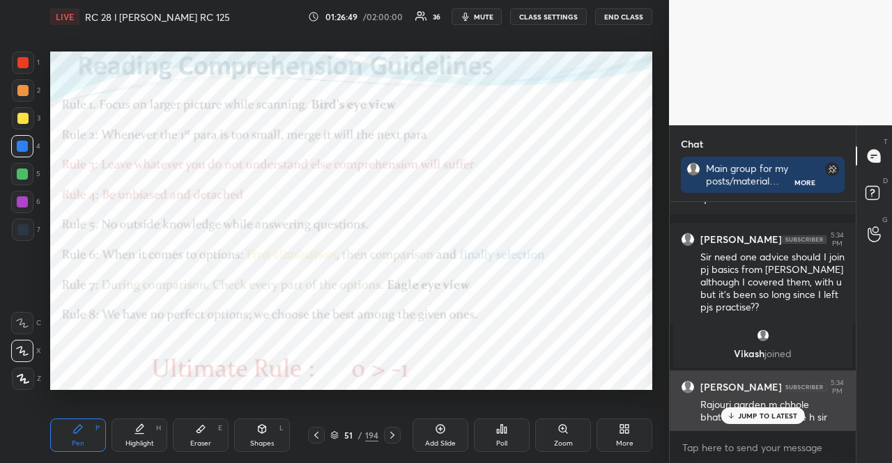
scroll to position [5151, 0]
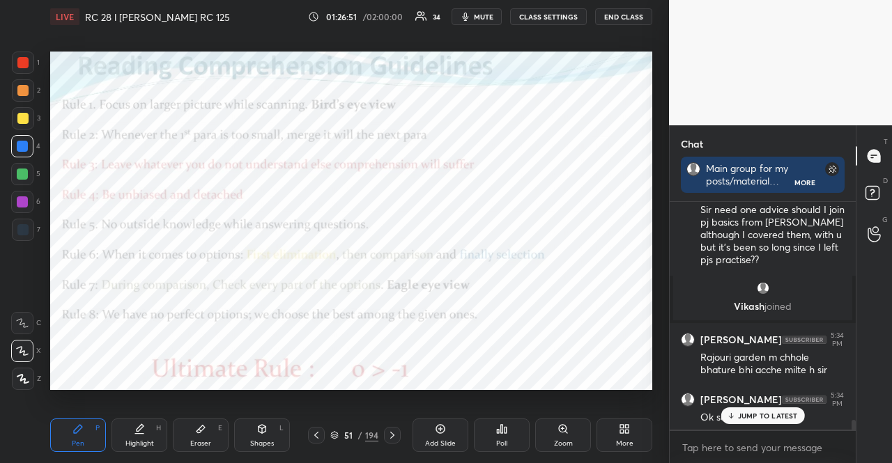
click at [23, 172] on div at bounding box center [22, 174] width 11 height 11
click at [755, 414] on p "JUMP TO LATEST" at bounding box center [768, 416] width 60 height 8
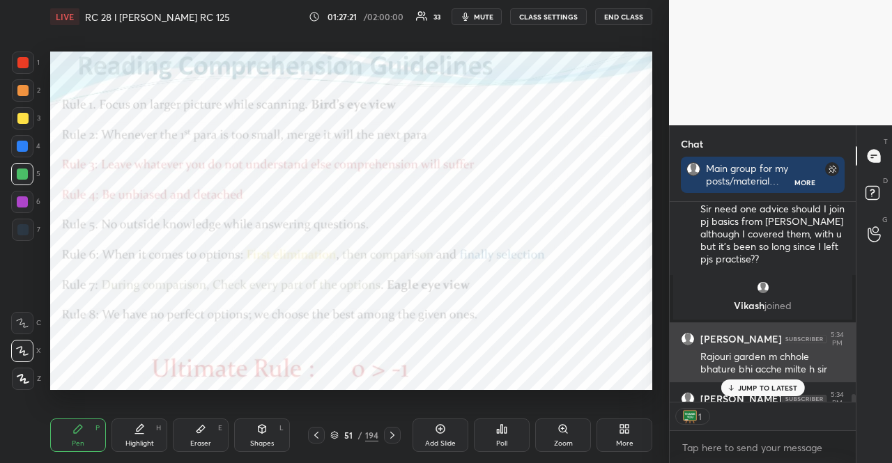
scroll to position [5227, 0]
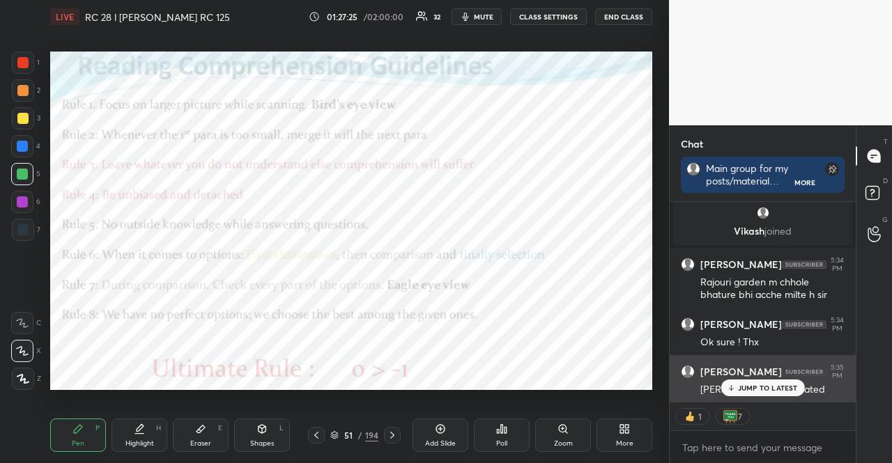
drag, startPoint x: 755, startPoint y: 386, endPoint x: 734, endPoint y: 384, distance: 21.7
click at [755, 385] on p "JUMP TO LATEST" at bounding box center [768, 388] width 60 height 8
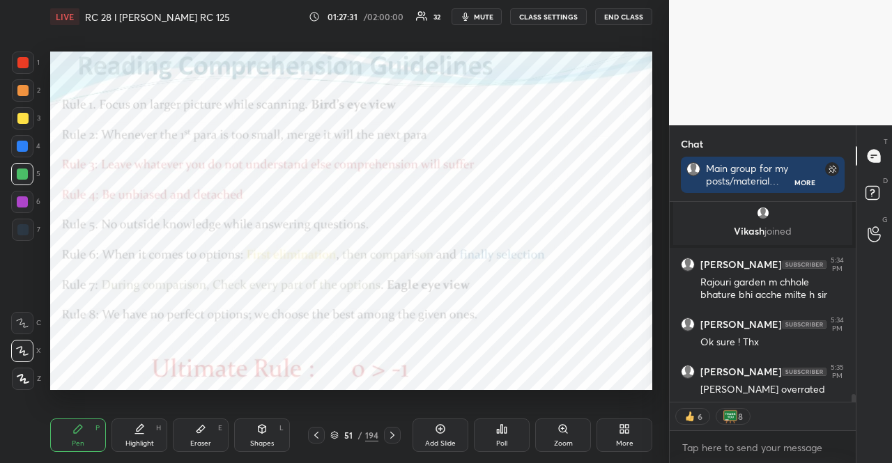
click at [338, 437] on icon at bounding box center [334, 435] width 8 height 8
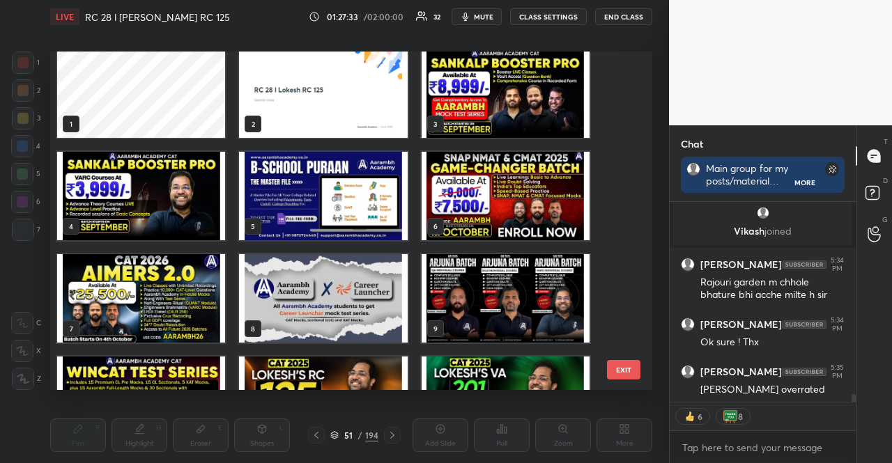
scroll to position [148, 0]
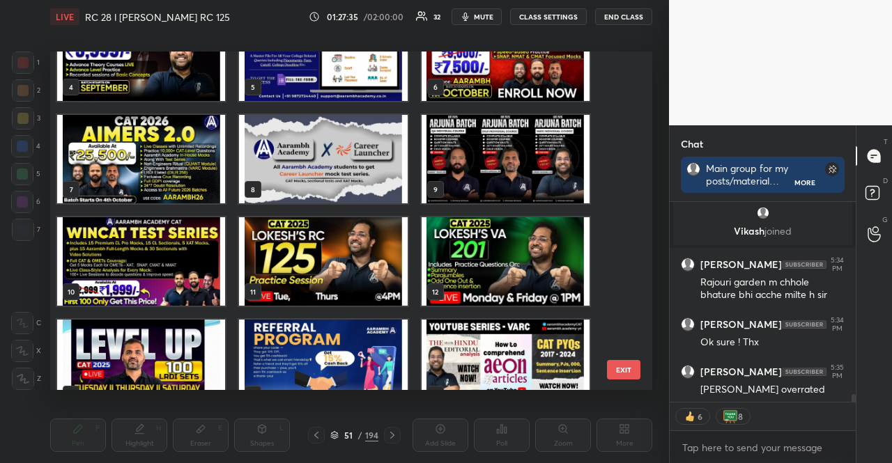
click at [344, 286] on img "grid" at bounding box center [323, 261] width 168 height 89
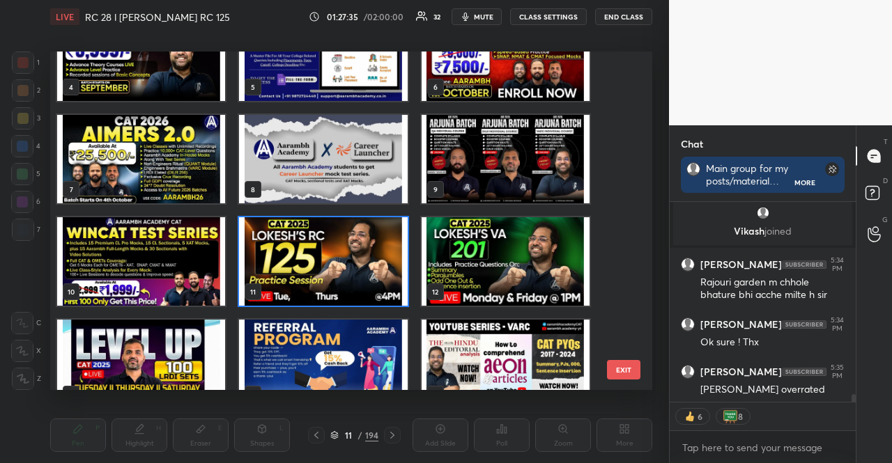
click at [344, 285] on img "grid" at bounding box center [323, 261] width 168 height 89
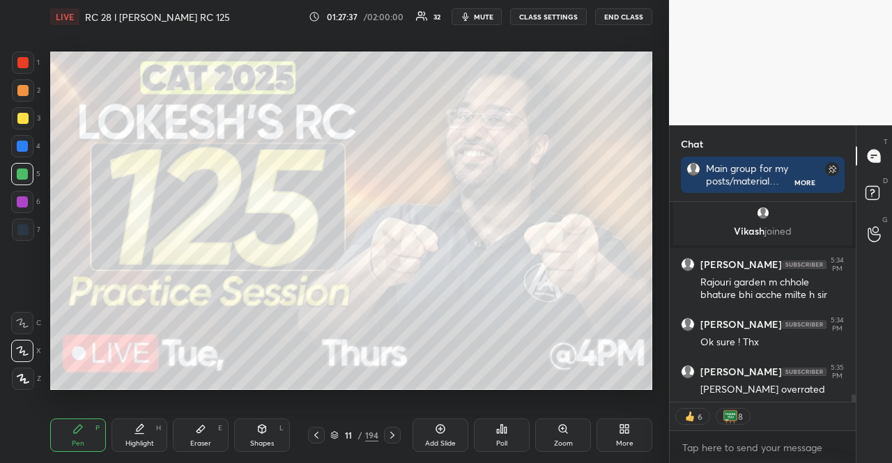
scroll to position [5199, 0]
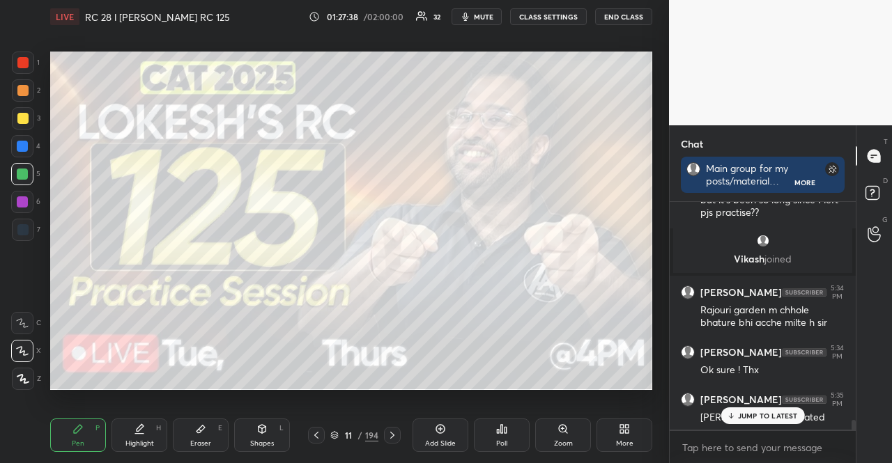
drag, startPoint x: 25, startPoint y: 114, endPoint x: 16, endPoint y: 118, distance: 9.7
click at [21, 116] on div at bounding box center [22, 118] width 11 height 11
click at [18, 121] on div at bounding box center [22, 118] width 11 height 11
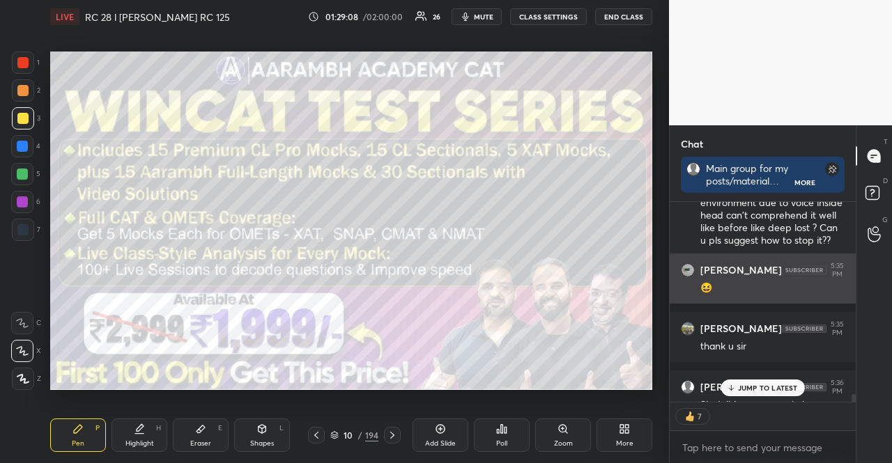
scroll to position [5670, 0]
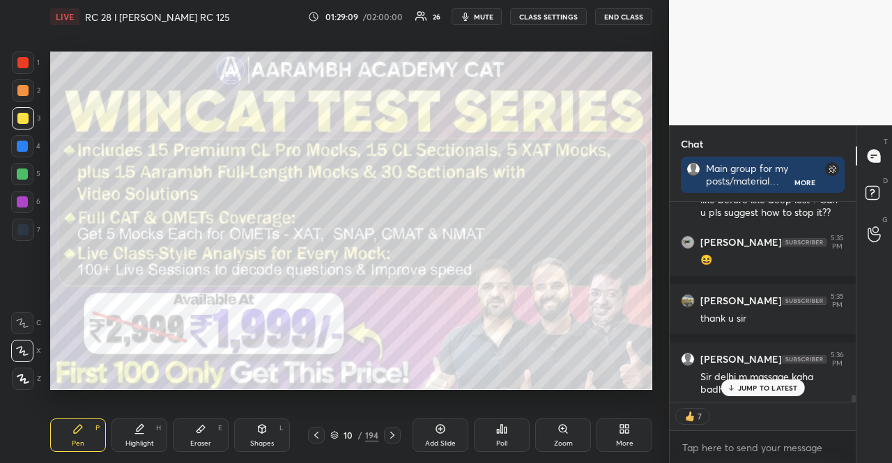
click at [756, 385] on p "JUMP TO LATEST" at bounding box center [768, 388] width 60 height 8
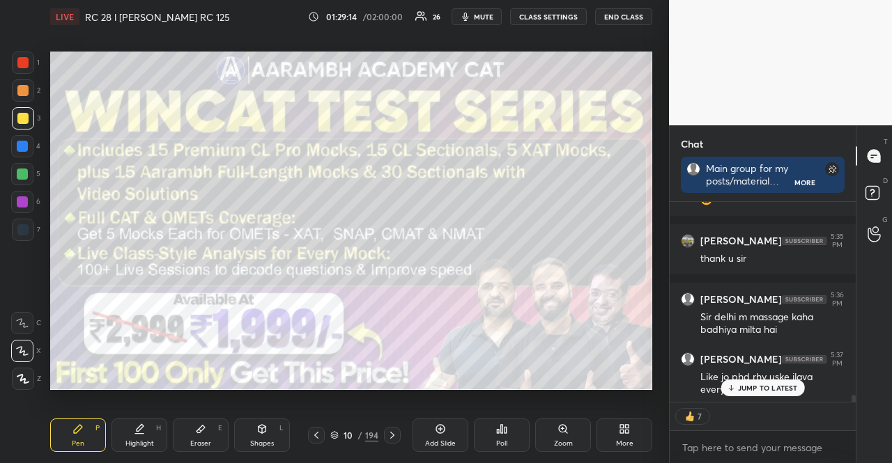
click at [776, 390] on p "JUMP TO LATEST" at bounding box center [768, 388] width 60 height 8
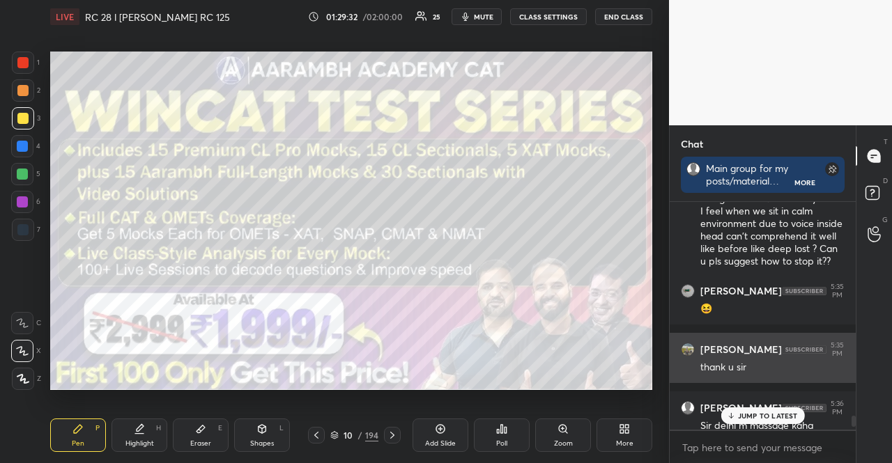
scroll to position [5760, 0]
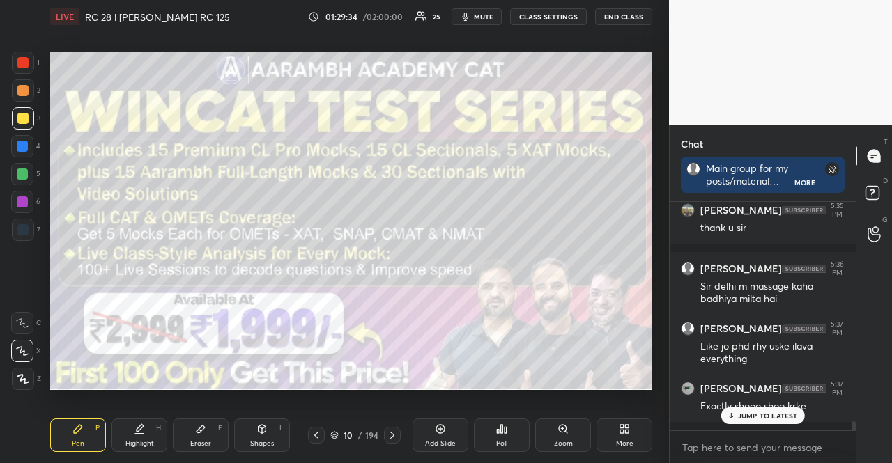
click at [767, 409] on div "JUMP TO LATEST" at bounding box center [763, 416] width 84 height 17
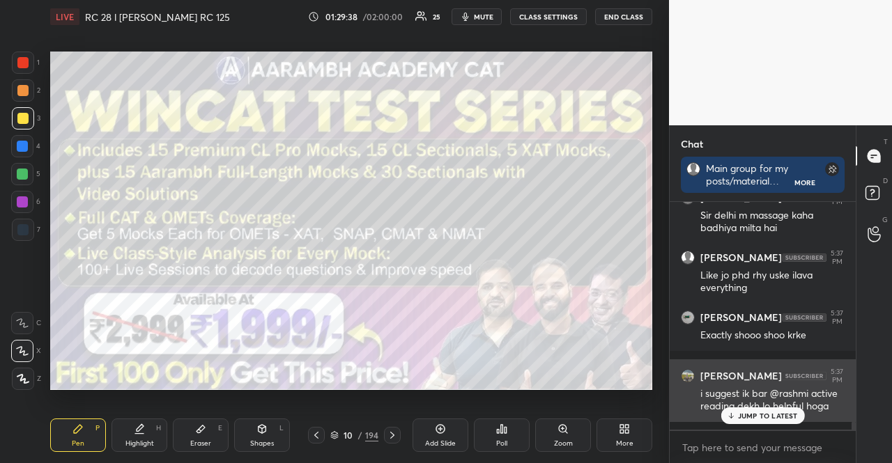
click at [751, 420] on p "JUMP TO LATEST" at bounding box center [768, 416] width 60 height 8
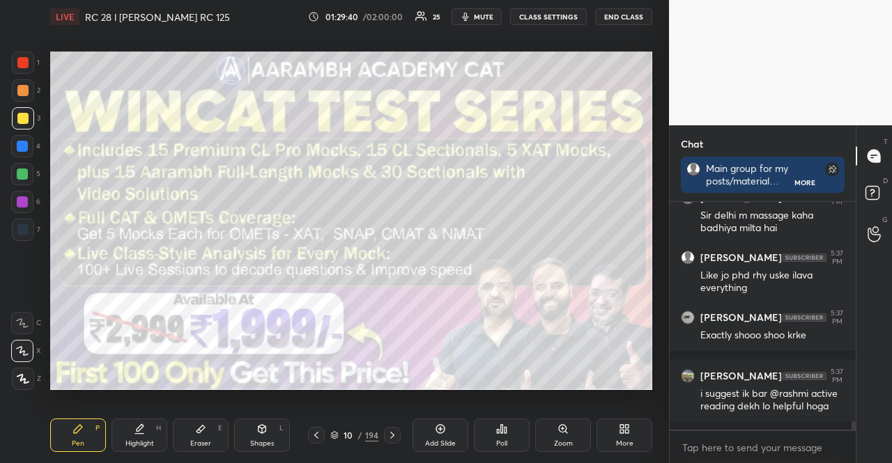
click at [25, 63] on div at bounding box center [22, 62] width 11 height 11
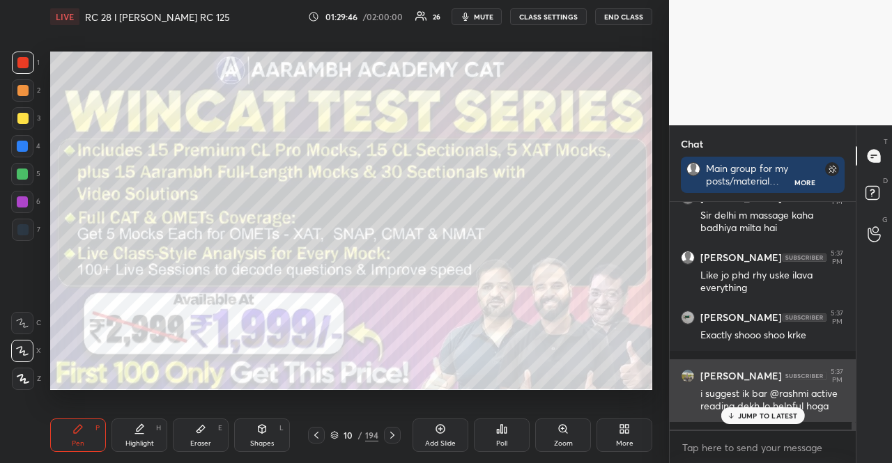
click at [783, 413] on p "JUMP TO LATEST" at bounding box center [768, 416] width 60 height 8
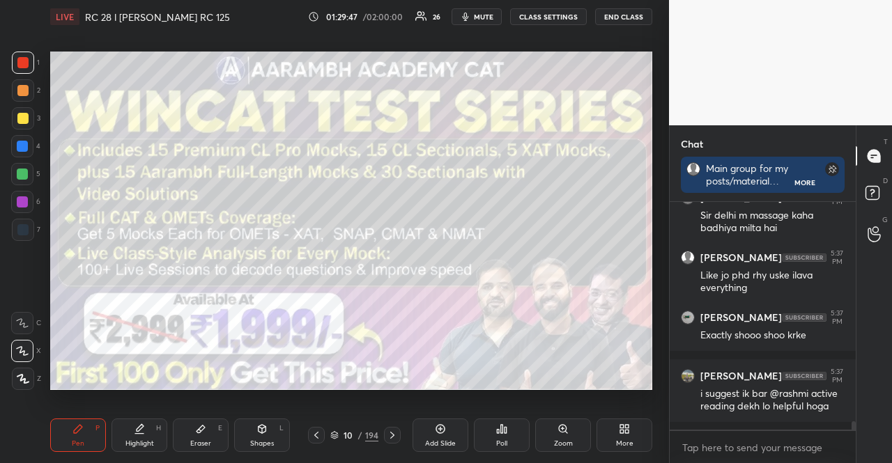
click at [613, 19] on button "END CLASS" at bounding box center [623, 16] width 57 height 17
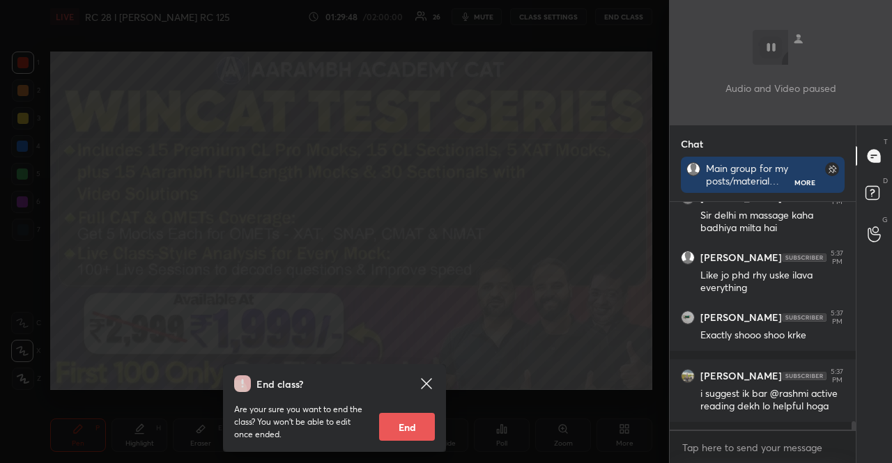
click at [407, 425] on button "End" at bounding box center [407, 427] width 56 height 28
type textarea "x"
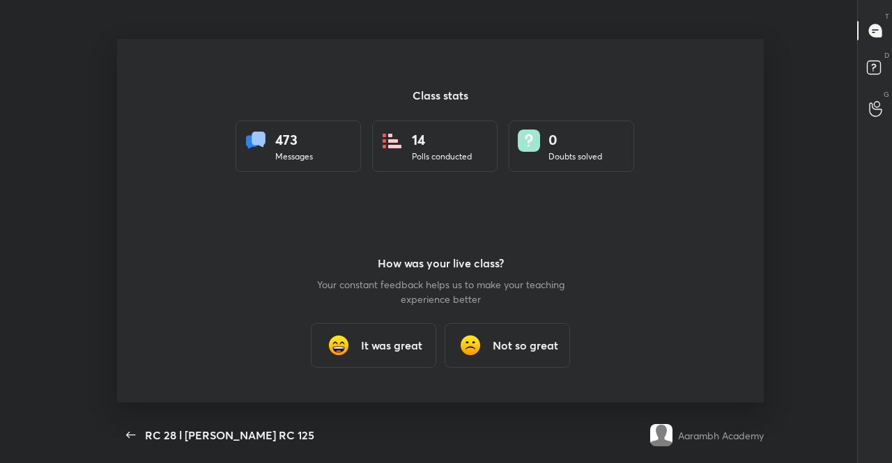
scroll to position [0, 0]
